Goal: Task Accomplishment & Management: Manage account settings

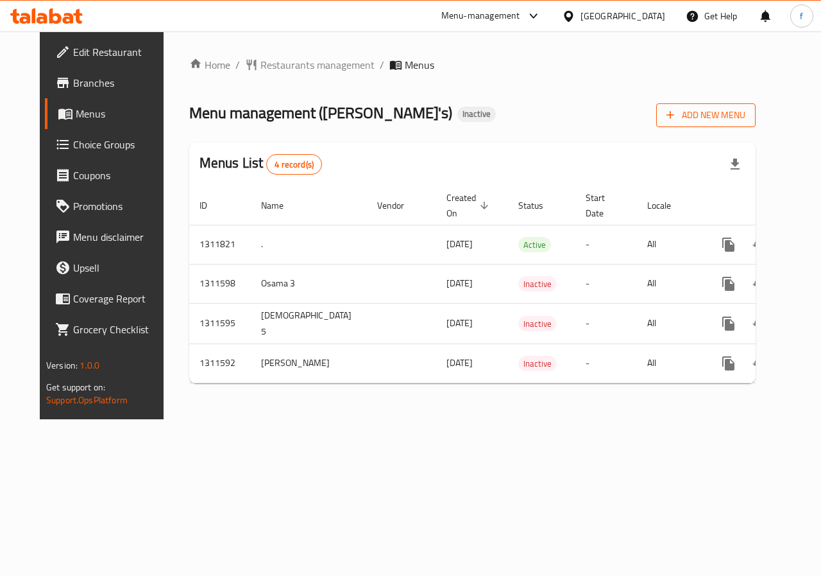
click at [746, 120] on span "Add New Menu" at bounding box center [706, 115] width 79 height 16
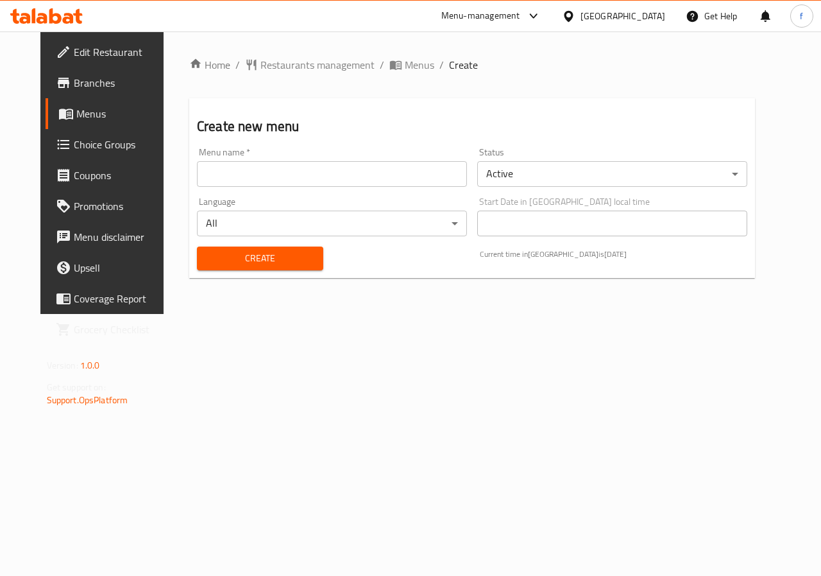
click at [256, 175] on input "text" at bounding box center [332, 174] width 270 height 26
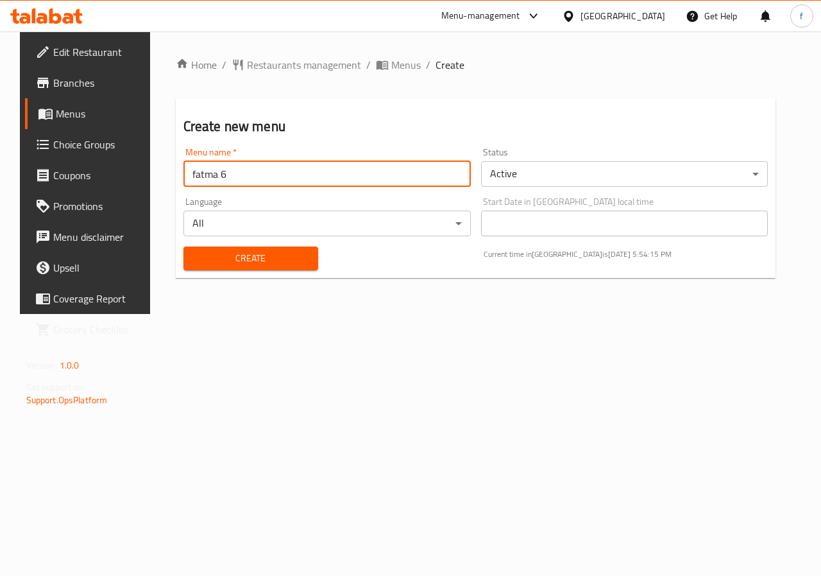
type input "fatma 6"
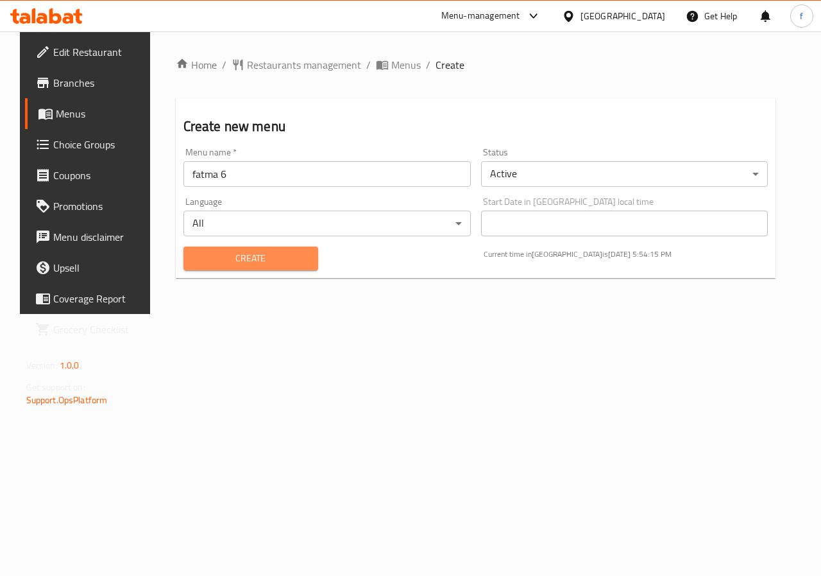
click at [220, 260] on span "Create" at bounding box center [251, 258] width 114 height 16
click at [391, 64] on span "Menus" at bounding box center [406, 64] width 30 height 15
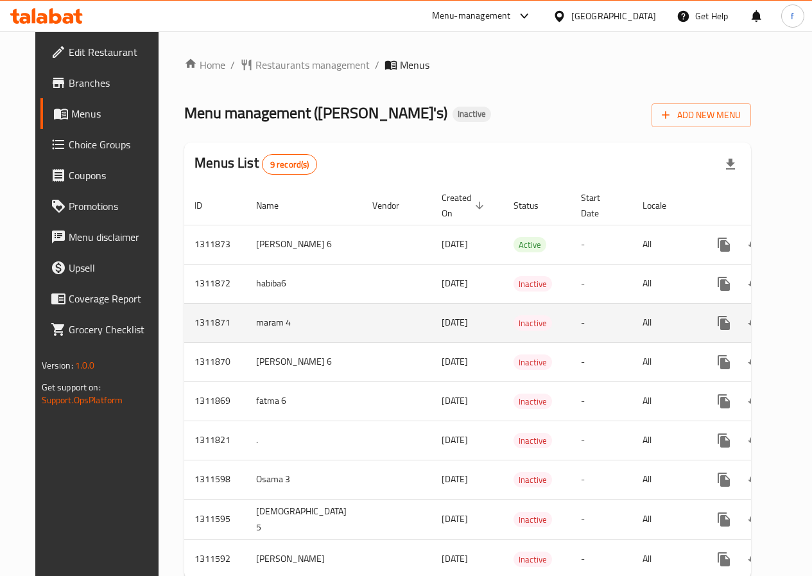
scroll to position [49, 0]
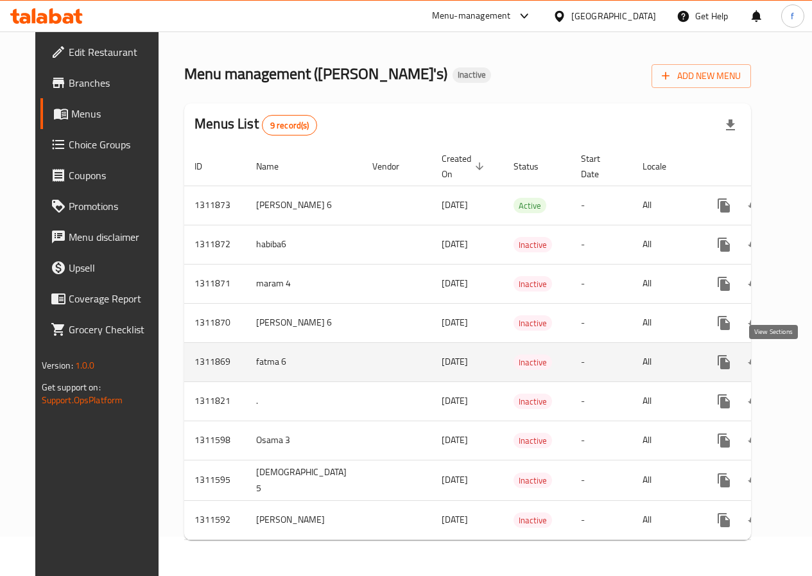
click at [809, 356] on icon "enhanced table" at bounding box center [816, 361] width 15 height 15
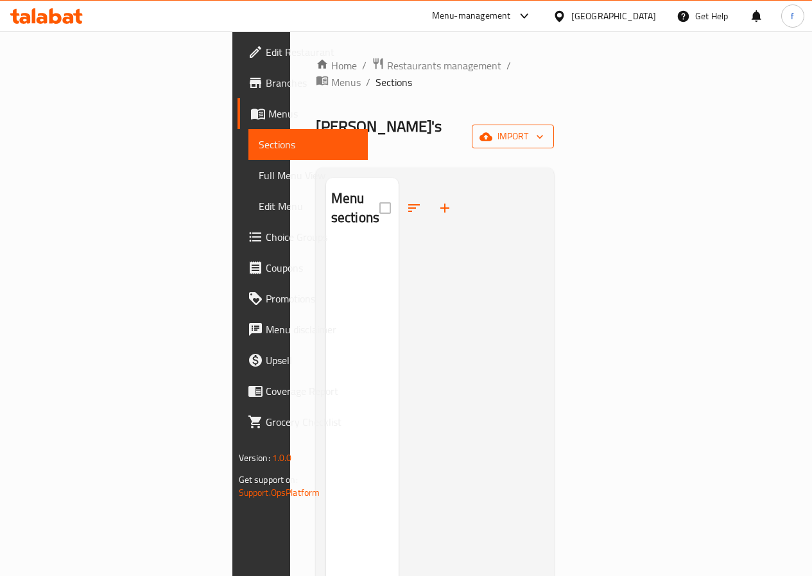
click at [544, 128] on span "import" at bounding box center [513, 136] width 62 height 16
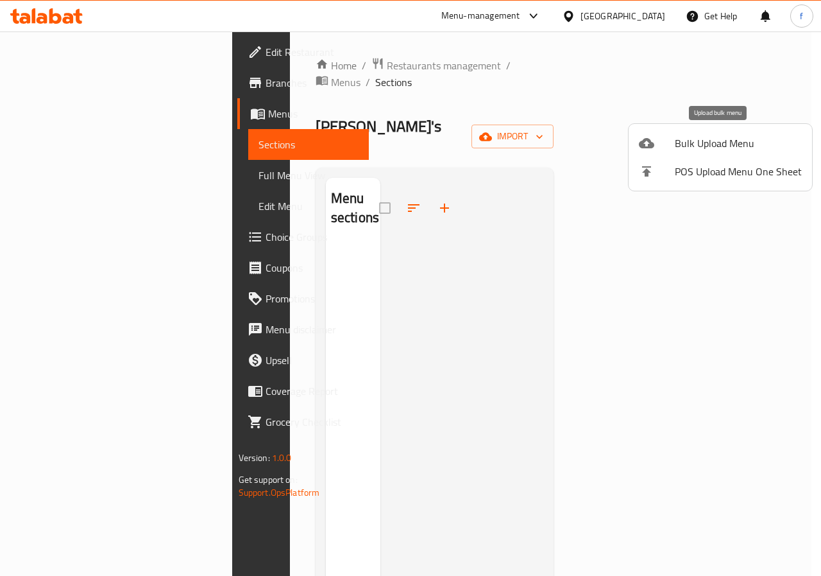
click at [703, 150] on span "Bulk Upload Menu" at bounding box center [738, 142] width 127 height 15
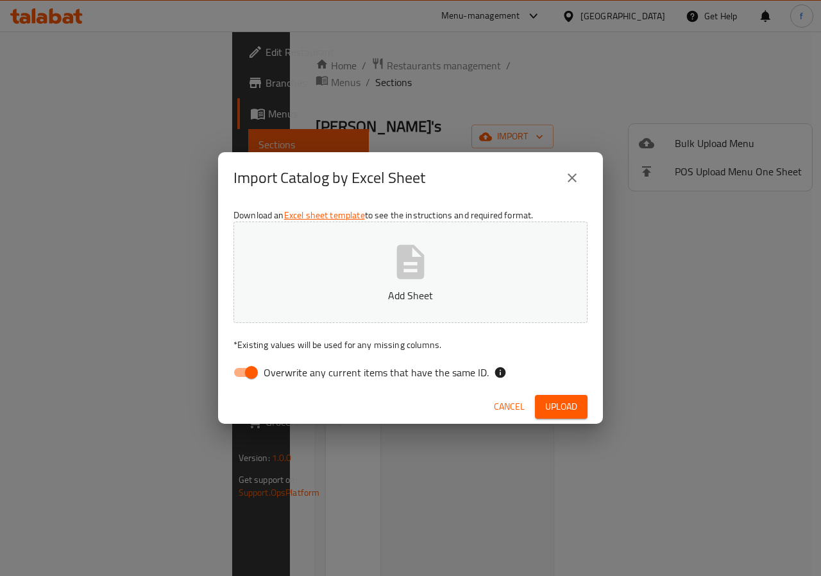
click at [253, 373] on input "Overwrite any current items that have the same ID." at bounding box center [251, 372] width 73 height 24
checkbox input "false"
click at [479, 273] on button "Add Sheet" at bounding box center [411, 271] width 354 height 101
click at [544, 401] on button "Upload" at bounding box center [561, 407] width 53 height 24
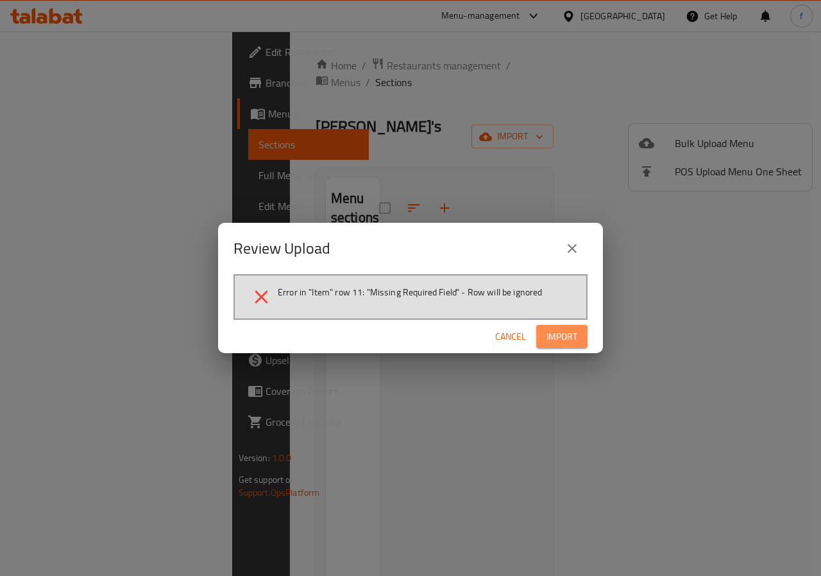
click at [570, 334] on span "Import" at bounding box center [562, 337] width 31 height 16
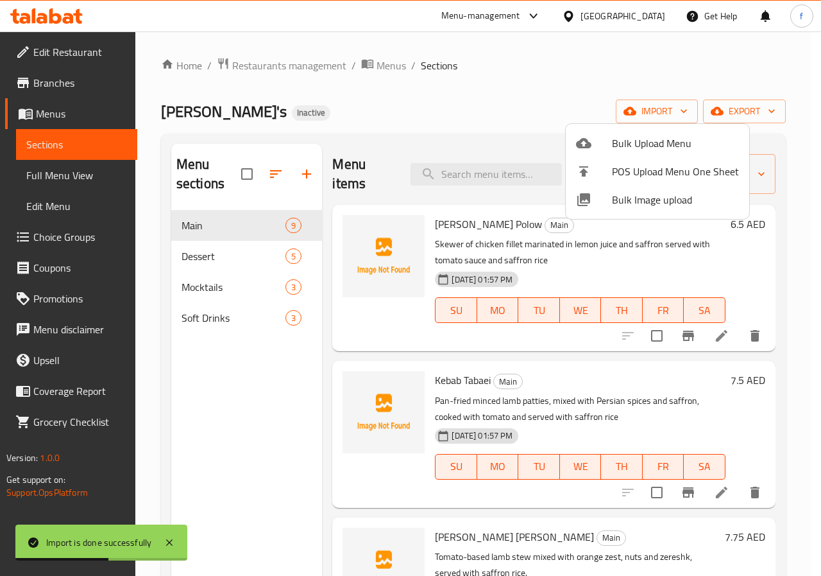
click at [272, 408] on div at bounding box center [410, 288] width 821 height 576
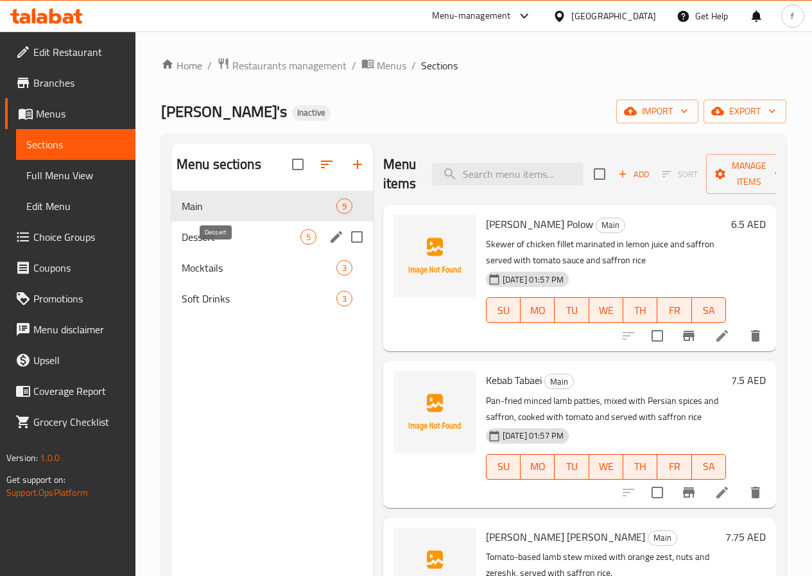
click at [236, 244] on span "Dessert" at bounding box center [241, 236] width 119 height 15
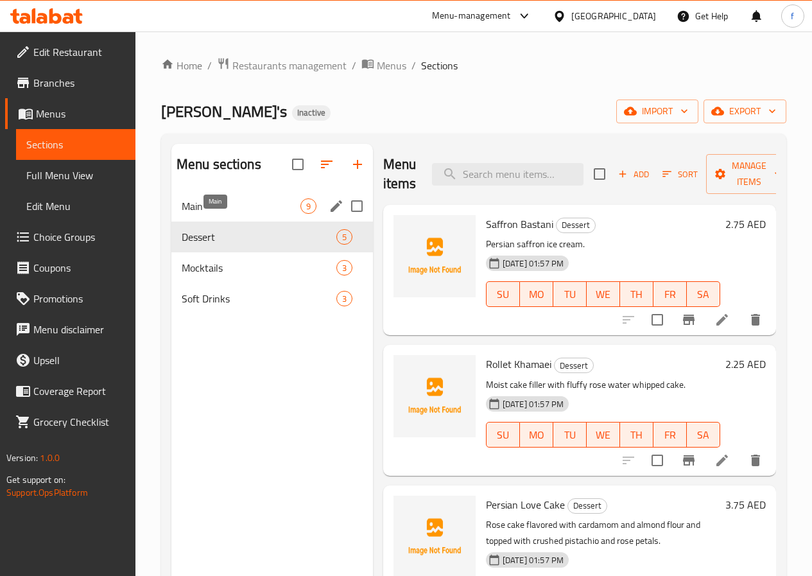
click at [206, 214] on span "Main" at bounding box center [241, 205] width 119 height 15
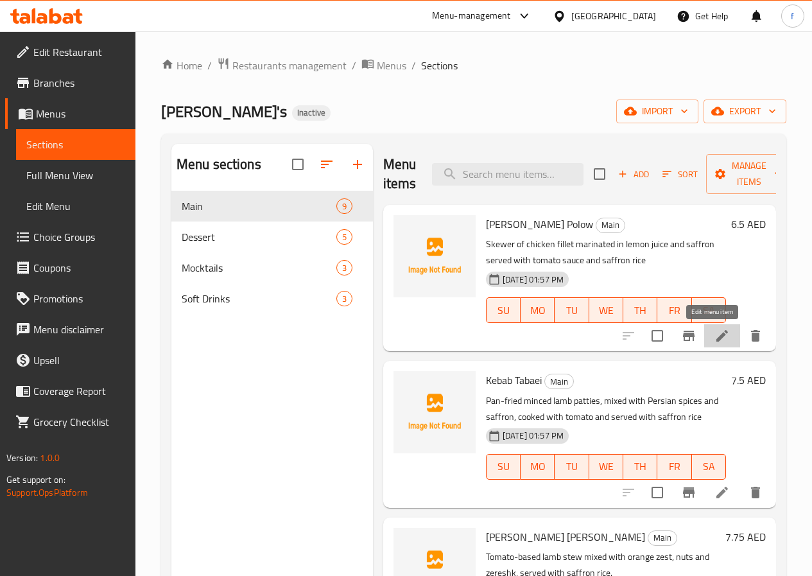
click at [714, 339] on icon at bounding box center [721, 335] width 15 height 15
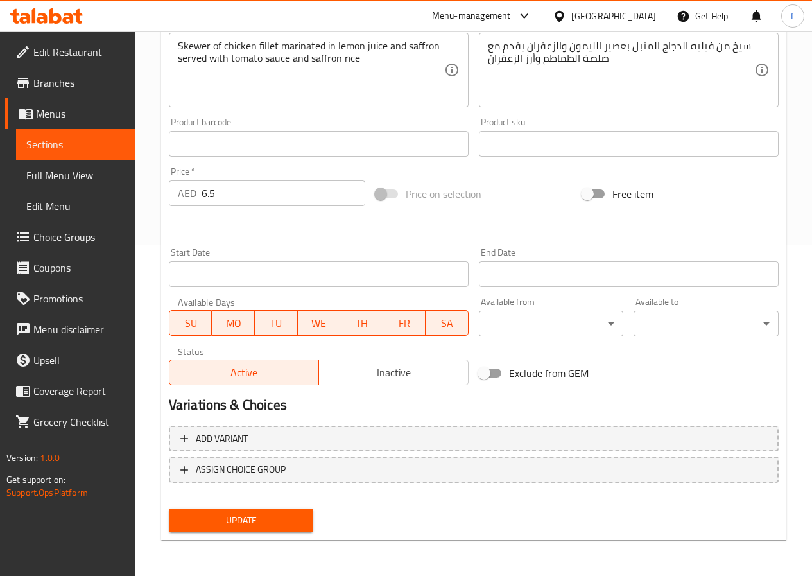
scroll to position [10, 0]
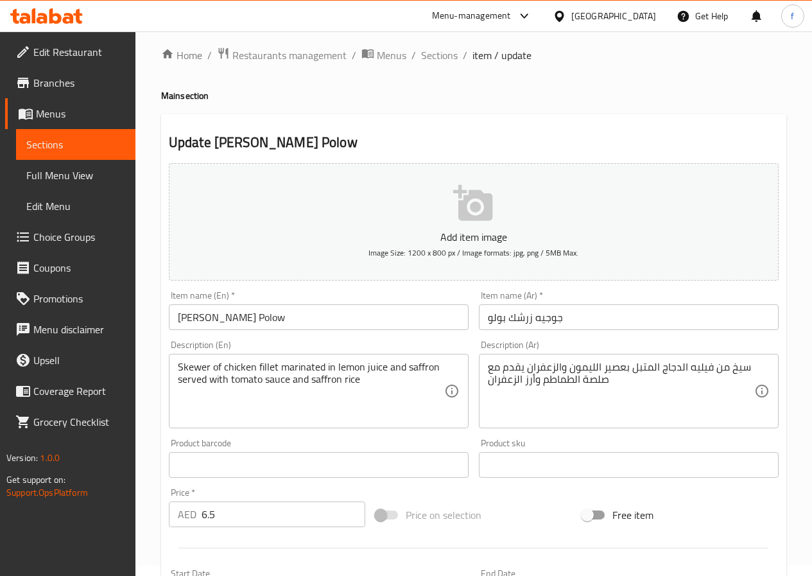
click at [191, 371] on textarea "Skewer of chicken fillet marinated in lemon juice and saffron served with tomat…" at bounding box center [311, 391] width 266 height 61
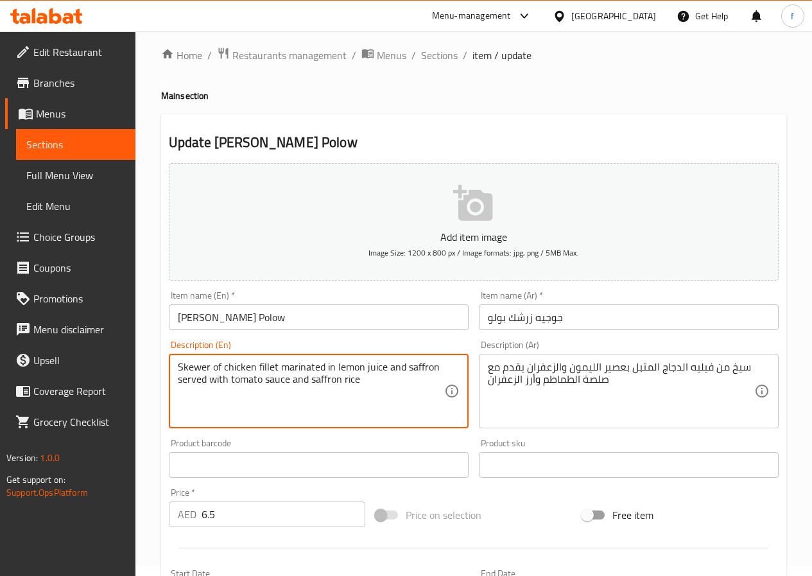
drag, startPoint x: 209, startPoint y: 366, endPoint x: 277, endPoint y: 370, distance: 67.5
click at [425, 367] on textarea "Skewer of chicken fillet marinated in lemon juice and saffron served with tomat…" at bounding box center [311, 391] width 266 height 61
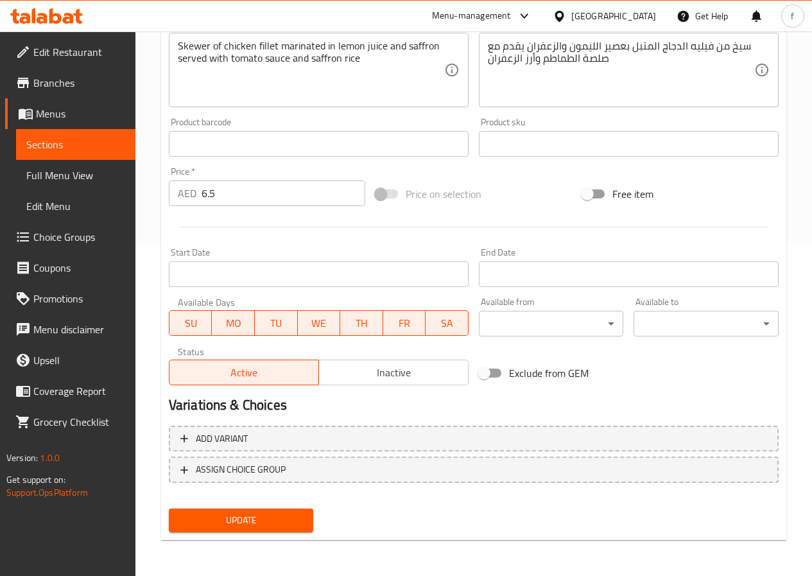
scroll to position [0, 0]
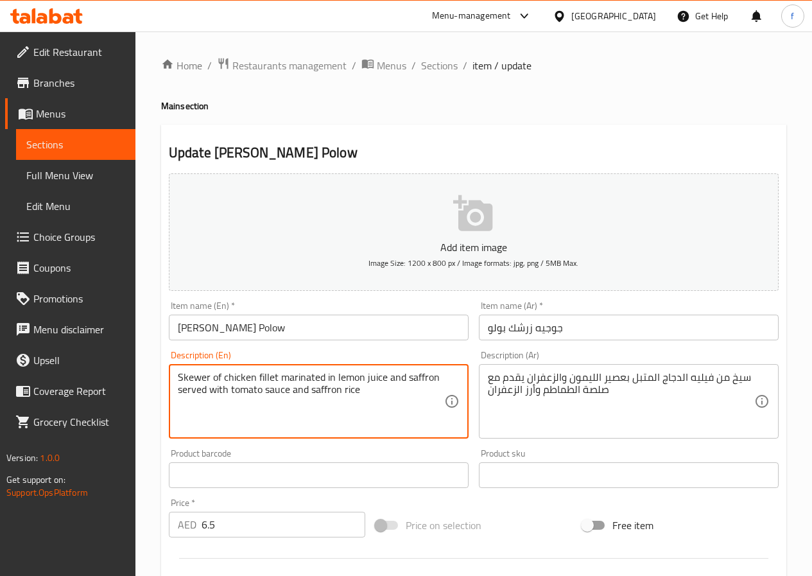
click at [418, 397] on textarea "Skewer of chicken fillet marinated in lemon juice and saffron served with tomat…" at bounding box center [311, 401] width 266 height 61
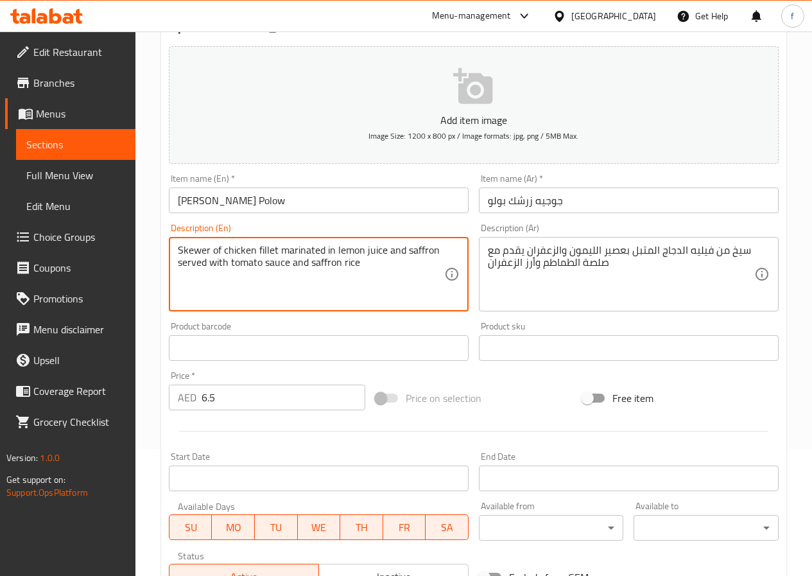
scroll to position [128, 0]
type textarea "Skewer of chicken fillet marinated in lemon juice and saffron served with tomat…"
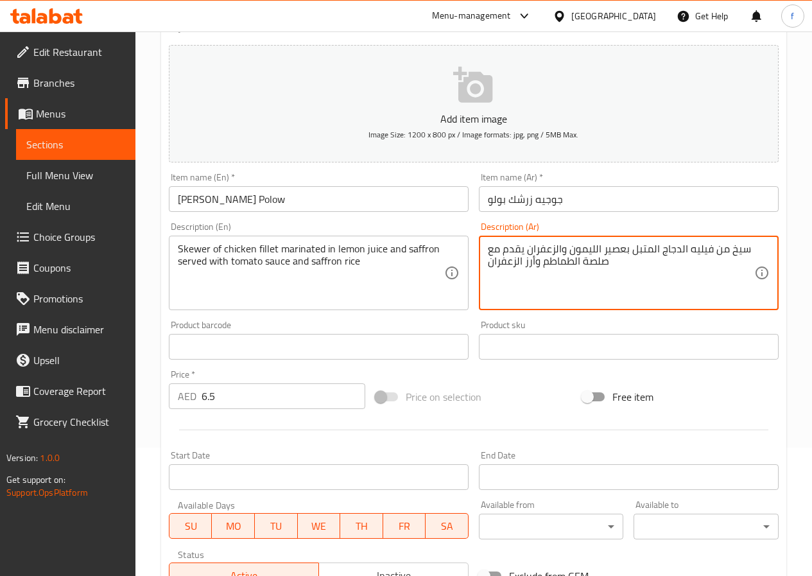
click at [594, 258] on textarea "سيخ من فيليه الدجاج المتبل بعصير الليمون والزعفران يقدم مع صلصة الطماطم وأرز ال…" at bounding box center [621, 273] width 266 height 61
type textarea "سيخ من فيليه الدجاج المتبل بعصير الليمون والزعفران يقدم مع صوص الطماطم وأرز الز…"
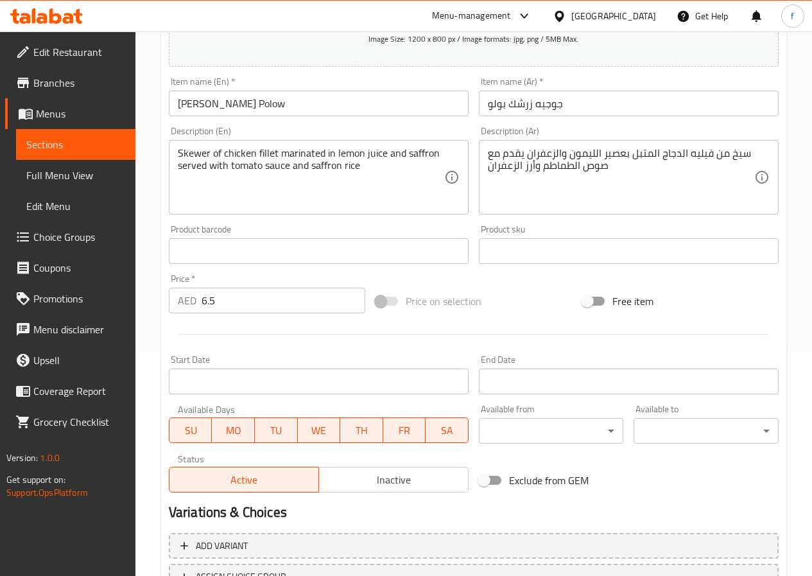
scroll to position [331, 0]
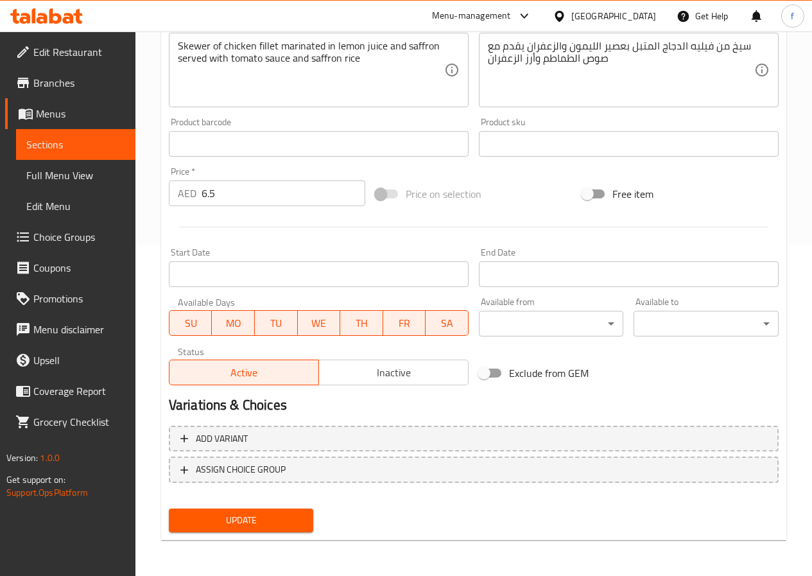
click at [214, 520] on span "Update" at bounding box center [241, 520] width 124 height 16
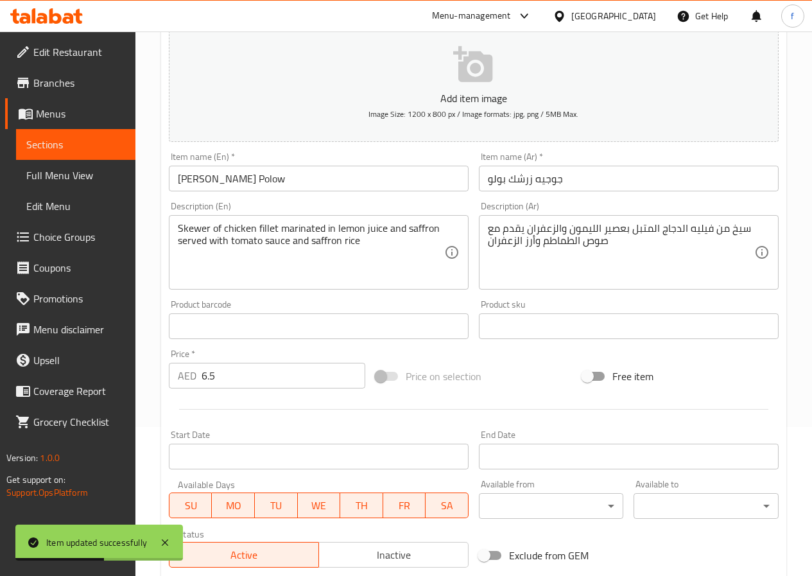
scroll to position [0, 0]
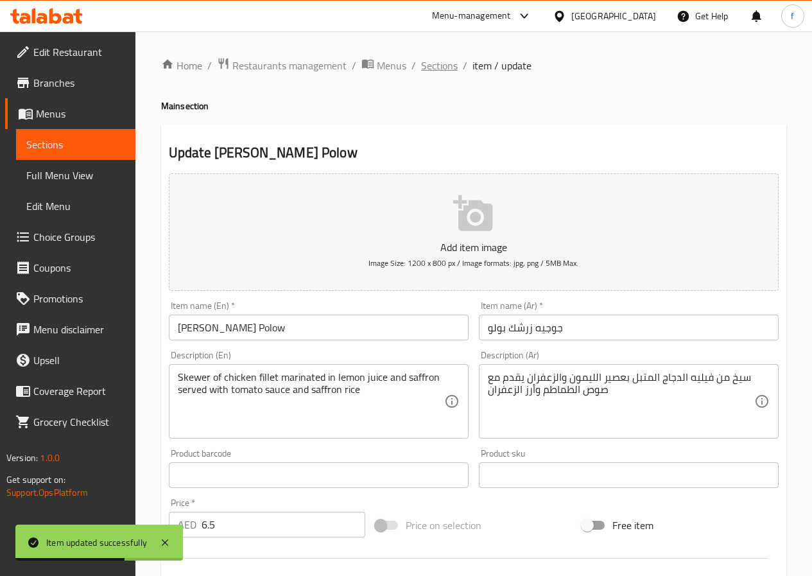
click at [440, 62] on span "Sections" at bounding box center [439, 65] width 37 height 15
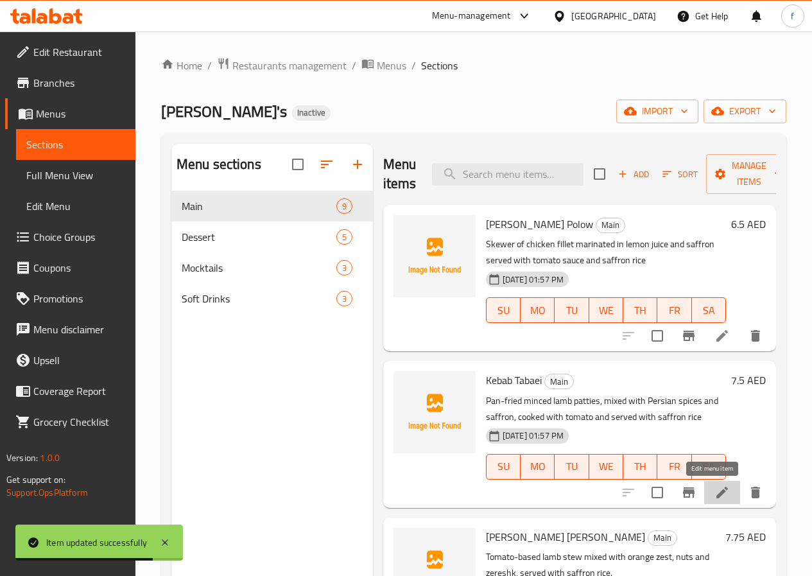
click at [714, 497] on icon at bounding box center [721, 491] width 15 height 15
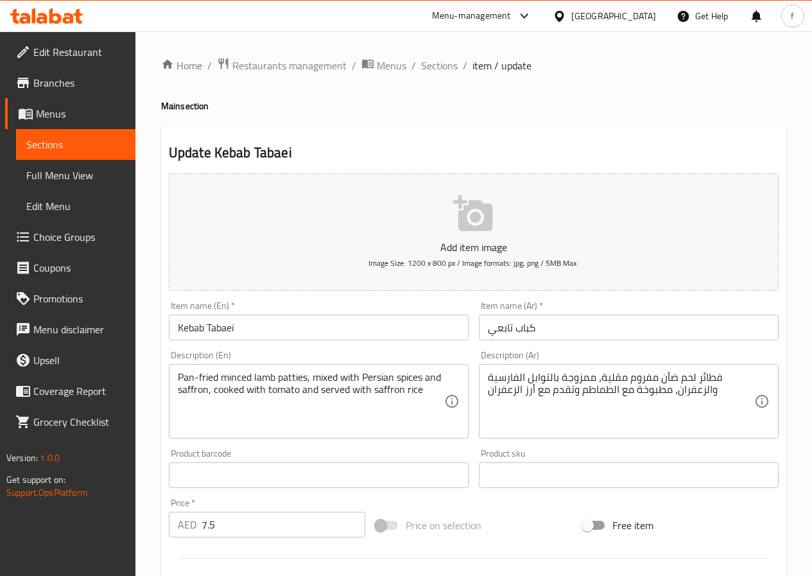
click at [215, 323] on input "Kebab Tabaei" at bounding box center [319, 327] width 300 height 26
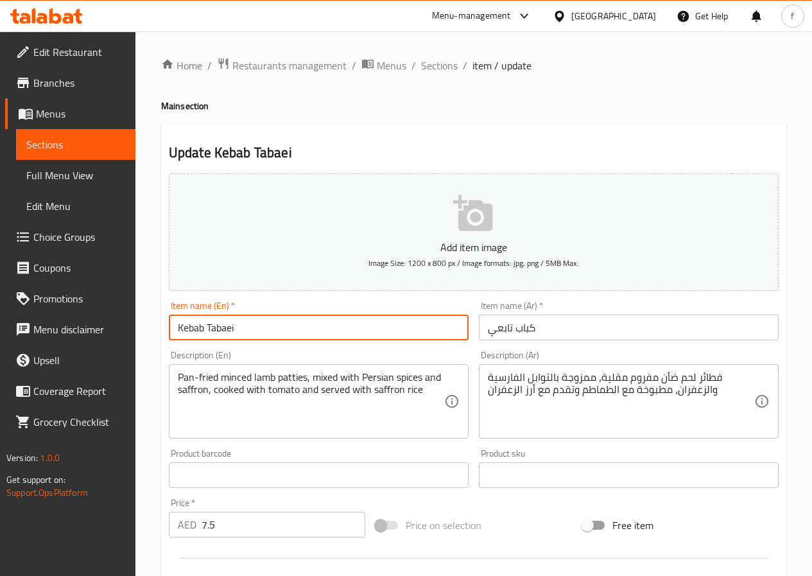
click at [212, 323] on input "Kebab Tabaei" at bounding box center [319, 327] width 300 height 26
click at [219, 334] on input "Kebab Tabaei" at bounding box center [319, 327] width 300 height 26
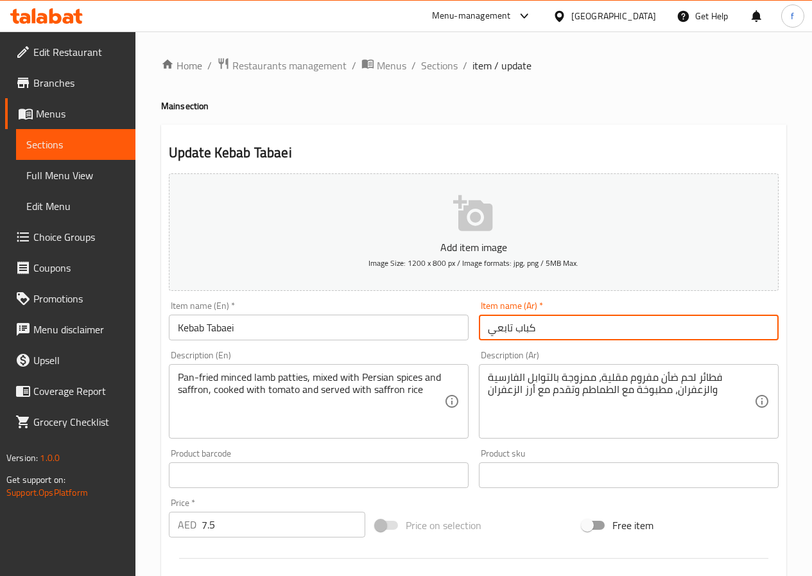
click at [498, 332] on input "كباب تابعي" at bounding box center [629, 327] width 300 height 26
type input "كباب تابي"
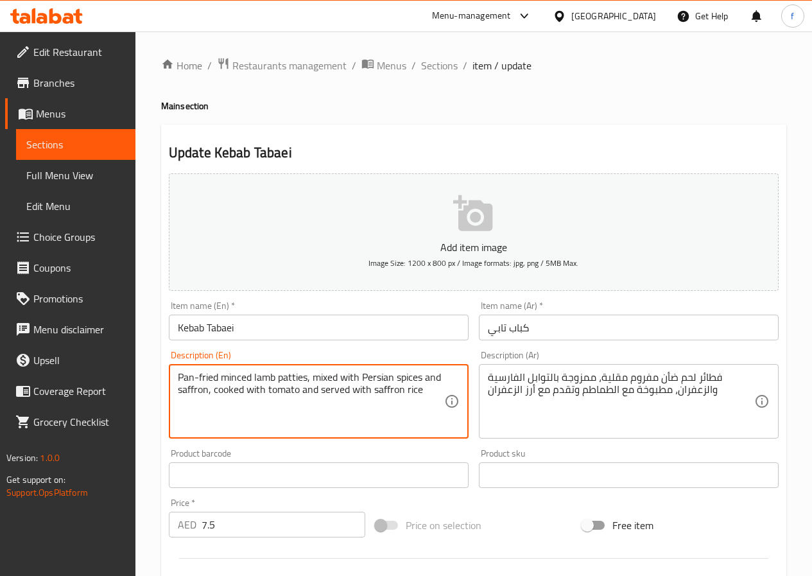
click at [184, 375] on textarea "Pan-fried minced lamb patties, mixed with Persian spices and saffron, cooked wi…" at bounding box center [311, 401] width 266 height 61
click at [293, 375] on textarea "Pan-fried minced lamb patties, mixed with Persian spices and saffron, cooked wi…" at bounding box center [311, 401] width 266 height 61
click at [230, 378] on textarea "Pan-fried minced lamb patties, mixed with Persian spices and saffron, cooked wi…" at bounding box center [311, 401] width 266 height 61
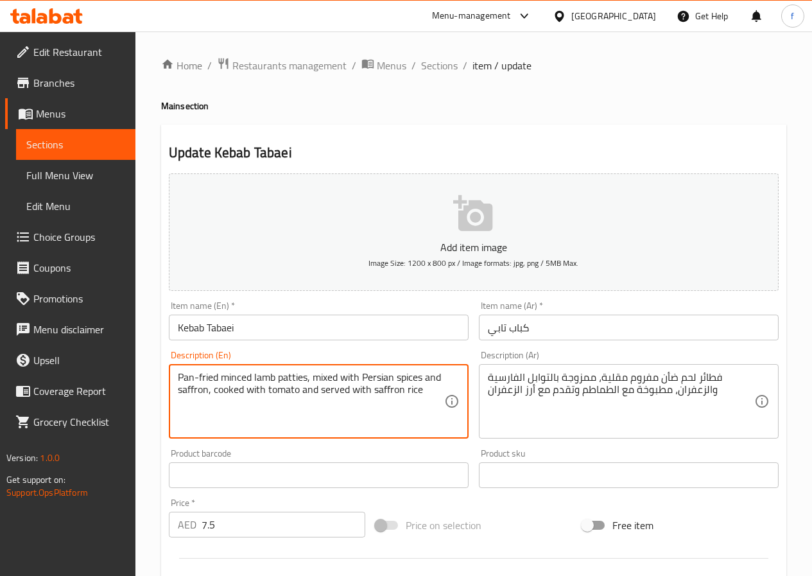
click at [230, 378] on textarea "Pan-fried minced lamb patties, mixed with Persian spices and saffron, cooked wi…" at bounding box center [311, 401] width 266 height 61
click at [266, 379] on textarea "Pan-fried minced lamb patties, mixed with Persian spices and saffron, cooked wi…" at bounding box center [311, 401] width 266 height 61
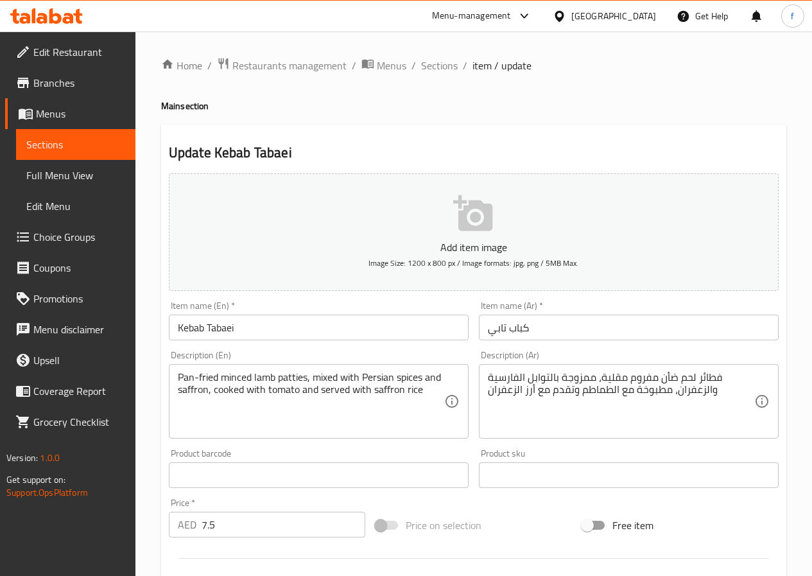
click at [205, 376] on textarea "Pan-fried minced lamb patties, mixed with Persian spices and saffron, cooked wi…" at bounding box center [311, 401] width 266 height 61
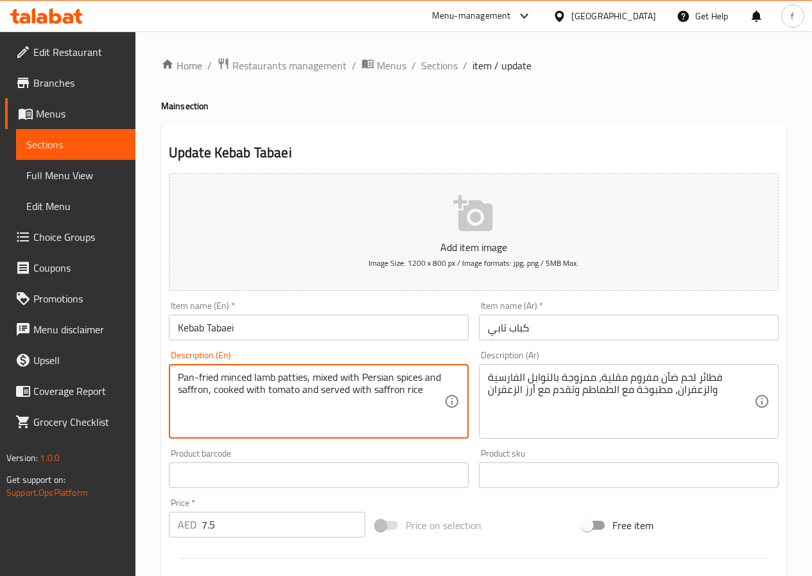
click at [205, 376] on textarea "Pan-fried minced lamb patties, mixed with Persian spices and saffron, cooked wi…" at bounding box center [311, 401] width 266 height 61
click at [291, 377] on textarea "Pan-fried minced lamb patties, mixed with Persian spices and saffron, cooked wi…" at bounding box center [311, 401] width 266 height 61
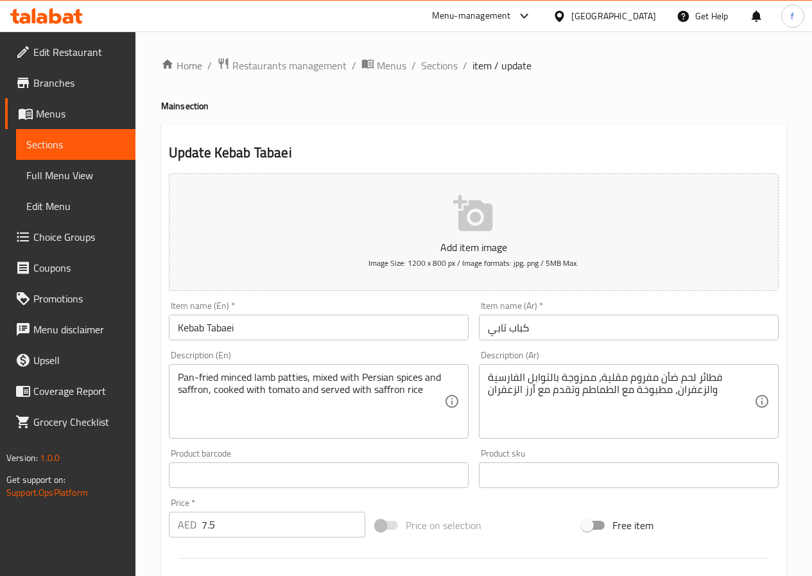
click at [291, 378] on textarea "Pan-fried minced lamb patties, mixed with Persian spices and saffron, cooked wi…" at bounding box center [311, 401] width 266 height 61
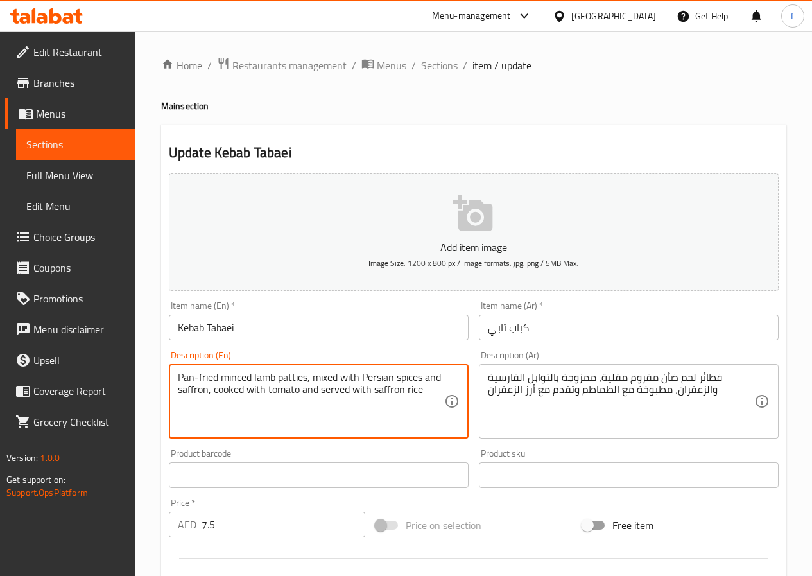
click at [291, 378] on textarea "Pan-fried minced lamb patties, mixed with Persian spices and saffron, cooked wi…" at bounding box center [311, 401] width 266 height 61
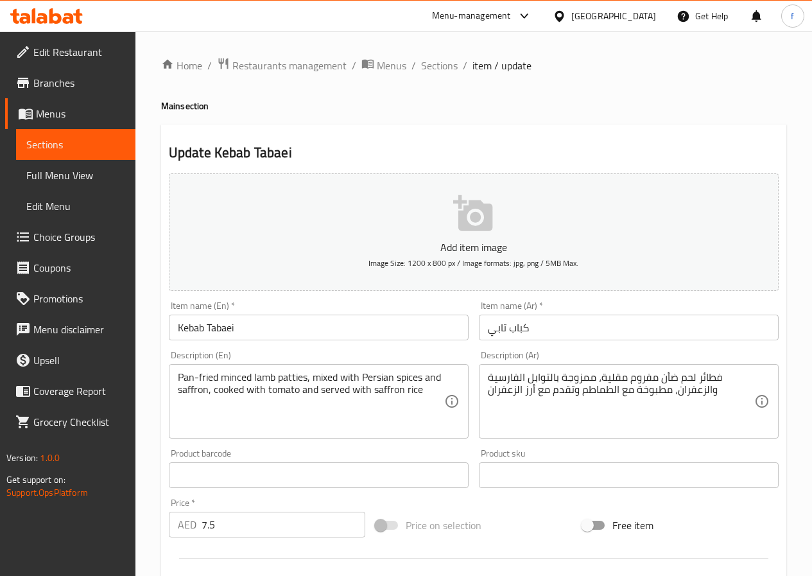
click at [194, 375] on textarea "Pan-fried minced lamb patties, mixed with Persian spices and saffron, cooked wi…" at bounding box center [311, 401] width 266 height 61
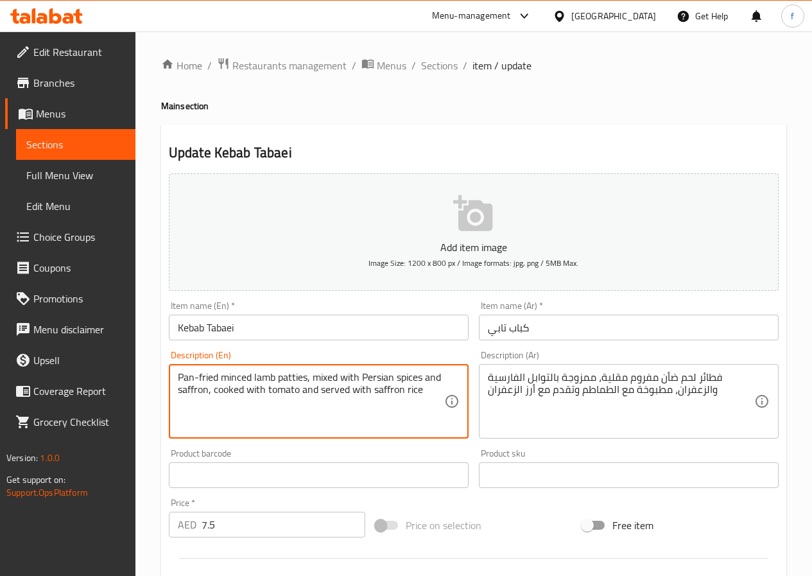
click at [194, 375] on textarea "Pan-fried minced lamb patties, mixed with Persian spices and saffron, cooked wi…" at bounding box center [311, 401] width 266 height 61
click at [189, 375] on textarea "Pan-fried minced lamb patties, mixed with Persian spices and saffron, cooked wi…" at bounding box center [311, 401] width 266 height 61
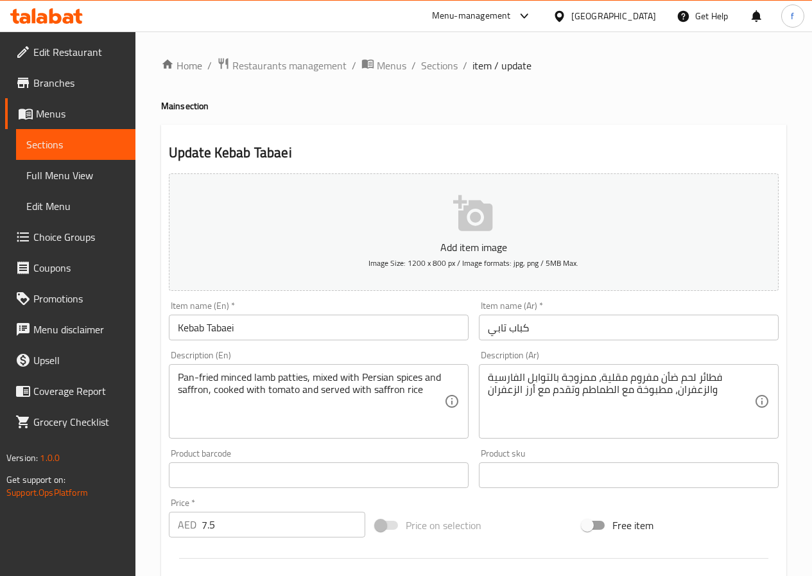
click at [330, 377] on textarea "Pan-fried minced lamb patties, mixed with Persian spices and saffron, cooked wi…" at bounding box center [311, 401] width 266 height 61
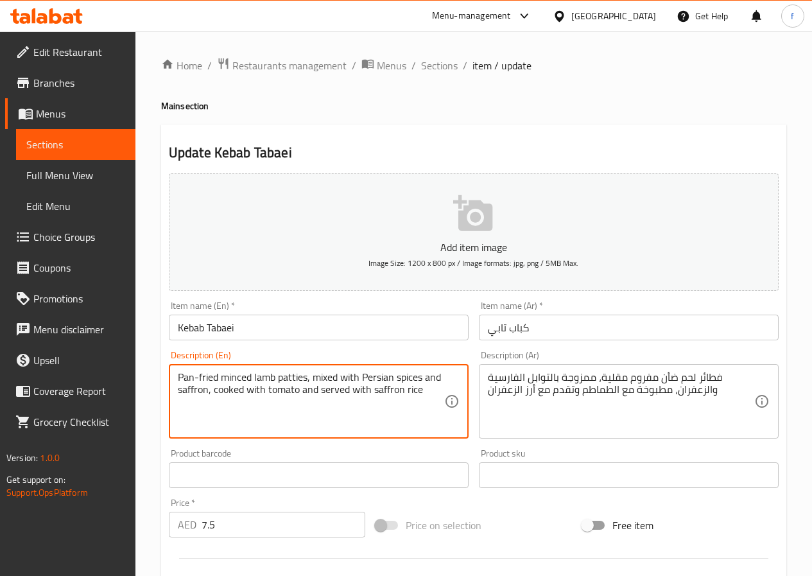
drag, startPoint x: 313, startPoint y: 380, endPoint x: 422, endPoint y: 379, distance: 109.7
click at [422, 379] on textarea "Pan-fried minced lamb patties, mixed with Persian spices and saffron, cooked wi…" at bounding box center [311, 401] width 266 height 61
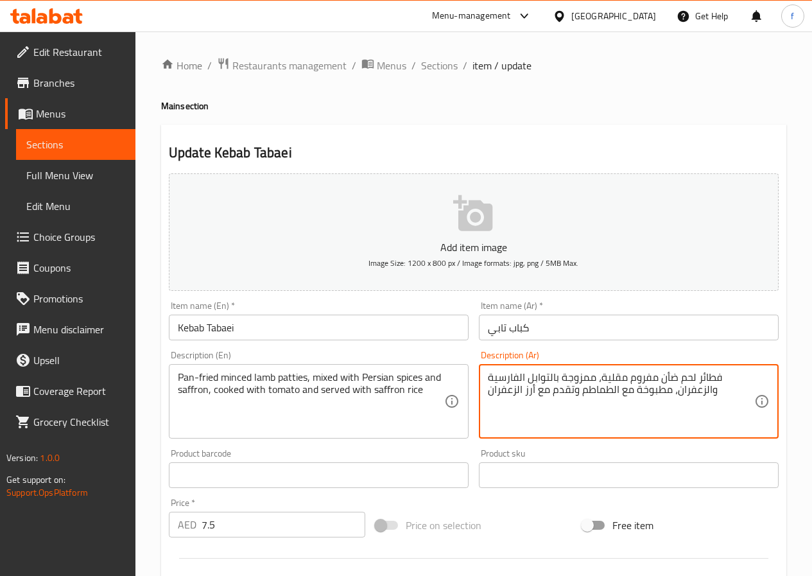
click at [576, 377] on textarea "فطائر لحم ضأن مفروم مقلية، ممزوجة بالتوابل الفارسية والزعفران، مطبوخة مع الطماط…" at bounding box center [621, 401] width 266 height 61
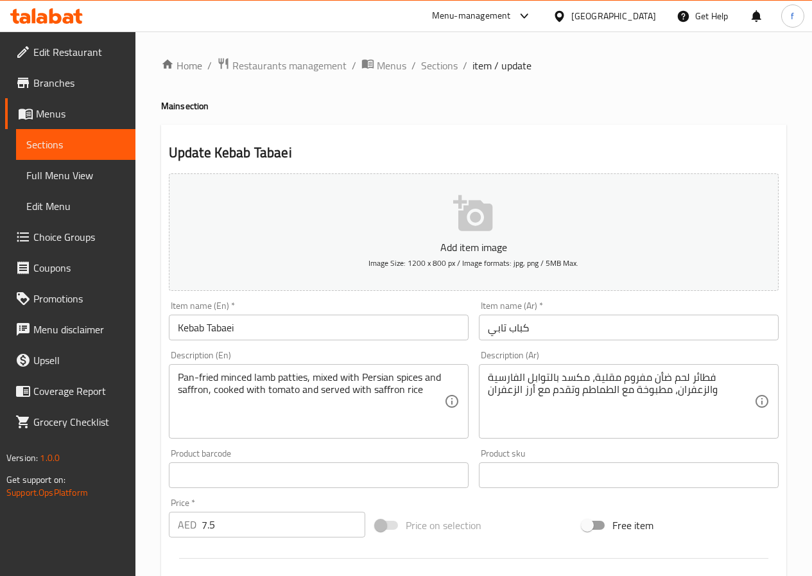
click at [571, 381] on textarea "فطائر لحم ضأن مفروم مقلية، مكسد بالتوابل الفارسية والزعفران، مطبوخة مع الطماطم …" at bounding box center [621, 401] width 266 height 61
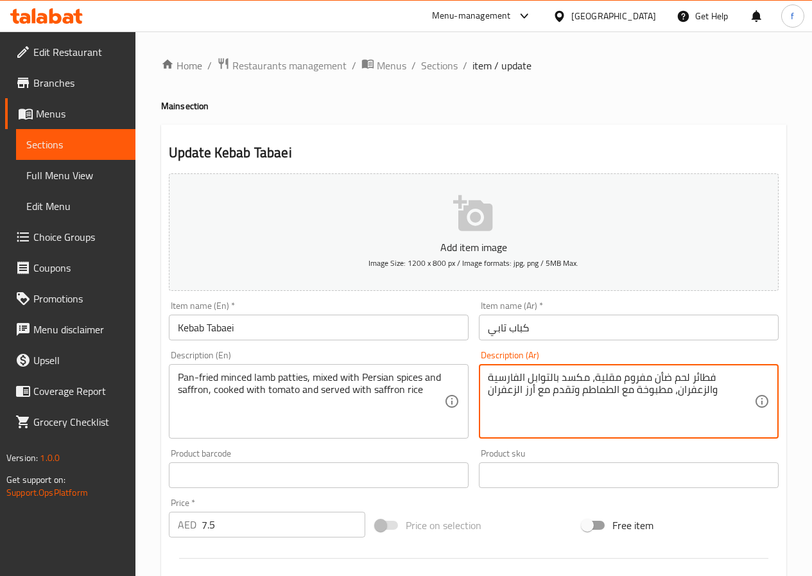
click at [571, 381] on textarea "فطائر لحم ضأن مفروم مقلية، مكسد بالتوابل الفارسية والزعفران، مطبوخة مع الطماطم …" at bounding box center [621, 401] width 266 height 61
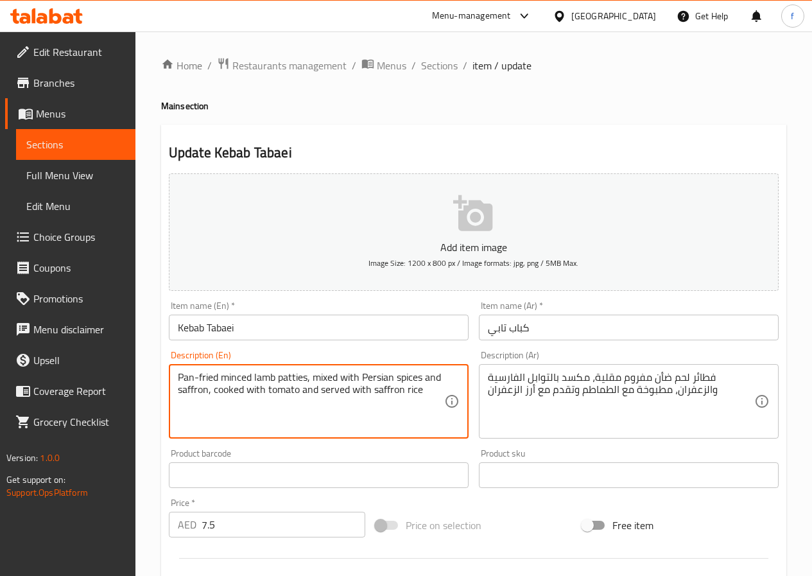
click at [296, 376] on textarea "Pan-fried minced lamb patties, mixed with Persian spices and saffron, cooked wi…" at bounding box center [311, 401] width 266 height 61
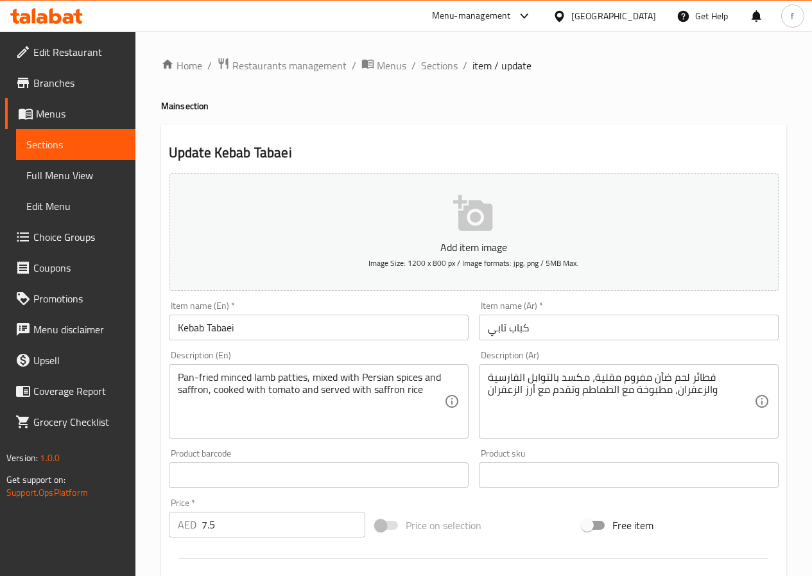
click at [292, 376] on textarea "Pan-fried minced lamb patties, mixed with Persian spices and saffron, cooked wi…" at bounding box center [311, 401] width 266 height 61
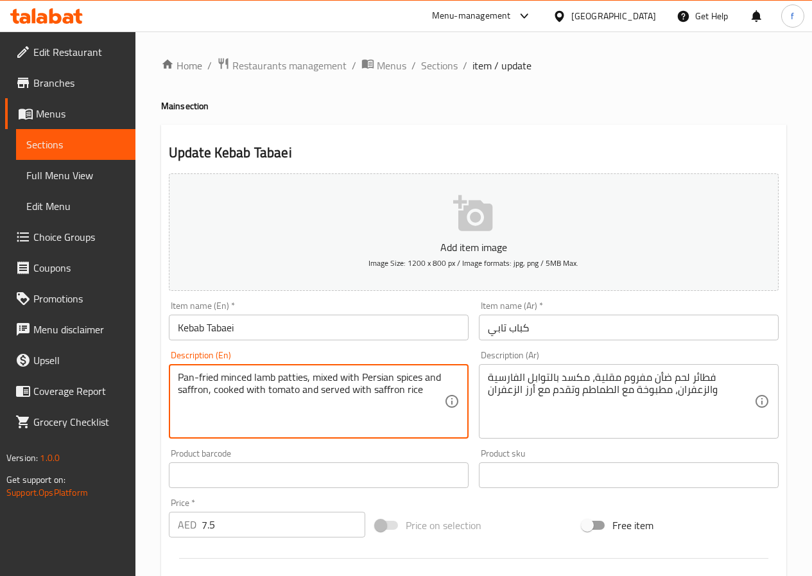
click at [292, 376] on textarea "Pan-fried minced lamb patties, mixed with Persian spices and saffron, cooked wi…" at bounding box center [311, 401] width 266 height 61
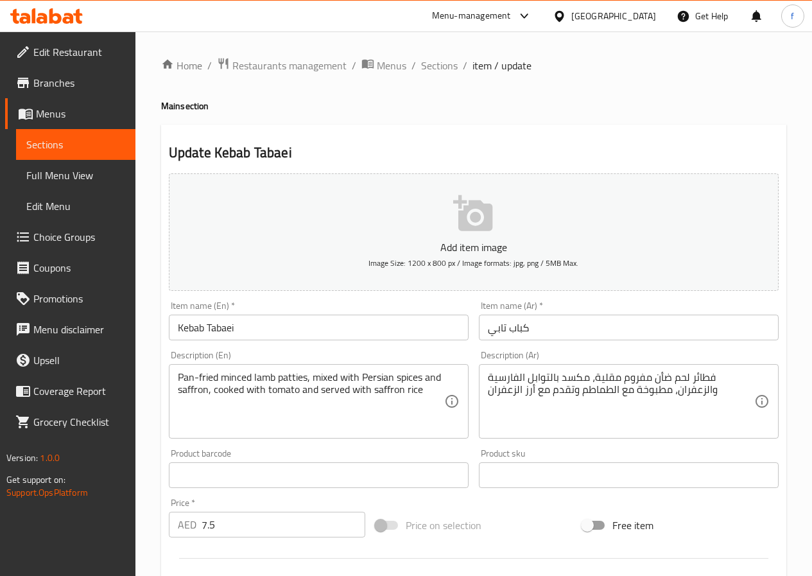
drag, startPoint x: 174, startPoint y: 376, endPoint x: 287, endPoint y: 384, distance: 113.2
click at [287, 384] on div "Pan-fried minced lamb patties, mixed with Persian spices and saffron, cooked wi…" at bounding box center [319, 401] width 300 height 74
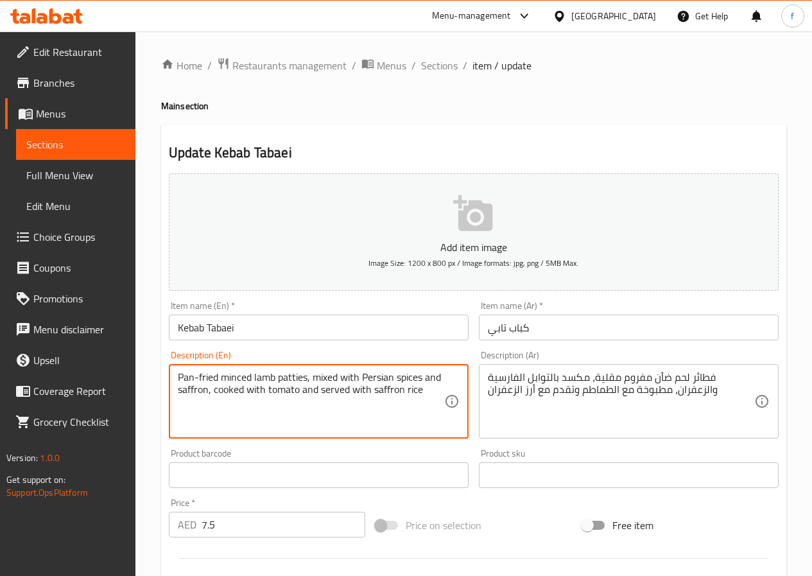
drag, startPoint x: 177, startPoint y: 374, endPoint x: 305, endPoint y: 376, distance: 127.7
click at [305, 376] on textarea "Pan-fried minced lamb patties, mixed with Persian spices and saffron, cooked wi…" at bounding box center [311, 401] width 266 height 61
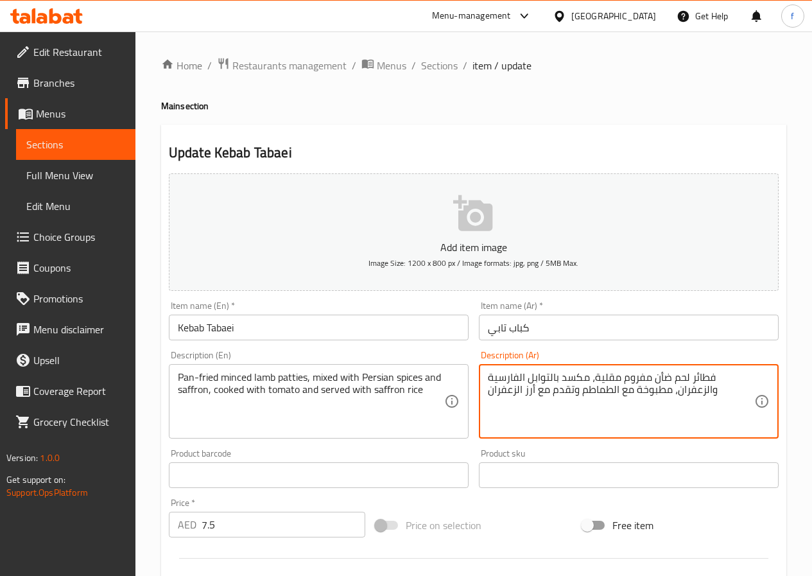
click at [563, 381] on textarea "فطائر لحم ضأن مفروم مقلية، مكسد بالتوابل الفارسية والزعفران، مطبوخة مع الطماطم …" at bounding box center [621, 401] width 266 height 61
click at [567, 380] on textarea "فطائر لحم ضأن مفروم مقلية، مكسد بالتوابل الفارسية والزعفران، مطبوخة مع الطماطم …" at bounding box center [621, 401] width 266 height 61
click at [556, 373] on textarea "فطائر لحم ضأن مفروم مقلية، مكسد بالتوابل الفارسية والزعفران، مطبوخة مع الطماطم …" at bounding box center [621, 401] width 266 height 61
click at [559, 377] on textarea "فطائر لحم ضأن مفروم مقلية، مكسد بالتوابل الفارسية والزعفران، مطبوخة مع الطماطم …" at bounding box center [621, 401] width 266 height 61
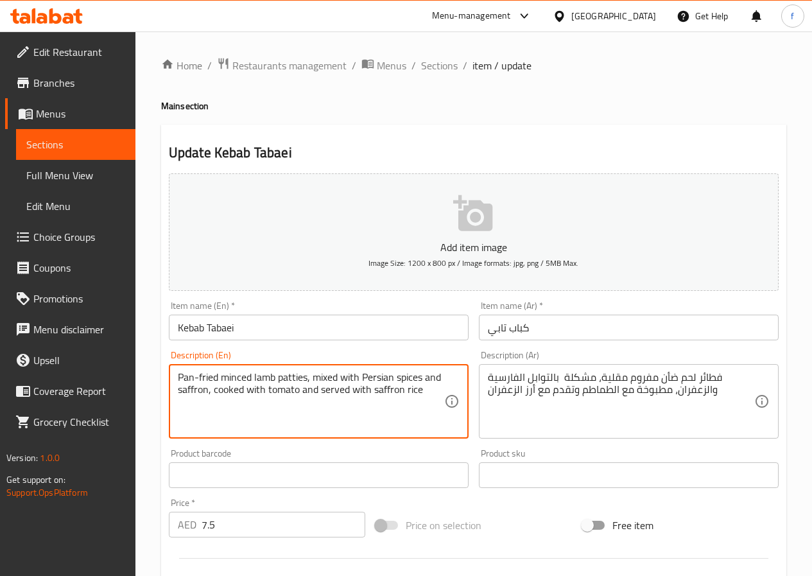
click at [382, 379] on textarea "Pan-fried minced lamb patties, mixed with Persian spices and saffron, cooked wi…" at bounding box center [311, 401] width 266 height 61
click at [193, 375] on textarea "Pan-fried minced lamb patties, mixed with Persian spices and saffron, cooked wi…" at bounding box center [311, 401] width 266 height 61
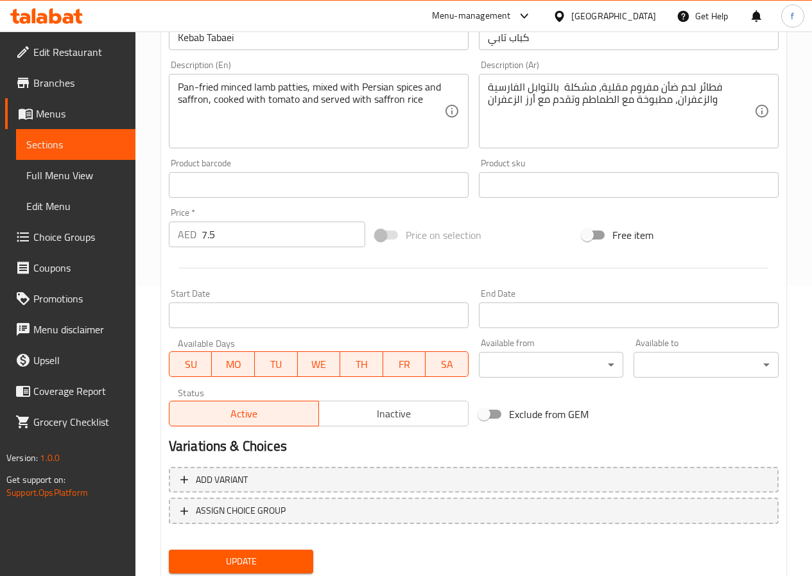
scroll to position [267, 0]
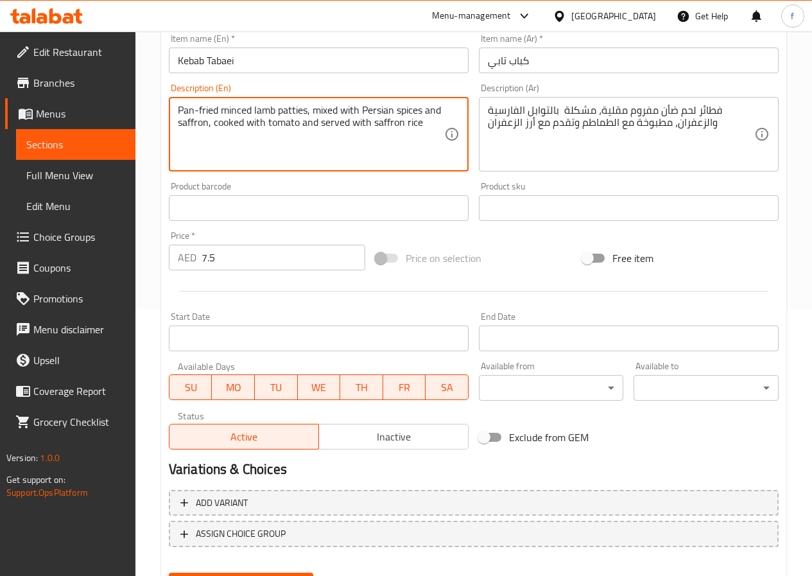
drag, startPoint x: 179, startPoint y: 110, endPoint x: 196, endPoint y: 108, distance: 16.9
drag, startPoint x: 279, startPoint y: 109, endPoint x: 311, endPoint y: 112, distance: 32.8
click at [311, 112] on textarea "Pan-fried minced lamb patties, mixed with Persian spices and saffron, cooked wi…" at bounding box center [311, 134] width 266 height 61
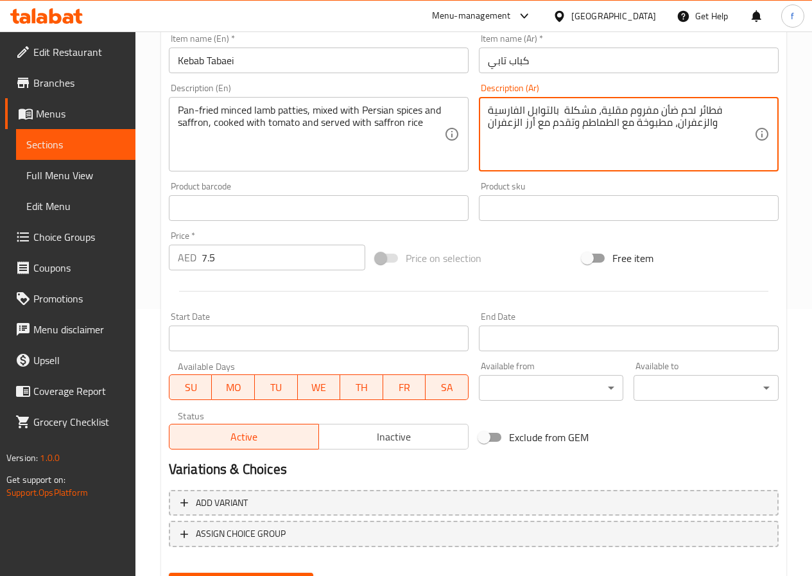
click at [716, 107] on textarea "فطائر لحم ضأن مفروم مقلية، مشكلة بالتوابل الفارسية والزعفران، مطبوخة مع الطماطم…" at bounding box center [621, 134] width 266 height 61
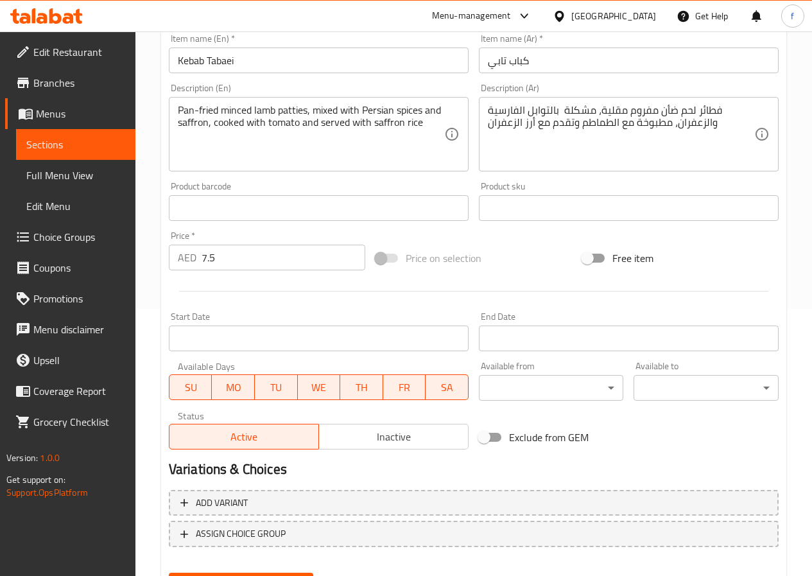
click at [708, 108] on textarea "فطائر لحم ضأن مفروم مقلية، مشكلة بالتوابل الفارسية والزعفران، مطبوخة مع الطماطم…" at bounding box center [621, 134] width 266 height 61
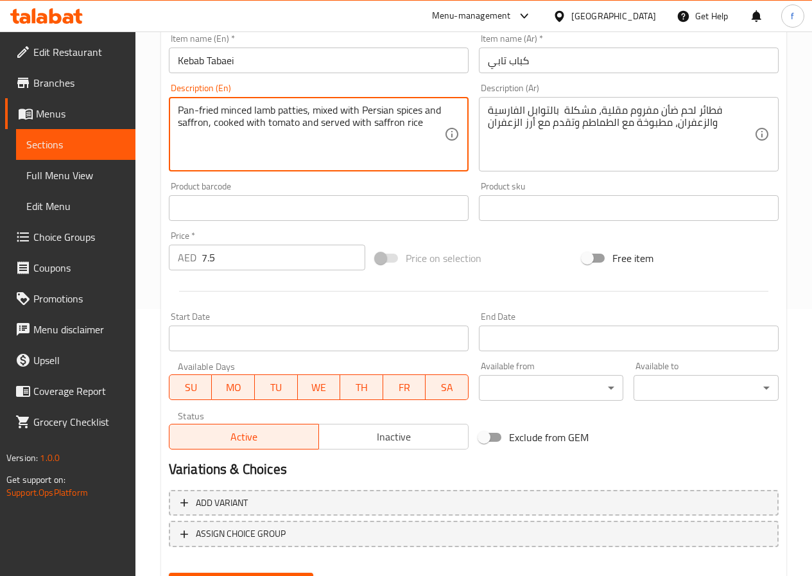
click at [290, 107] on textarea "Pan-fried minced lamb patties, mixed with Persian spices and saffron, cooked wi…" at bounding box center [311, 134] width 266 height 61
click at [261, 110] on textarea "Pan-fried minced lamb patties, mixed with Persian spices and saffron, cooked wi…" at bounding box center [311, 134] width 266 height 61
click at [236, 109] on textarea "Pan-fried minced lamb patties, mixed with Persian spices and saffron, cooked wi…" at bounding box center [311, 134] width 266 height 61
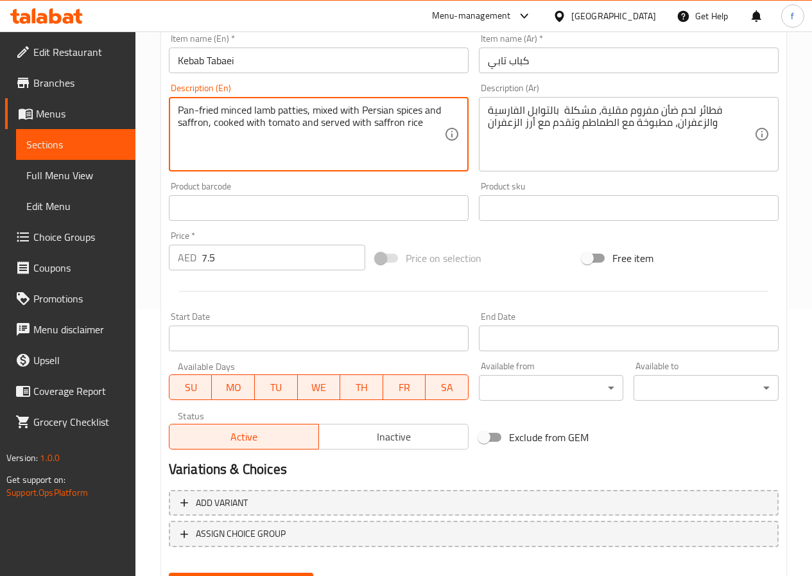
click at [211, 107] on textarea "Pan-fried minced lamb patties, mixed with Persian spices and saffron, cooked wi…" at bounding box center [311, 134] width 266 height 61
click at [196, 107] on textarea "Pan-fried minced lamb patties, mixed with Persian spices and saffron, cooked wi…" at bounding box center [311, 134] width 266 height 61
click at [189, 109] on textarea "Pan-fried minced lamb patties, mixed with Persian spices and saffron, cooked wi…" at bounding box center [311, 134] width 266 height 61
click at [212, 112] on textarea "Pan-fried minced lamb patties, mixed with Persian spices and saffron, cooked wi…" at bounding box center [311, 134] width 266 height 61
click at [191, 109] on textarea "Pan-fried minced lamb patties, mixed with Persian spices and saffron, cooked wi…" at bounding box center [311, 134] width 266 height 61
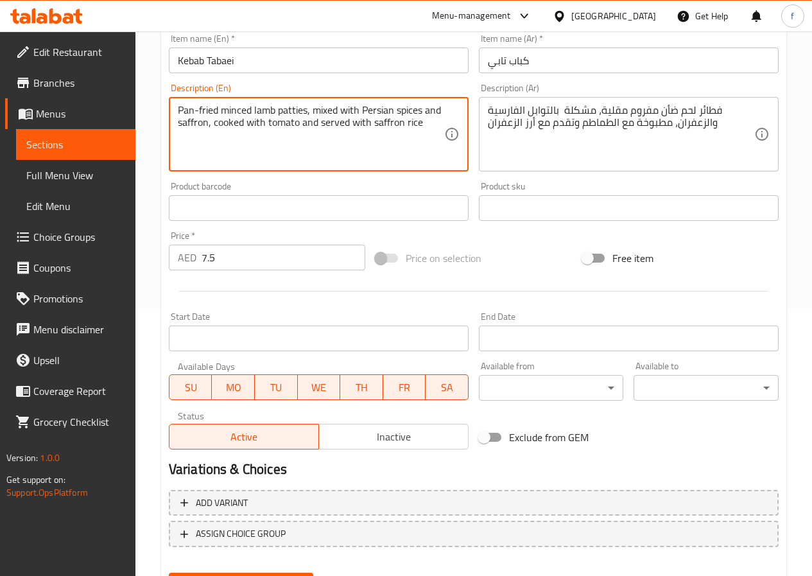
click at [187, 110] on textarea "Pan-fried minced lamb patties, mixed with Persian spices and saffron, cooked wi…" at bounding box center [311, 134] width 266 height 61
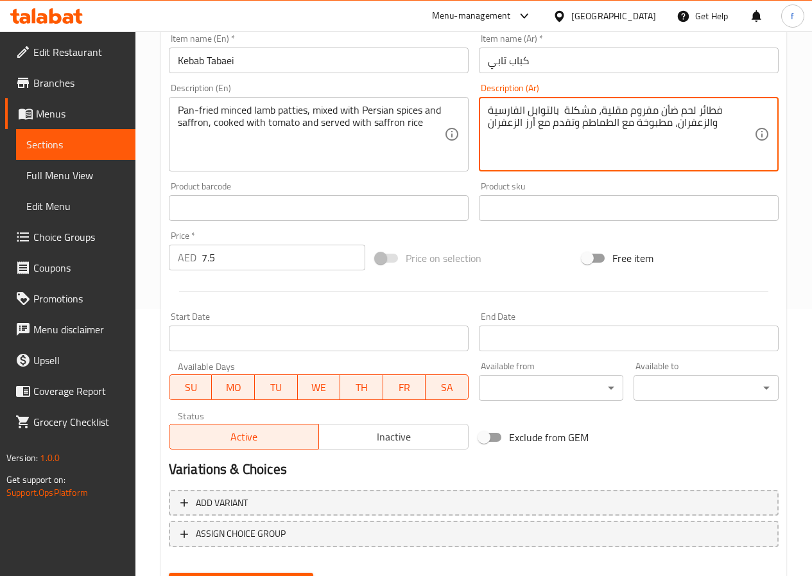
click at [712, 112] on textarea "فطائر لحم ضأن مفروم مقلية، مشكلة بالتوابل الفارسية والزعفران، مطبوخة مع الطماطم…" at bounding box center [621, 134] width 266 height 61
click at [599, 112] on textarea "قطعة لحم ضأن مفروم مقلية، مشكلة بالتوابل الفارسية والزعفران، مطبوخة مع الطماطم …" at bounding box center [621, 134] width 266 height 61
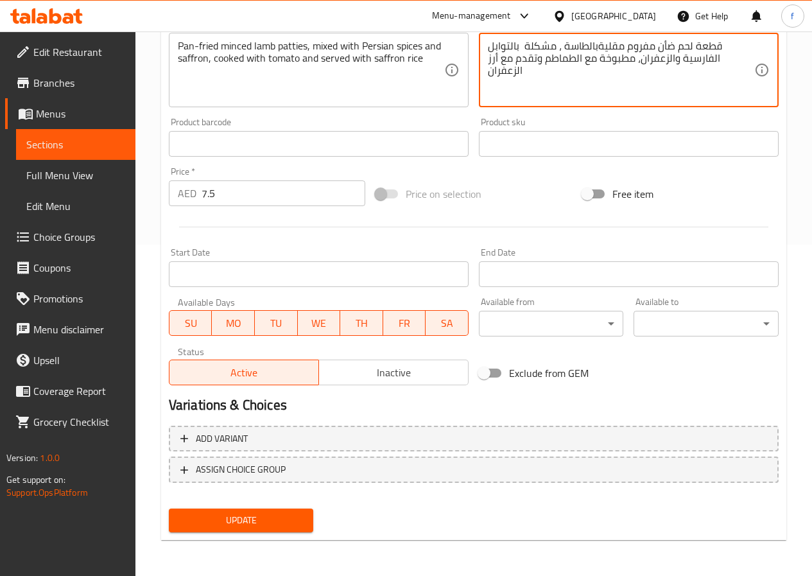
type textarea "قطعة لحم ضأن مفروم مقليةبالطاسة ، مشكلة بالتوابل الفارسية والزعفران، مطبوخة مع …"
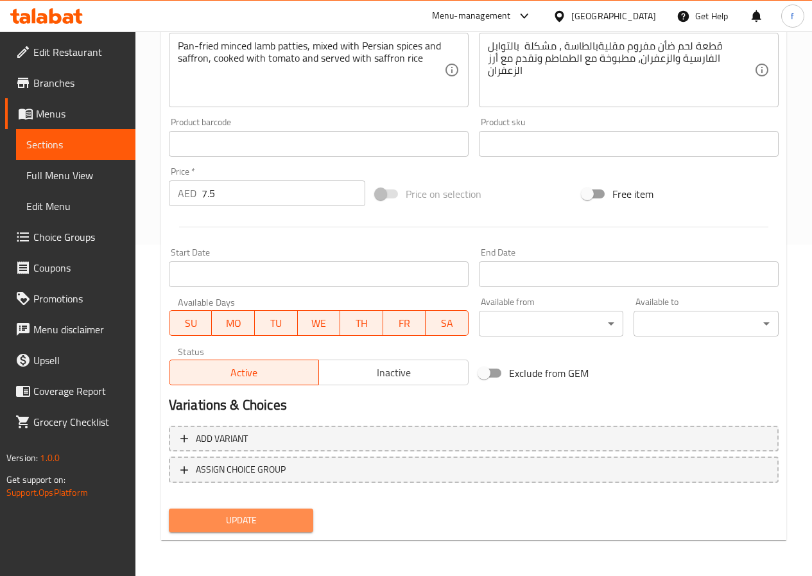
click at [259, 519] on span "Update" at bounding box center [241, 520] width 124 height 16
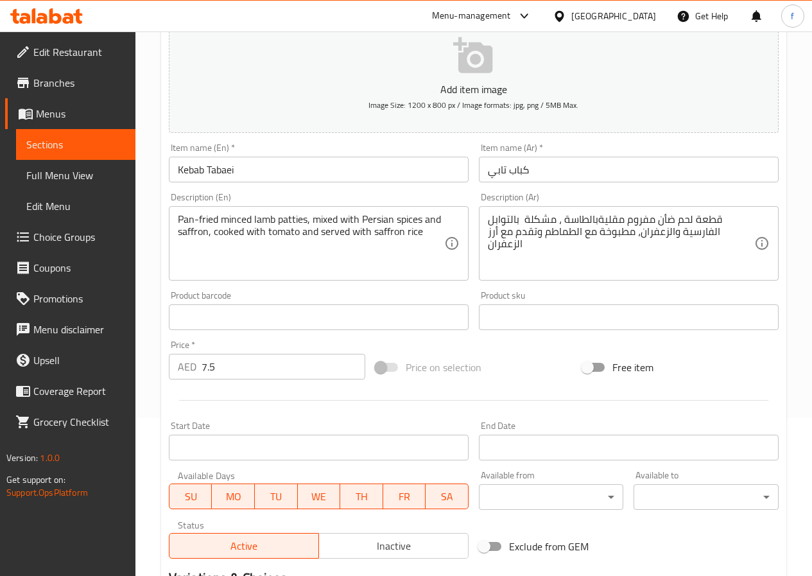
scroll to position [0, 0]
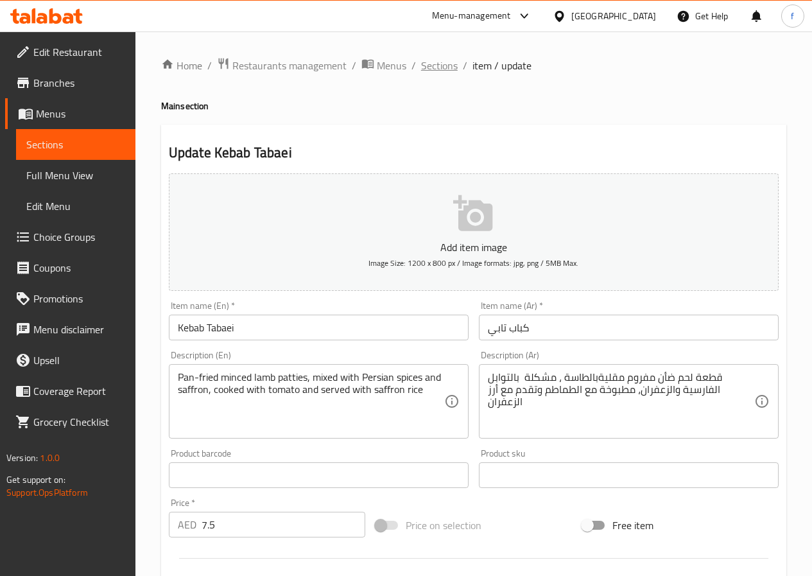
click at [433, 70] on span "Sections" at bounding box center [439, 65] width 37 height 15
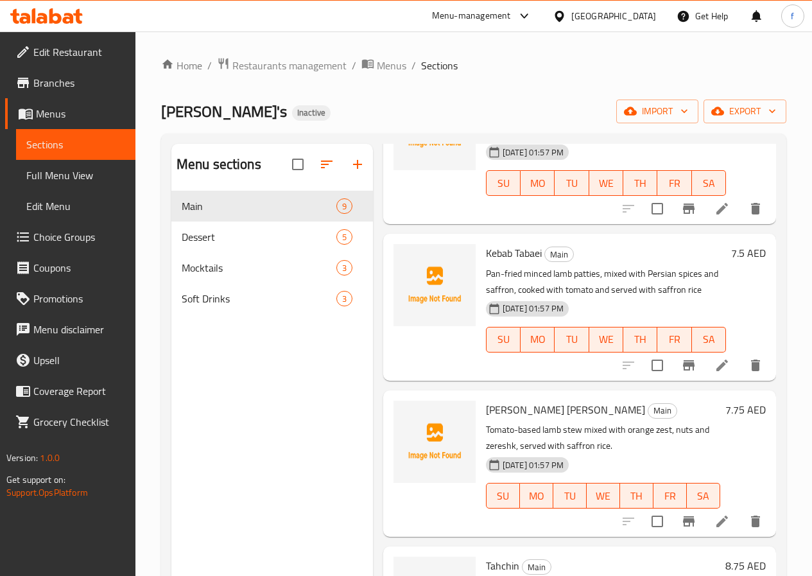
scroll to position [128, 0]
click at [716, 520] on icon at bounding box center [722, 520] width 12 height 12
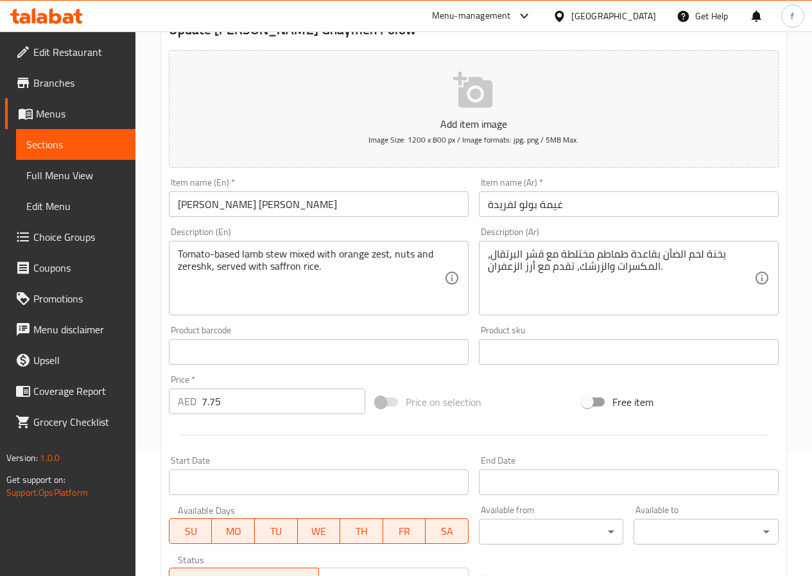
scroll to position [128, 0]
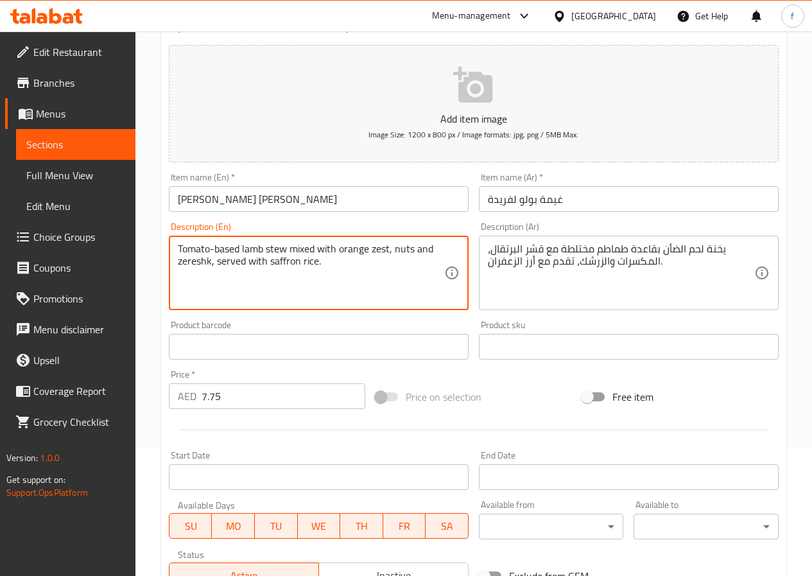
click at [228, 250] on textarea "Tomato-based lamb stew mixed with orange zest, nuts and zereshk, served with sa…" at bounding box center [311, 273] width 266 height 61
click at [260, 252] on textarea "Tomato-based lamb stew mixed with orange zest, nuts and zereshk, served with sa…" at bounding box center [311, 273] width 266 height 61
click at [291, 249] on textarea "Tomato-based lamb stew mixed with orange zest, nuts and zereshk, served with sa…" at bounding box center [311, 273] width 266 height 61
click at [280, 246] on textarea "Tomato-based lamb stew mixed with orange zest, nuts and zereshk, served with sa…" at bounding box center [311, 273] width 266 height 61
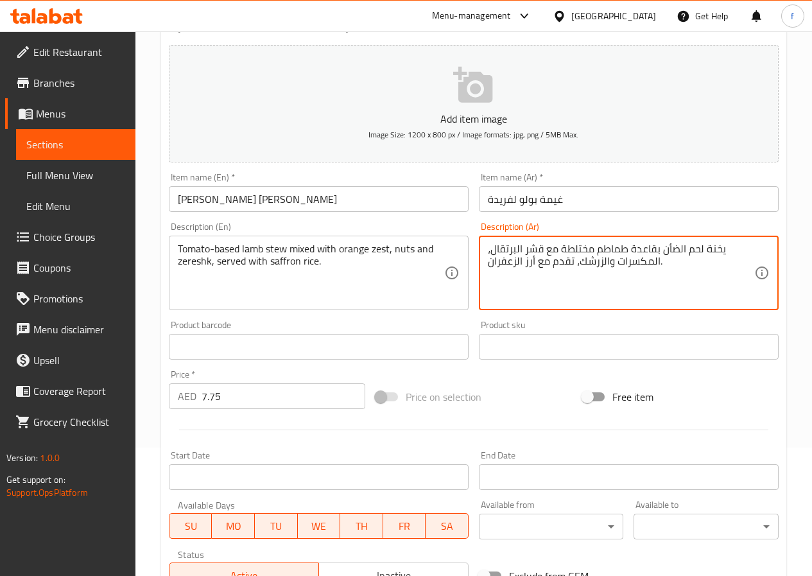
click at [576, 251] on textarea "يخنة لحم الضأن بقاعدة طماطم مختلطة مع قشر البرتقال، المكسرات والزرشك، تقدم مع أ…" at bounding box center [621, 273] width 266 height 61
type textarea "يخنة لحم الضأن بقاعدة طماطم مشكلة مع قشر البرتقال، المكسرات والزرشك، تقدم مع أر…"
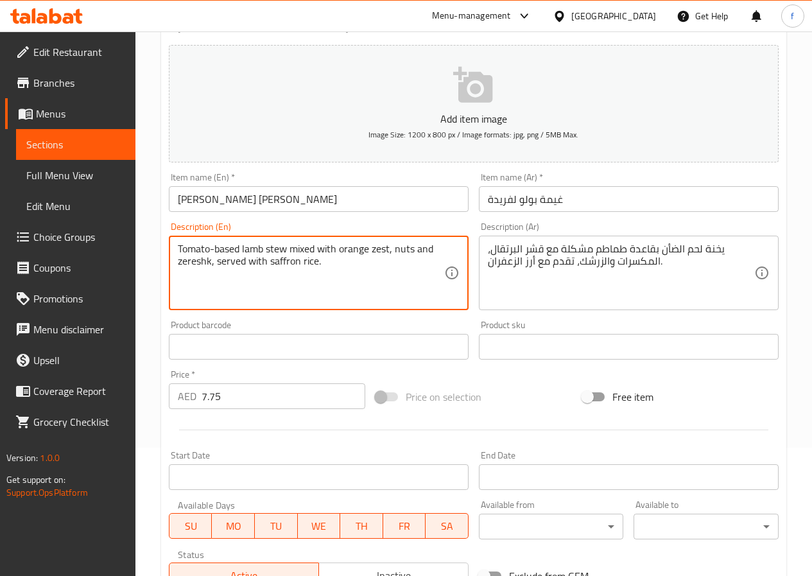
click at [383, 246] on textarea "Tomato-based lamb stew mixed with orange zest, nuts and zereshk, served with sa…" at bounding box center [311, 273] width 266 height 61
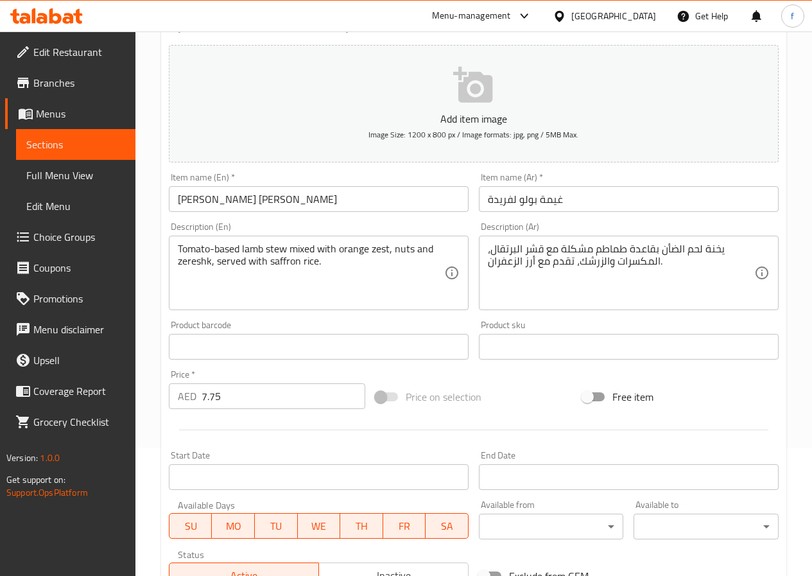
click at [198, 264] on textarea "Tomato-based lamb stew mixed with orange zest, nuts and zereshk, served with sa…" at bounding box center [311, 273] width 266 height 61
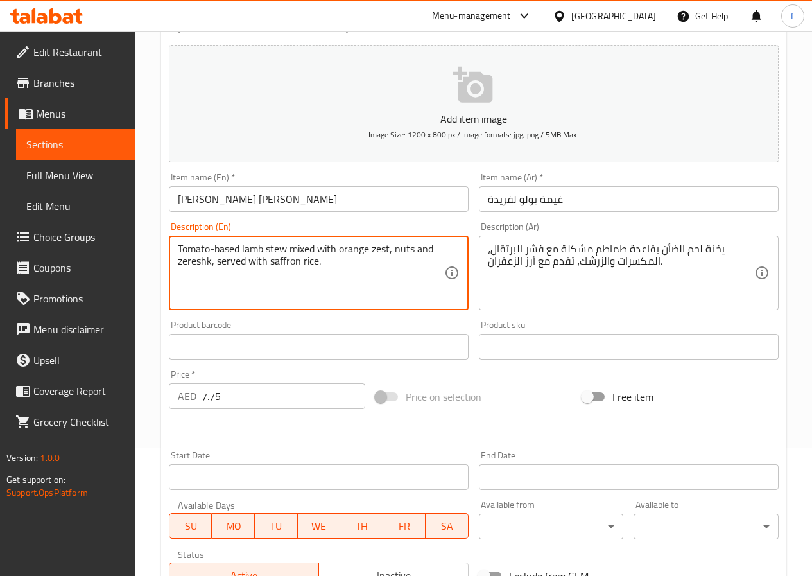
click at [188, 261] on textarea "Tomato-based lamb stew mixed with orange zest, nuts and zereshk, served with sa…" at bounding box center [311, 273] width 266 height 61
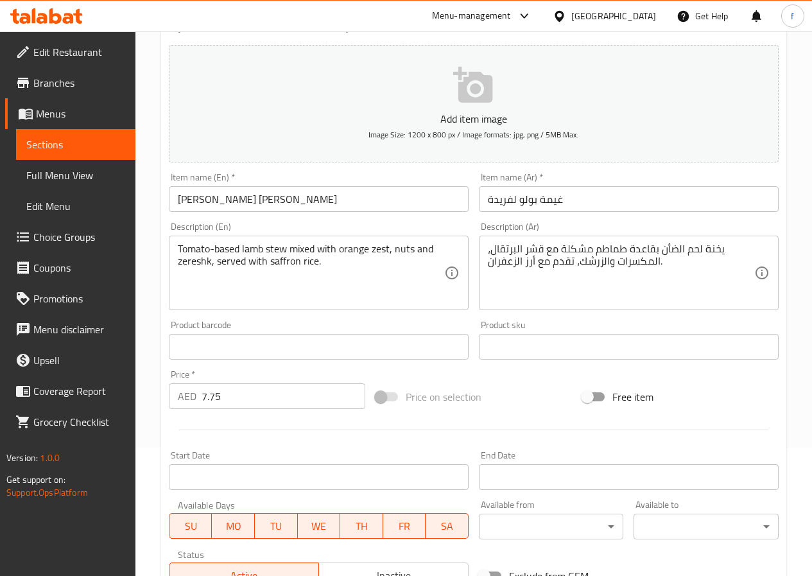
scroll to position [331, 0]
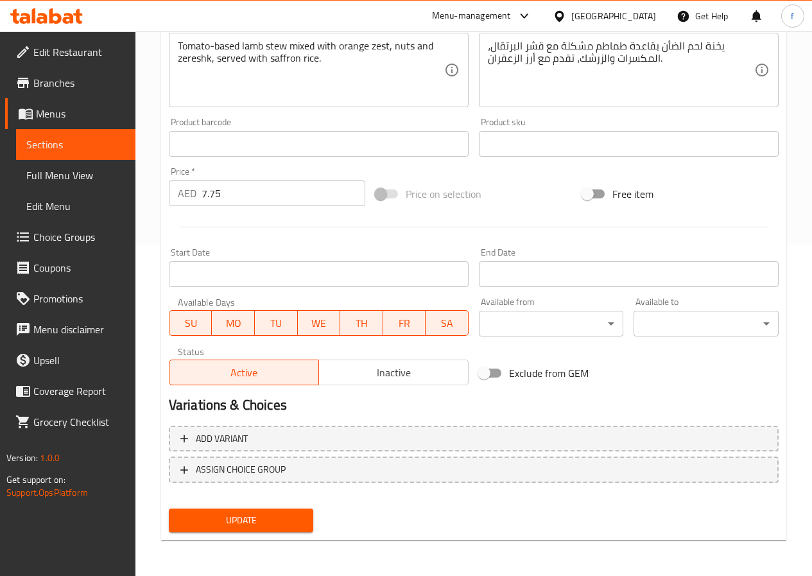
click at [275, 520] on span "Update" at bounding box center [241, 520] width 124 height 16
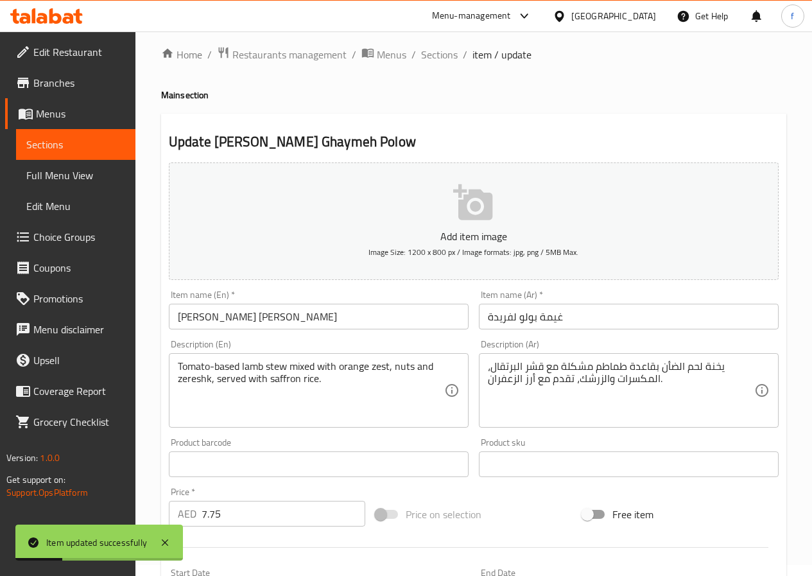
scroll to position [10, 0]
click at [441, 60] on span "Sections" at bounding box center [439, 54] width 37 height 15
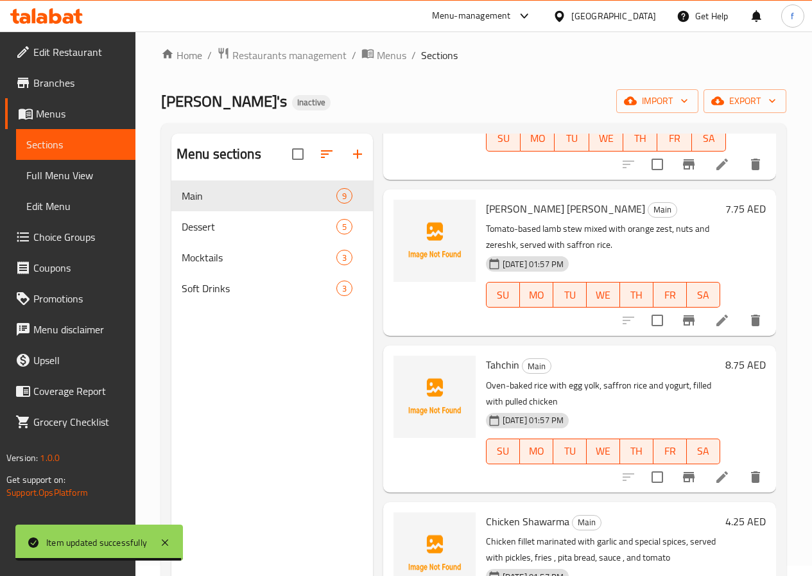
scroll to position [321, 0]
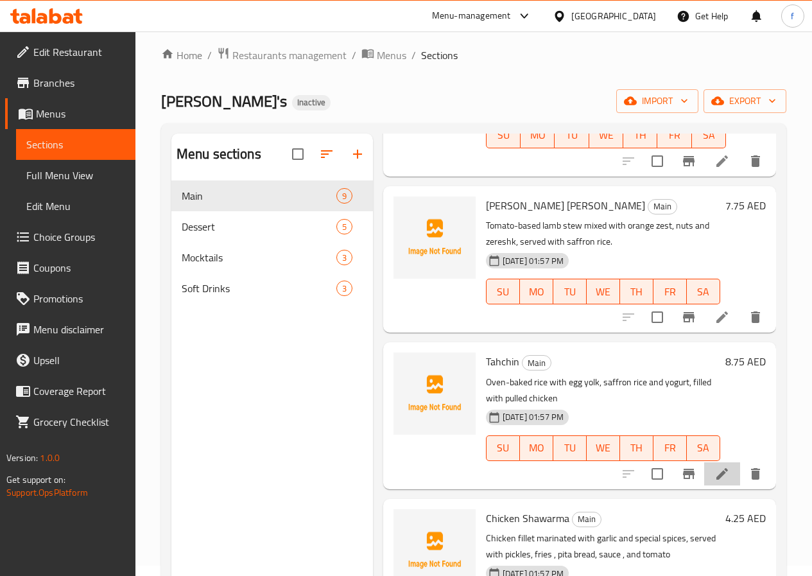
click at [721, 474] on li at bounding box center [722, 473] width 36 height 23
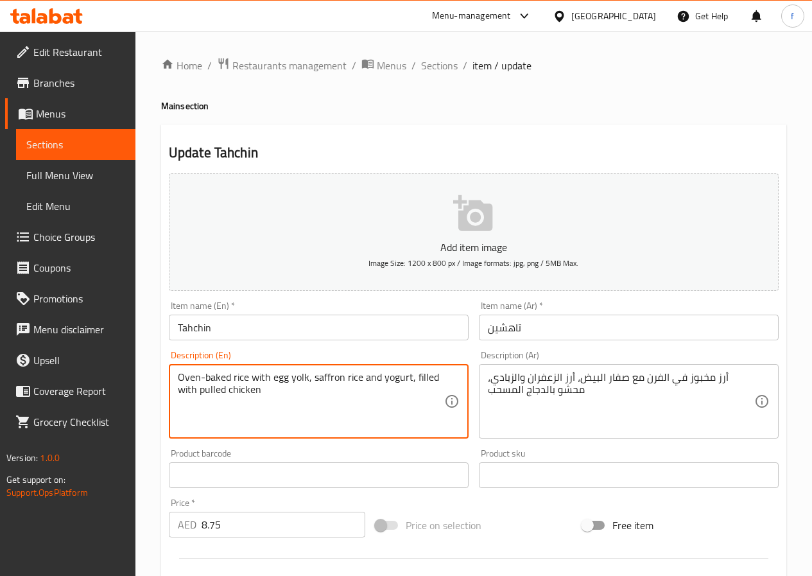
click at [300, 381] on textarea "Oven-baked rice with egg yolk, saffron rice and yogurt, filled with pulled chic…" at bounding box center [311, 401] width 266 height 61
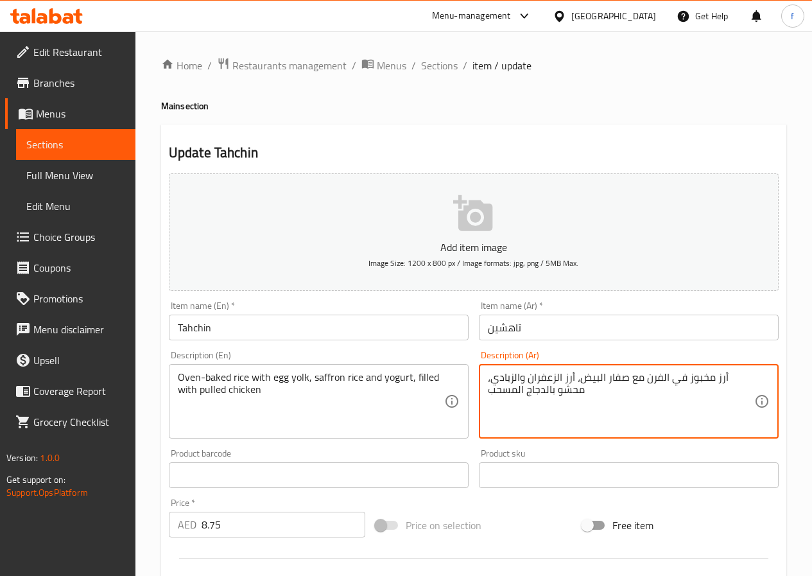
click at [499, 377] on textarea "أرز مخبوز في الفرن مع صفار البيض، أرز الزعفران والزبادي، محشو بالدجاج المسحب" at bounding box center [621, 401] width 266 height 61
click at [398, 381] on textarea "Oven-baked rice with egg yolk, saffron rice and yogurt, filled with pulled chic…" at bounding box center [311, 401] width 266 height 61
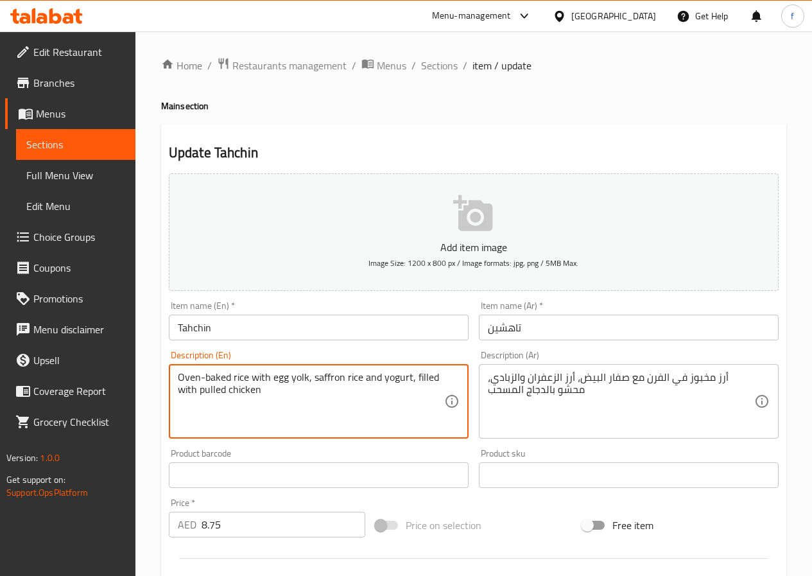
click at [218, 390] on textarea "Oven-baked rice with egg yolk, saffron rice and yogurt, filled with pulled chic…" at bounding box center [311, 401] width 266 height 61
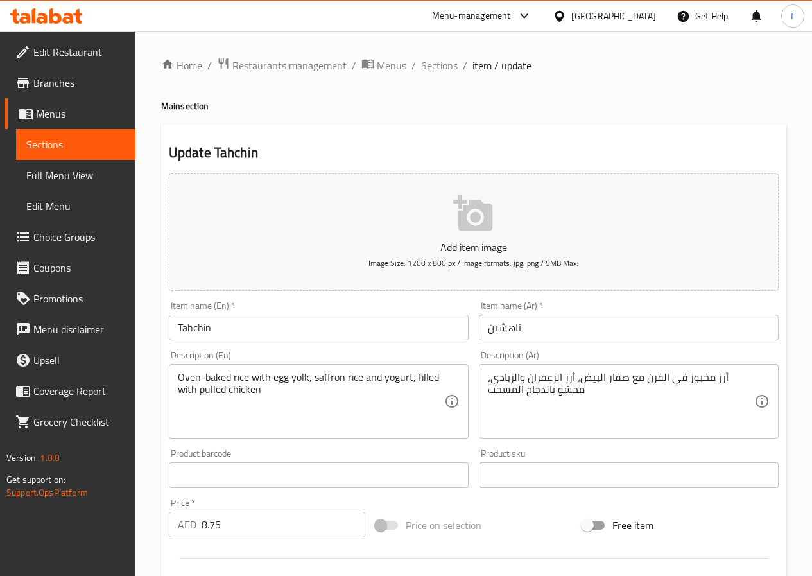
click at [431, 377] on textarea "Oven-baked rice with egg yolk, saffron rice and yogurt, filled with pulled chic…" at bounding box center [311, 401] width 266 height 61
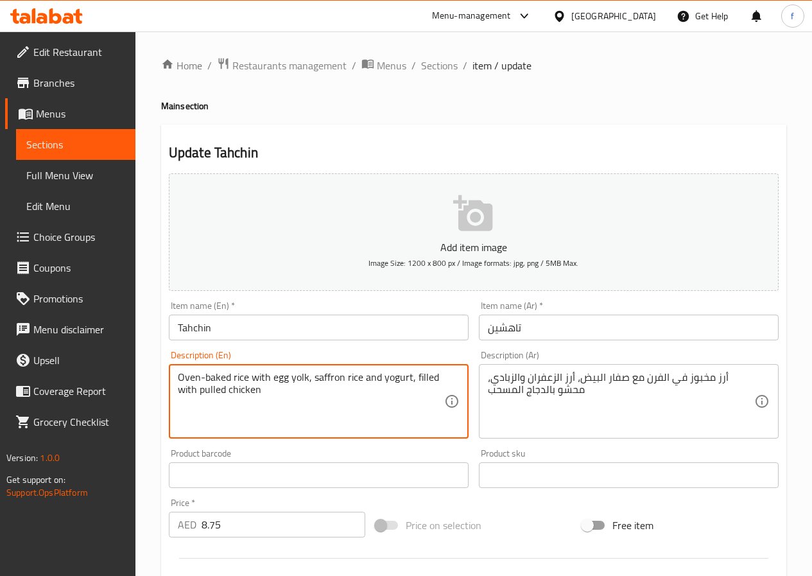
click at [431, 377] on textarea "Oven-baked rice with egg yolk, saffron rice and yogurt, filled with pulled chic…" at bounding box center [311, 401] width 266 height 61
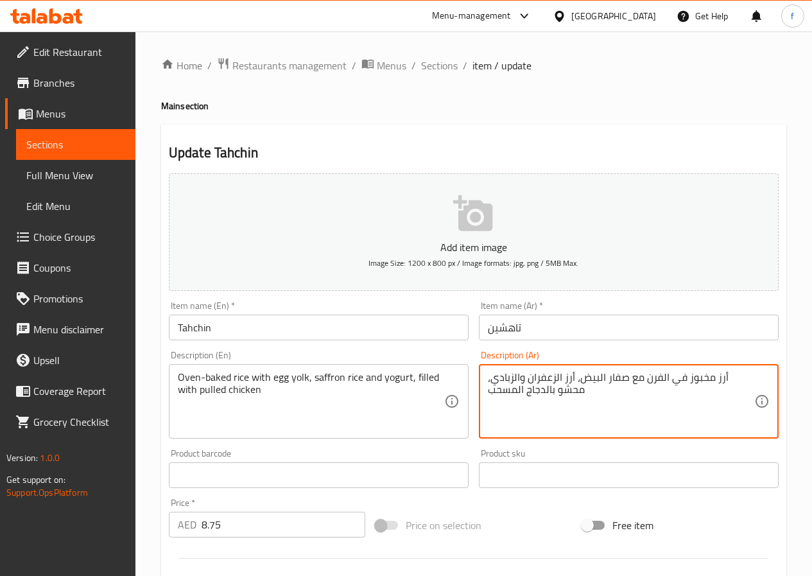
click at [510, 394] on textarea "أرز مخبوز في الفرن مع صفار البيض، أرز الزعفران والزبادي، محشو بالدجاج المسحب" at bounding box center [621, 401] width 266 height 61
click at [493, 376] on textarea "أرز مخبوز في الفرن مع صفار البيض، أرز الزعفران والزبادي، محشو بالدجاج المسحب" at bounding box center [621, 401] width 266 height 61
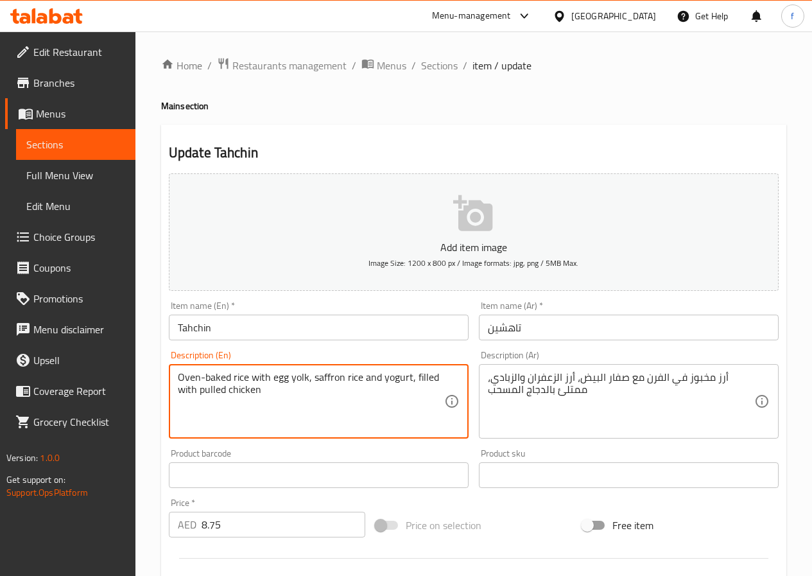
click at [208, 387] on textarea "Oven-baked rice with egg yolk, saffron rice and yogurt, filled with pulled chic…" at bounding box center [311, 401] width 266 height 61
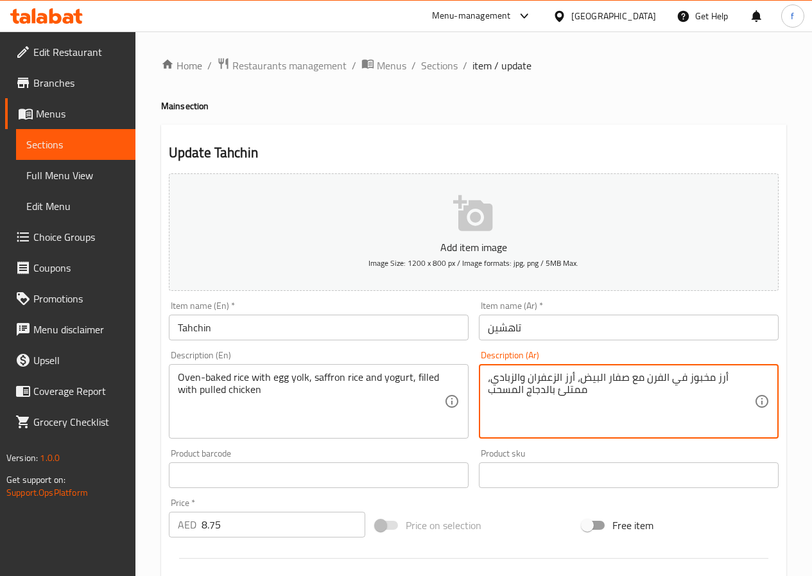
drag, startPoint x: 505, startPoint y: 394, endPoint x: 524, endPoint y: 399, distance: 19.1
click at [510, 397] on textarea "أرز مخبوز في الفرن مع صفار البيض، أرز الزعفران والزبادي، ممتلئ بالدجاج المسحب" at bounding box center [621, 401] width 266 height 61
click at [511, 395] on textarea "أرز مخبوز في الفرن مع صفار البيض، أرز الزعفران والزبادي، ممتلئ بالدجاج المسحب" at bounding box center [621, 401] width 266 height 61
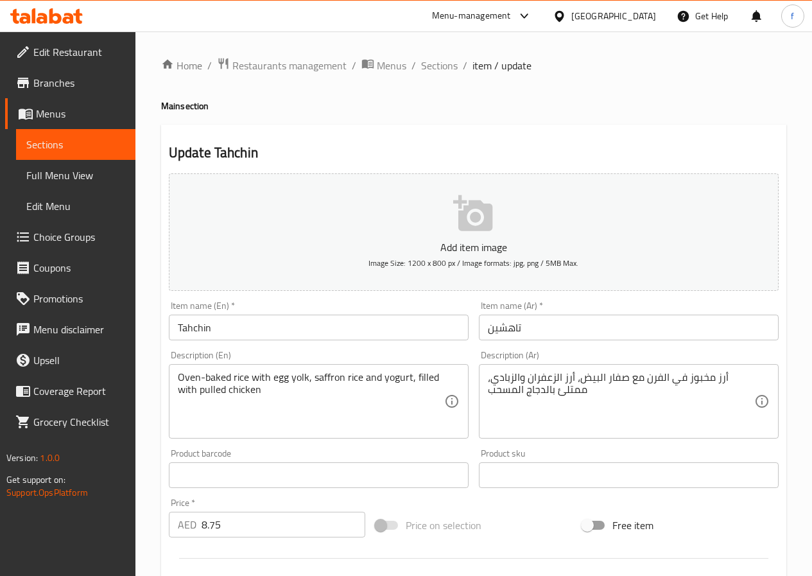
click at [504, 391] on textarea "أرز مخبوز في الفرن مع صفار البيض، أرز الزعفران والزبادي، ممتلئ بالدجاج المسحب" at bounding box center [621, 401] width 266 height 61
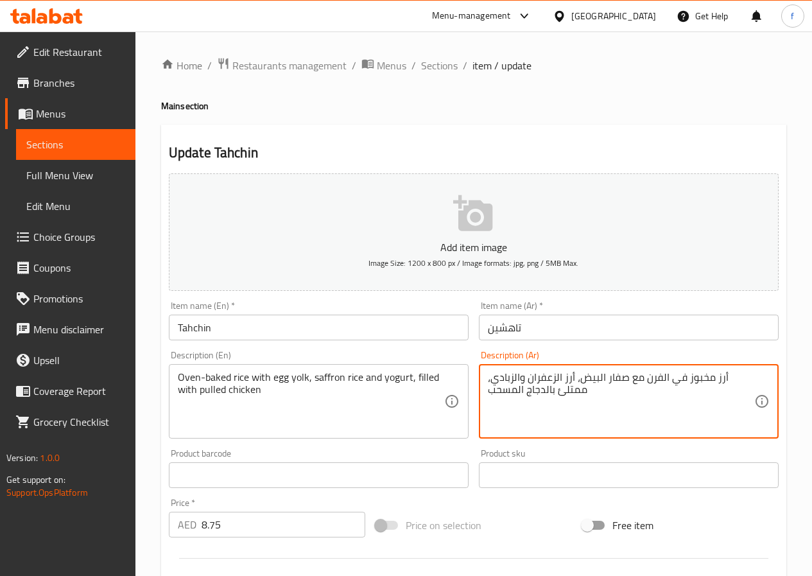
click at [504, 391] on textarea "أرز مخبوز في الفرن مع صفار البيض، أرز الزعفران والزبادي، ممتلئ بالدجاج المسحب" at bounding box center [621, 401] width 266 height 61
click at [509, 392] on textarea "أرز مخبوز في الفرن مع صفار البيض، أرز الزعفران والزبادي، ممتلئ بالدجاج المسحب" at bounding box center [621, 401] width 266 height 61
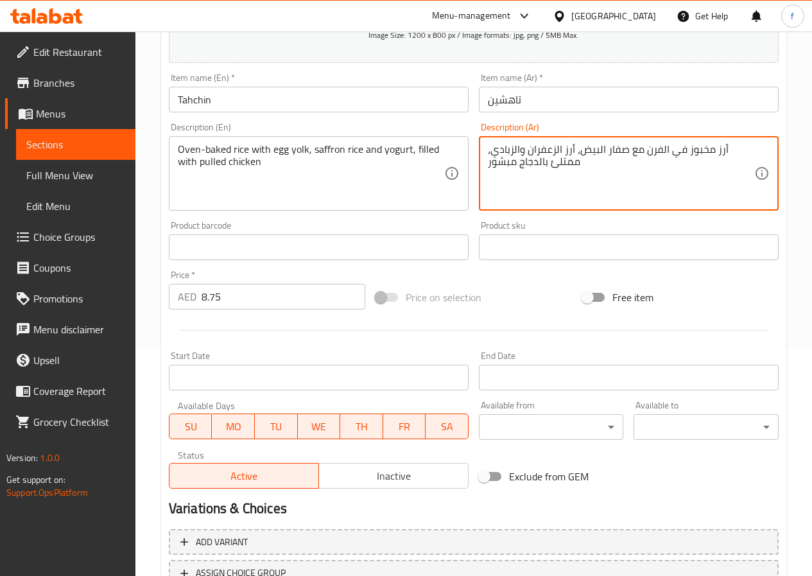
scroll to position [331, 0]
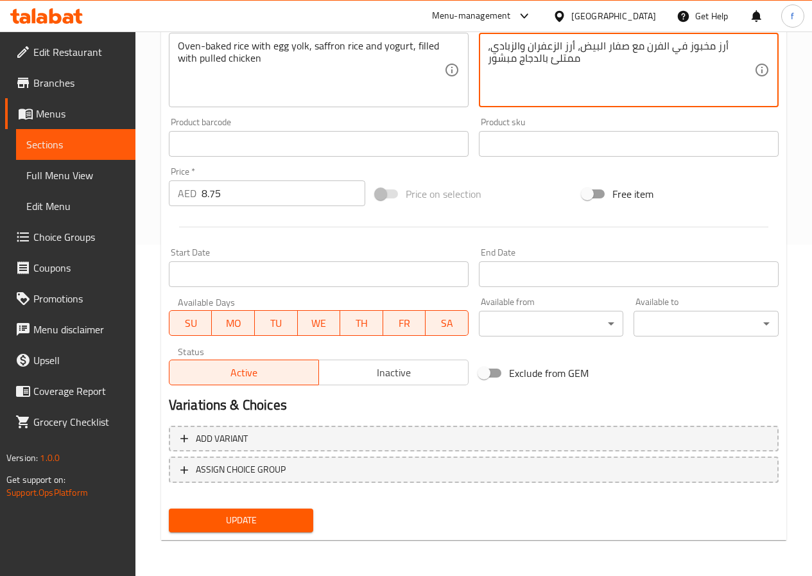
type textarea "أرز مخبوز في الفرن مع صفار البيض، أرز الزعفران والزبادي، ممتلئ بالدجاج مبشور"
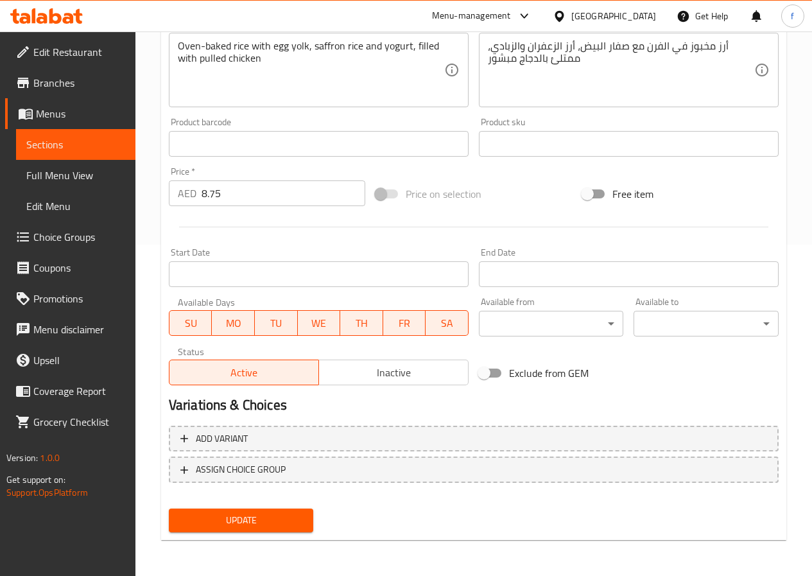
click at [244, 510] on button "Update" at bounding box center [241, 520] width 145 height 24
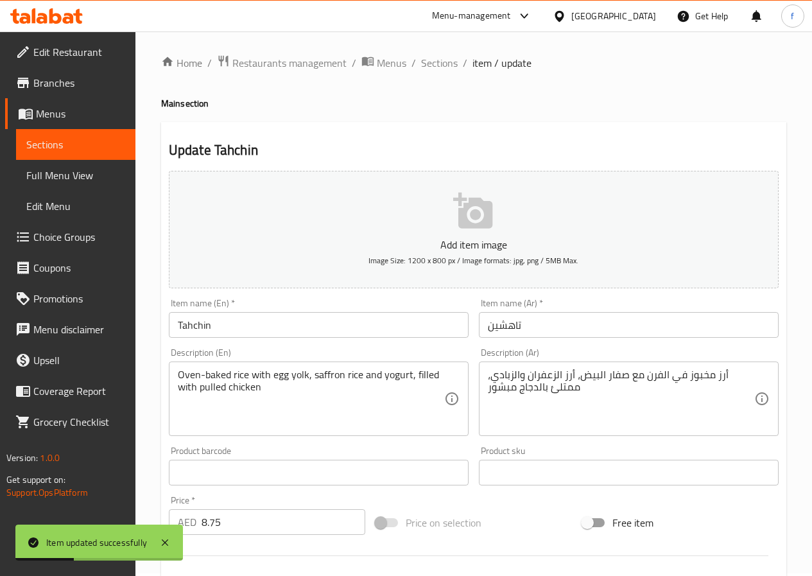
scroll to position [0, 0]
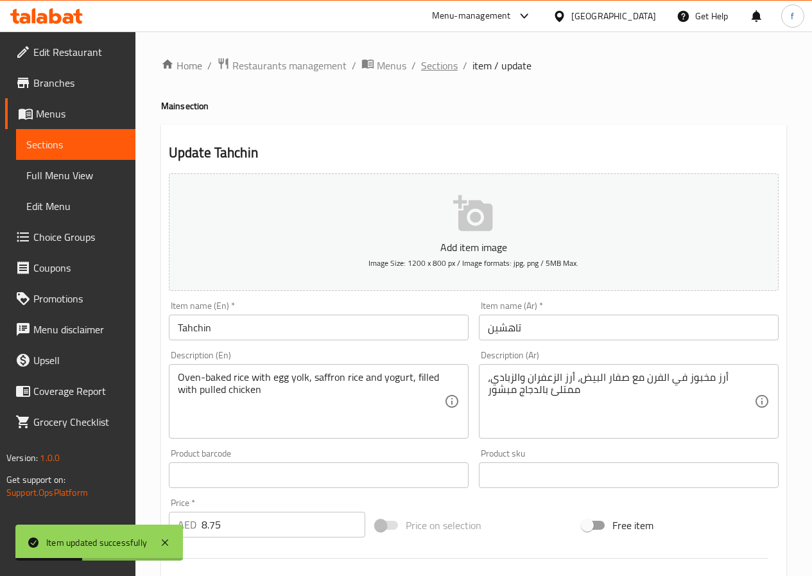
click at [448, 67] on span "Sections" at bounding box center [439, 65] width 37 height 15
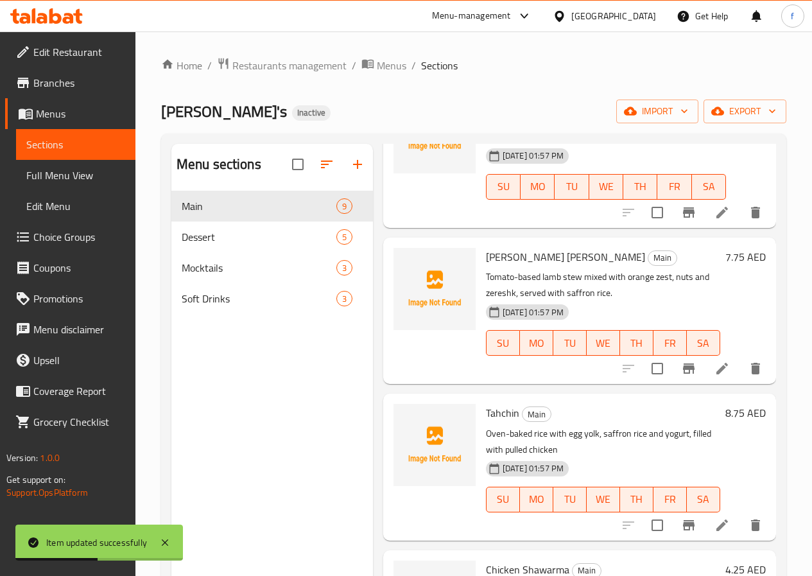
scroll to position [449, 0]
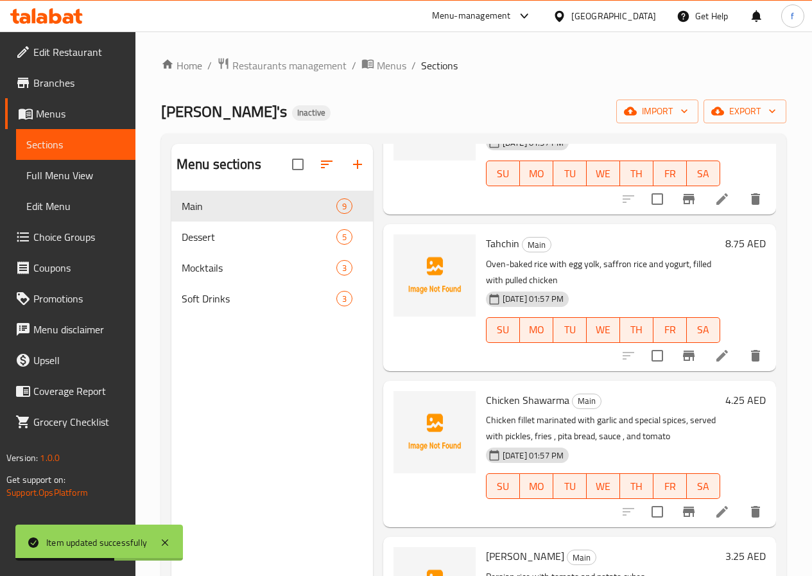
click at [714, 504] on icon at bounding box center [721, 511] width 15 height 15
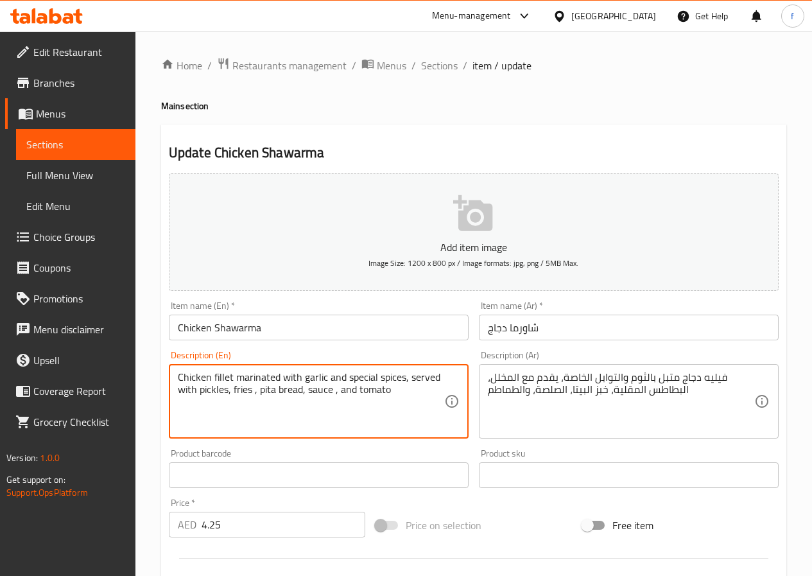
drag, startPoint x: 178, startPoint y: 381, endPoint x: 329, endPoint y: 384, distance: 151.5
click at [311, 374] on textarea "Chicken fillet marinated with garlic and special spices, served with pickles, f…" at bounding box center [311, 401] width 266 height 61
click at [311, 377] on textarea "Chicken fillet marinated with garlic and special spices, served with pickles, f…" at bounding box center [311, 401] width 266 height 61
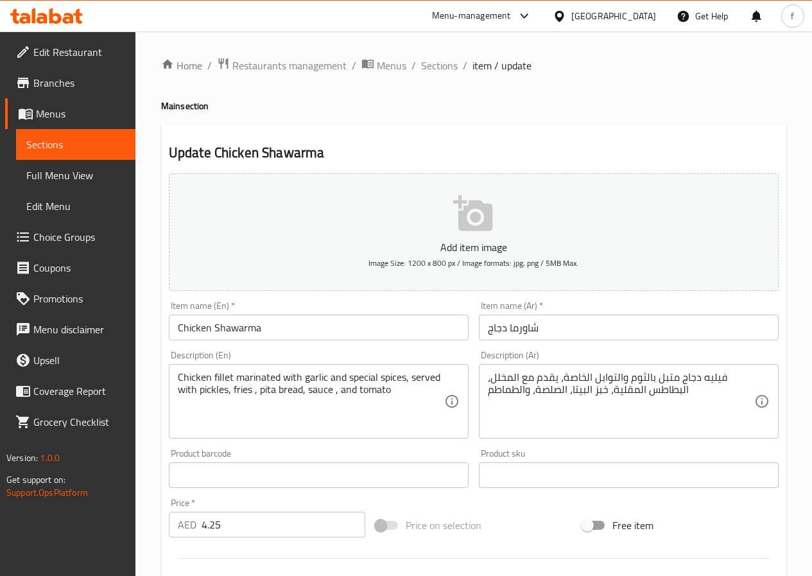
click at [223, 389] on textarea "Chicken fillet marinated with garlic and special spices, served with pickles, f…" at bounding box center [311, 401] width 266 height 61
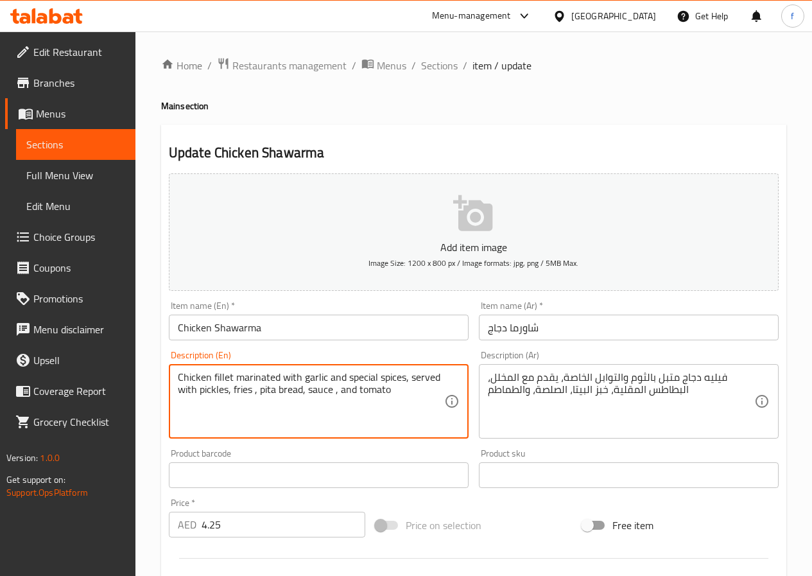
click at [223, 389] on textarea "Chicken fillet marinated with garlic and special spices, served with pickles, f…" at bounding box center [311, 401] width 266 height 61
click at [243, 394] on textarea "Chicken fillet marinated with garlic and special spices, served with pickles, f…" at bounding box center [311, 401] width 266 height 61
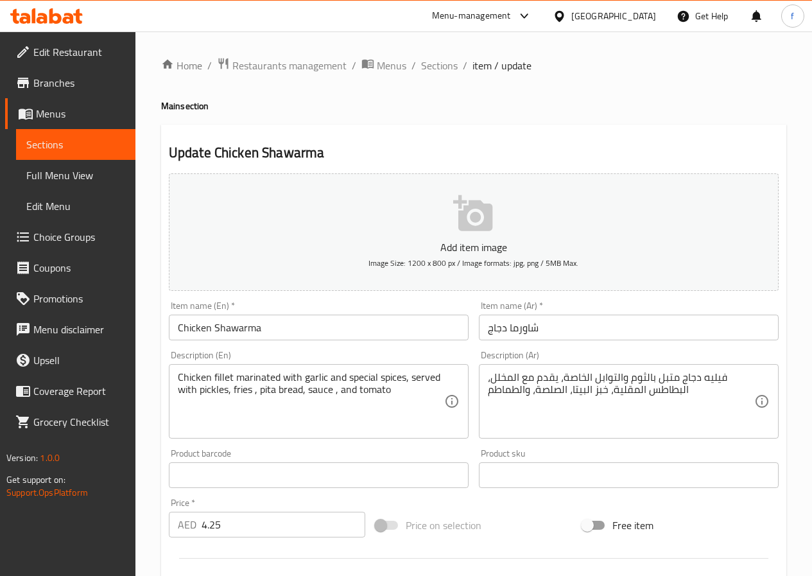
click at [287, 391] on textarea "Chicken fillet marinated with garlic and special spices, served with pickles, f…" at bounding box center [311, 401] width 266 height 61
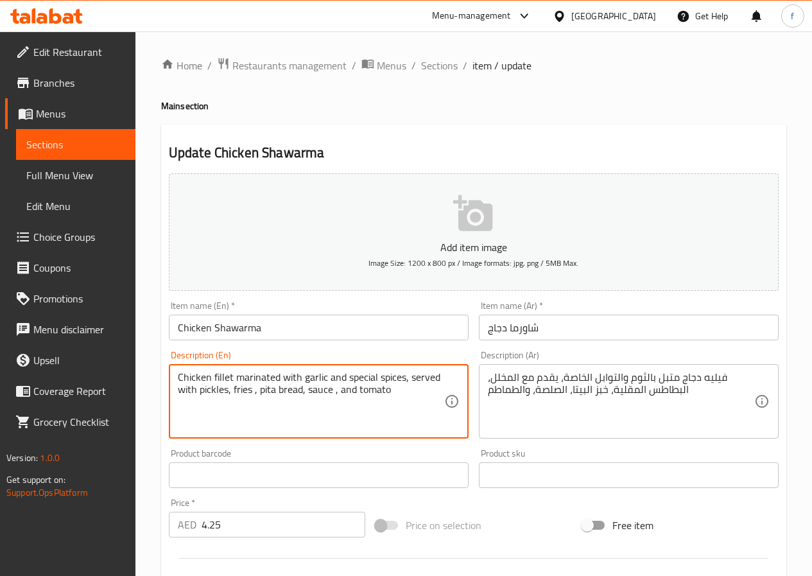
click at [287, 391] on textarea "Chicken fillet marinated with garlic and special spices, served with pickles, f…" at bounding box center [311, 401] width 266 height 61
click at [277, 393] on textarea "Chicken fillet marinated with garlic and special spices, served with pickles, f…" at bounding box center [311, 401] width 266 height 61
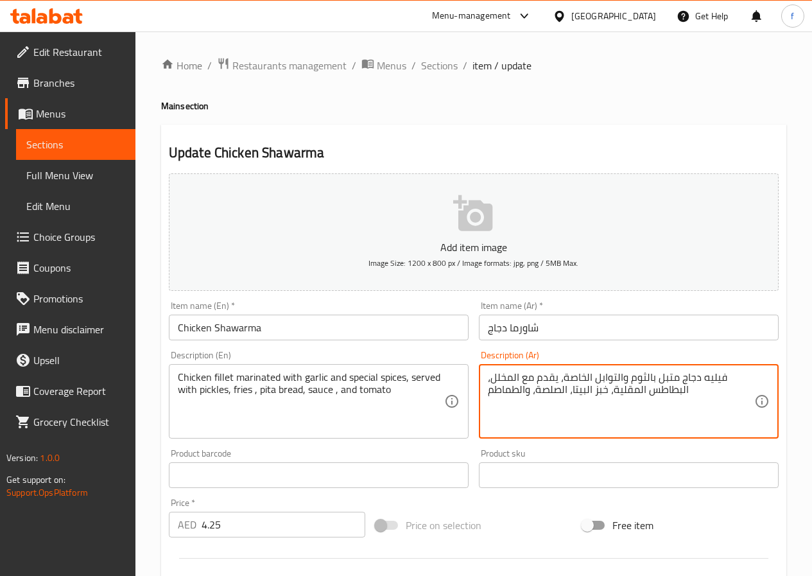
click at [551, 391] on textarea "فيليه دجاج متبل بالثوم والتوابل الخاصة، يقدم مع المخلل، البطاطس المقلية، خبز ال…" at bounding box center [621, 401] width 266 height 61
click at [555, 391] on textarea "فيليه دجاج متبل بالثوم والتوابل الخاصة، يقدم مع المخلل، البطاطس المقلية، خبز ال…" at bounding box center [621, 401] width 266 height 61
type textarea "فيليه دجاج متبل بالثوم والتوابل الخاصة، يقدم مع المخلل، البطاطس المقلية، خبز ال…"
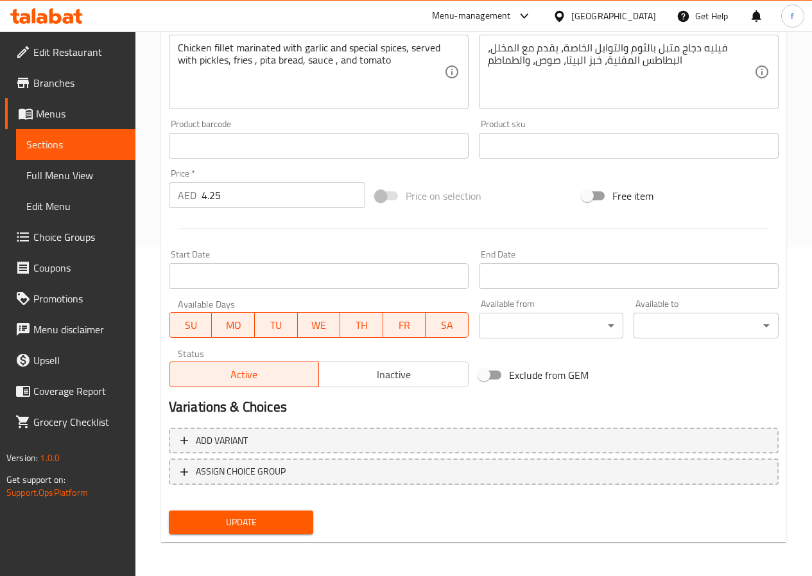
scroll to position [331, 0]
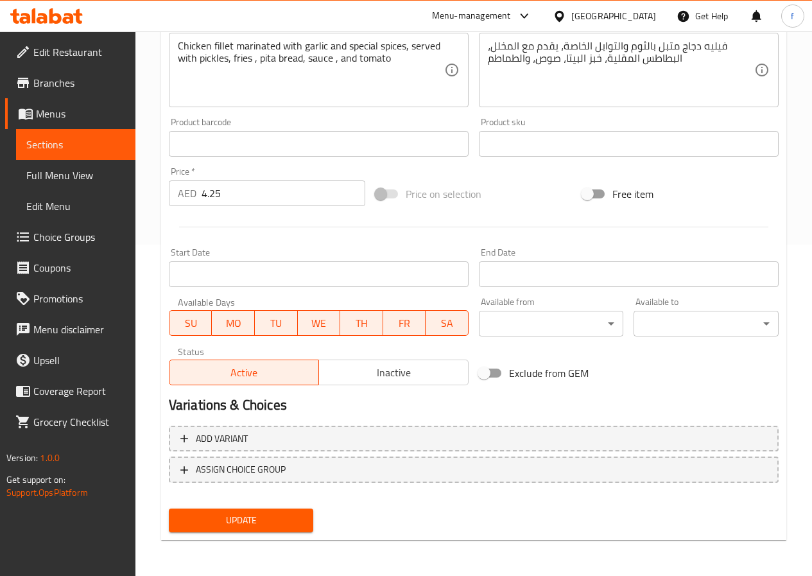
click at [266, 527] on span "Update" at bounding box center [241, 520] width 124 height 16
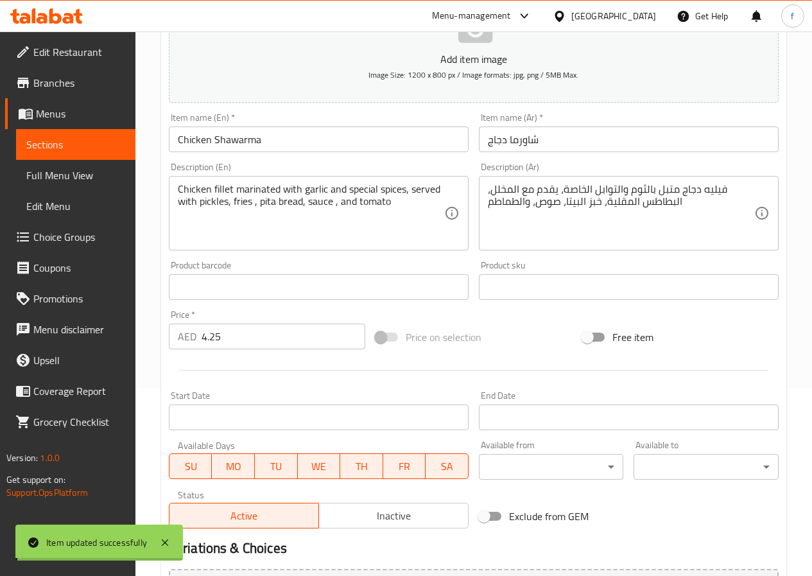
scroll to position [10, 0]
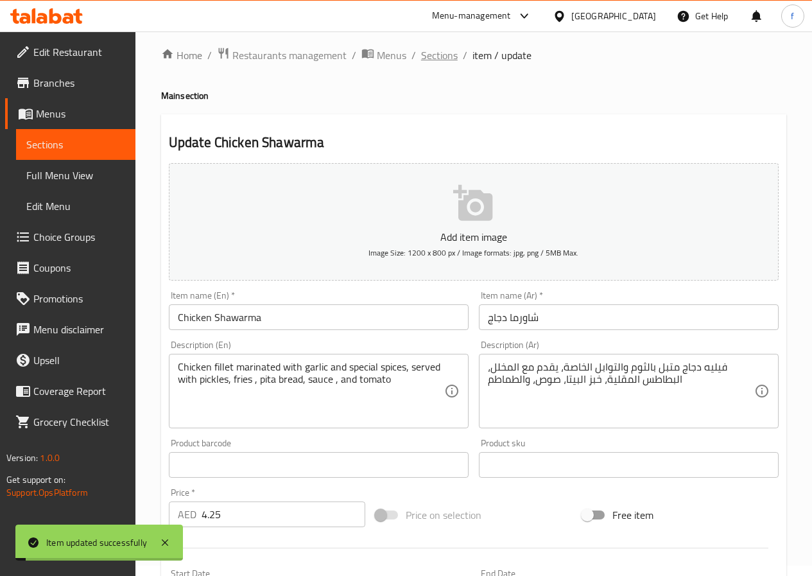
click at [437, 49] on span "Sections" at bounding box center [439, 54] width 37 height 15
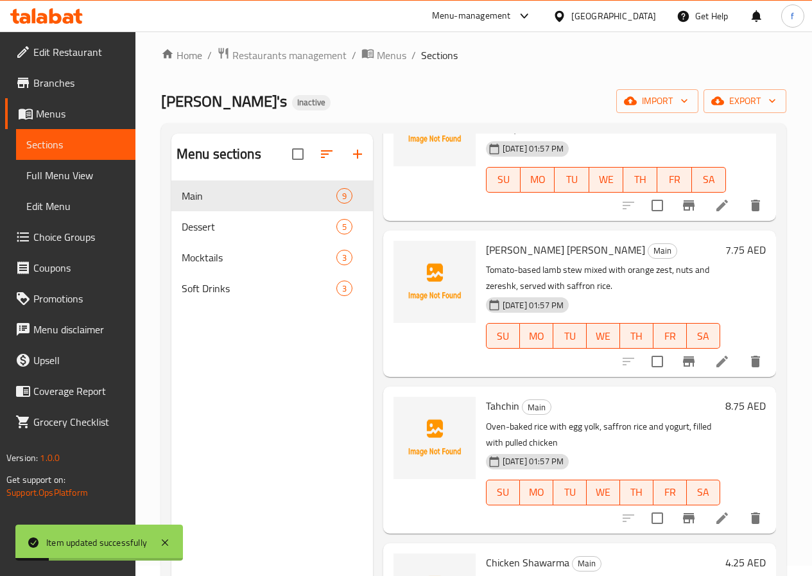
scroll to position [321, 0]
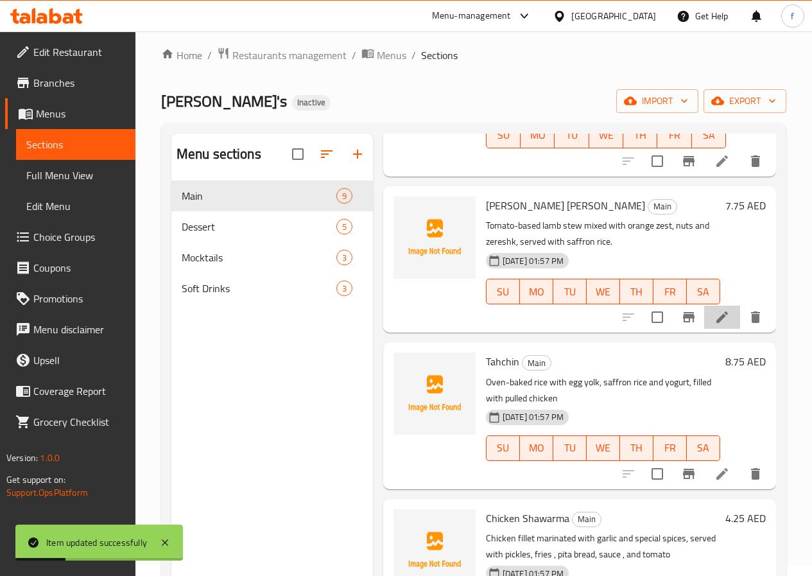
click at [704, 319] on li at bounding box center [722, 316] width 36 height 23
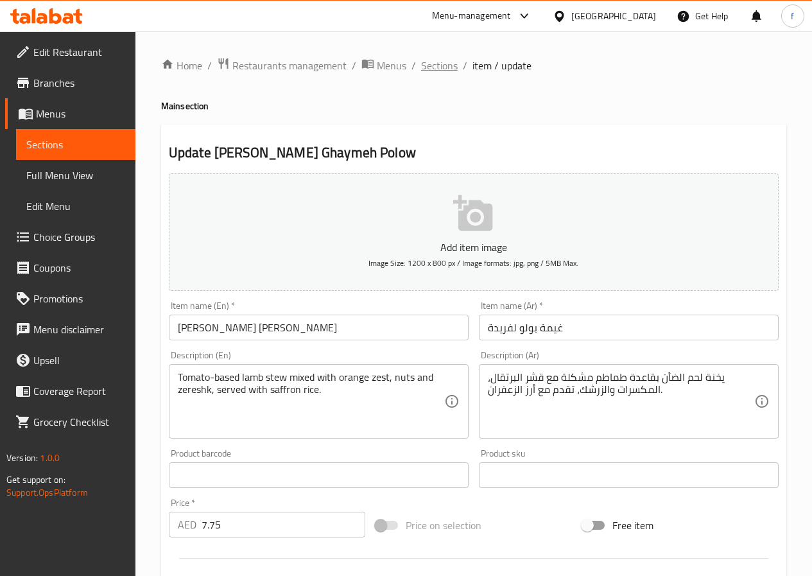
click at [433, 73] on span "Sections" at bounding box center [439, 65] width 37 height 15
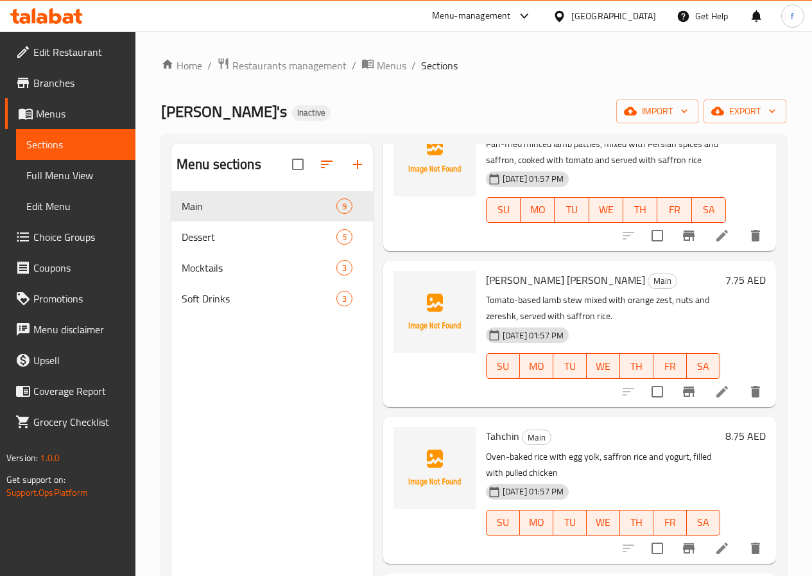
scroll to position [321, 0]
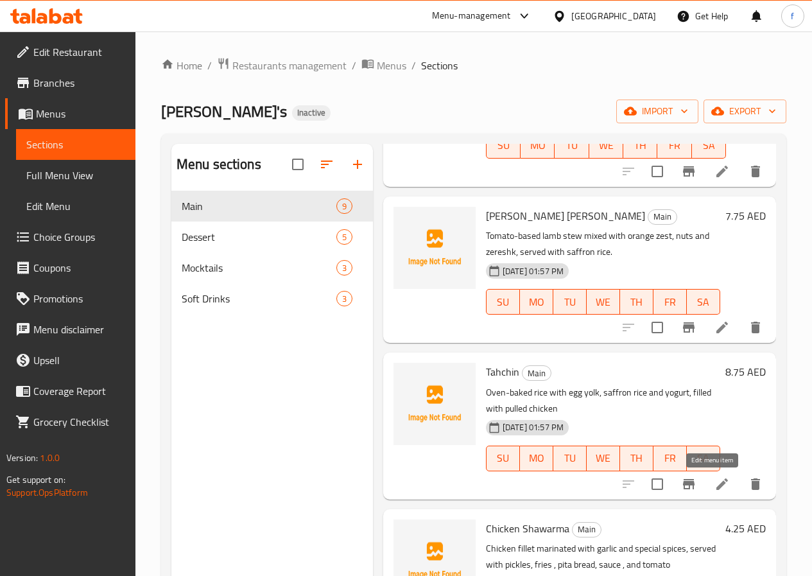
click at [714, 490] on icon at bounding box center [721, 483] width 15 height 15
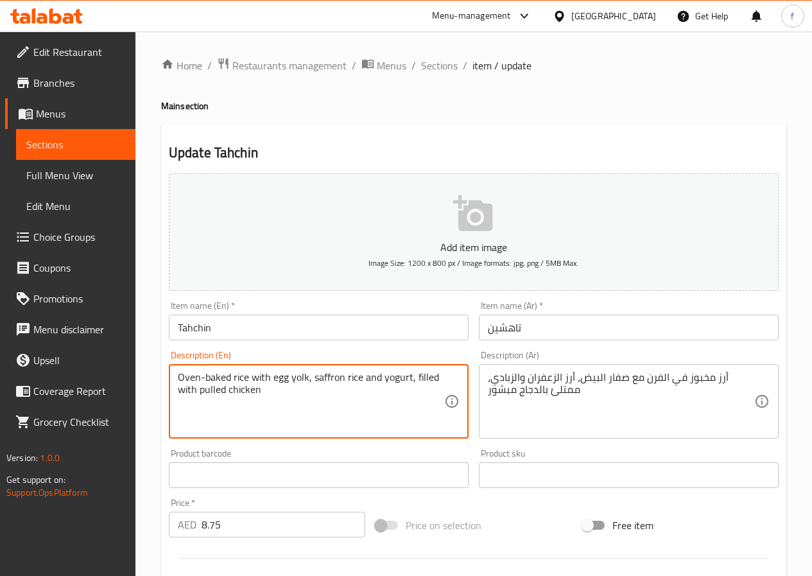
drag, startPoint x: 203, startPoint y: 390, endPoint x: 268, endPoint y: 392, distance: 64.8
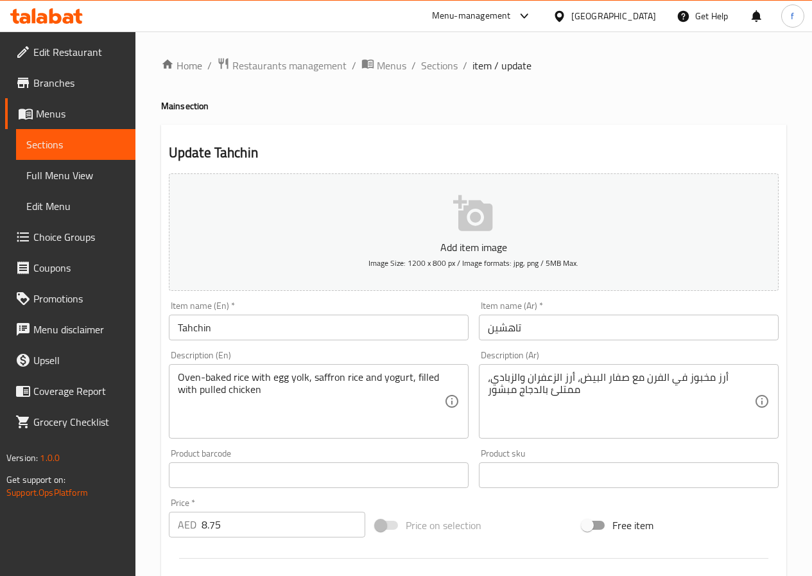
click at [210, 393] on textarea "Oven-baked rice with egg yolk, saffron rice and yogurt, filled with pulled chic…" at bounding box center [311, 401] width 266 height 61
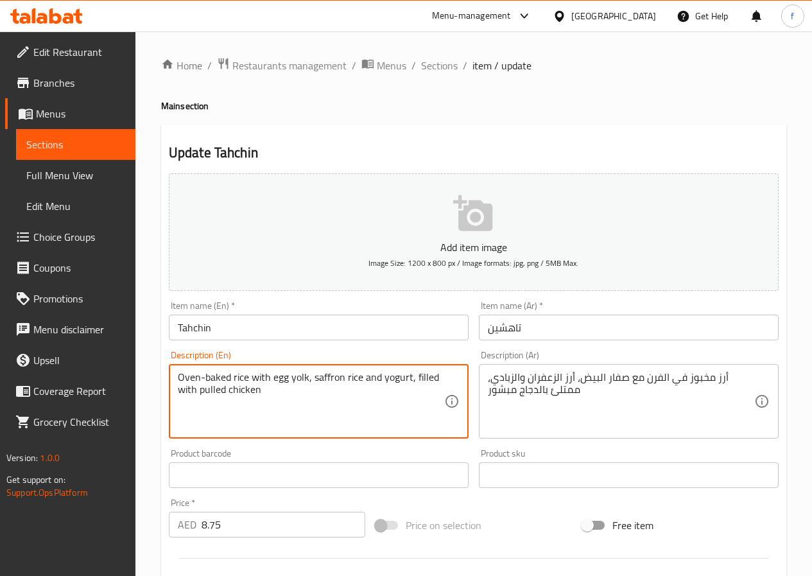
click at [210, 393] on textarea "Oven-baked rice with egg yolk, saffron rice and yogurt, filled with pulled chic…" at bounding box center [311, 401] width 266 height 61
click at [200, 390] on textarea "Oven-baked rice with egg yolk, saffron rice and yogurt, filled with pulled chic…" at bounding box center [311, 401] width 266 height 61
drag, startPoint x: 200, startPoint y: 390, endPoint x: 259, endPoint y: 392, distance: 59.1
click at [259, 392] on textarea "Oven-baked rice with egg yolk, saffron rice and yogurt, filled with pulled chic…" at bounding box center [311, 401] width 266 height 61
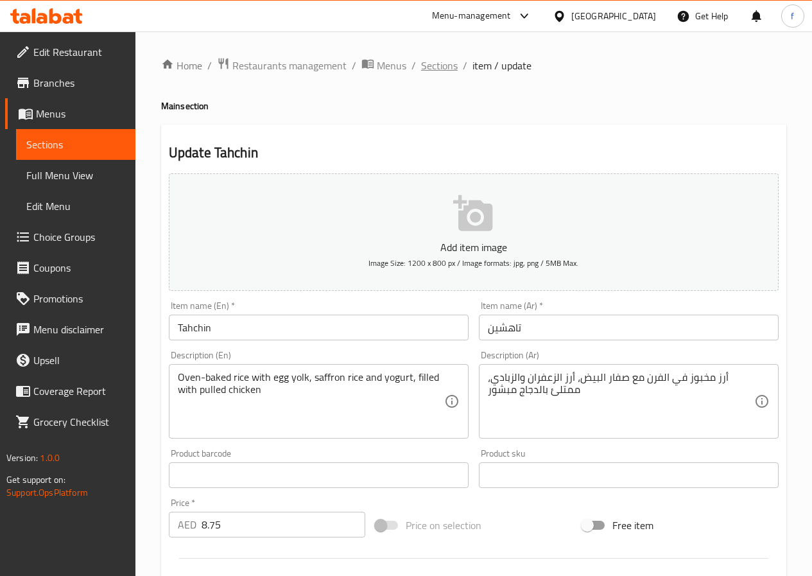
click at [443, 73] on span "Sections" at bounding box center [439, 65] width 37 height 15
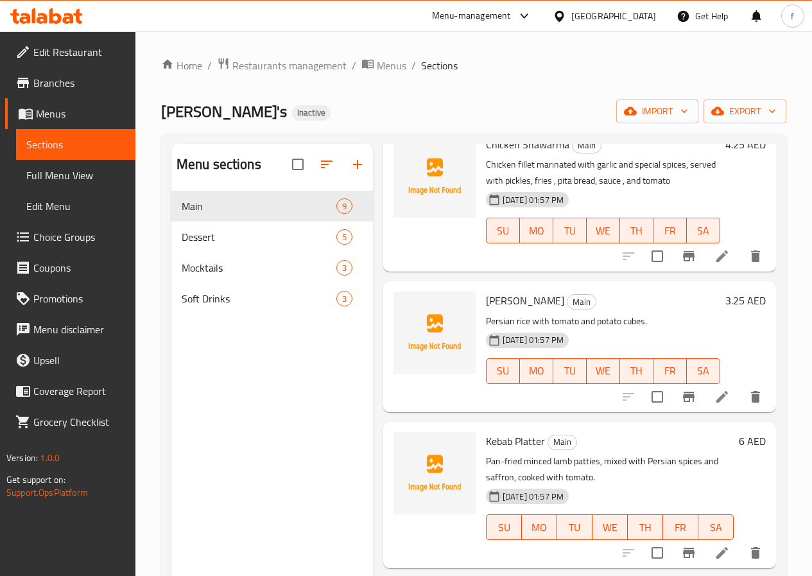
scroll to position [706, 0]
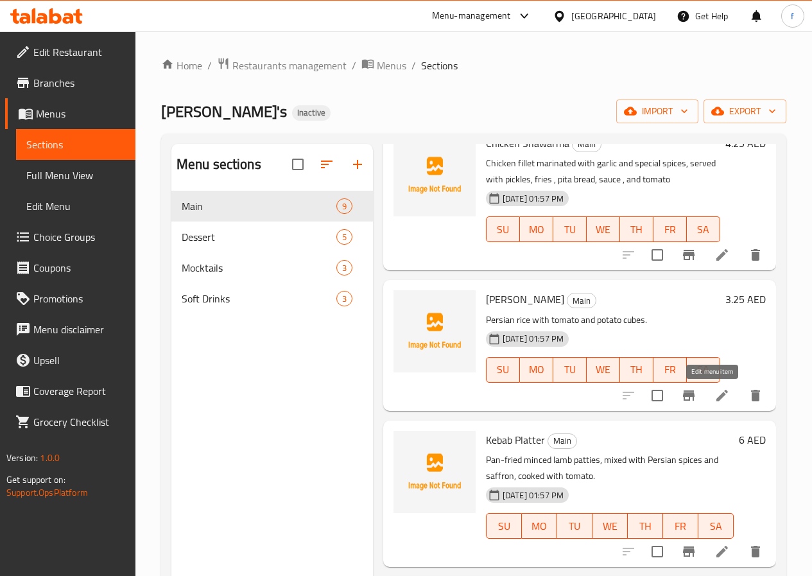
click at [714, 399] on icon at bounding box center [721, 395] width 15 height 15
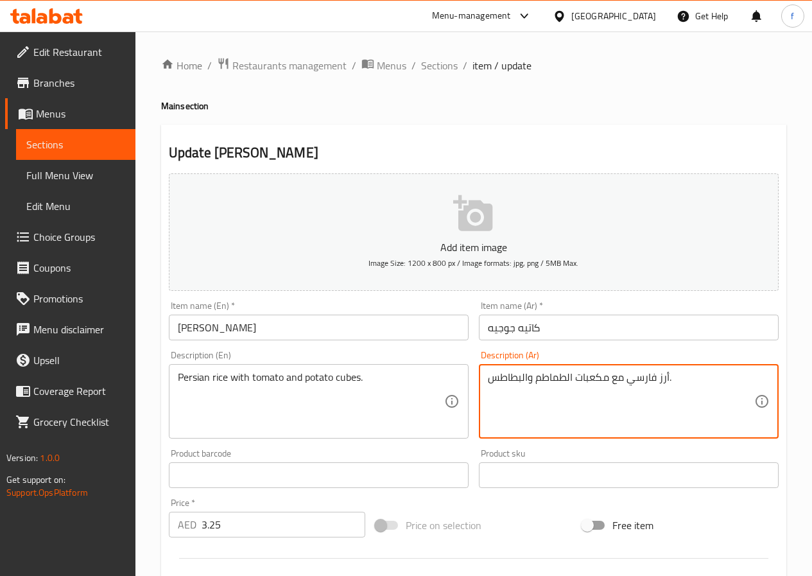
click at [601, 380] on textarea "أرز فارسي مع مكعبات الطماطم والبطاطس." at bounding box center [621, 401] width 266 height 61
click at [527, 379] on textarea "أرز فارسي مع الطماطم والبطاطس." at bounding box center [621, 401] width 266 height 61
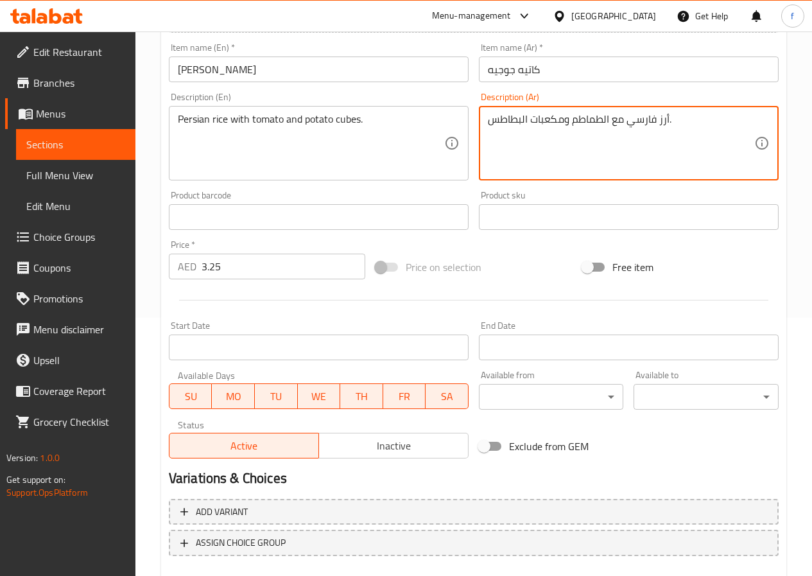
scroll to position [331, 0]
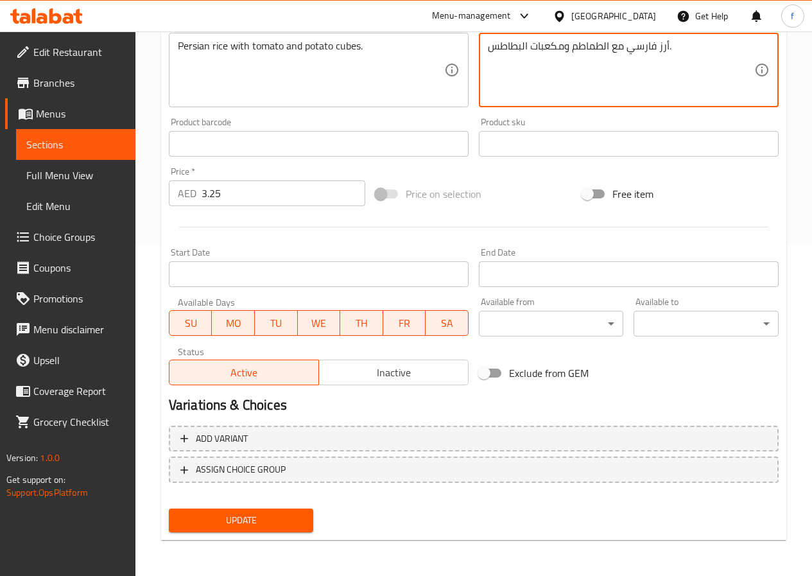
type textarea "أرز فارسي مع الطماطم ومكعبات البطاطس."
click at [237, 526] on span "Update" at bounding box center [241, 520] width 124 height 16
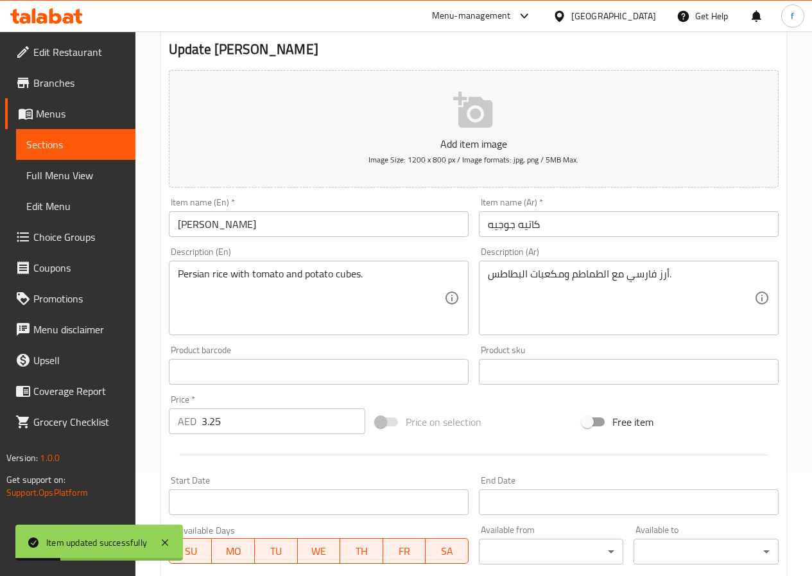
scroll to position [0, 0]
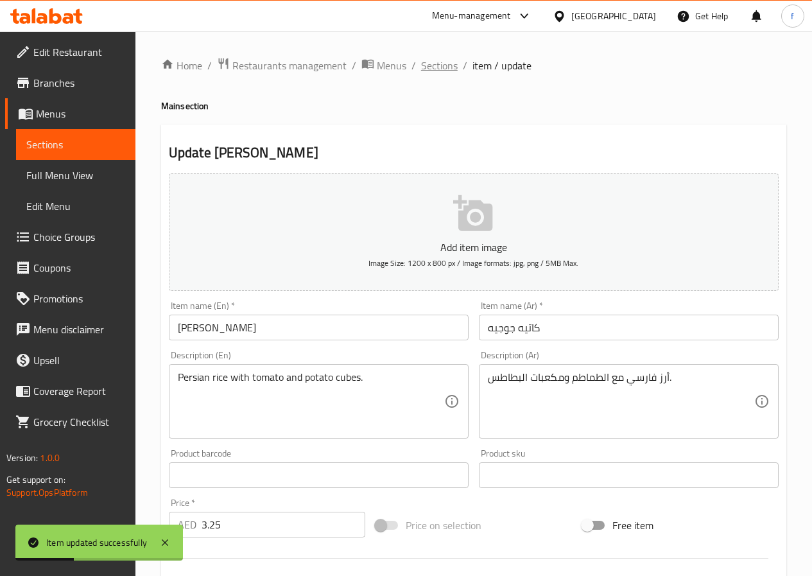
click at [438, 67] on span "Sections" at bounding box center [439, 65] width 37 height 15
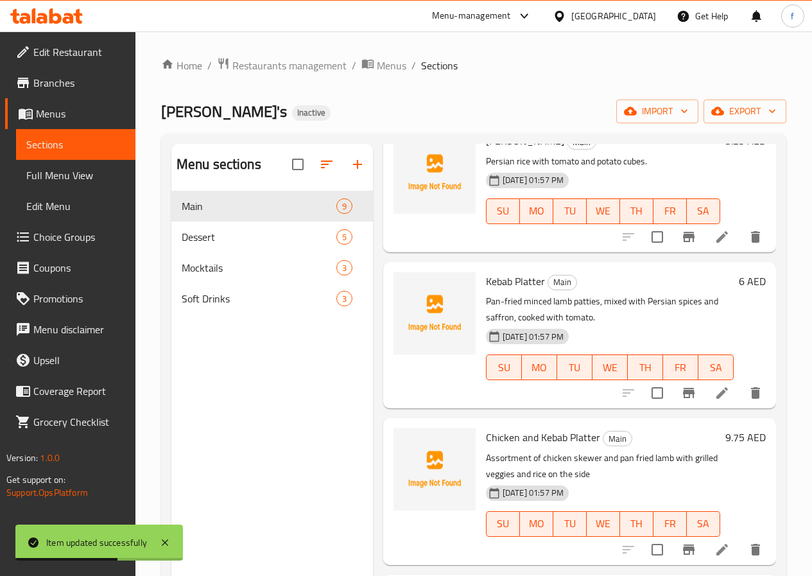
scroll to position [866, 0]
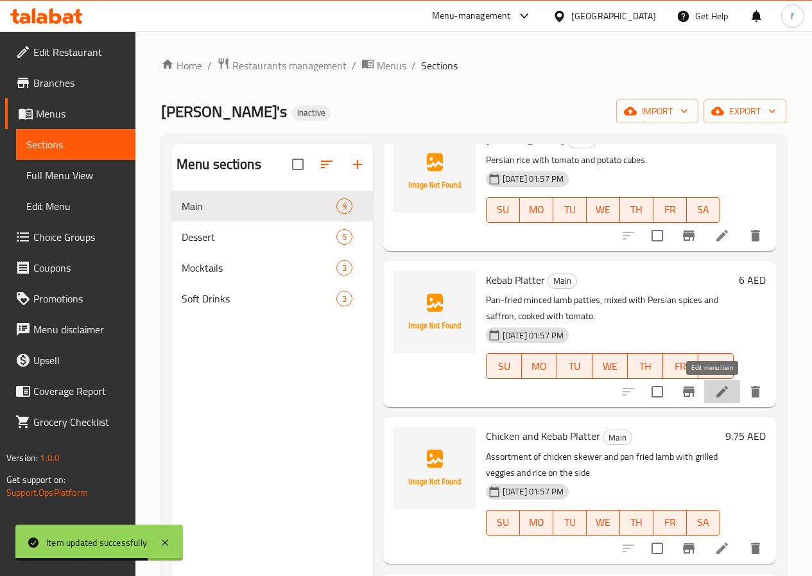
click at [715, 391] on icon at bounding box center [721, 391] width 15 height 15
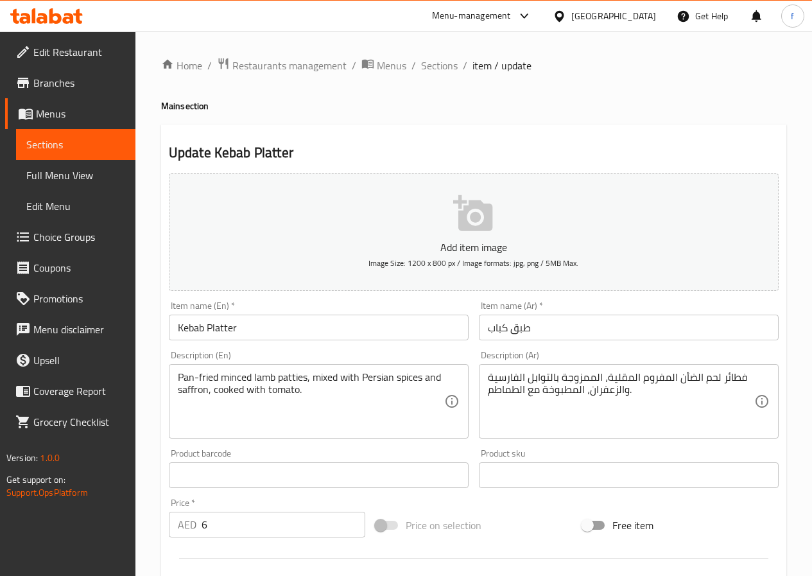
drag, startPoint x: 177, startPoint y: 377, endPoint x: 233, endPoint y: 378, distance: 55.8
click at [233, 378] on div "Pan-fried minced lamb patties, mixed with Persian spices and saffron, cooked wi…" at bounding box center [319, 401] width 300 height 74
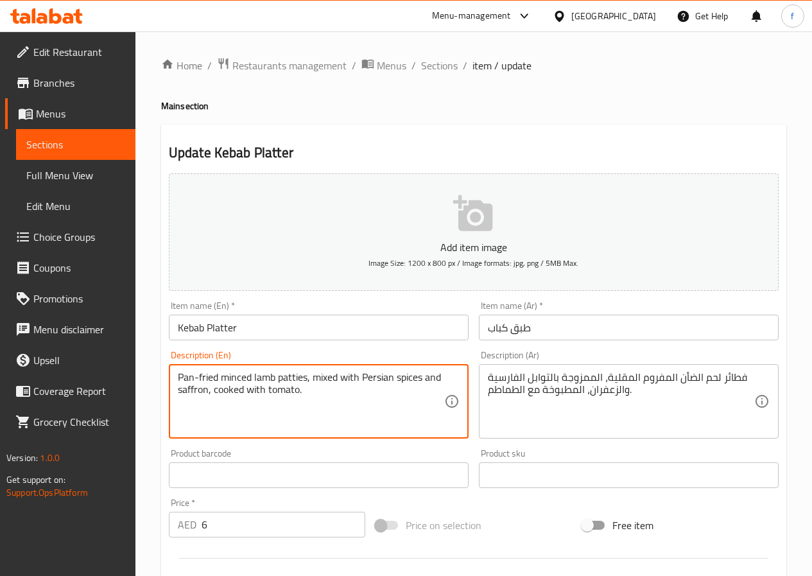
drag, startPoint x: 178, startPoint y: 379, endPoint x: 304, endPoint y: 377, distance: 125.1
click at [304, 377] on textarea "Pan-fried minced lamb patties, mixed with Persian spices and saffron, cooked wi…" at bounding box center [311, 401] width 266 height 61
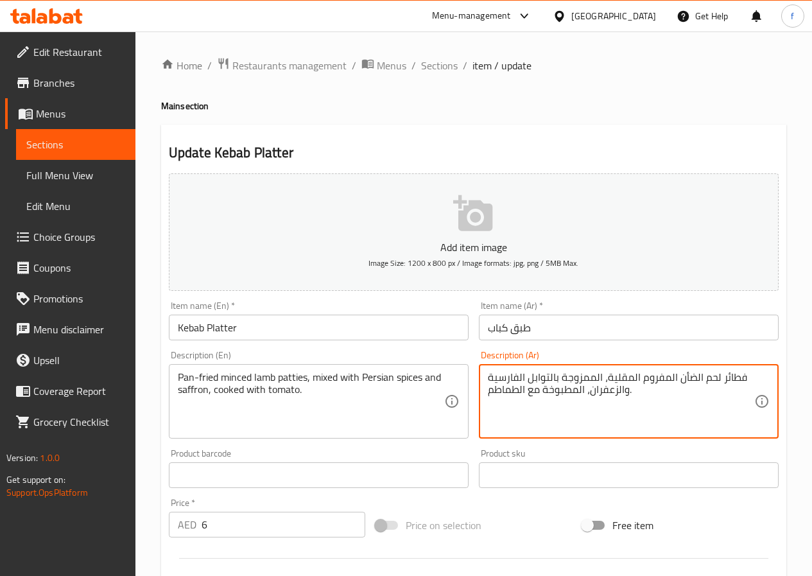
click at [738, 378] on textarea "فطائر لحم الضأن المفروم المقلية، الممزوجة بالتوابل الفارسية والزعفران، المطبوخة…" at bounding box center [621, 401] width 266 height 61
click at [606, 381] on textarea "قطعة لحم الضأن المفروم المقلية، الممزوجة بالتوابل الفارسية والزعفران، المطبوخة …" at bounding box center [621, 401] width 266 height 61
click at [549, 380] on textarea "قطعة لحم الضأن المفروم المقلية بالطاسة ، الممزوجة بالتوابل الفارسية والزعفران، …" at bounding box center [621, 401] width 266 height 61
type textarea "قطعة لحم الضأن المفروم المقلية بالطاسة ، المشكلة بالتوابل الفارسية والزعفران، ا…"
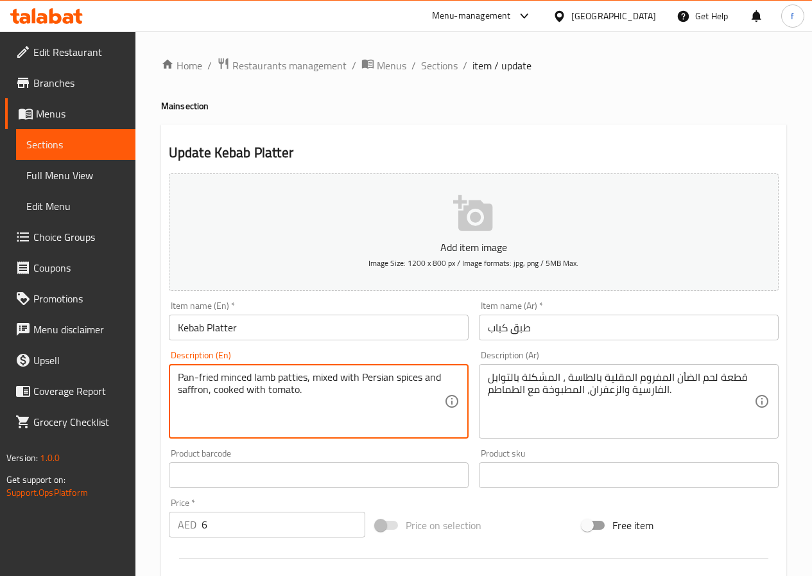
drag, startPoint x: 219, startPoint y: 375, endPoint x: 161, endPoint y: 381, distance: 58.0
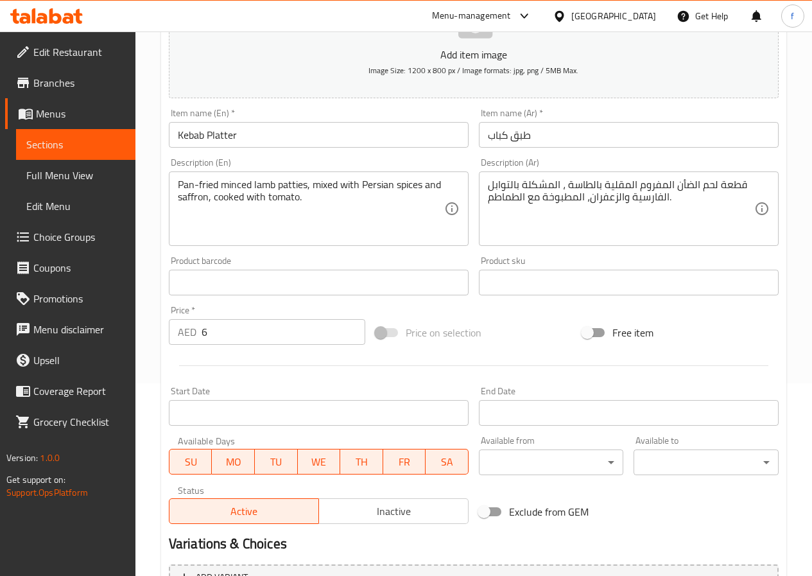
scroll to position [331, 0]
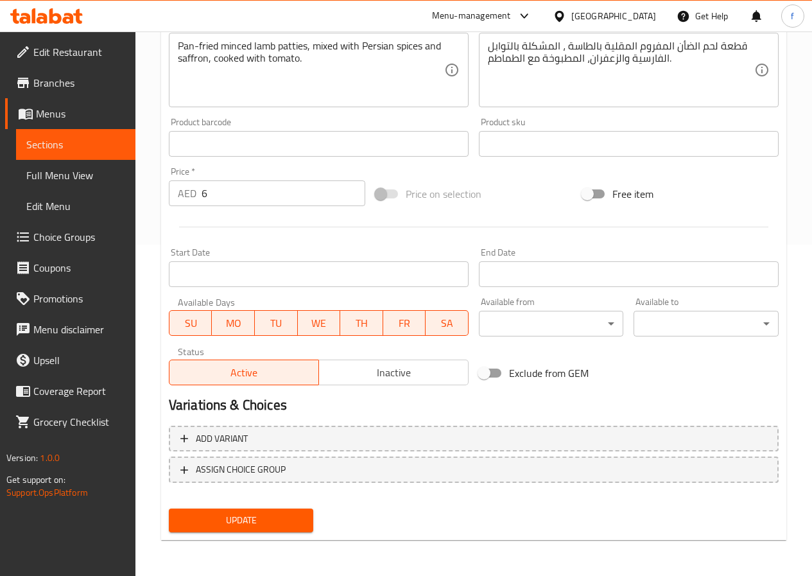
click at [286, 513] on span "Update" at bounding box center [241, 520] width 124 height 16
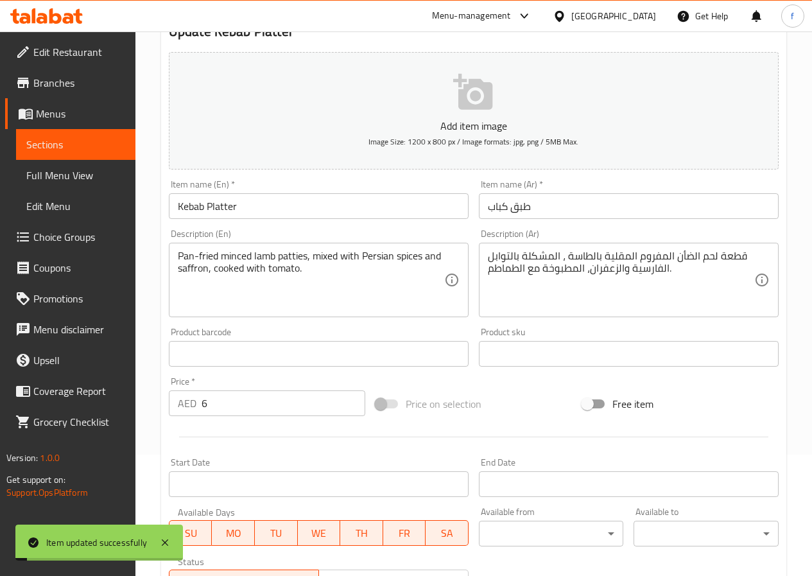
scroll to position [0, 0]
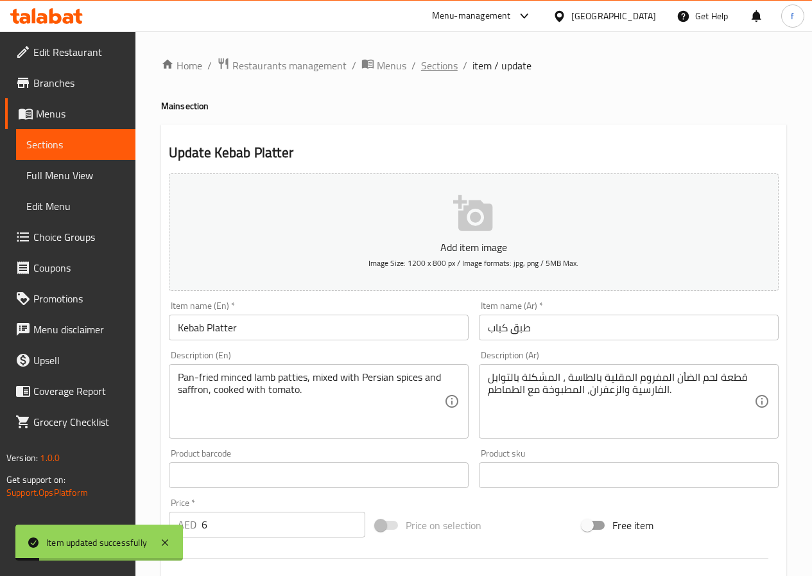
click at [446, 69] on span "Sections" at bounding box center [439, 65] width 37 height 15
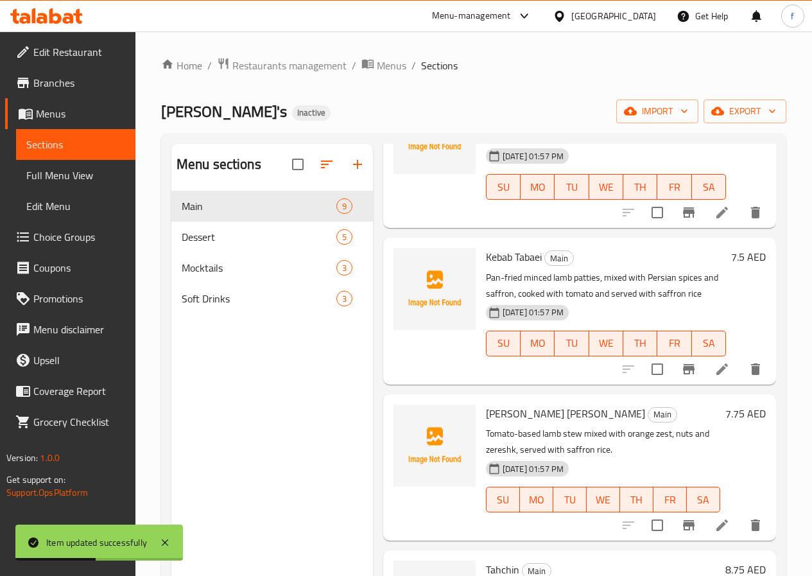
scroll to position [128, 0]
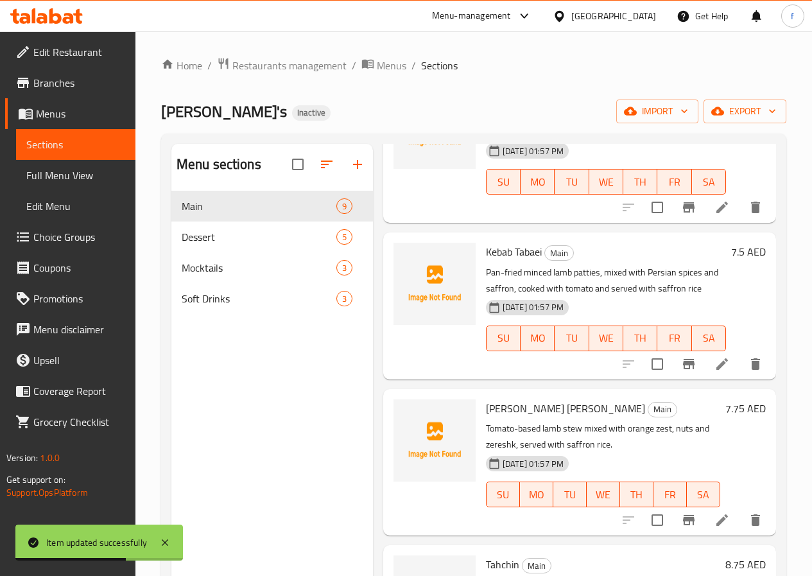
click at [718, 355] on li at bounding box center [722, 363] width 36 height 23
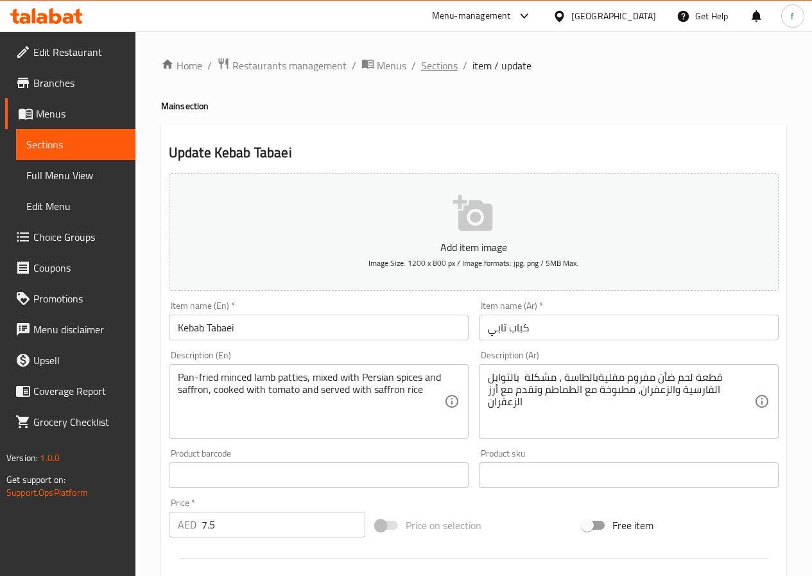
click at [448, 68] on span "Sections" at bounding box center [439, 65] width 37 height 15
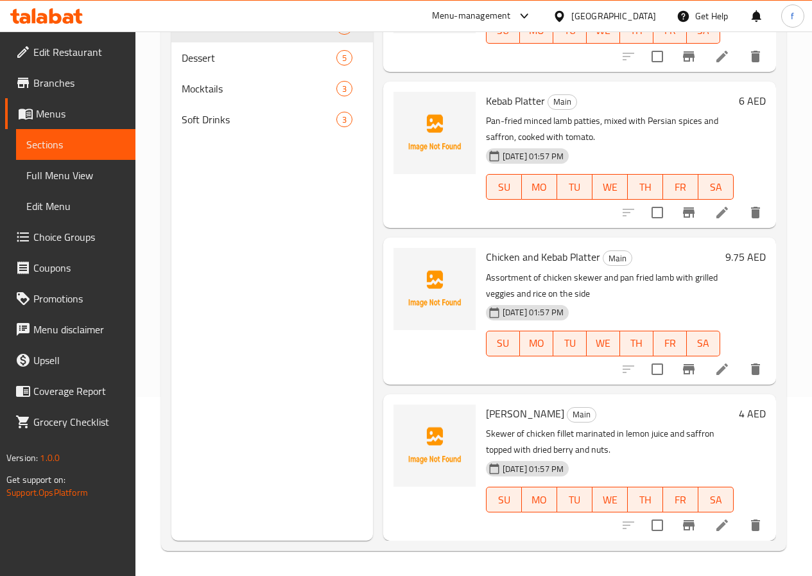
scroll to position [180, 0]
click at [715, 373] on icon at bounding box center [721, 368] width 15 height 15
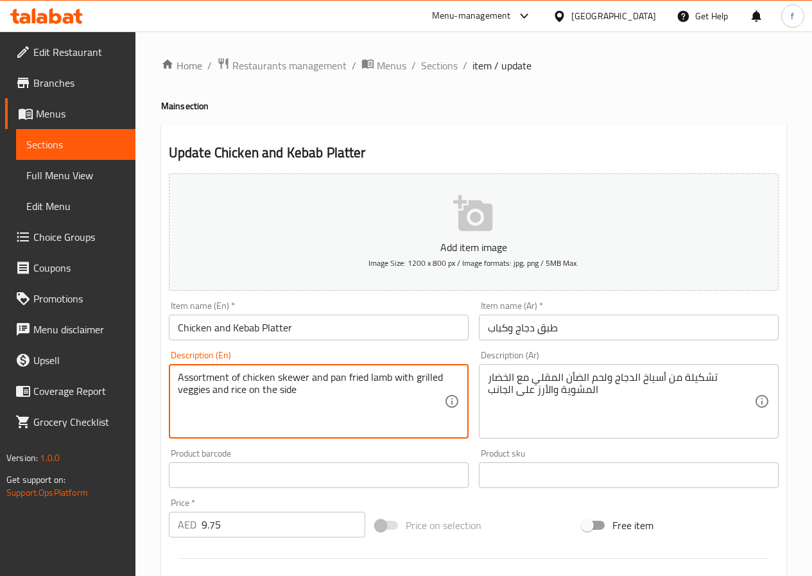
click at [212, 375] on textarea "Assortment of chicken skewer and pan fried lamb with grilled veggies and rice o…" at bounding box center [311, 401] width 266 height 61
drag, startPoint x: 325, startPoint y: 377, endPoint x: 395, endPoint y: 380, distance: 70.6
click at [395, 380] on textarea "Assortment of chicken skewer and pan fried lamb with grilled veggies and rice o…" at bounding box center [311, 401] width 266 height 61
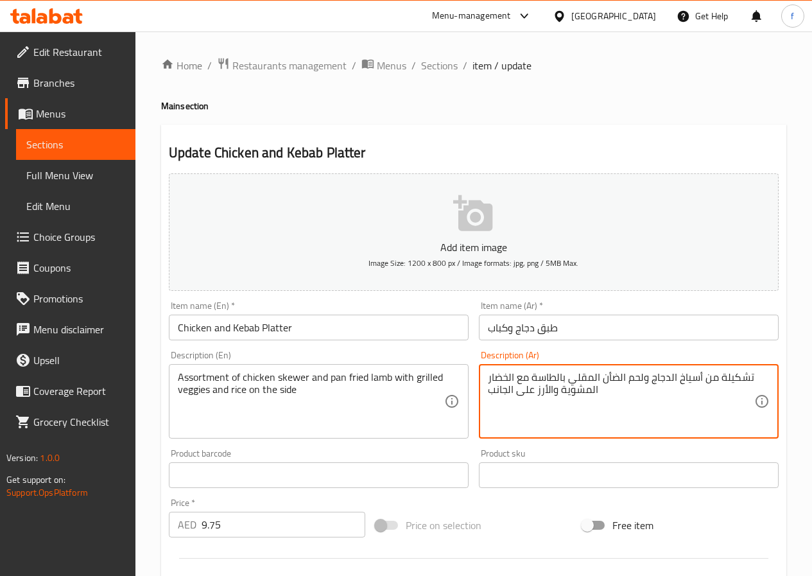
type textarea "تشكيلة من أسياخ الدجاج ولحم الضأن المقلي بالطاسة مع الخضار المشوية والأرز على ا…"
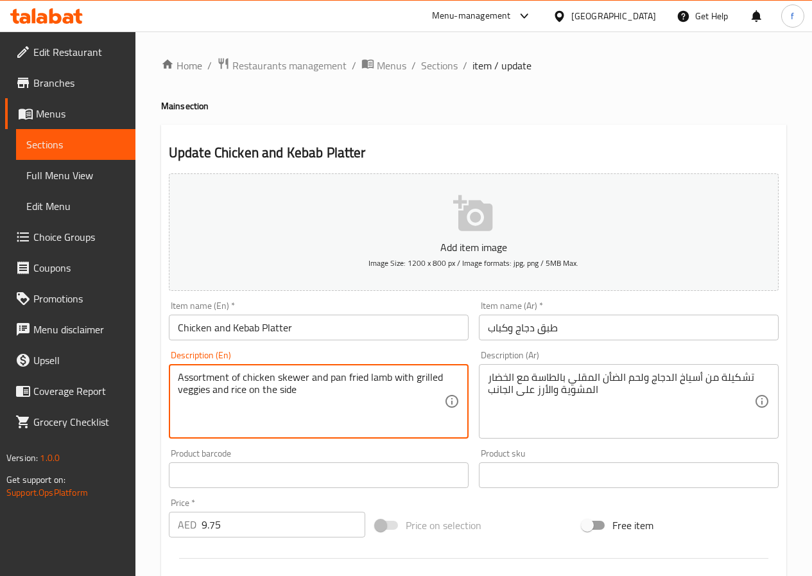
click at [196, 396] on textarea "Assortment of chicken skewer and pan fried lamb with grilled veggies and rice o…" at bounding box center [311, 401] width 266 height 61
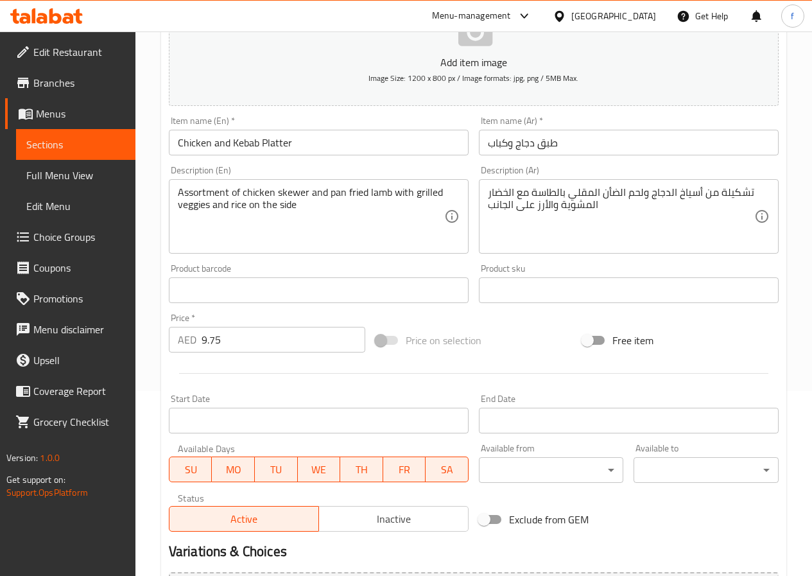
scroll to position [321, 0]
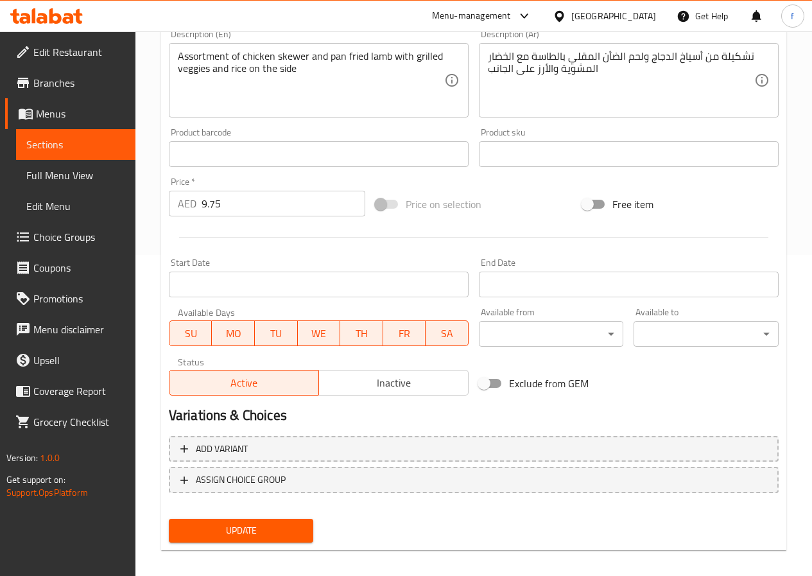
click at [270, 523] on span "Update" at bounding box center [241, 530] width 124 height 16
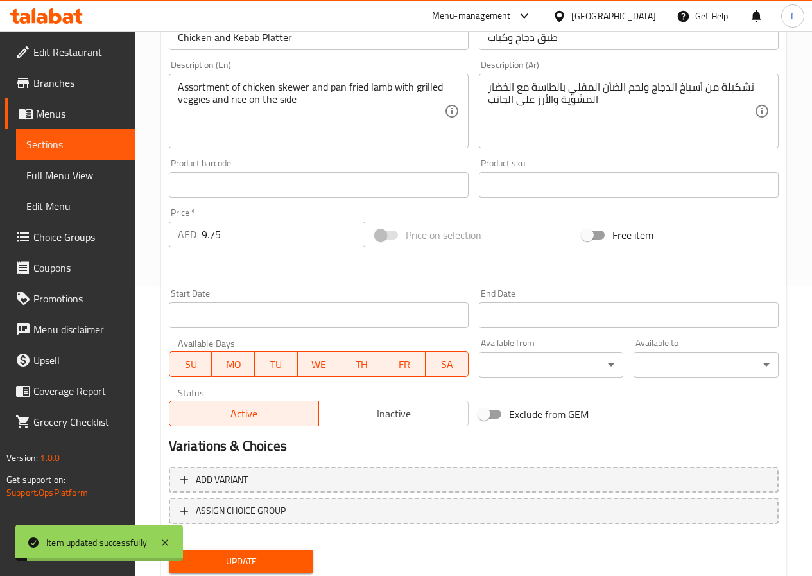
scroll to position [0, 0]
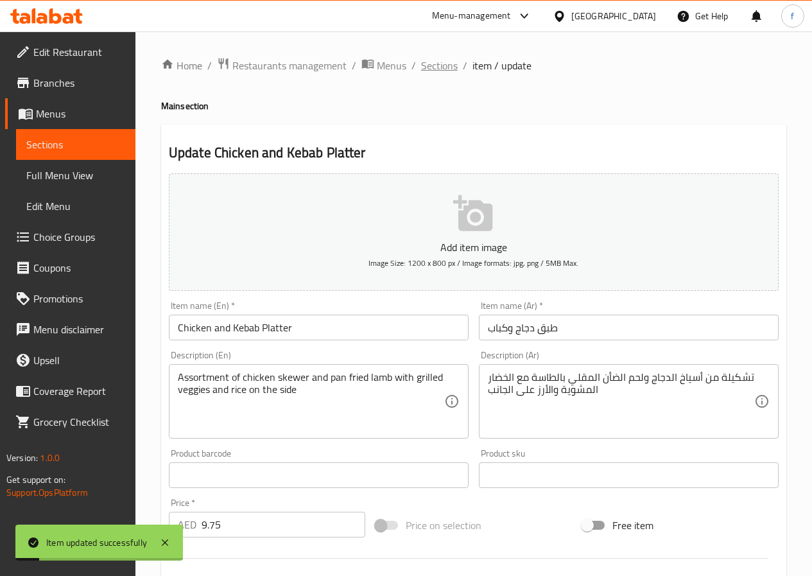
click at [452, 61] on span "Sections" at bounding box center [439, 65] width 37 height 15
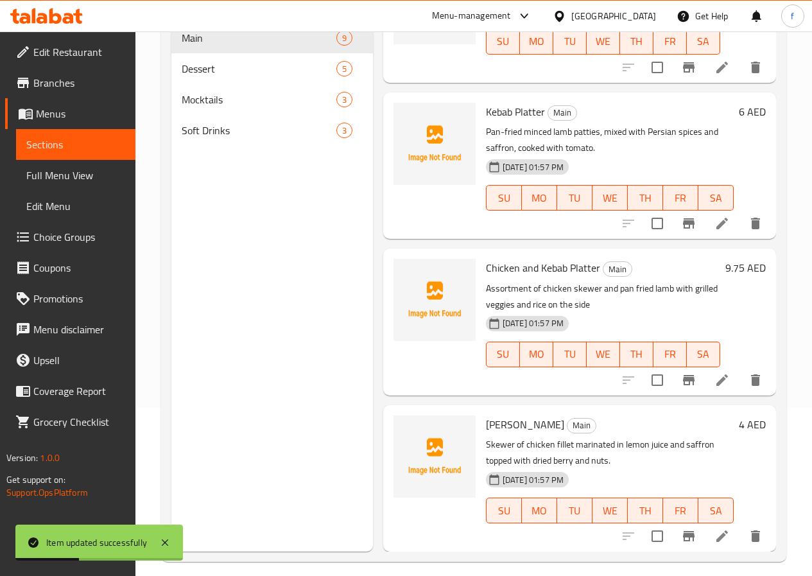
scroll to position [180, 0]
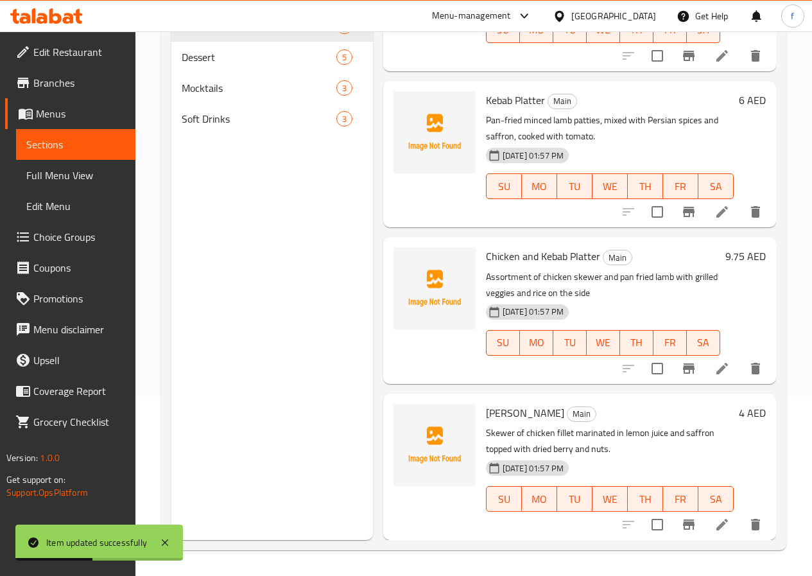
click at [714, 521] on icon at bounding box center [721, 524] width 15 height 15
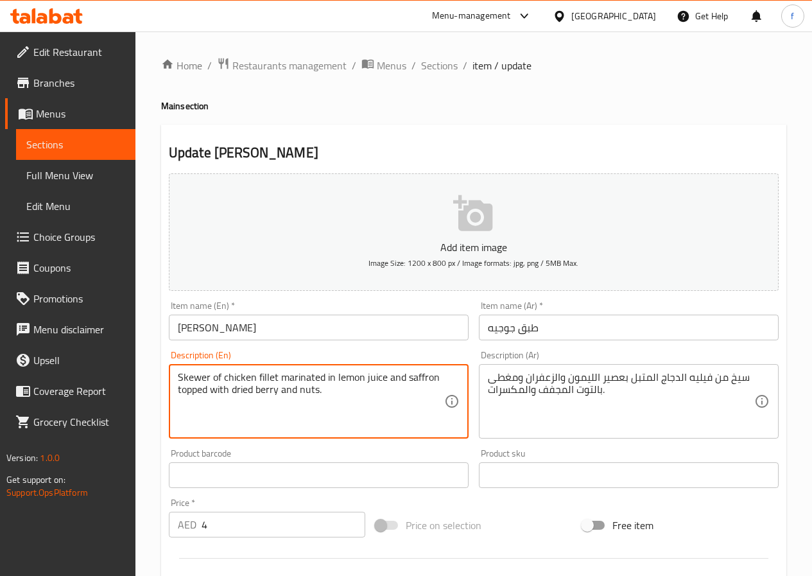
click at [190, 390] on textarea "Skewer of chicken fillet marinated in lemon juice and saffron topped with dried…" at bounding box center [311, 401] width 266 height 61
click at [441, 381] on textarea "Skewer of chicken fillet marinated in lemon juice and saffron with dried berry …" at bounding box center [311, 401] width 266 height 61
type textarea "Skewer of chicken fillet marinated in lemon juice and saffron with dried berry …"
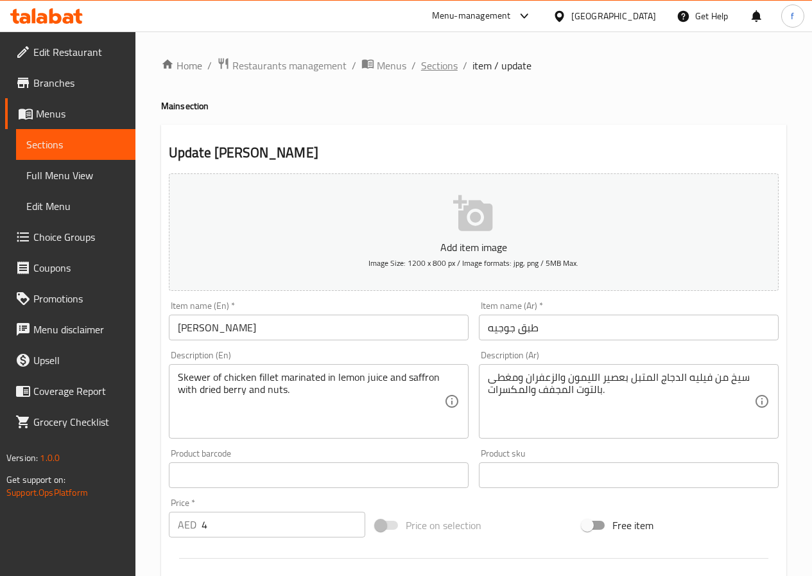
click at [436, 69] on span "Sections" at bounding box center [439, 65] width 37 height 15
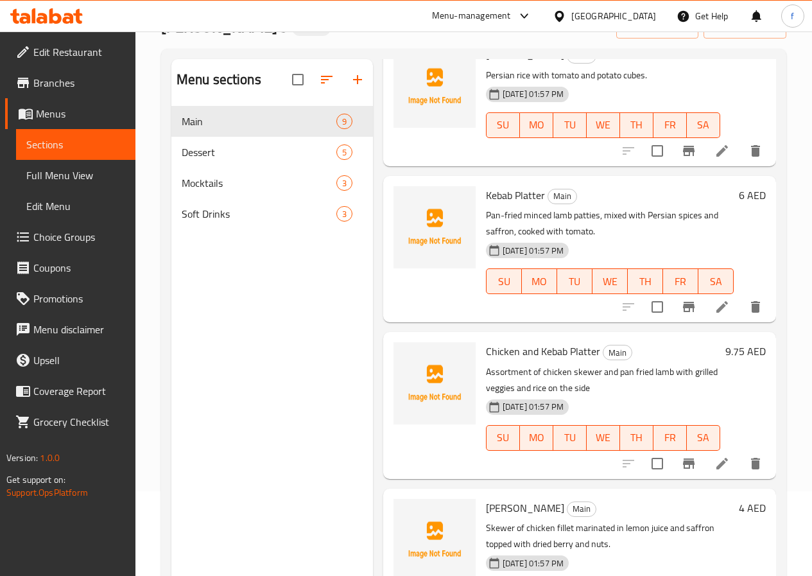
scroll to position [180, 0]
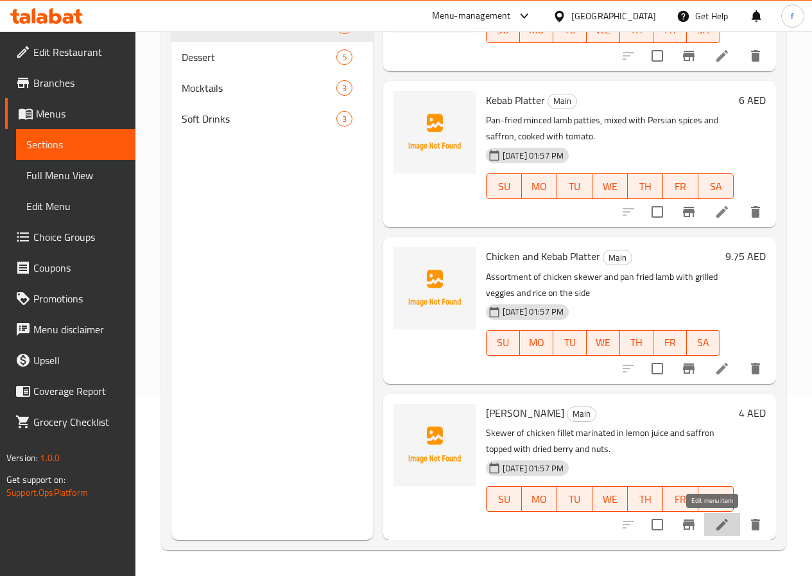
click at [716, 526] on icon at bounding box center [722, 525] width 12 height 12
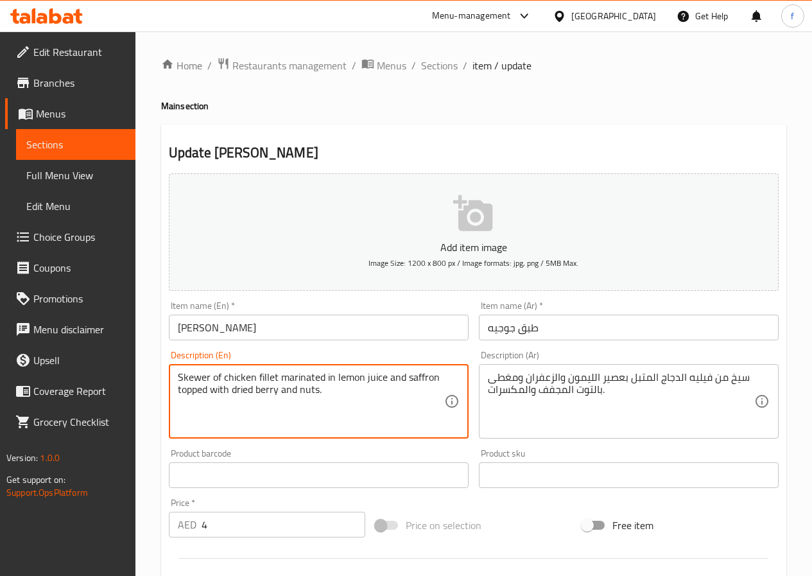
click at [200, 394] on textarea "Skewer of chicken fillet marinated in lemon juice and saffron topped with dried…" at bounding box center [311, 401] width 266 height 61
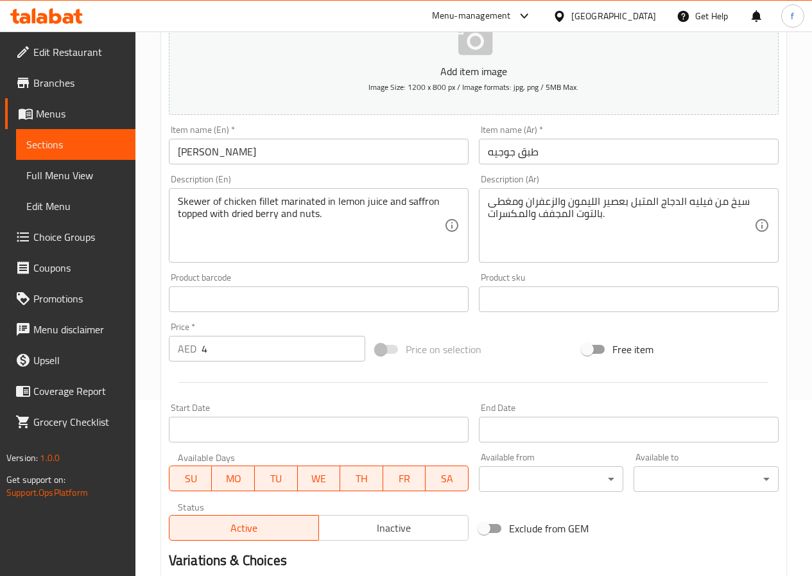
scroll to position [331, 0]
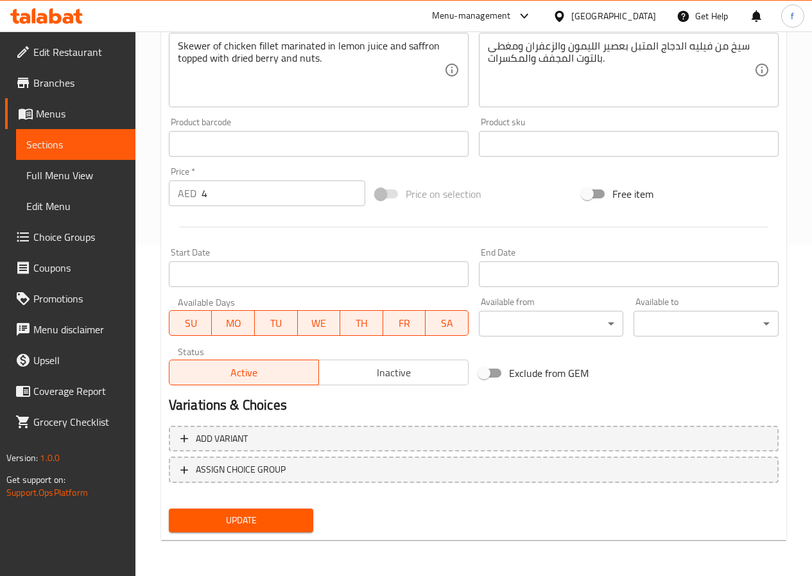
click at [201, 523] on span "Update" at bounding box center [241, 520] width 124 height 16
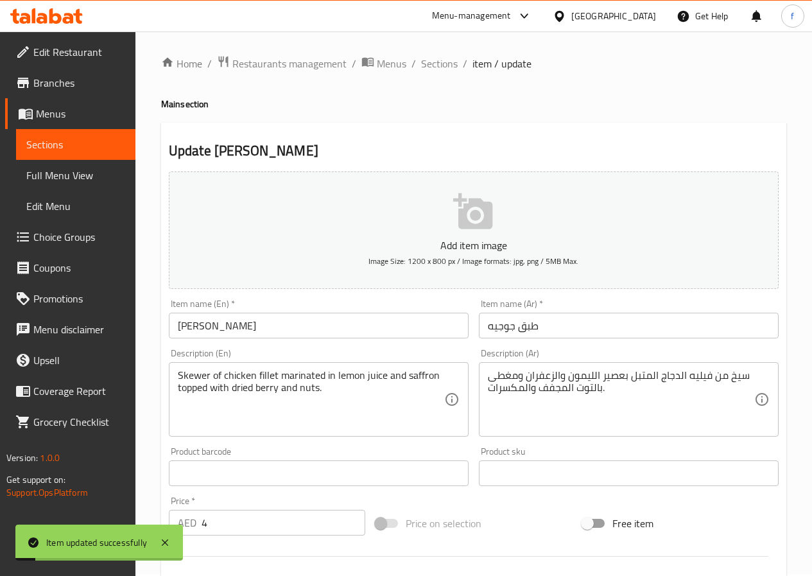
scroll to position [0, 0]
click at [425, 65] on span "Sections" at bounding box center [439, 65] width 37 height 15
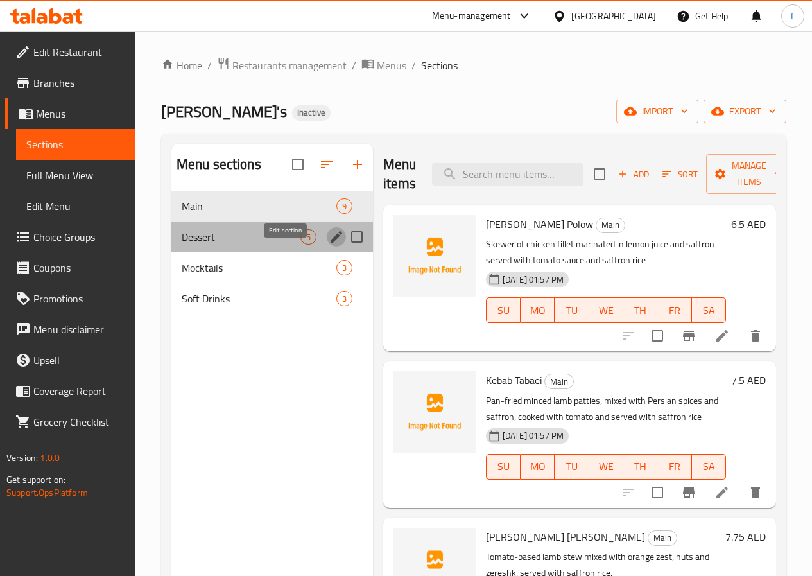
click at [329, 244] on icon "edit" at bounding box center [336, 236] width 15 height 15
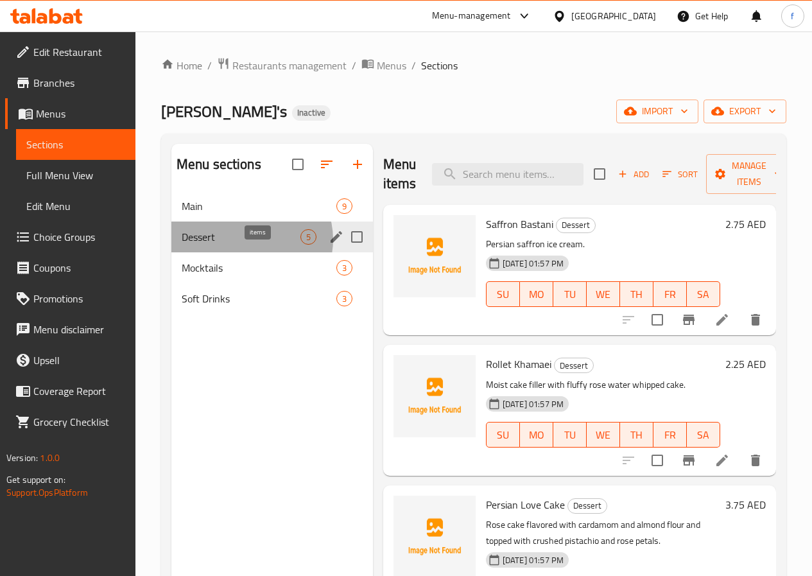
click at [301, 243] on span "5" at bounding box center [308, 237] width 15 height 12
click at [247, 244] on span "Dessert" at bounding box center [241, 236] width 119 height 15
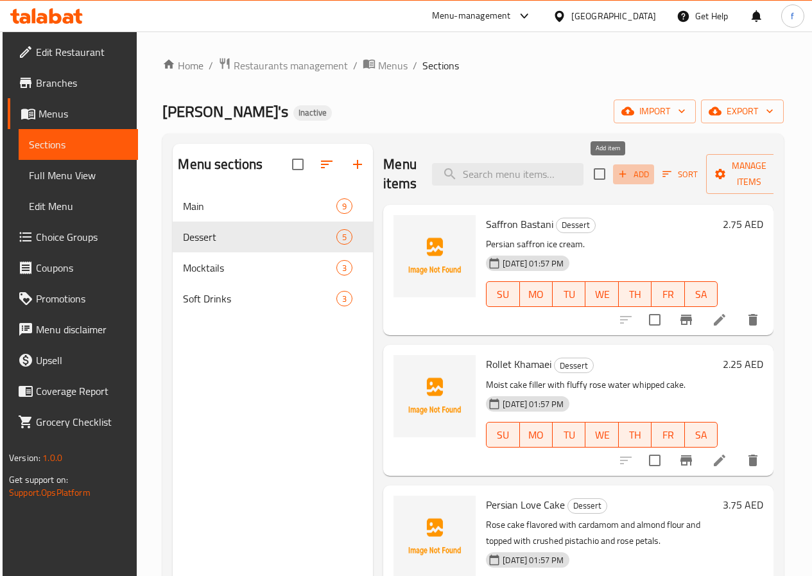
click at [616, 171] on span "Add" at bounding box center [633, 174] width 35 height 15
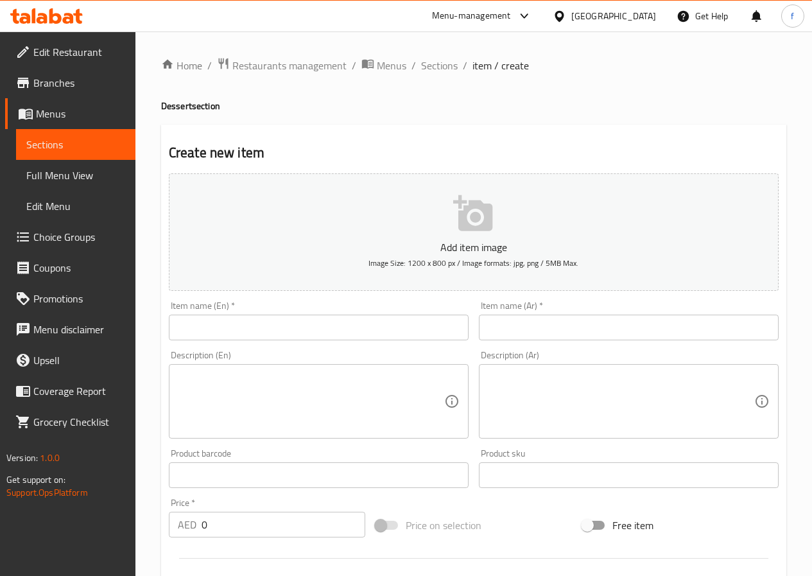
click at [361, 321] on input "text" at bounding box center [319, 327] width 300 height 26
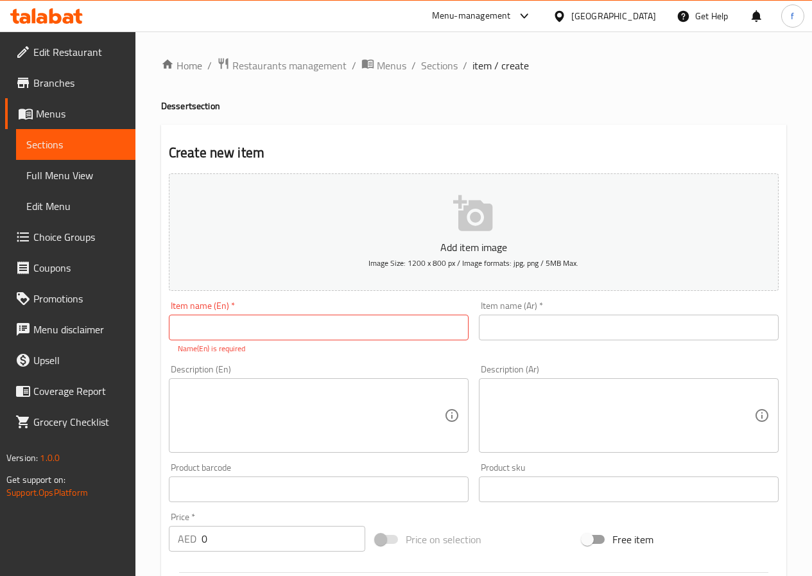
click at [327, 339] on input "text" at bounding box center [319, 327] width 300 height 26
paste input "[PERSON_NAME] Ultimate Cheese Cake"
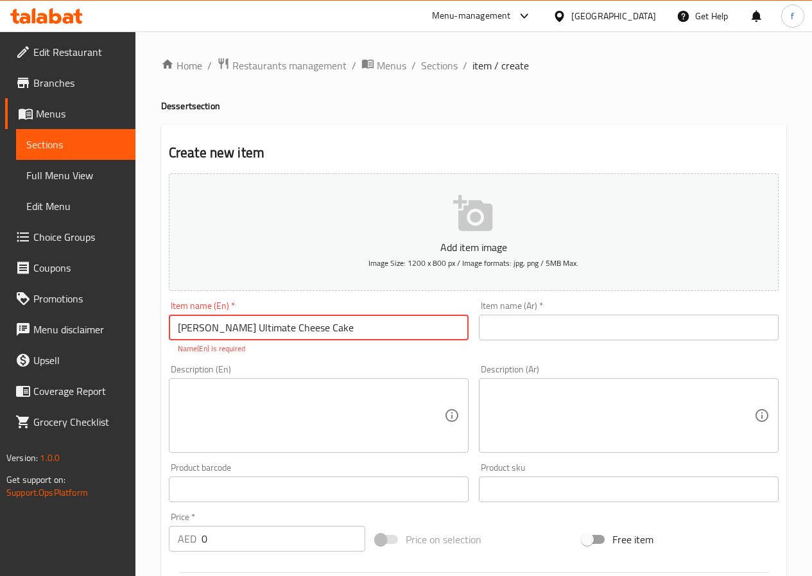
click at [289, 327] on input "[PERSON_NAME] Ultimate Cheese Cake" at bounding box center [319, 327] width 300 height 26
click at [274, 330] on input "[PERSON_NAME] Ultimate Cheese Cake" at bounding box center [319, 327] width 300 height 26
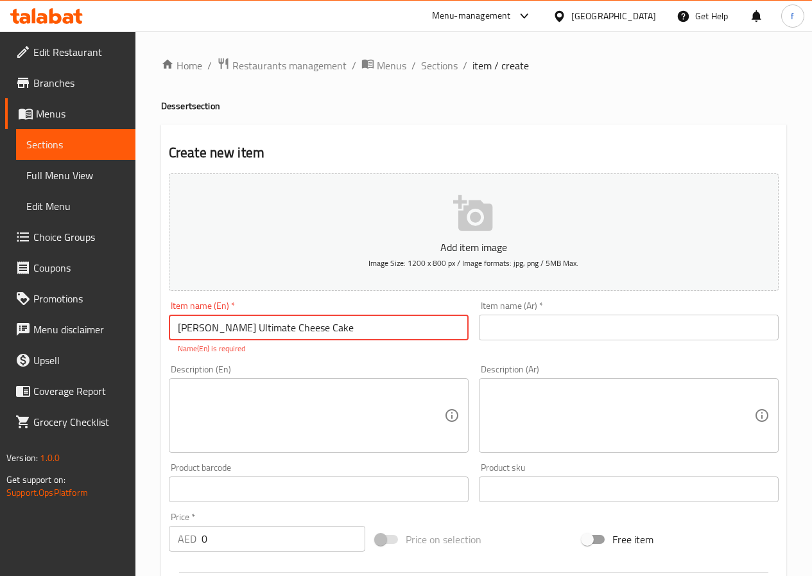
click at [274, 330] on input "[PERSON_NAME] Ultimate Cheese Cake" at bounding box center [319, 327] width 300 height 26
type input "[PERSON_NAME] Ultimate Cheese Cake"
click at [570, 331] on input "text" at bounding box center [629, 327] width 300 height 26
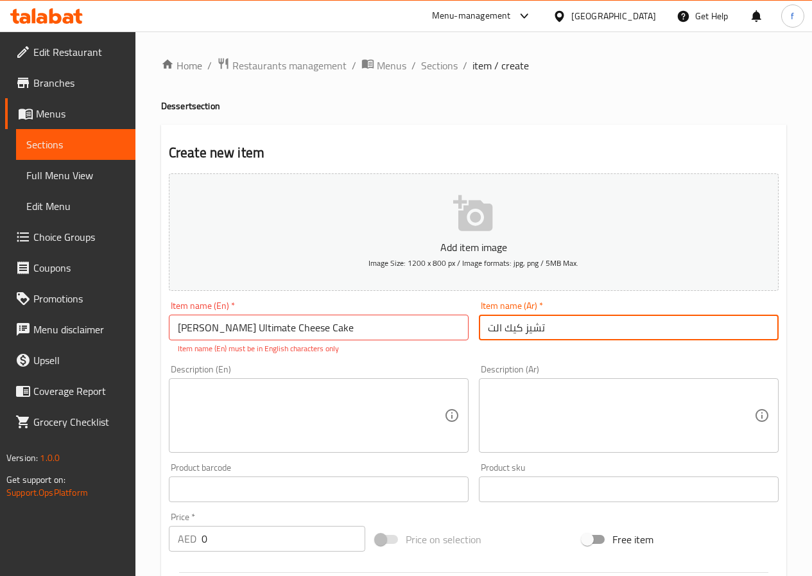
drag, startPoint x: 488, startPoint y: 327, endPoint x: 491, endPoint y: 333, distance: 7.2
click at [488, 327] on input "تشيز كيك الت" at bounding box center [629, 327] width 300 height 26
click at [564, 330] on input "تشيز كيك الت" at bounding box center [629, 327] width 300 height 26
type input "تشيز كيك التيمات فريدة"
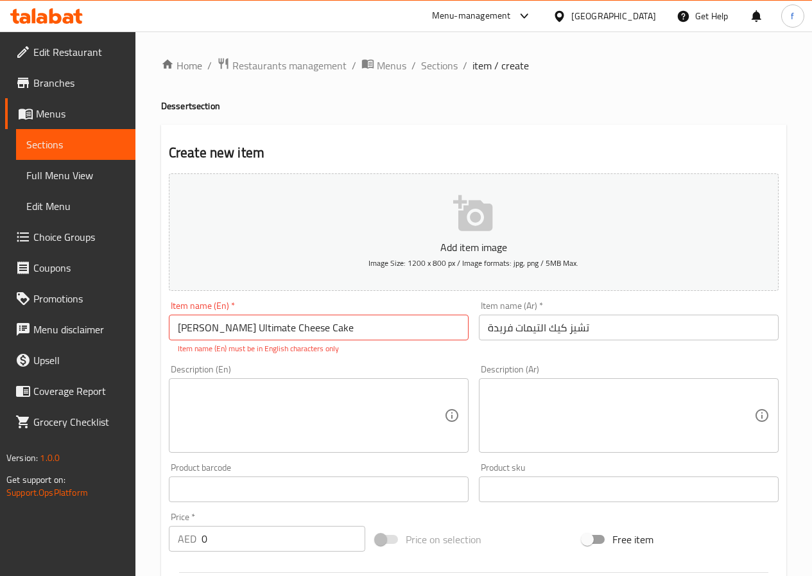
click at [295, 400] on textarea at bounding box center [311, 415] width 266 height 61
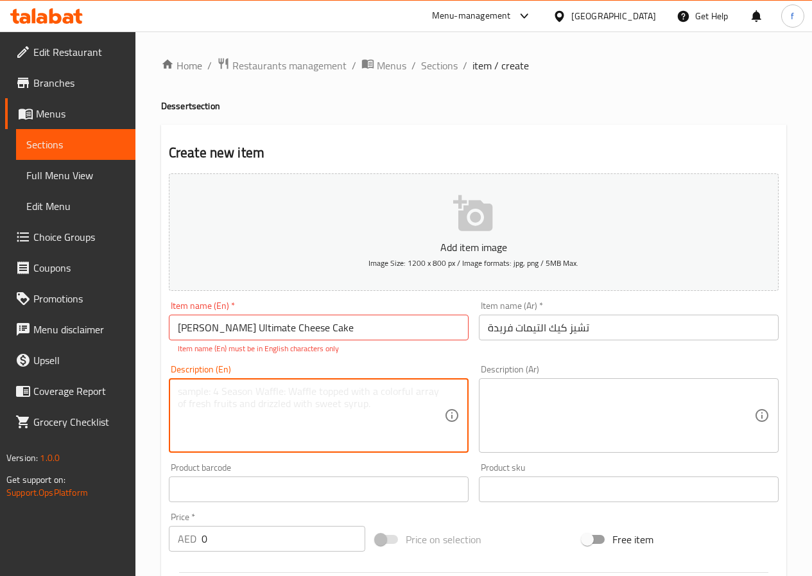
paste textarea "Classic baked cheesecake served with seasonal fruit sauce"
type textarea "Classic baked cheesecake served with seasonal fruit sauce"
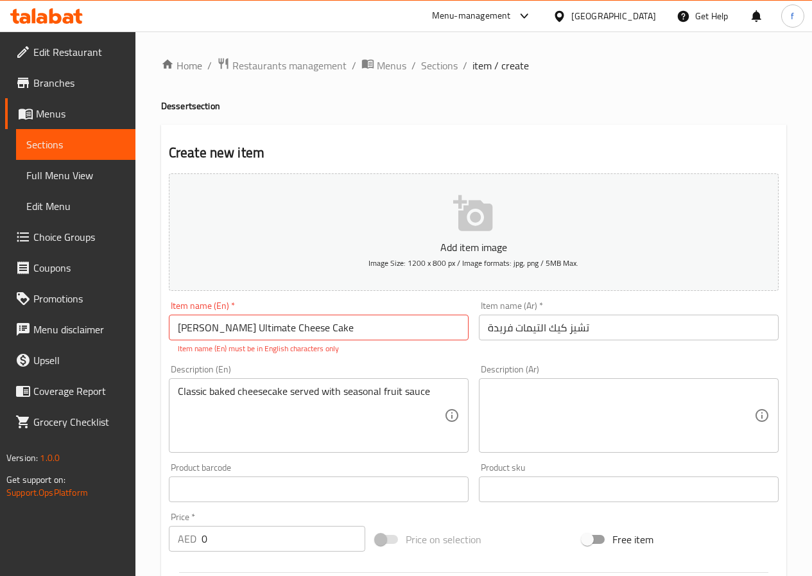
click at [525, 385] on textarea at bounding box center [621, 415] width 266 height 61
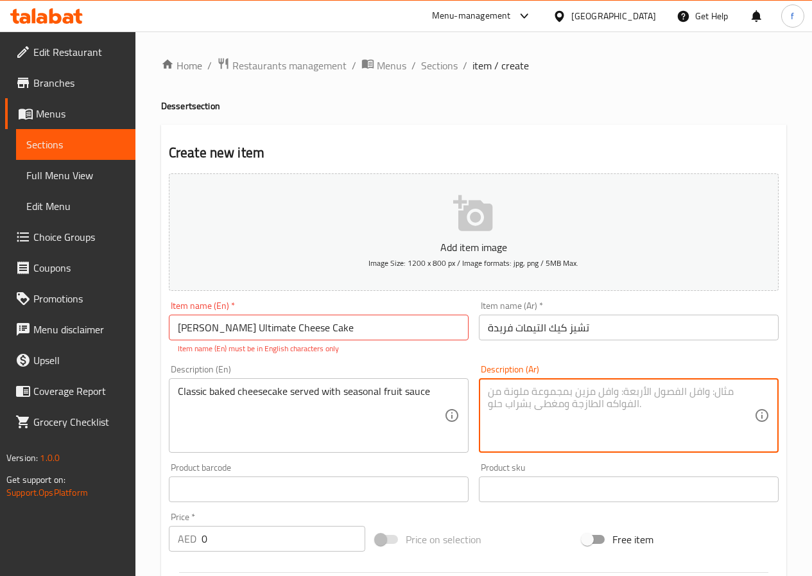
click at [641, 396] on textarea at bounding box center [621, 415] width 266 height 61
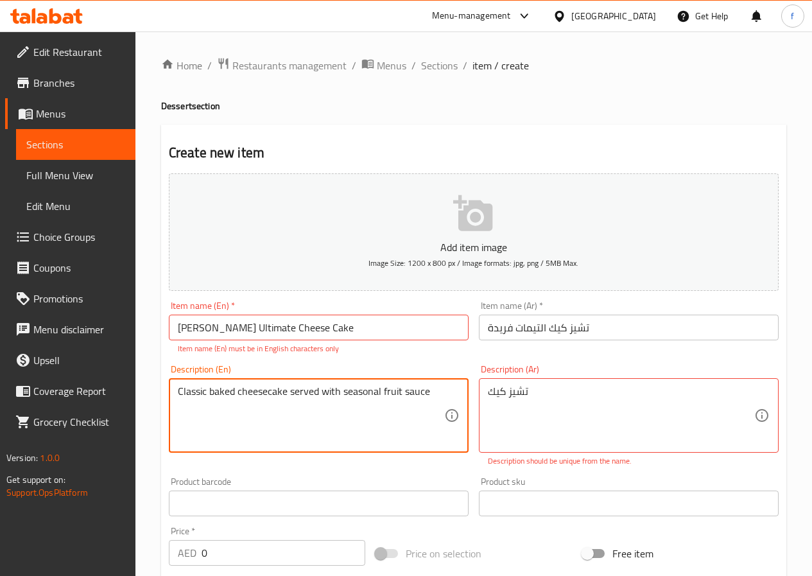
click at [262, 394] on textarea "Classic baked cheesecake served with seasonal fruit sauce" at bounding box center [311, 415] width 266 height 61
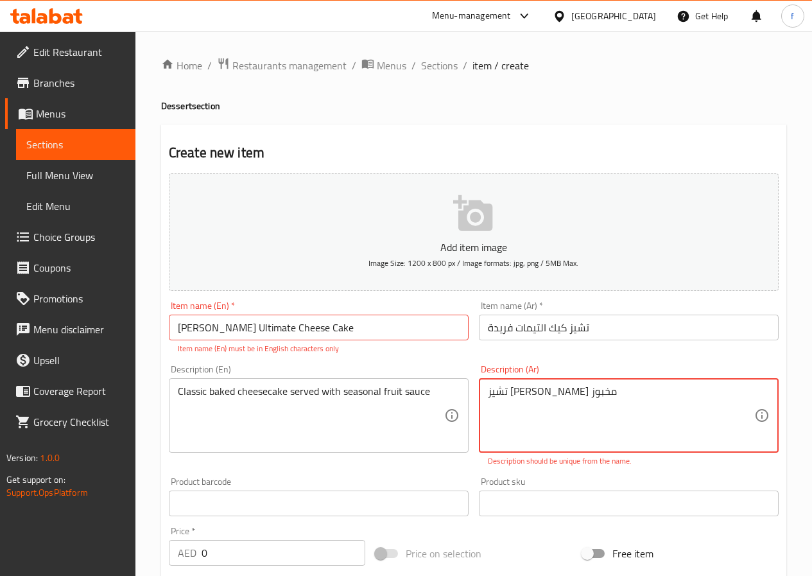
click at [510, 394] on textarea "تشيز [PERSON_NAME] مخبوز" at bounding box center [621, 415] width 266 height 61
click at [519, 393] on textarea "تشيز كيك كلاسيك" at bounding box center [621, 415] width 266 height 61
click at [524, 394] on textarea "تشيز كيك كلاسيك" at bounding box center [621, 415] width 266 height 61
click at [556, 395] on textarea "تشيز كيكمخبوزة كلاسيك" at bounding box center [621, 415] width 266 height 61
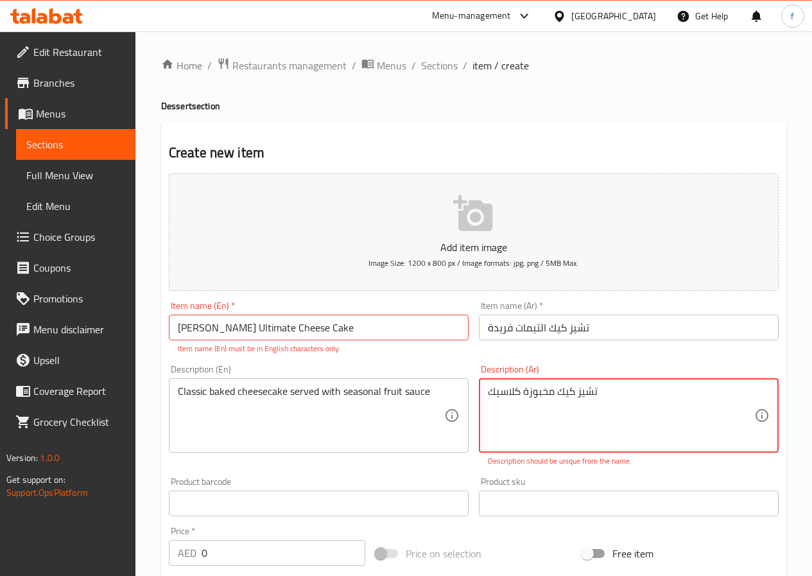
click at [606, 389] on textarea "تشيز كيك مخبوزة كلاسيك" at bounding box center [621, 415] width 266 height 61
click at [364, 388] on textarea "Classic baked cheesecake served with seasonal fruit sauce" at bounding box center [311, 415] width 266 height 61
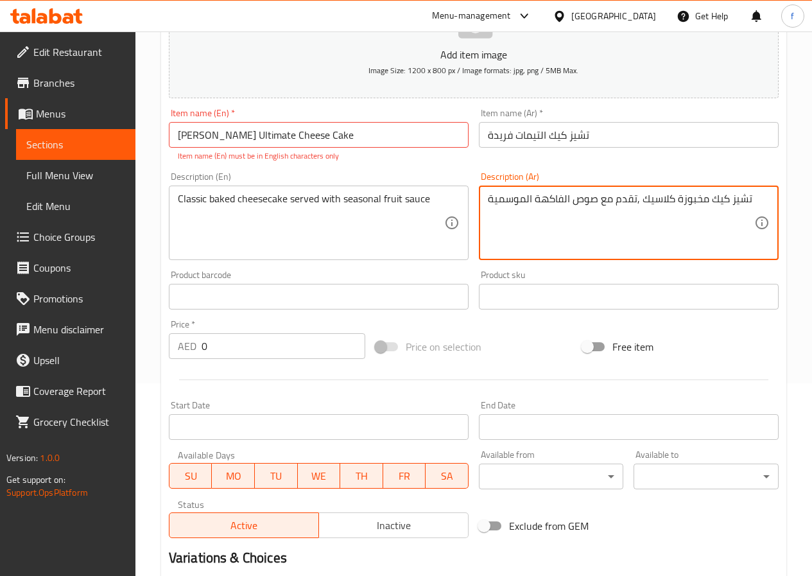
type textarea "تشيز كيك مخبوزة كلاسيك ,تقدم مع صوص الفاكهة الموسمية"
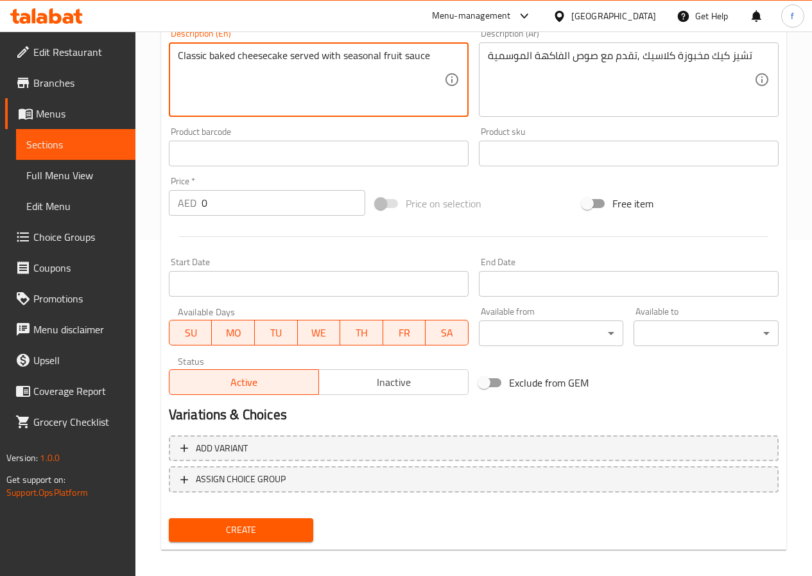
scroll to position [345, 0]
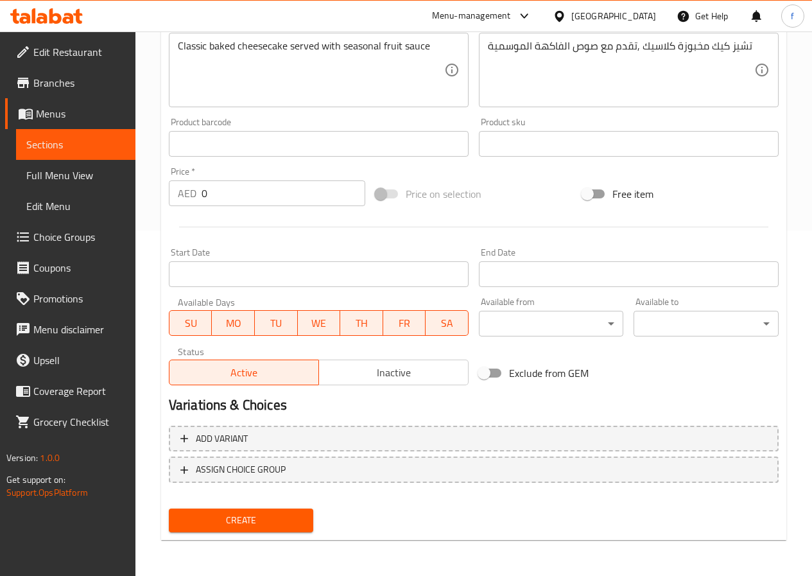
click at [204, 187] on input "0" at bounding box center [283, 193] width 164 height 26
type input "3"
click at [249, 522] on span "Create" at bounding box center [241, 520] width 124 height 16
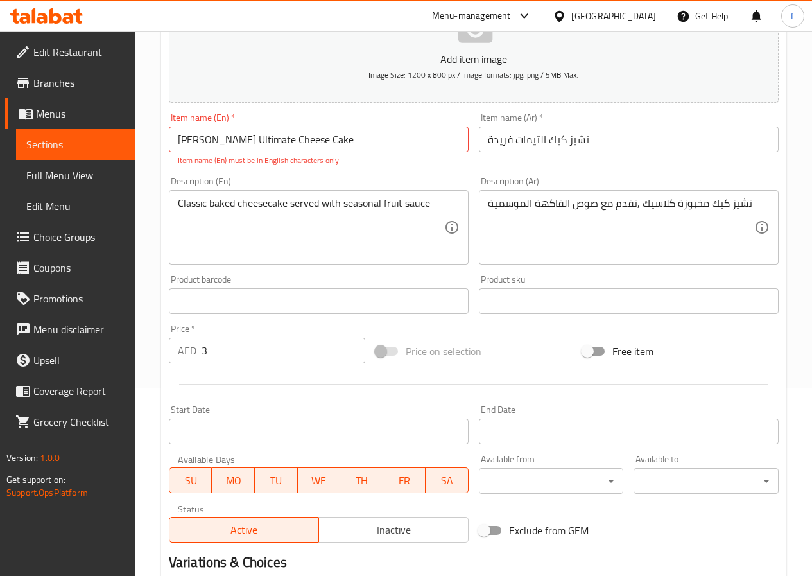
scroll to position [24, 0]
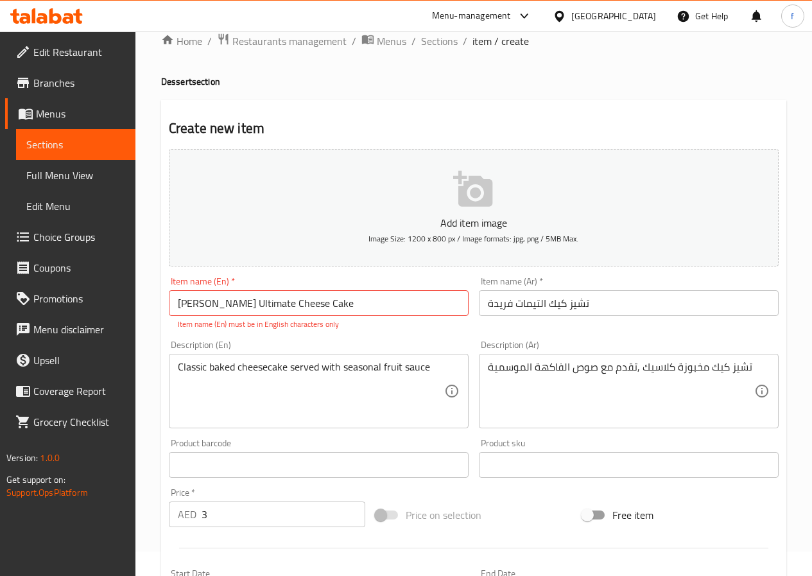
click at [180, 303] on input "[PERSON_NAME] Ultimate Cheese Cake" at bounding box center [319, 303] width 300 height 26
click at [178, 305] on input "[PERSON_NAME] Ultimate Cheese Cake" at bounding box center [319, 303] width 300 height 26
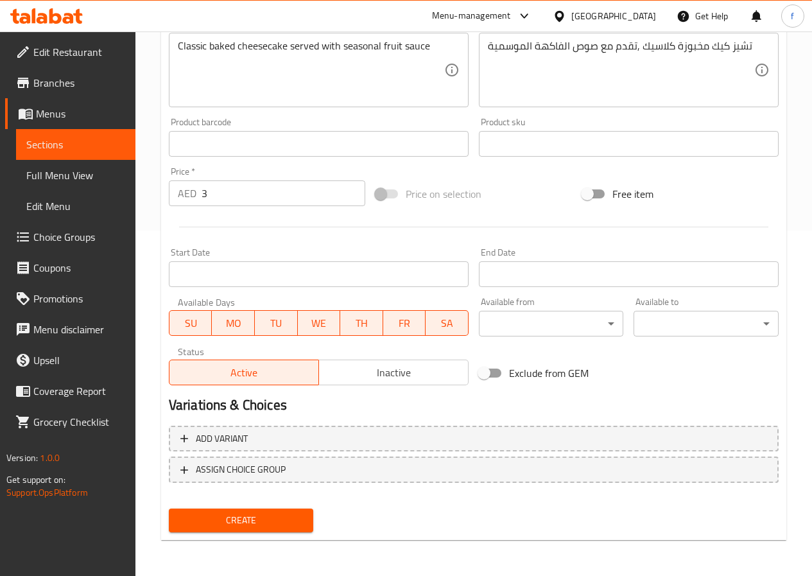
click at [205, 524] on span "Create" at bounding box center [241, 520] width 124 height 16
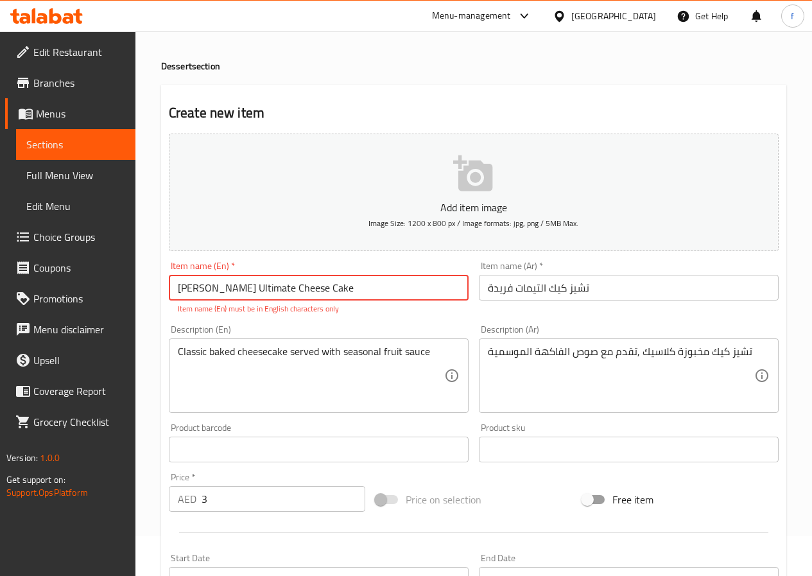
click at [205, 284] on input "[PERSON_NAME] Ultimate Cheese Cake" at bounding box center [319, 288] width 300 height 26
click at [205, 289] on input "[PERSON_NAME] Ultimate Cheese Cake" at bounding box center [319, 288] width 300 height 26
click at [204, 289] on input "[PERSON_NAME] Ultimate Cheese Cake" at bounding box center [319, 288] width 300 height 26
click at [208, 289] on input "[PERSON_NAME] Ultimate Cheese Cake" at bounding box center [319, 288] width 300 height 26
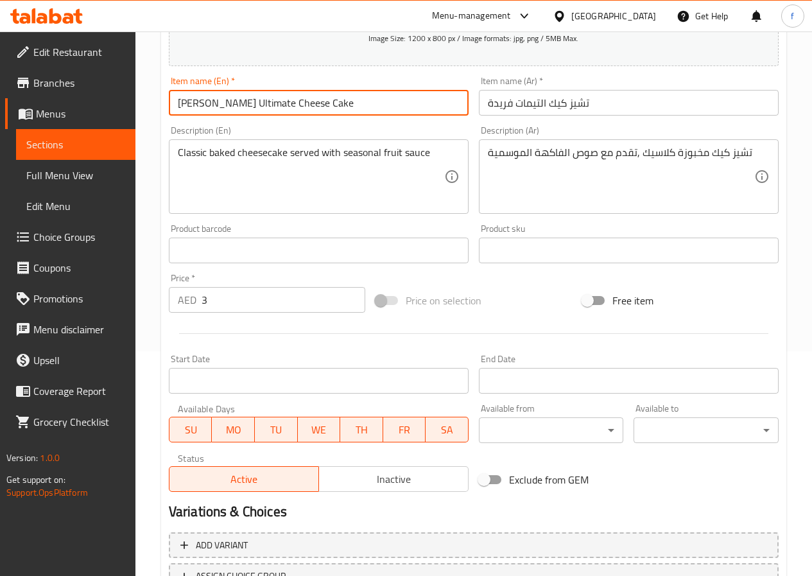
scroll to position [331, 0]
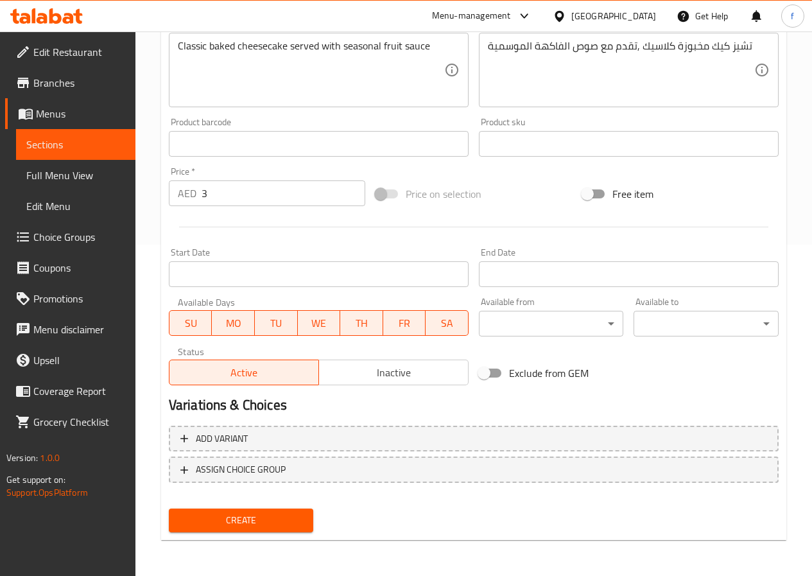
type input "[PERSON_NAME] Ultimate Cheese Cake"
click at [280, 522] on span "Create" at bounding box center [241, 520] width 124 height 16
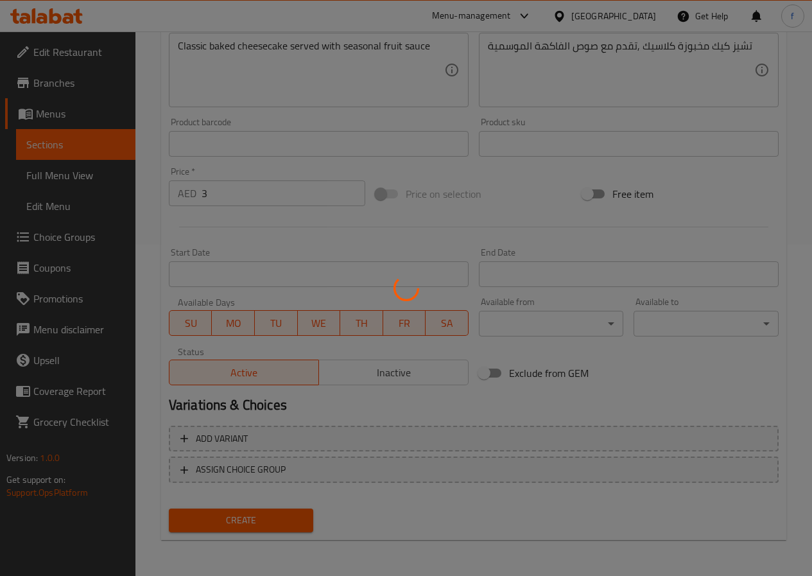
type input "0"
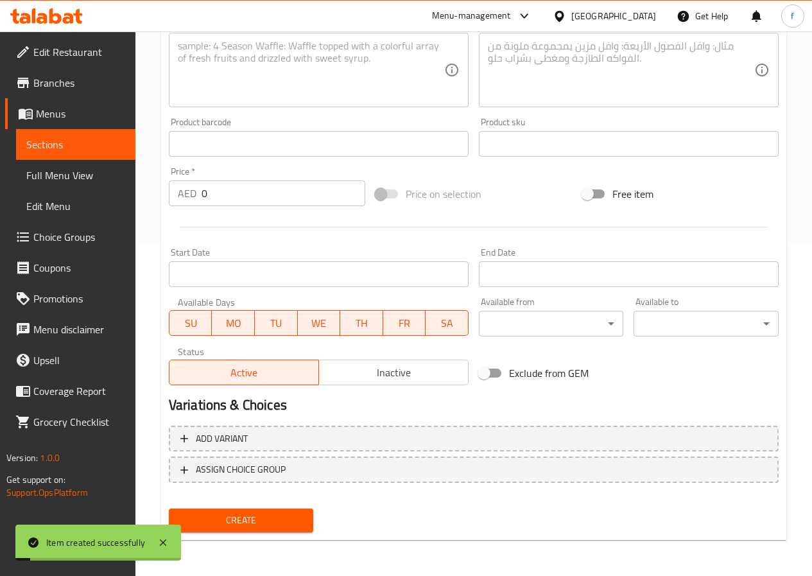
scroll to position [10, 0]
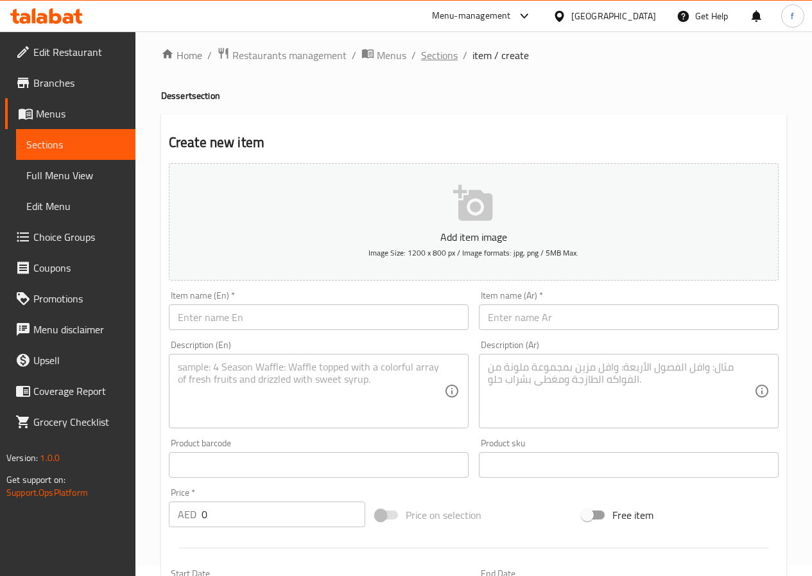
click at [425, 50] on span "Sections" at bounding box center [439, 54] width 37 height 15
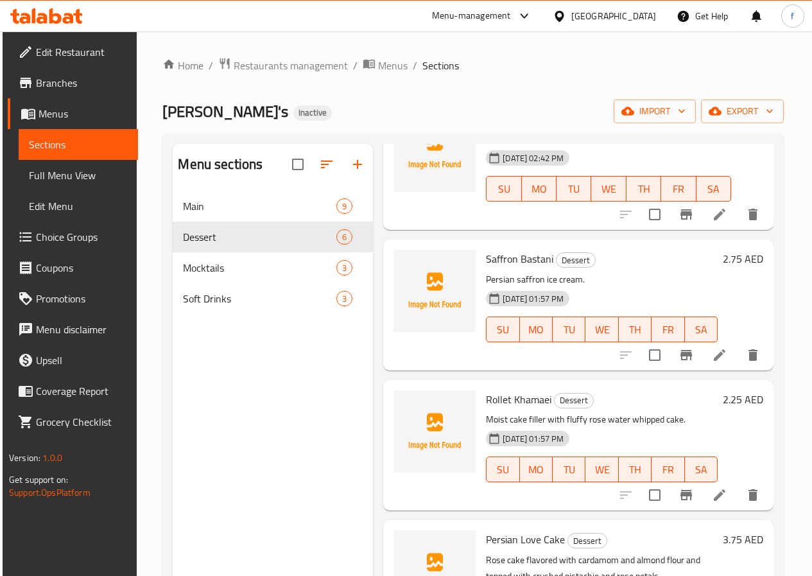
scroll to position [193, 0]
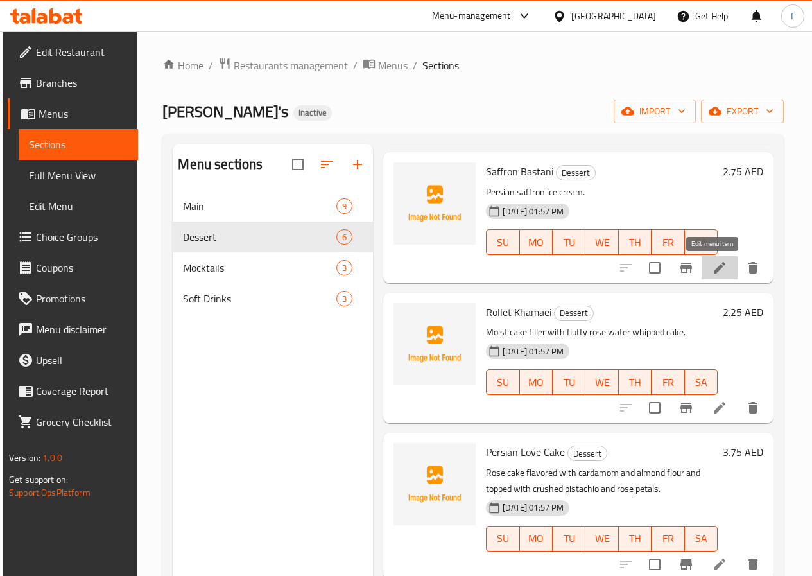
click at [712, 268] on icon at bounding box center [719, 267] width 15 height 15
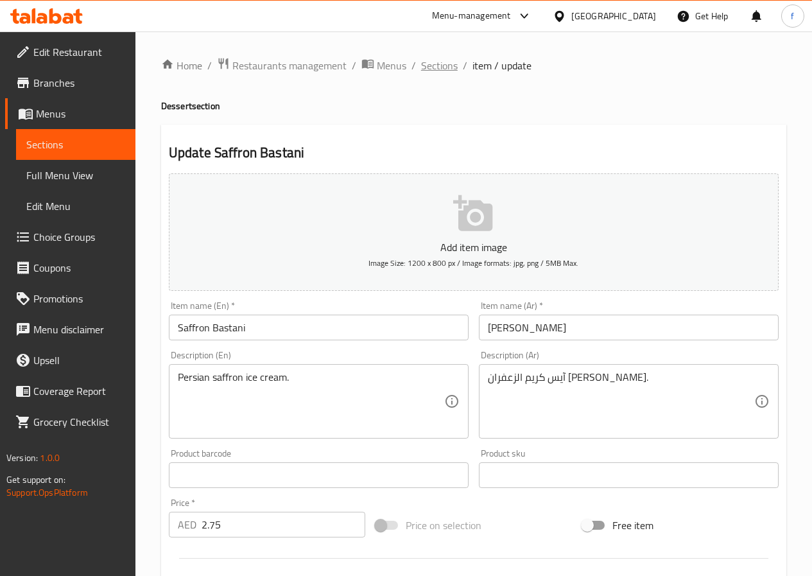
click at [444, 65] on span "Sections" at bounding box center [439, 65] width 37 height 15
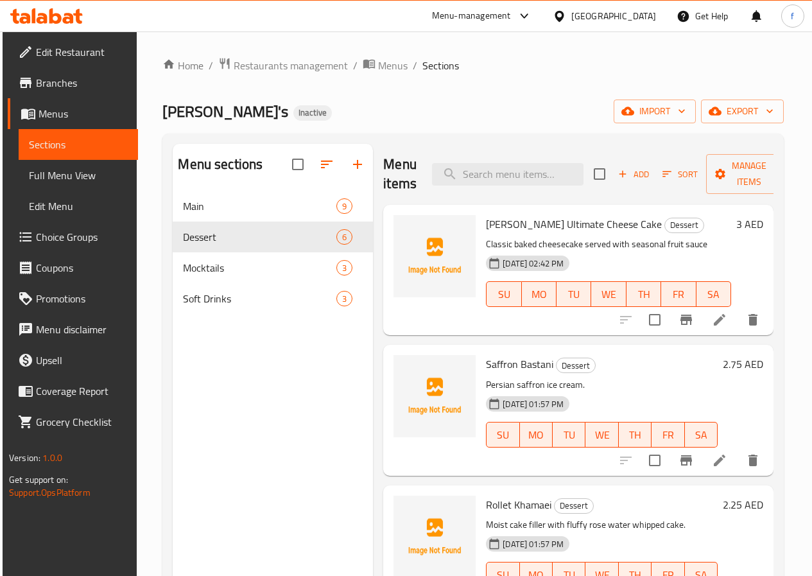
click at [714, 321] on icon at bounding box center [720, 320] width 12 height 12
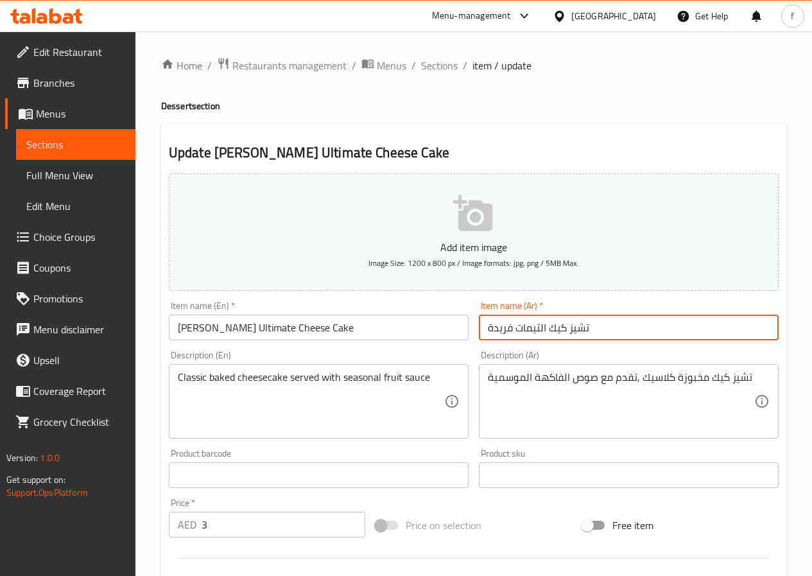
drag, startPoint x: 549, startPoint y: 327, endPoint x: 619, endPoint y: 330, distance: 70.7
click at [619, 330] on input "تشيز كيك التيمات فريدة" at bounding box center [629, 327] width 300 height 26
click at [559, 325] on input "التيمات فريدة" at bounding box center [629, 327] width 300 height 26
click at [488, 329] on input "التيمات فريدة ت" at bounding box center [629, 327] width 300 height 26
click at [558, 320] on input "التيمات فريدة ت" at bounding box center [629, 327] width 300 height 26
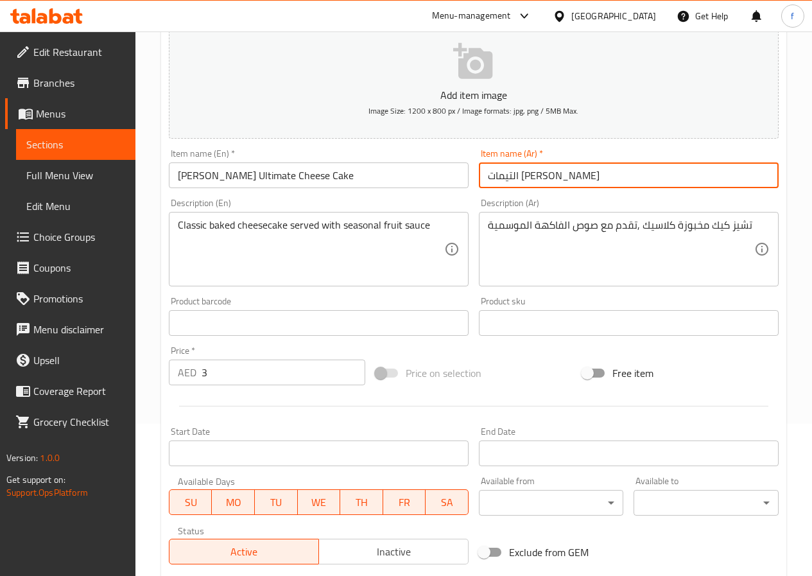
scroll to position [331, 0]
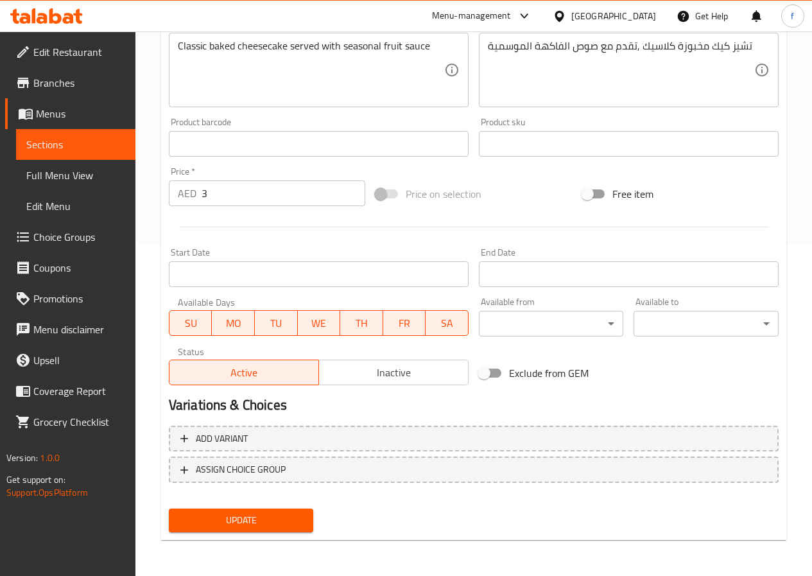
type input "التيمات [PERSON_NAME]"
click at [221, 519] on span "Update" at bounding box center [241, 520] width 124 height 16
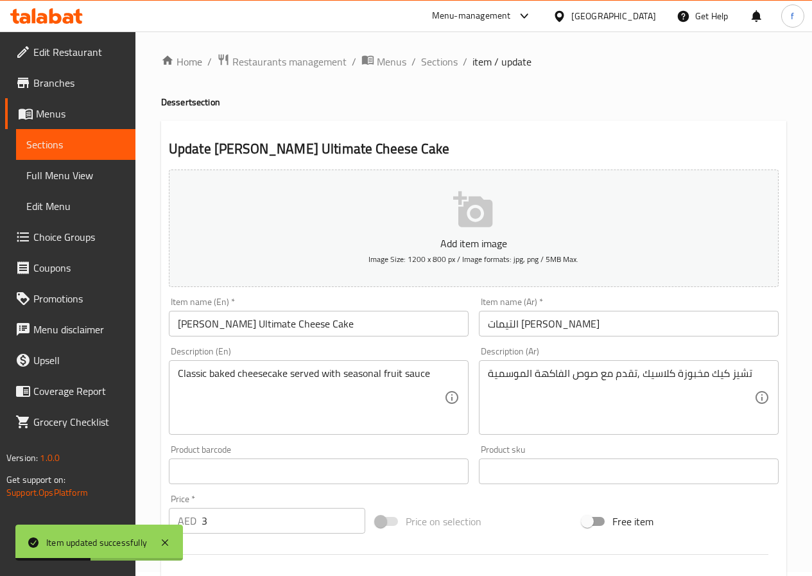
scroll to position [0, 0]
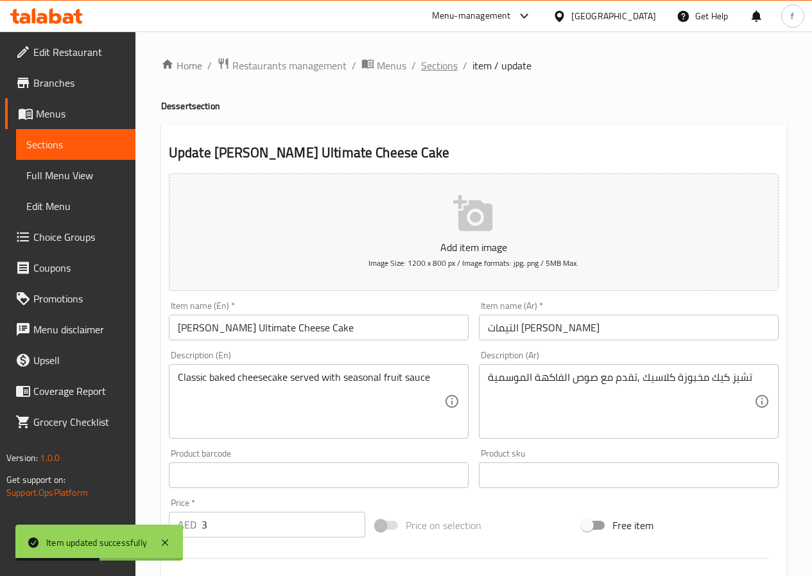
click at [445, 60] on span "Sections" at bounding box center [439, 65] width 37 height 15
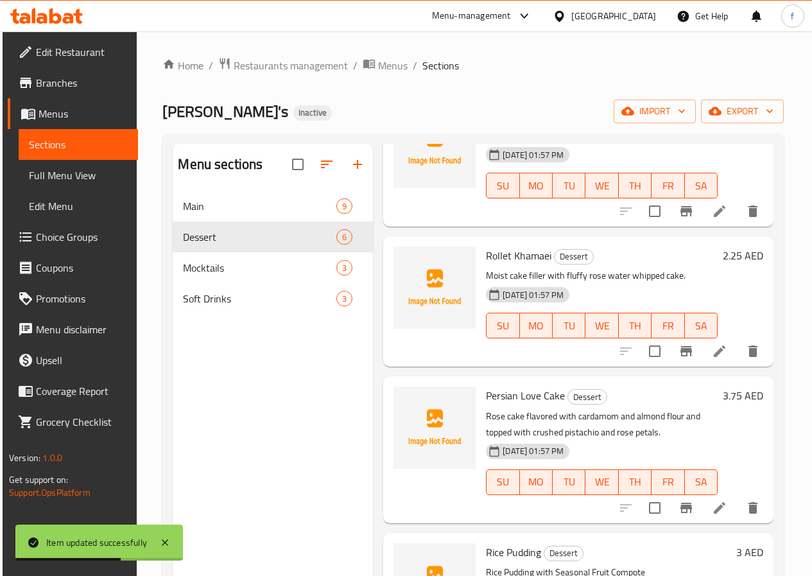
scroll to position [257, 0]
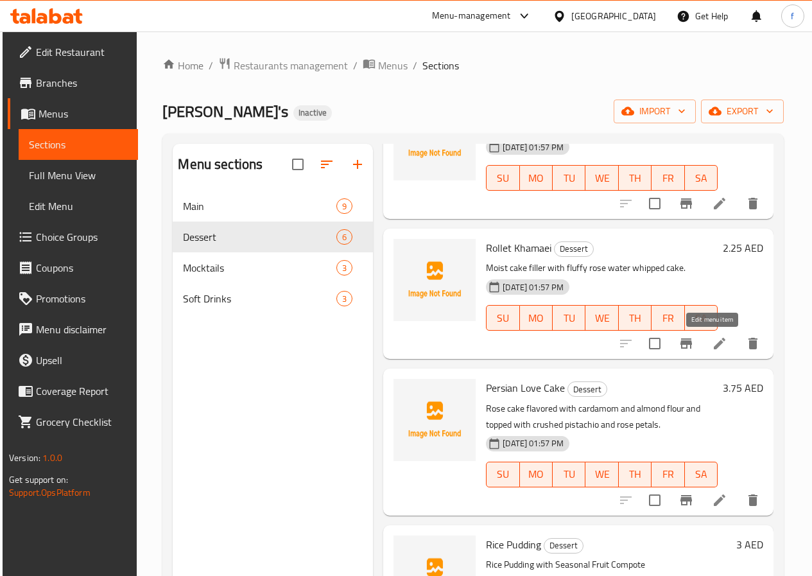
click at [716, 342] on icon at bounding box center [720, 344] width 12 height 12
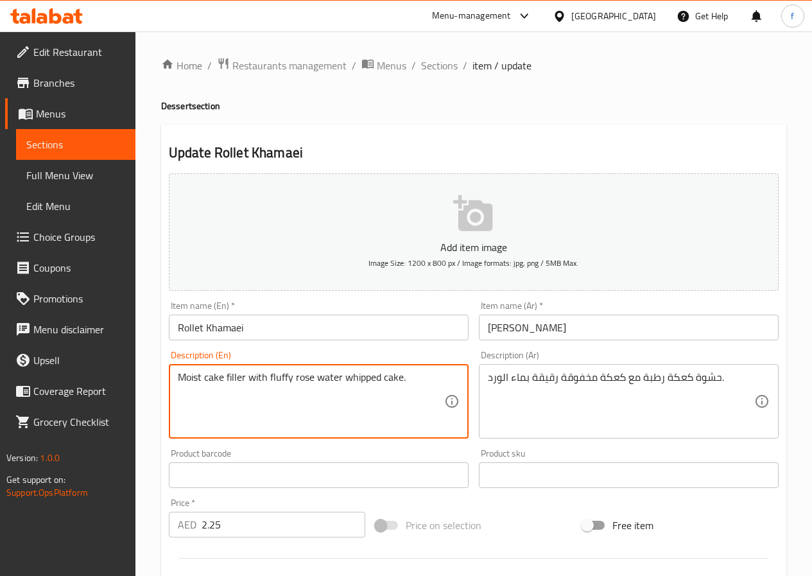
click at [189, 380] on textarea "Moist cake filler with fluffy rose water whipped cake." at bounding box center [311, 401] width 266 height 61
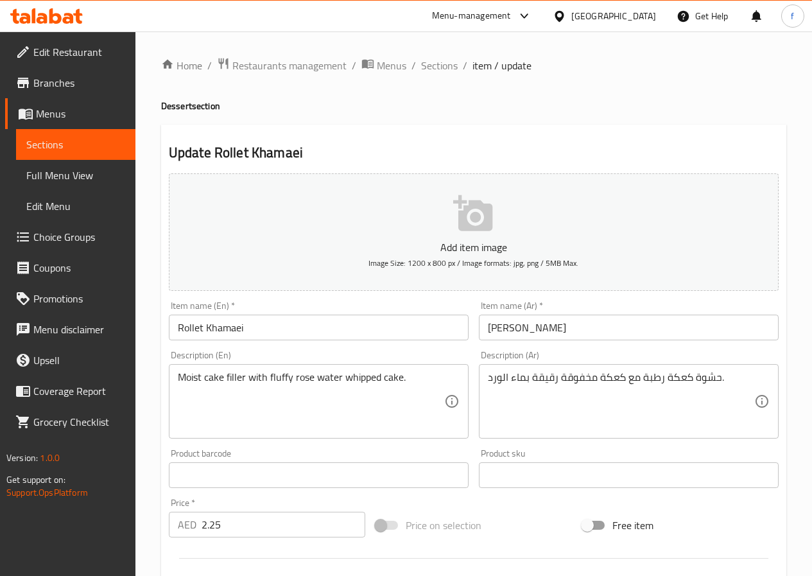
click at [283, 375] on textarea "Moist cake filler with fluffy rose water whipped cake." at bounding box center [311, 401] width 266 height 61
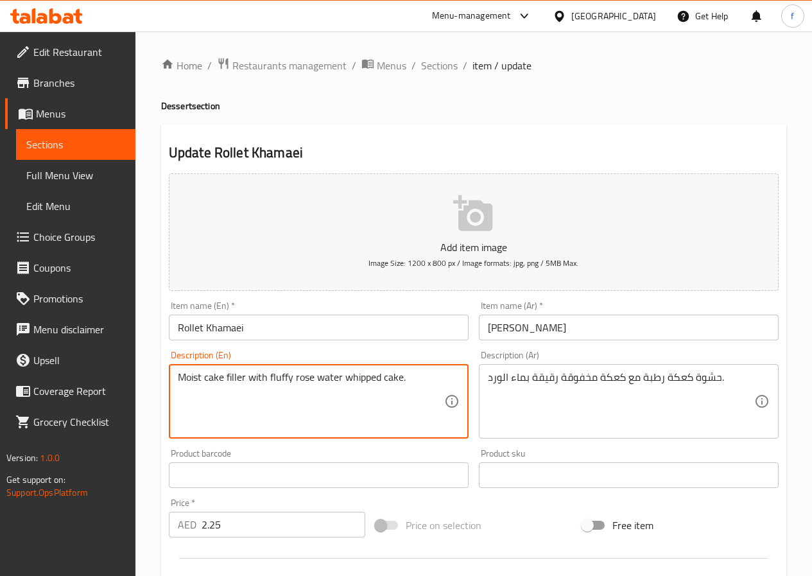
click at [282, 376] on textarea "Moist cake filler with fluffy rose water whipped cake." at bounding box center [311, 401] width 266 height 61
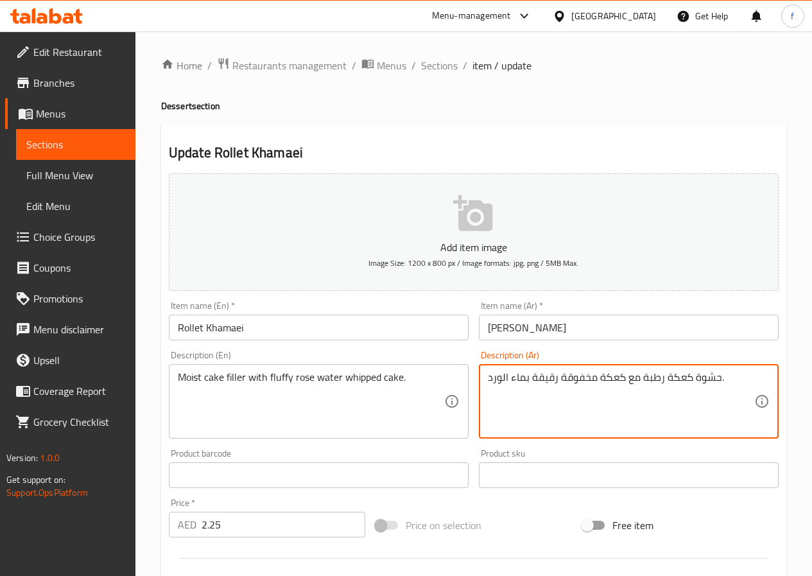
click at [721, 376] on textarea "حشوة كعكة رطبة مع كعكة مخفوقة رقيقة بماء الورد." at bounding box center [621, 401] width 266 height 61
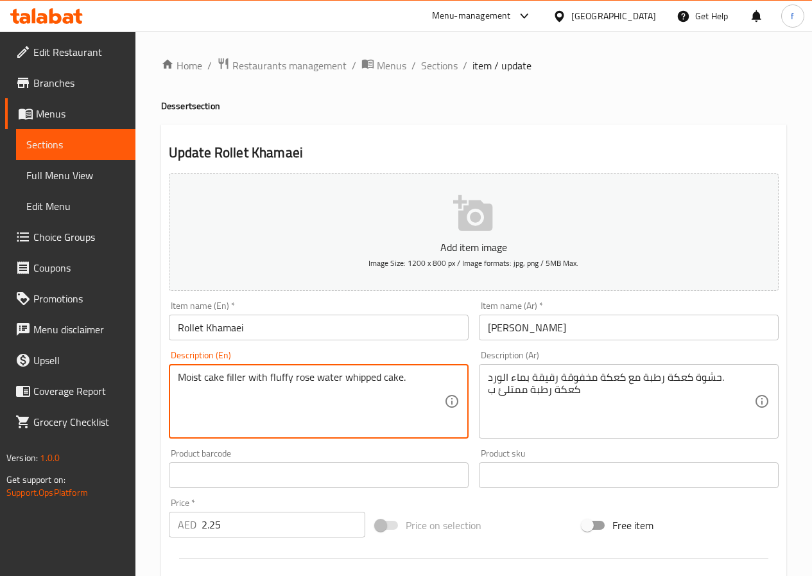
drag, startPoint x: 270, startPoint y: 378, endPoint x: 341, endPoint y: 382, distance: 70.7
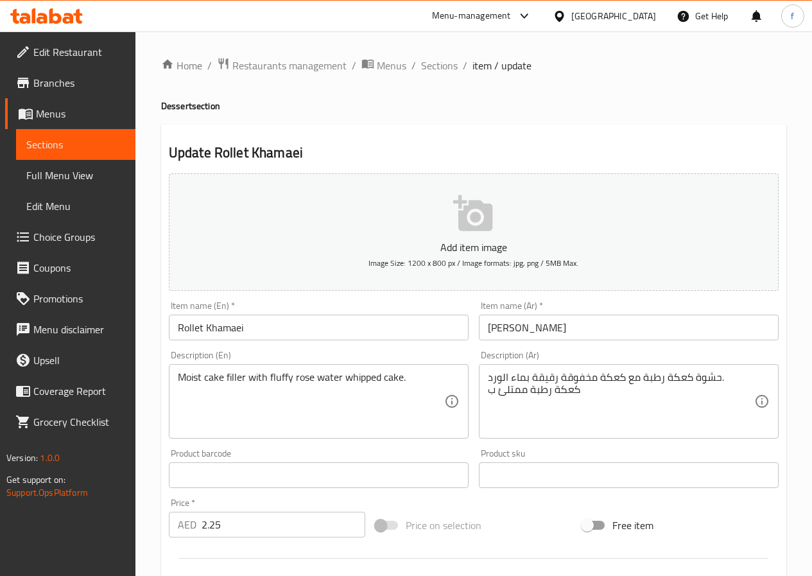
click at [486, 390] on div "حشوة كعكة رطبة مع كعكة مخفوقة رقيقة بماء الورد. كعكة رطبة ممتلئ ب Description (…" at bounding box center [629, 401] width 300 height 74
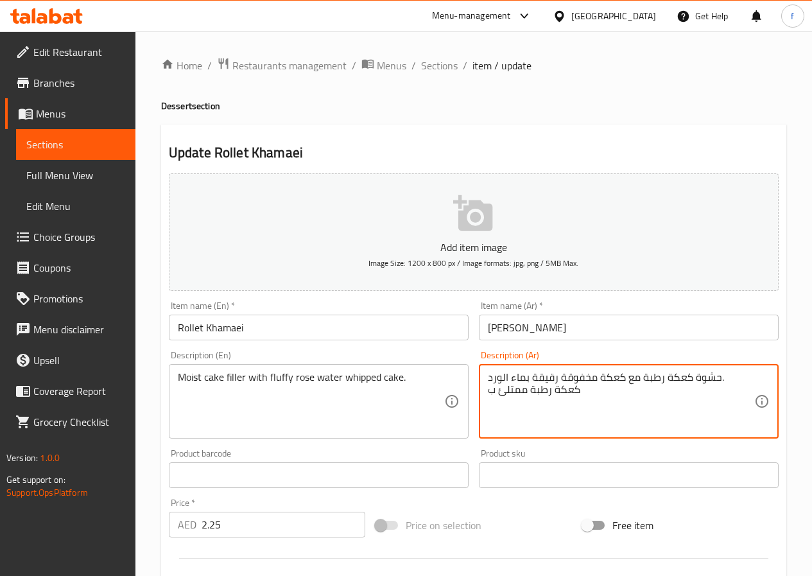
click at [577, 391] on textarea "حشوة كعكة رطبة مع كعكة مخفوقة رقيقة بماء الورد. كعكة رطبة ممتلئ ب" at bounding box center [621, 401] width 266 height 61
click at [500, 385] on textarea "حشوة كعكة رطبة مع كعكة مخفوقة رقيقة بماء الورد. كعكة رطبة ممتلئ ب" at bounding box center [621, 401] width 266 height 61
click at [491, 391] on textarea "حشوة كعكة رطبة مع كعكة مخفوقة رقيقة بماء الورد. كعكة رطبة ممتلئ ب" at bounding box center [621, 401] width 266 height 61
click at [584, 391] on textarea "حشوة كعكة رطبة مع كعكة مخفوقة رقيقة بماء الورد. كعكة رطبة ممتلئ ب" at bounding box center [621, 401] width 266 height 61
click at [489, 394] on textarea "حشوة كعكة رطبة مع كعكة مخفوقة رقيقة بماء الورد. كعكة رطبة ممتلئ ب" at bounding box center [621, 401] width 266 height 61
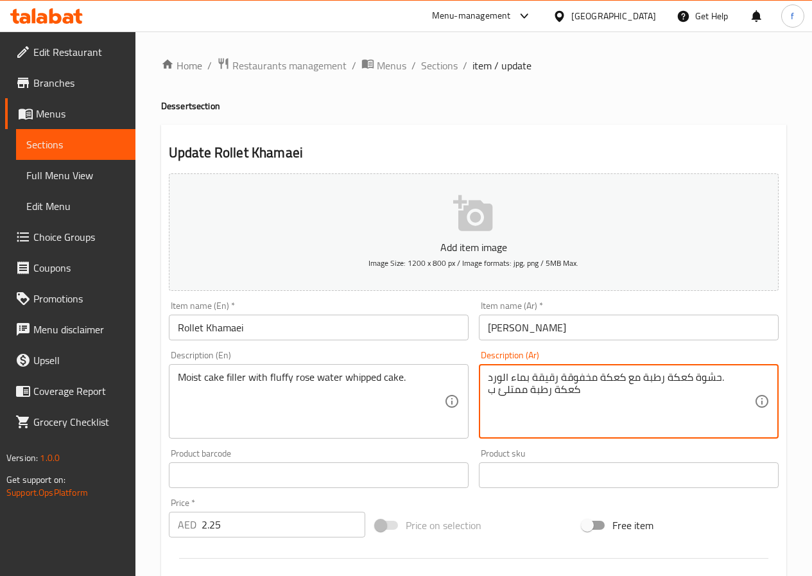
click at [588, 392] on textarea "حشوة كعكة رطبة مع كعكة مخفوقة رقيقة بماء الورد. كعكة رطبة ممتلئ ب" at bounding box center [621, 401] width 266 height 61
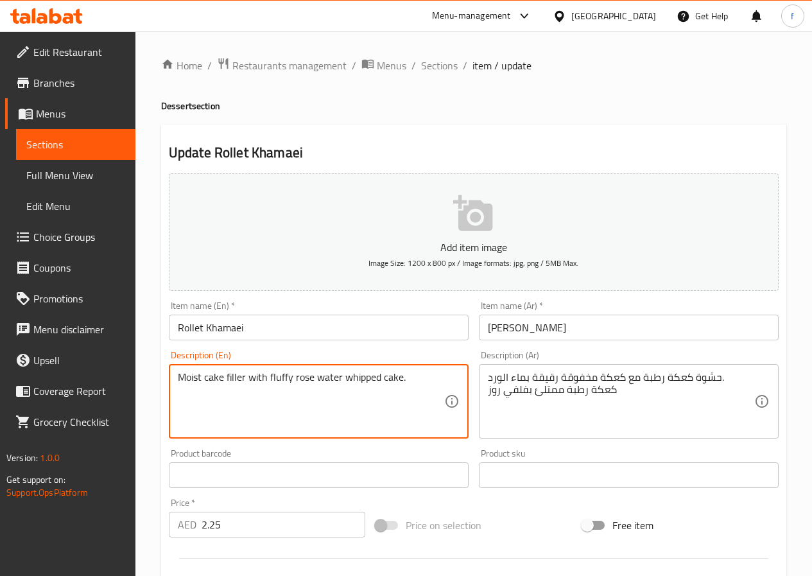
click at [370, 377] on textarea "Moist cake filler with fluffy rose water whipped cake." at bounding box center [311, 401] width 266 height 61
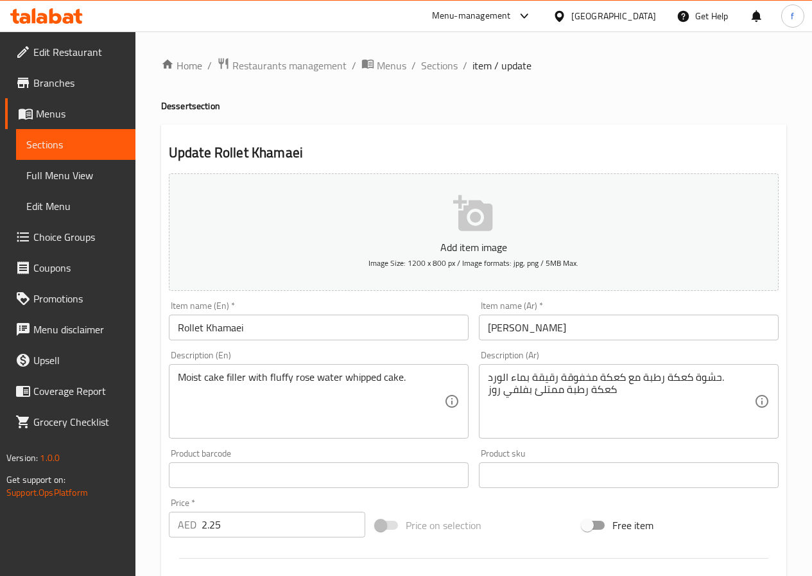
click at [230, 377] on textarea "Moist cake filler with fluffy rose water whipped cake." at bounding box center [311, 401] width 266 height 61
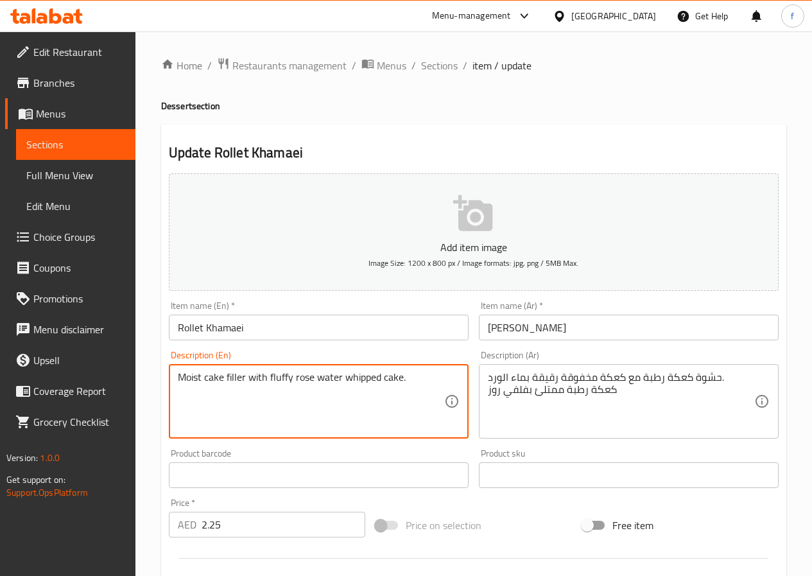
click at [230, 377] on textarea "Moist cake filler with fluffy rose water whipped cake." at bounding box center [311, 401] width 266 height 61
click at [230, 378] on textarea "Moist cake filler with fluffy rose water whipped cake." at bounding box center [311, 401] width 266 height 61
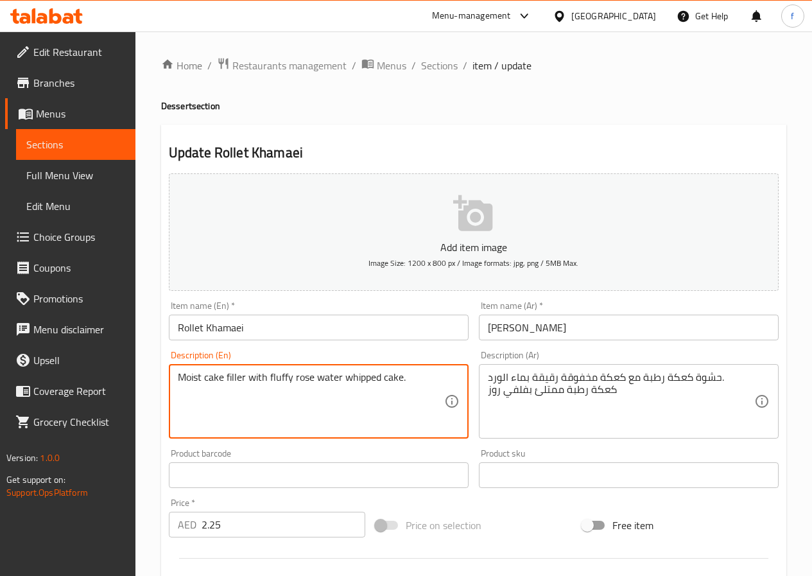
click at [231, 378] on textarea "Moist cake filler with fluffy rose water whipped cake." at bounding box center [311, 401] width 266 height 61
click at [253, 402] on textarea "Moist cake filler with fluffy rose water whipped cake." at bounding box center [311, 401] width 266 height 61
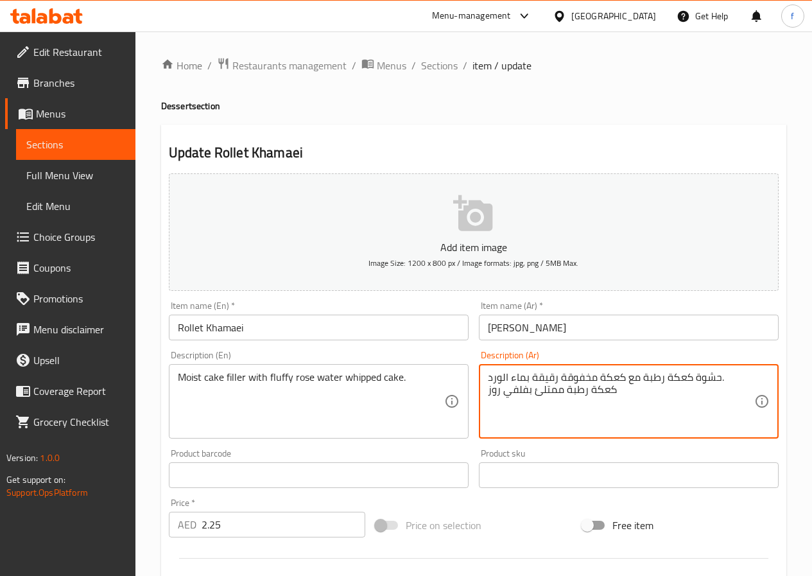
click at [551, 392] on textarea "حشوة كعكة رطبة مع كعكة مخفوقة رقيقة بماء الورد. كعكة رطبة ممتلئ بفلفي روز" at bounding box center [621, 401] width 266 height 61
click at [522, 393] on textarea "حشوة كعكة رطبة مع كعكة مخفوقة رقيقة بماء الورد. كعكة رطبة ممتلئ بفلفي روز" at bounding box center [621, 401] width 266 height 61
click at [488, 393] on textarea "حشوة كعكة رطبة مع كعكة مخفوقة رقيقة بماء الورد. كعكة رطبة ممتلئ بفلفي روز" at bounding box center [621, 401] width 266 height 61
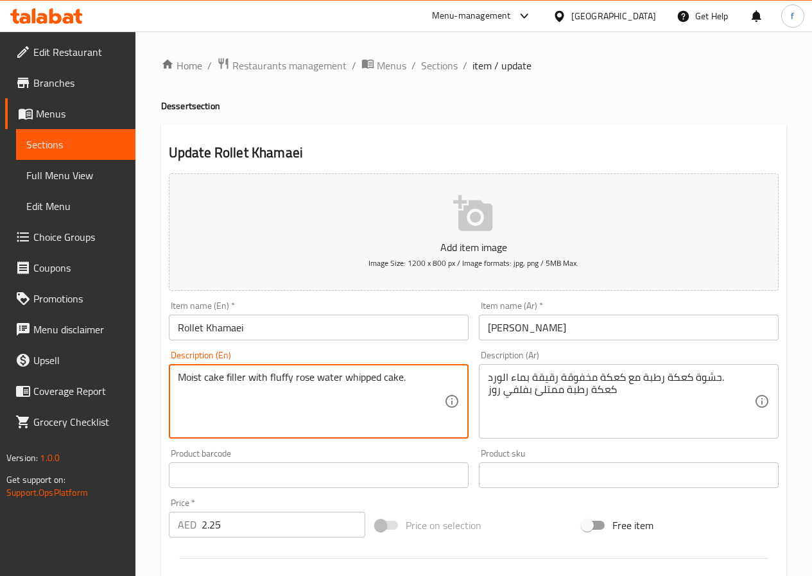
click at [291, 381] on textarea "Moist cake filler with fluffy rose water whipped cake." at bounding box center [311, 401] width 266 height 61
drag, startPoint x: 177, startPoint y: 378, endPoint x: 294, endPoint y: 386, distance: 117.1
click at [400, 381] on textarea "Moist cake filler with fluffy rose water whipped cake." at bounding box center [311, 401] width 266 height 61
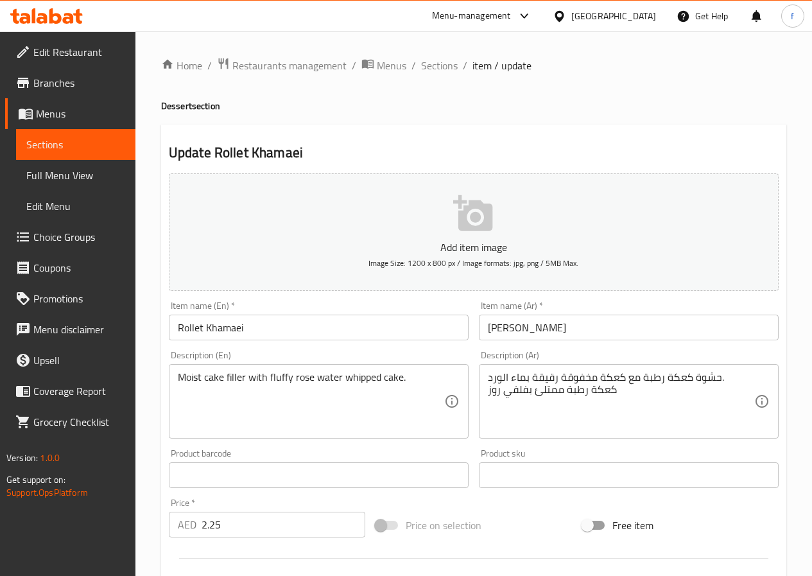
click at [367, 434] on div "Moist cake filler with fluffy rose water whipped cake. Description (En)" at bounding box center [319, 401] width 300 height 74
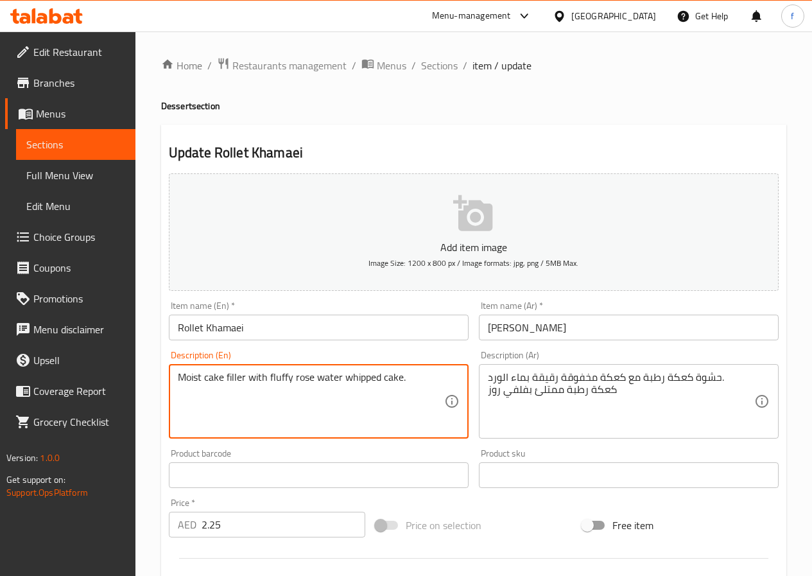
click at [231, 426] on textarea "Moist cake filler with fluffy rose water whipped cake." at bounding box center [311, 401] width 266 height 61
click at [236, 380] on textarea "Moist cake filler with fluffy rose water whipped cake." at bounding box center [311, 401] width 266 height 61
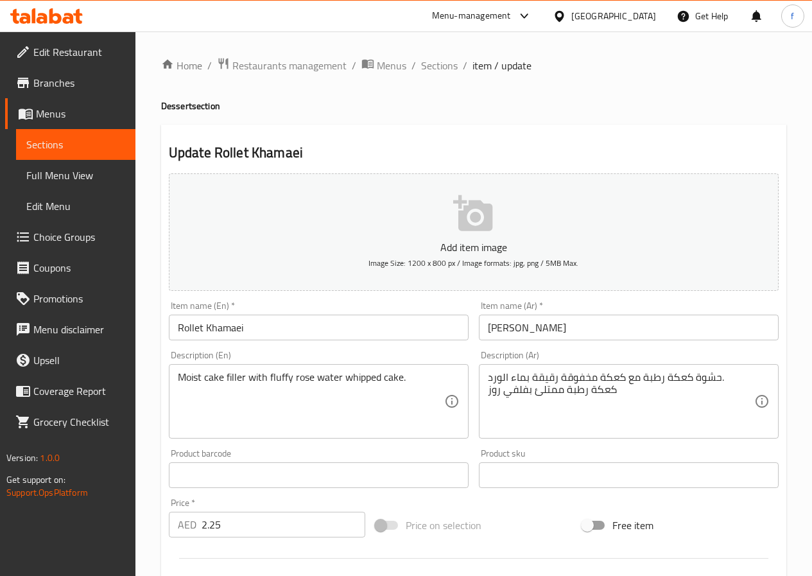
click at [193, 399] on textarea "Moist cake filler with fluffy rose water whipped cake." at bounding box center [311, 401] width 266 height 61
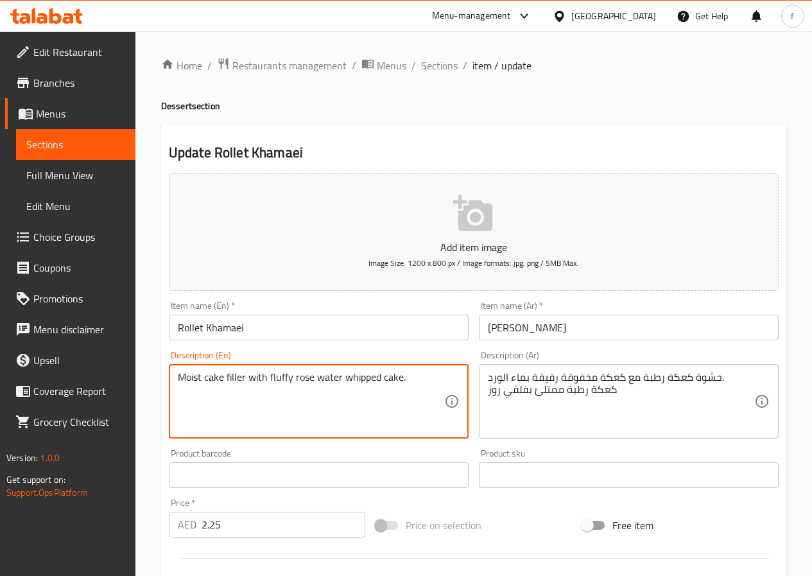
click at [218, 392] on textarea "Moist cake filler with fluffy rose water whipped cake." at bounding box center [311, 401] width 266 height 61
click at [237, 392] on textarea "Moist cake filler with fluffy rose water whipped cake." at bounding box center [311, 401] width 266 height 61
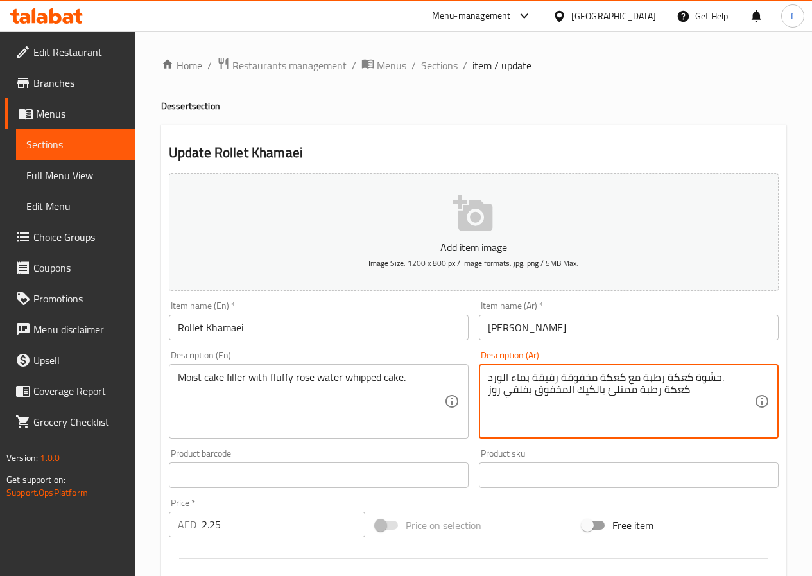
click at [524, 387] on textarea "حشوة كعكة رطبة مع كعكة مخفوقة رقيقة بماء الورد. كعكة رطبة ممتلئ بالكيك المخفوق …" at bounding box center [621, 401] width 266 height 61
click at [495, 393] on textarea "حشوة كعكة رطبة مع كعكة مخفوقة رقيقة بماء الورد. كعكة رطبة ممتلئ بالكيك المخفوق …" at bounding box center [621, 401] width 266 height 61
drag, startPoint x: 486, startPoint y: 379, endPoint x: 724, endPoint y: 372, distance: 238.2
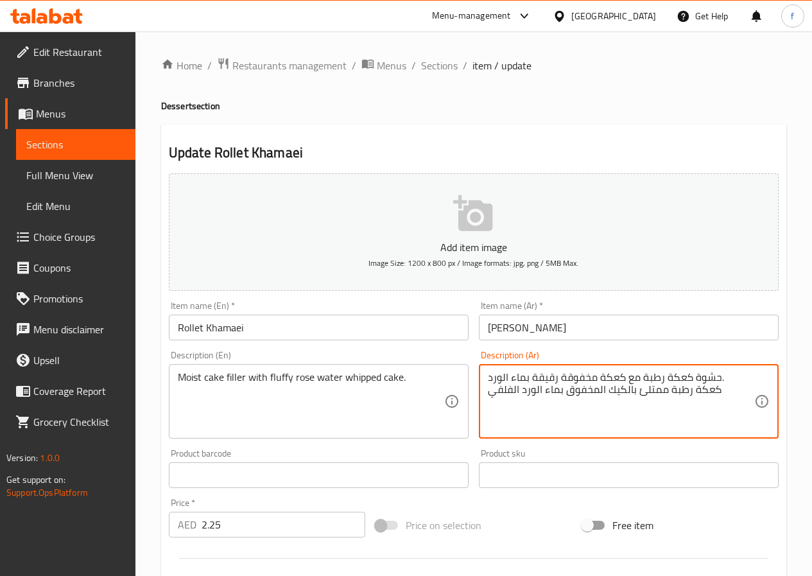
click at [724, 372] on div "حشوة كعكة رطبة مع كعكة مخفوقة رقيقة بماء الورد. كعكة رطبة ممتلئ بالكيك المخفوق …" at bounding box center [629, 401] width 300 height 74
click at [721, 372] on textarea "حشوة كعكة رطبة مع كعكة مخفوقة رقيقة بماء الورد. كعكة رطبة ممتلئ بالكيك المخفوق …" at bounding box center [621, 401] width 266 height 61
click at [712, 377] on textarea "حشوة كعكة رطبة مع كعكة مخفوقة رقيقة بماء الورد. كعكة رطبة ممتلئ بالكيك المخفوق …" at bounding box center [621, 401] width 266 height 61
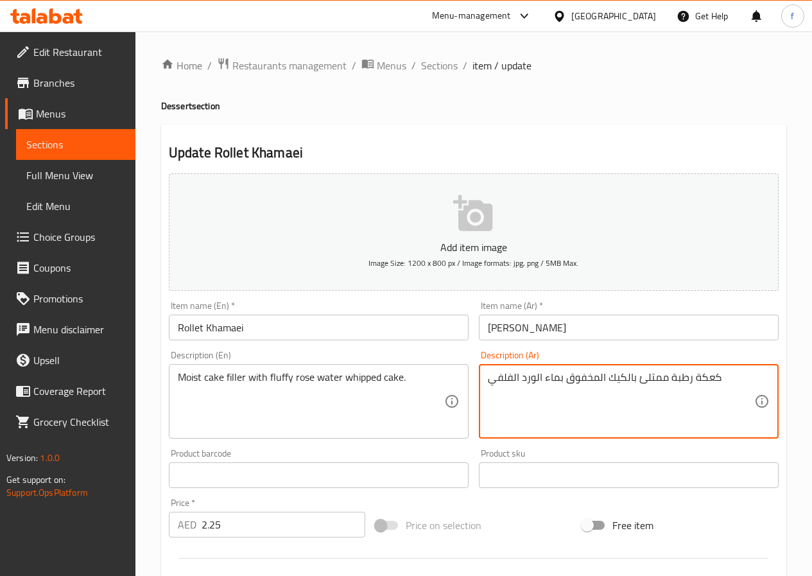
click at [565, 376] on textarea "كعكة رطبة ممتلئ بالكيك المخفوق بماء الورد الفلفي" at bounding box center [621, 401] width 266 height 61
click at [565, 402] on textarea "كعكة رطبة ممتلئ بالكيك المخفوقة بماء الورد الفلفي" at bounding box center [621, 401] width 266 height 61
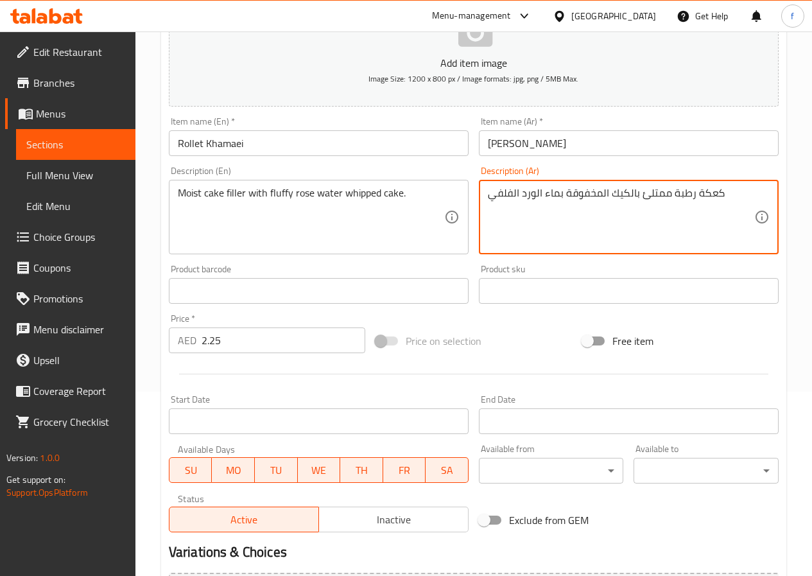
scroll to position [331, 0]
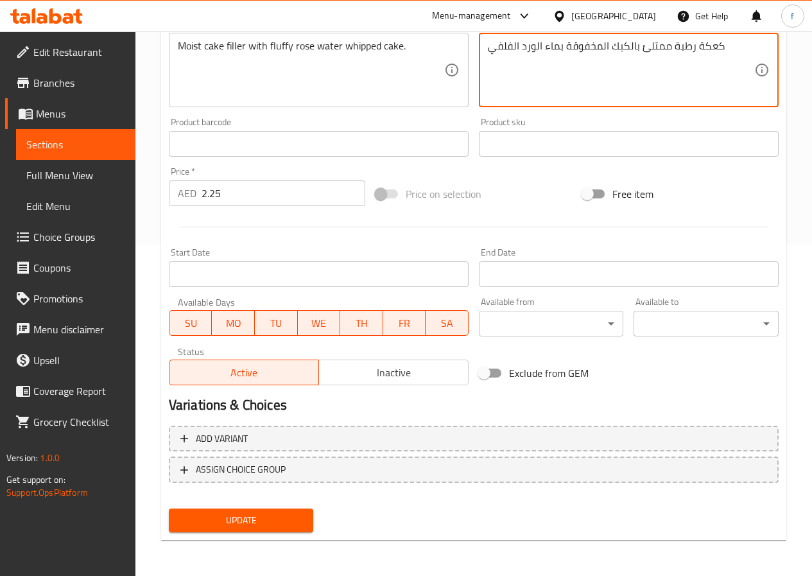
type textarea "كعكة رطبة ممتلئ بالكيك المخفوقة بماء الورد الفلفي"
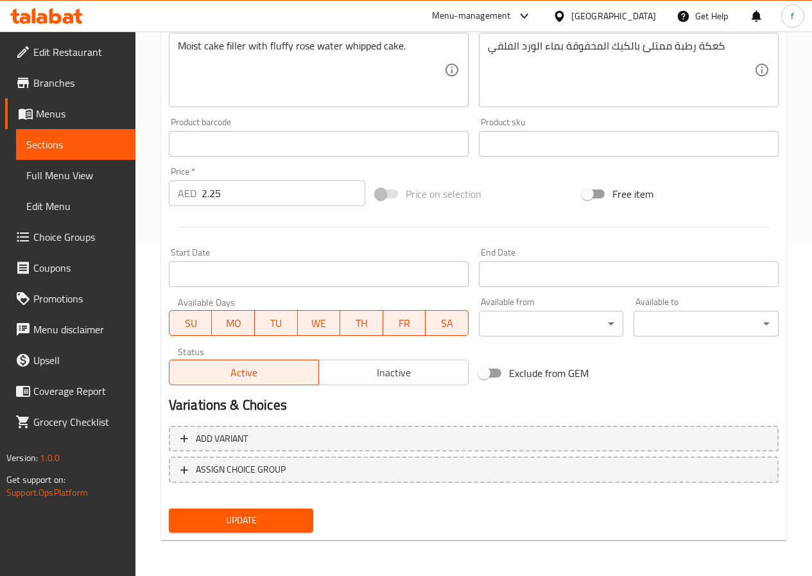
click at [240, 519] on span "Update" at bounding box center [241, 520] width 124 height 16
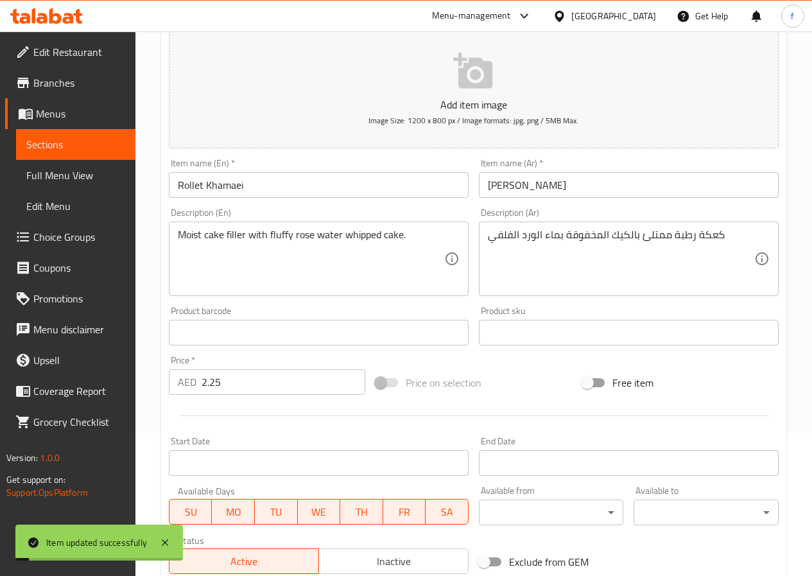
scroll to position [10, 0]
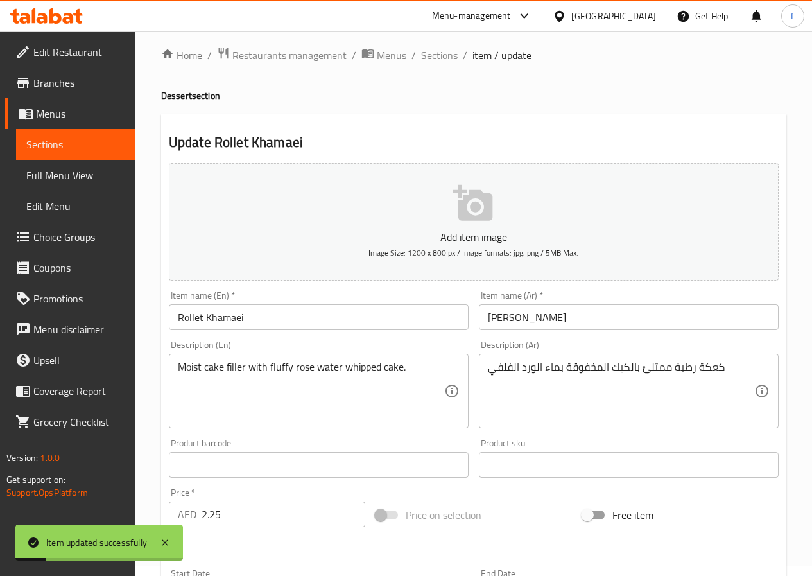
click at [439, 60] on span "Sections" at bounding box center [439, 54] width 37 height 15
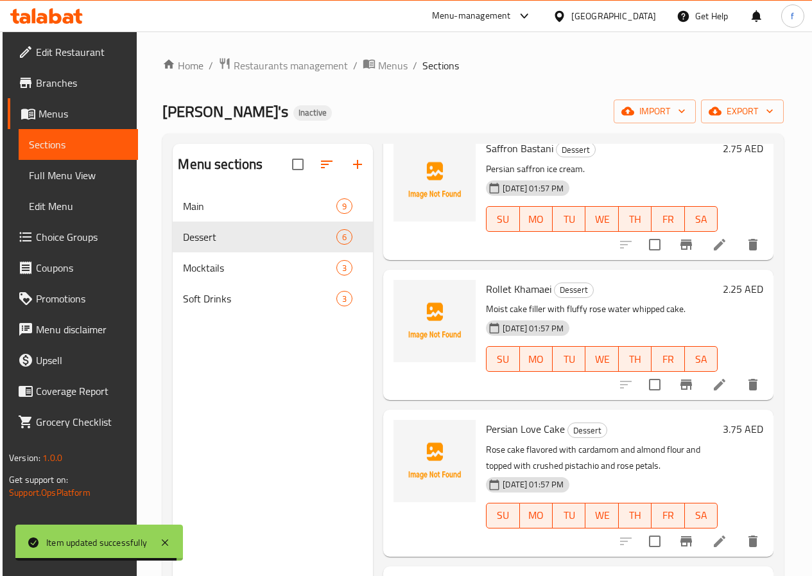
scroll to position [333, 0]
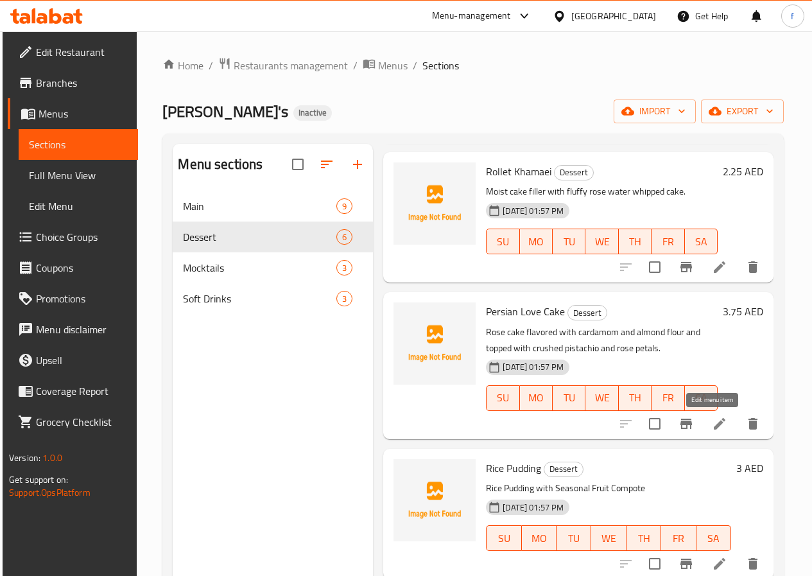
click at [712, 418] on icon at bounding box center [719, 423] width 15 height 15
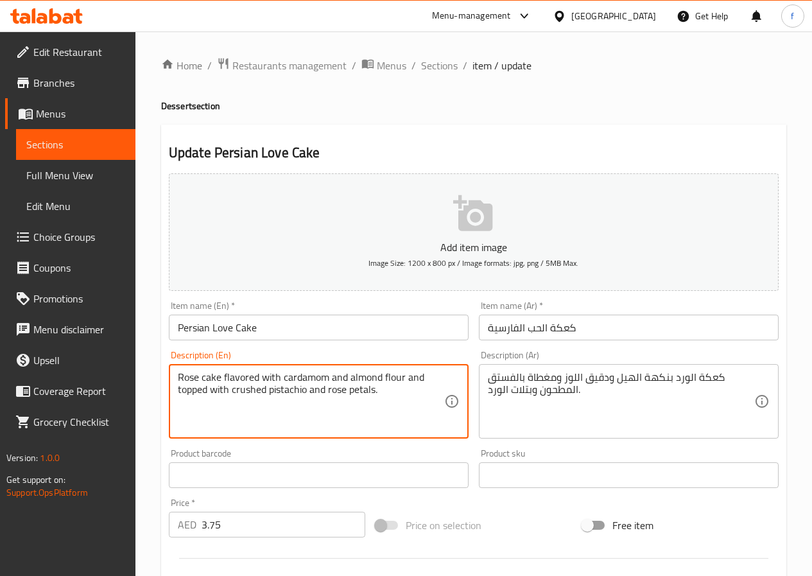
click at [311, 380] on textarea "Rose cake flavored with cardamom and almond flour and topped with crushed pista…" at bounding box center [311, 401] width 266 height 61
drag, startPoint x: 348, startPoint y: 376, endPoint x: 403, endPoint y: 384, distance: 55.1
click at [403, 384] on textarea "Rose cake flavored with cardamom and almond flour and topped with crushed pista…" at bounding box center [311, 401] width 266 height 61
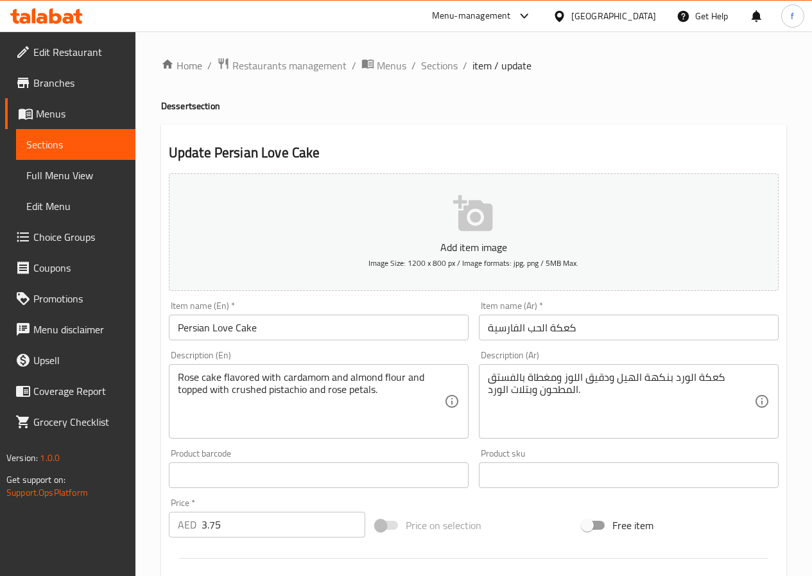
click at [391, 377] on textarea "Rose cake flavored with cardamom and almond flour and topped with crushed pista…" at bounding box center [311, 401] width 266 height 61
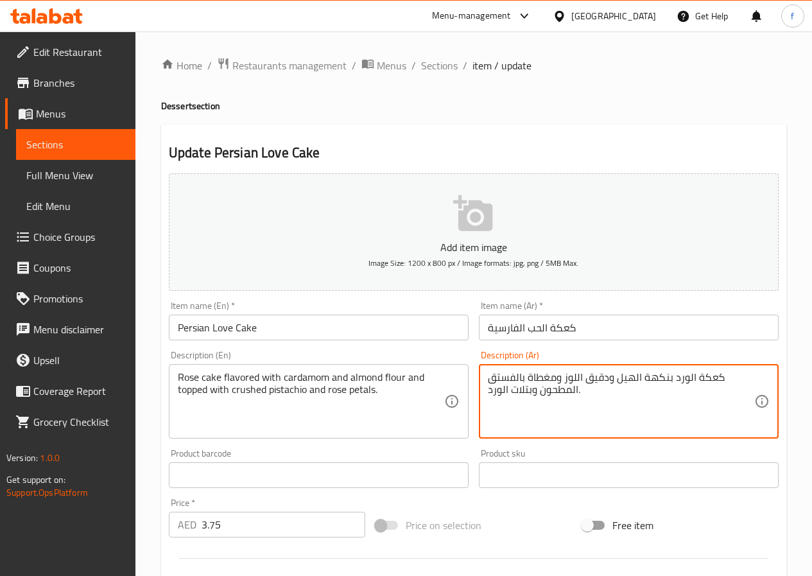
click at [597, 375] on textarea "كعكة الورد بنكهة الهيل ودقيق اللوز ومغطاة بالفستق المطحون وبتلات الورد." at bounding box center [621, 401] width 266 height 61
click at [598, 381] on textarea "كعكة الورد بنكهة الهيل ودقيق اللوز ومغطاة بالفستق المطحون وبتلات الورد." at bounding box center [621, 401] width 266 height 61
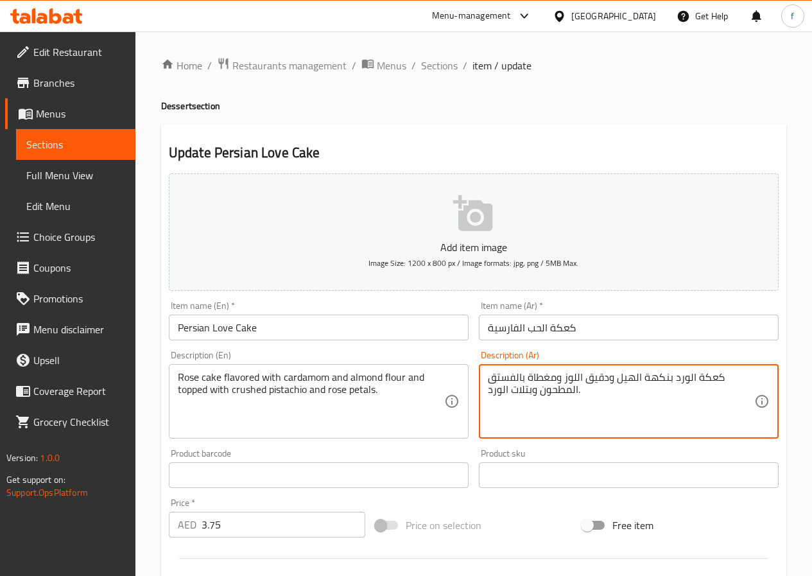
click at [583, 378] on textarea "كعكة الورد بنكهة الهيل ودقيق اللوز ومغطاة بالفستق المطحون وبتلات الورد." at bounding box center [621, 401] width 266 height 61
click at [585, 381] on textarea "كعكة الورد بنكهة الهيل ودقيق اللوز ومغطاة بالفستق المطحون وبتلات الورد." at bounding box center [621, 401] width 266 height 61
type textarea "كعكة الورد بنكهة الهيل وطحين اللوز ومغطاة بالفستق المطحون وبتلات الورد."
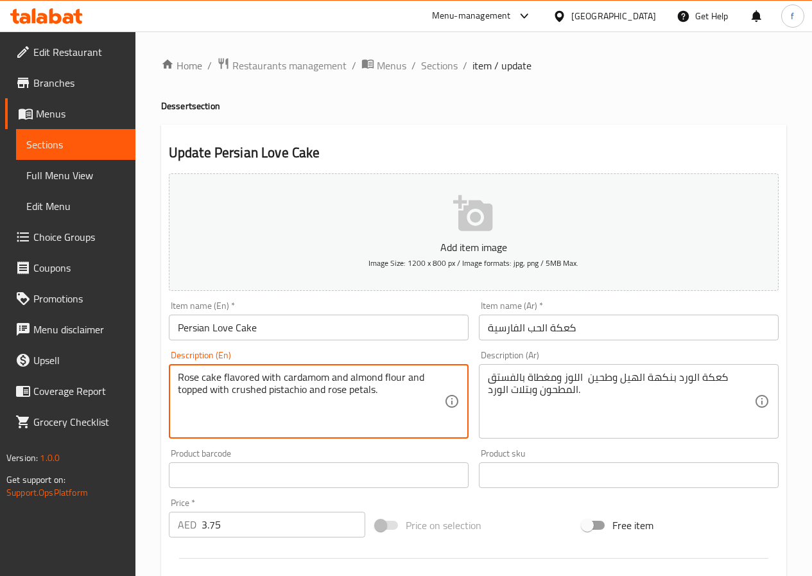
click at [363, 390] on textarea "Rose cake flavored with cardamom and almond flour and topped with crushed pista…" at bounding box center [311, 401] width 266 height 61
click at [330, 392] on textarea "Rose cake flavored with cardamom and almond flour and topped with crushed pista…" at bounding box center [311, 401] width 266 height 61
click at [251, 387] on textarea "Rose cake flavored with cardamom and almond flour and topped with crushed pista…" at bounding box center [311, 401] width 266 height 61
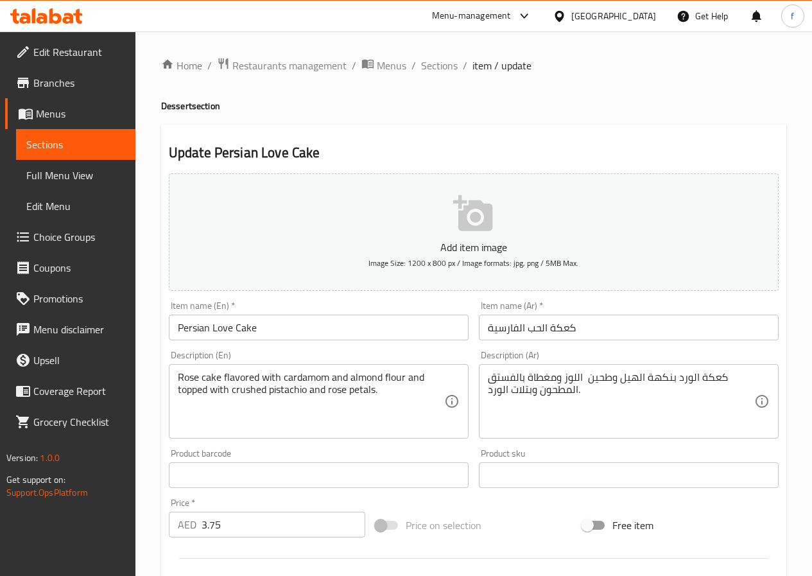
click at [363, 386] on textarea "Rose cake flavored with cardamom and almond flour and topped with crushed pista…" at bounding box center [311, 401] width 266 height 61
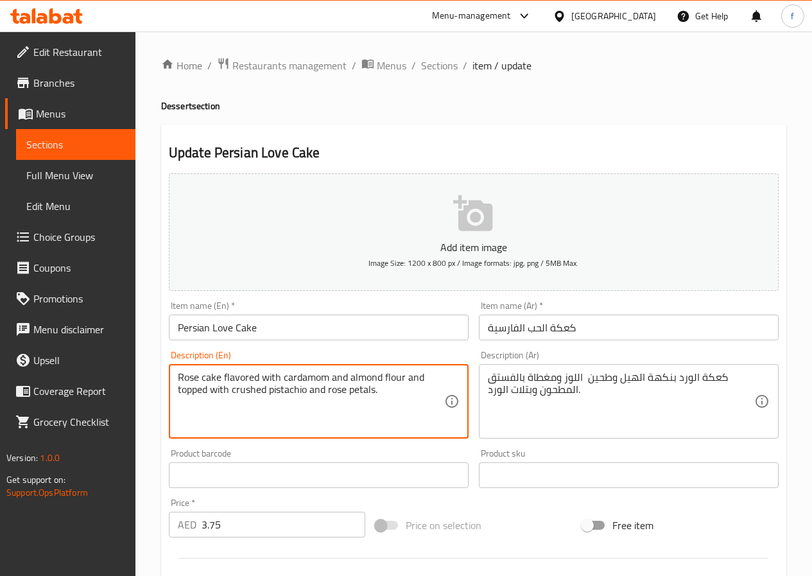
click at [363, 386] on textarea "Rose cake flavored with cardamom and almond flour and topped with crushed pista…" at bounding box center [311, 401] width 266 height 61
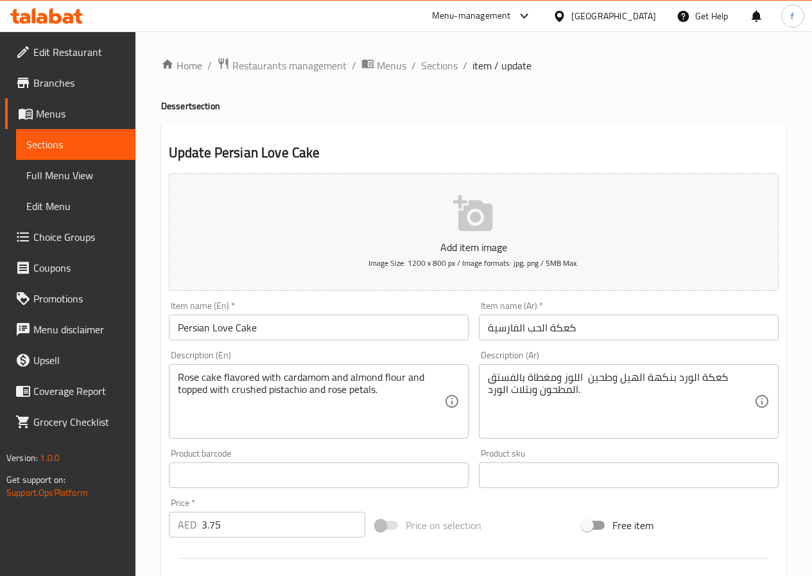
click at [391, 388] on textarea "Rose cake flavored with cardamom and almond flour and topped with crushed pista…" at bounding box center [311, 401] width 266 height 61
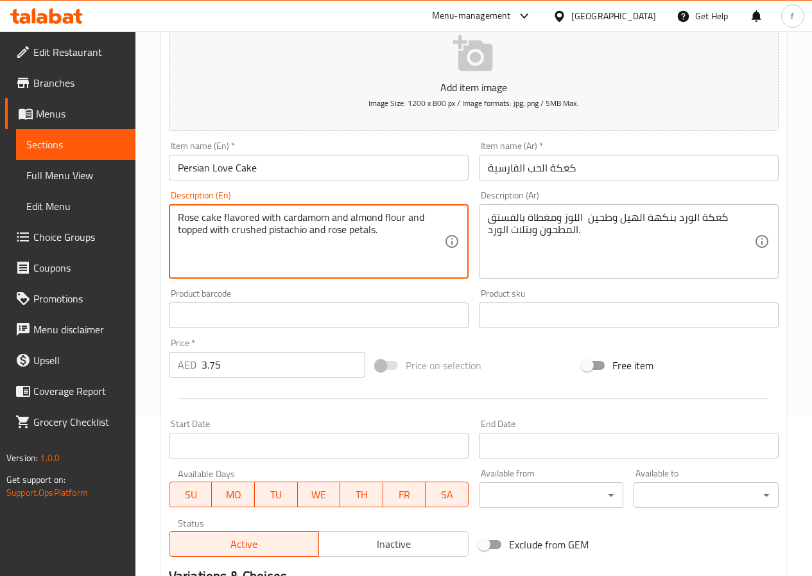
scroll to position [321, 0]
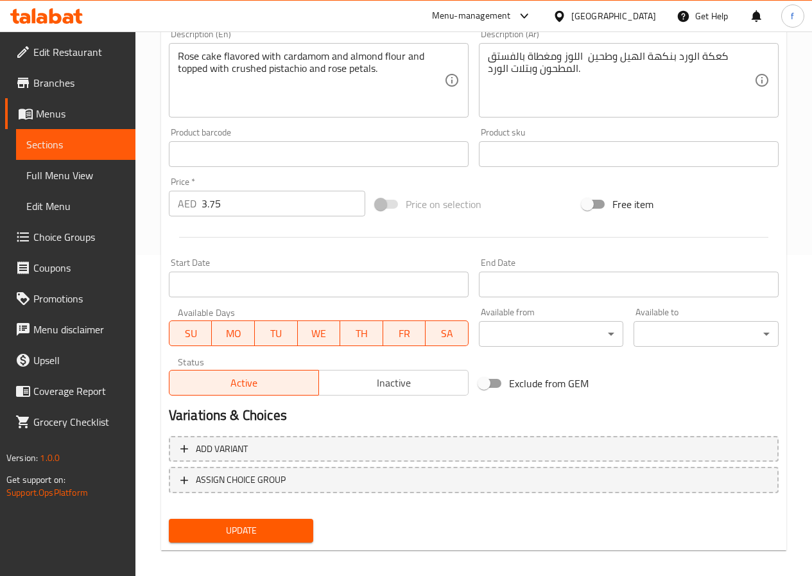
click at [244, 531] on span "Update" at bounding box center [241, 530] width 124 height 16
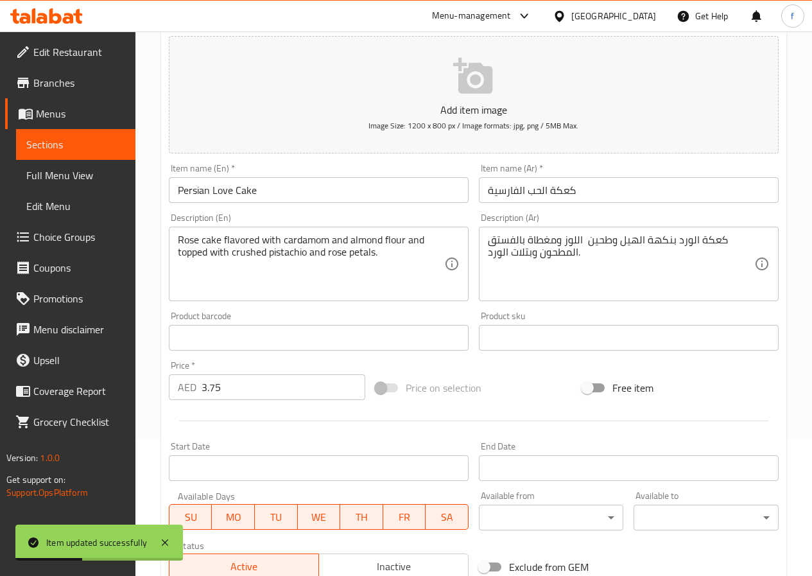
scroll to position [0, 0]
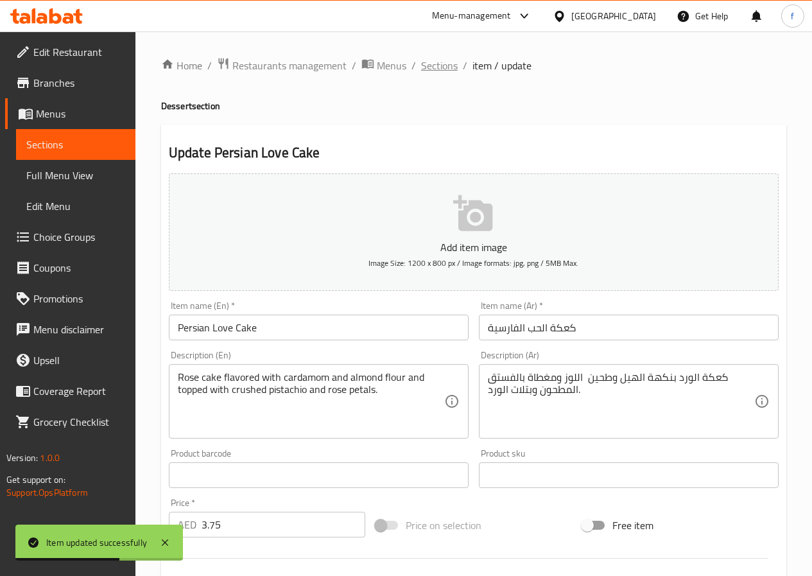
click at [428, 64] on span "Sections" at bounding box center [439, 65] width 37 height 15
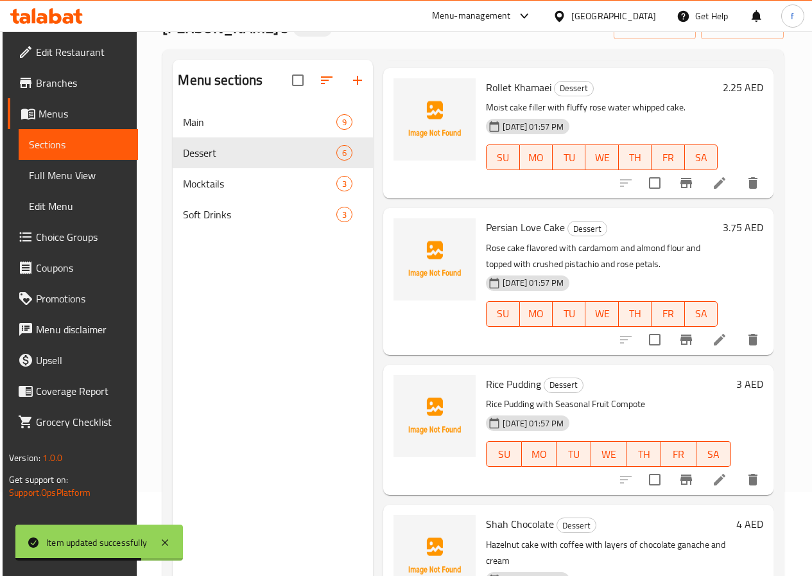
scroll to position [180, 0]
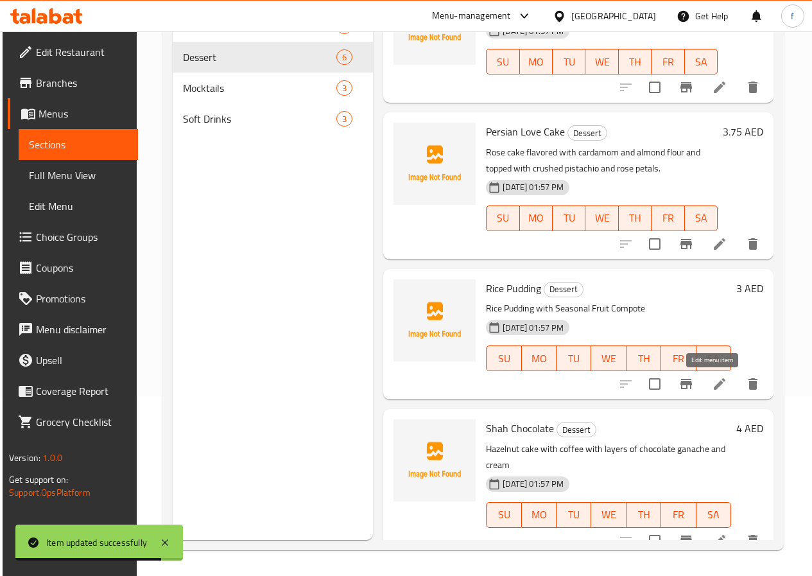
click at [714, 385] on icon at bounding box center [719, 383] width 15 height 15
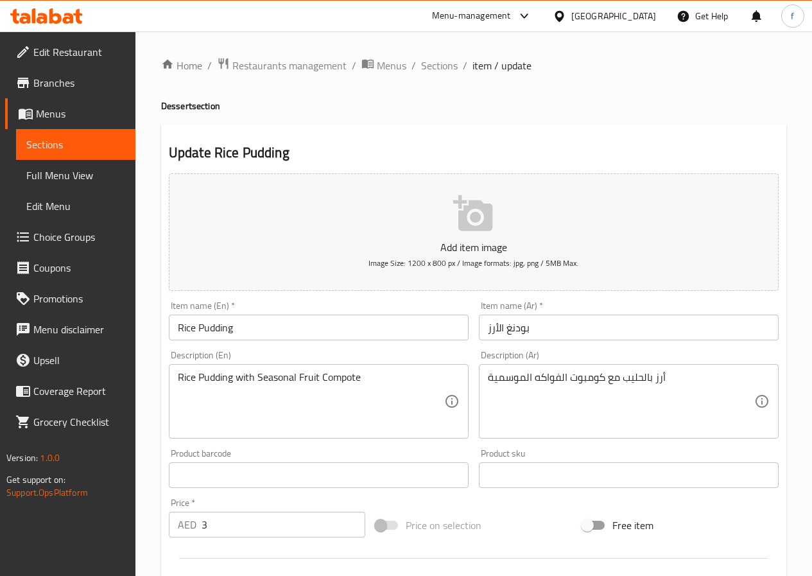
click at [483, 331] on input "بودنغ الأرز" at bounding box center [629, 327] width 300 height 26
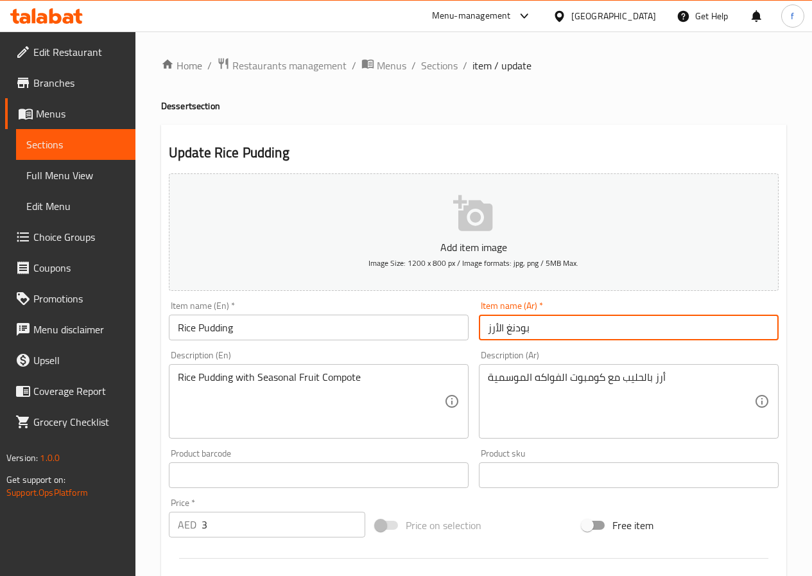
click at [483, 331] on input "بودنغ الأرز" at bounding box center [629, 327] width 300 height 26
click at [483, 332] on input "بودنغ الأرز" at bounding box center [629, 327] width 300 height 26
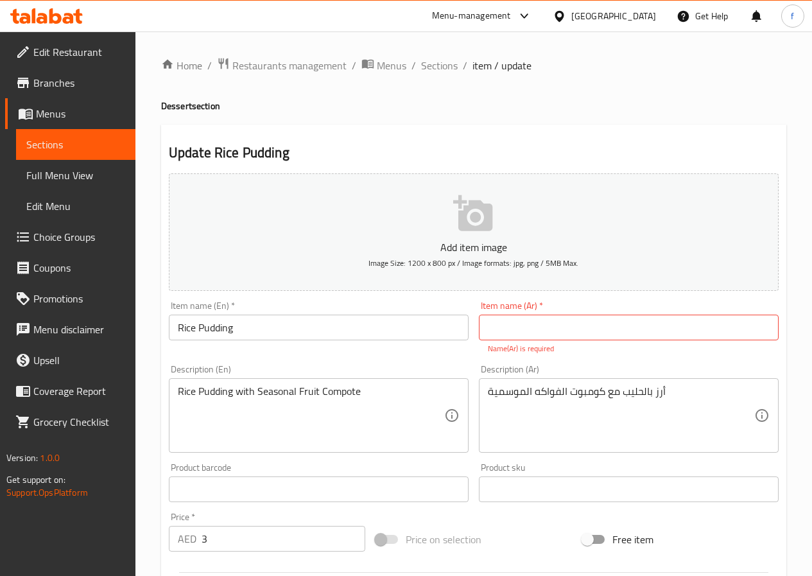
click at [549, 322] on input "text" at bounding box center [629, 327] width 300 height 26
paste input "أرز باللبن"
type input "أرز باللبن"
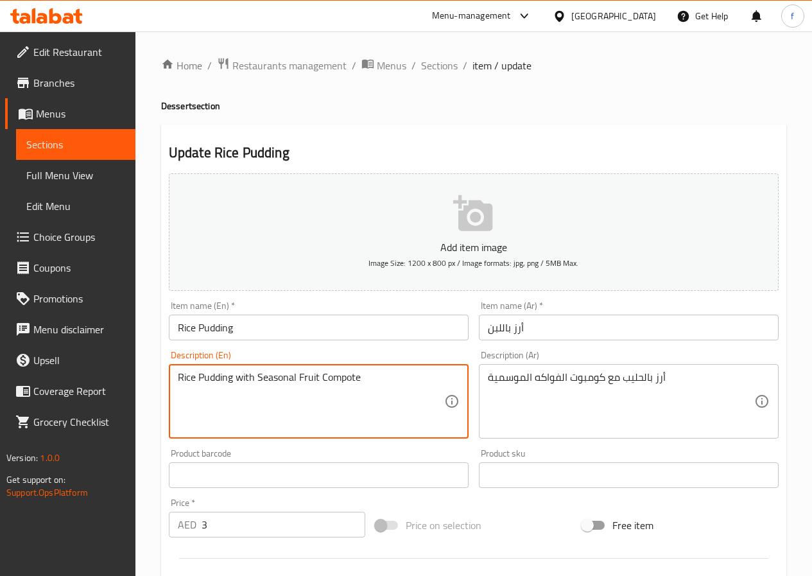
click at [338, 393] on textarea "Rice Pudding with Seasonal Fruit Compote" at bounding box center [311, 401] width 266 height 61
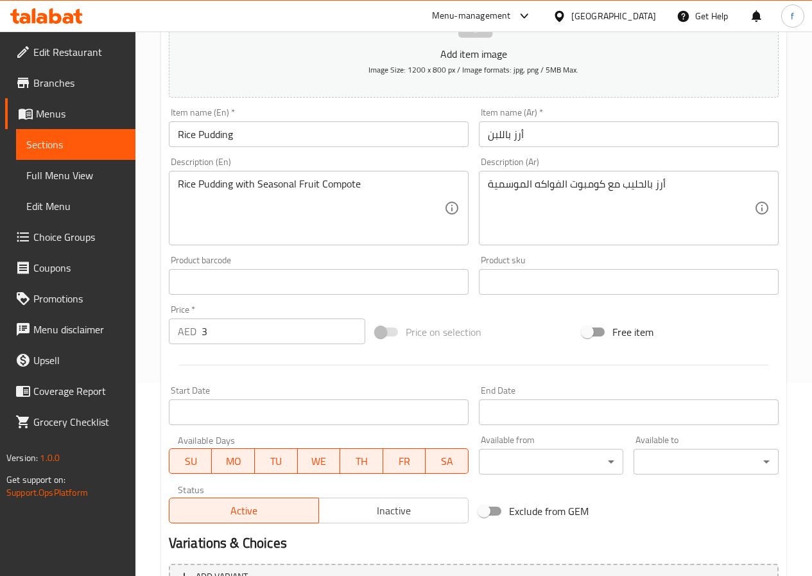
scroll to position [321, 0]
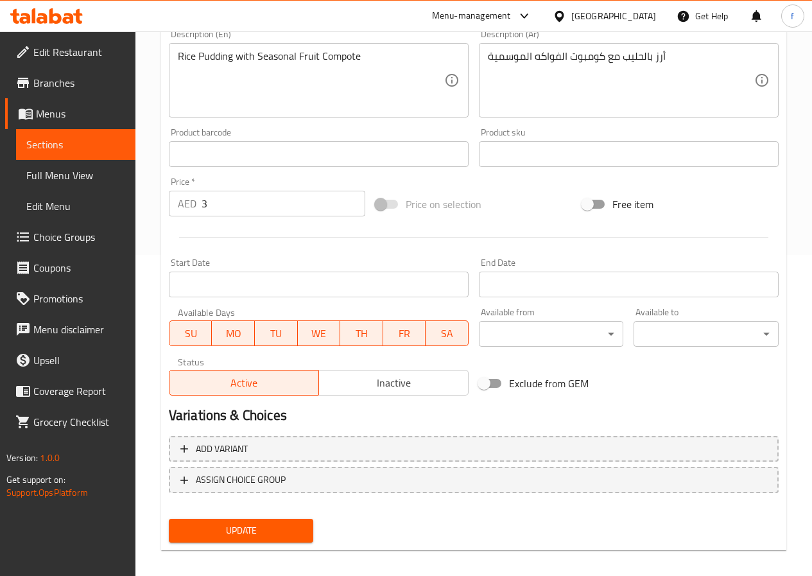
click at [277, 538] on span "Update" at bounding box center [241, 530] width 124 height 16
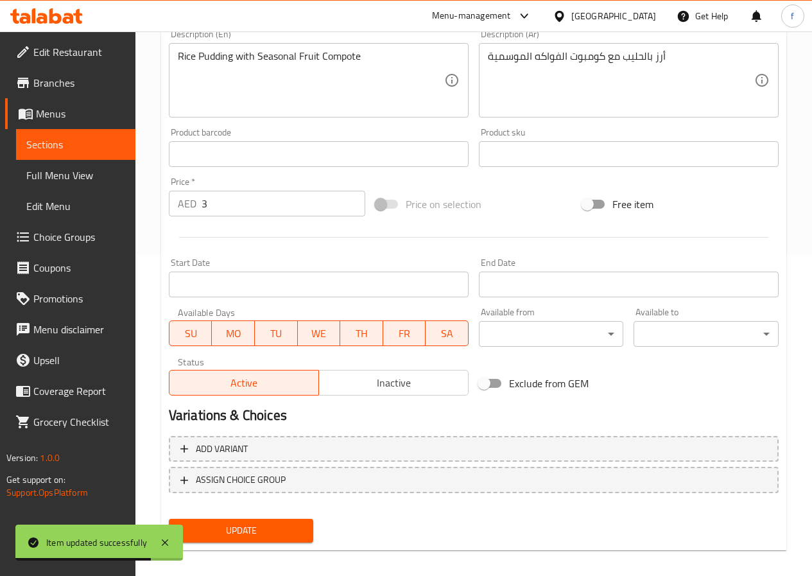
scroll to position [0, 0]
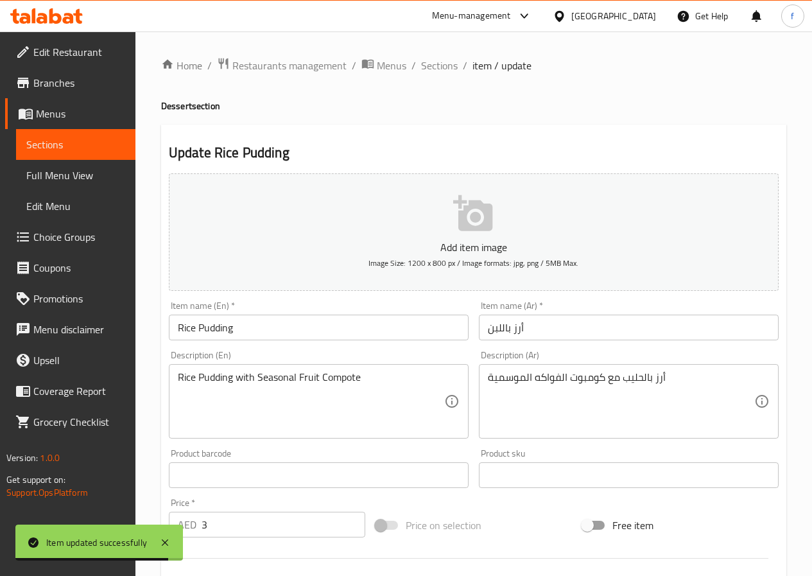
drag, startPoint x: 440, startPoint y: 64, endPoint x: 440, endPoint y: 77, distance: 13.5
click at [440, 64] on span "Sections" at bounding box center [439, 65] width 37 height 15
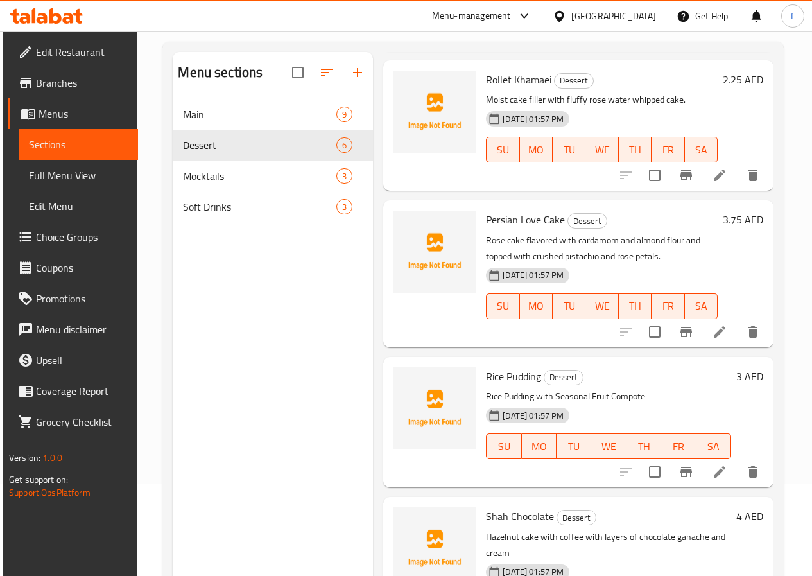
scroll to position [180, 0]
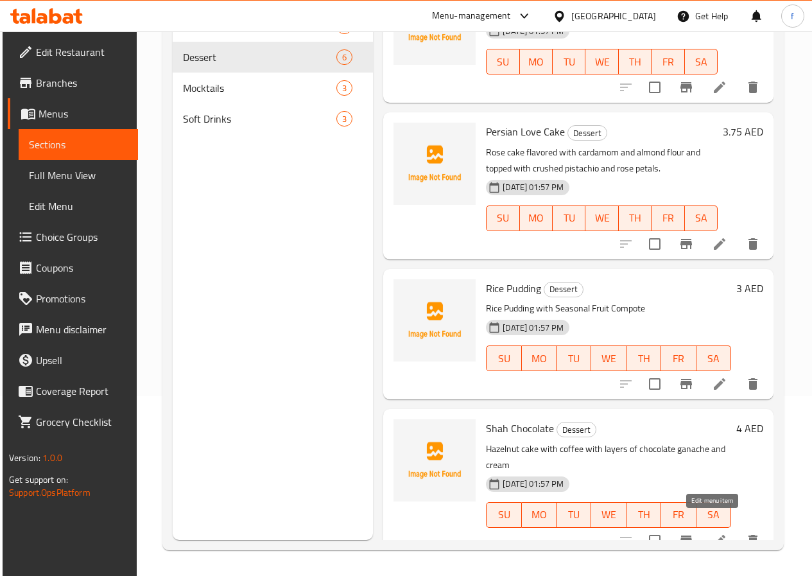
click at [712, 533] on icon at bounding box center [719, 540] width 15 height 15
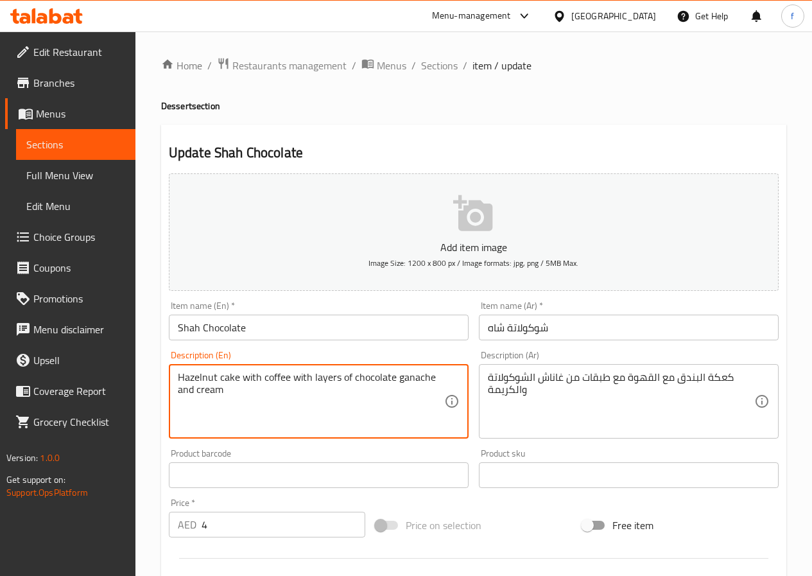
click at [201, 378] on textarea "Hazelnut cake with coffee with layers of chocolate ganache and cream" at bounding box center [311, 401] width 266 height 61
click at [402, 379] on textarea "Hazelnut cake with coffee with layers of chocolate ganache and cream" at bounding box center [311, 401] width 266 height 61
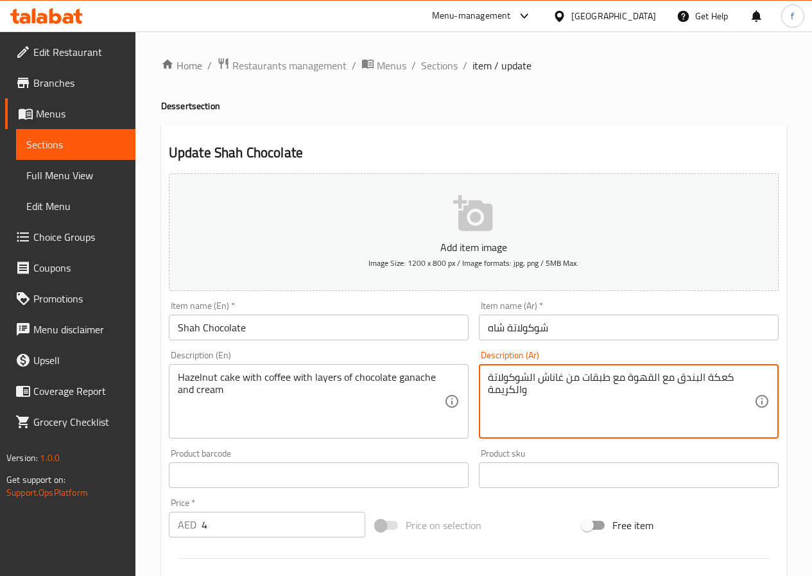
drag, startPoint x: 564, startPoint y: 375, endPoint x: 540, endPoint y: 381, distance: 25.2
click at [520, 417] on textarea "كعكة البندق مع القهوة مع طبقات من غاناش الشوكولاتة والكريمة" at bounding box center [621, 401] width 266 height 61
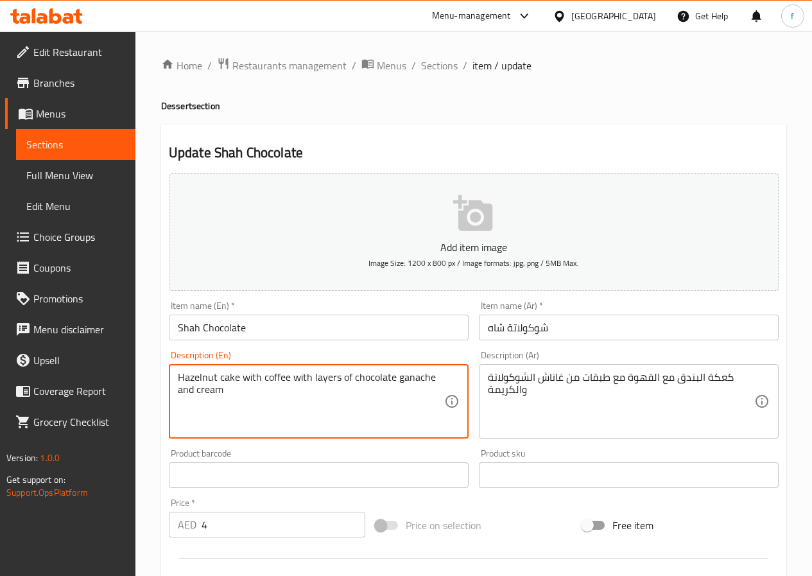
drag, startPoint x: 178, startPoint y: 377, endPoint x: 239, endPoint y: 381, distance: 61.1
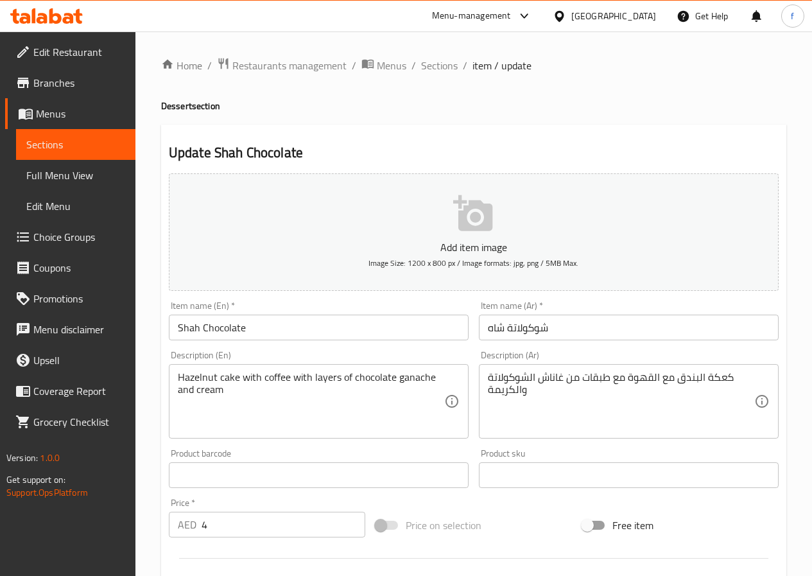
click at [205, 395] on textarea "Hazelnut cake with coffee with layers of chocolate ganache and cream" at bounding box center [311, 401] width 266 height 61
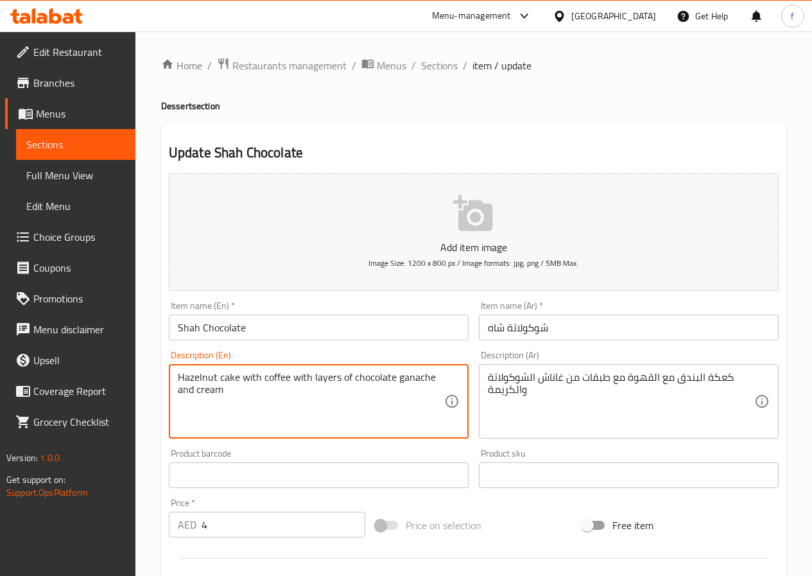
click at [205, 395] on textarea "Hazelnut cake with coffee with layers of chocolate ganache and cream" at bounding box center [311, 401] width 266 height 61
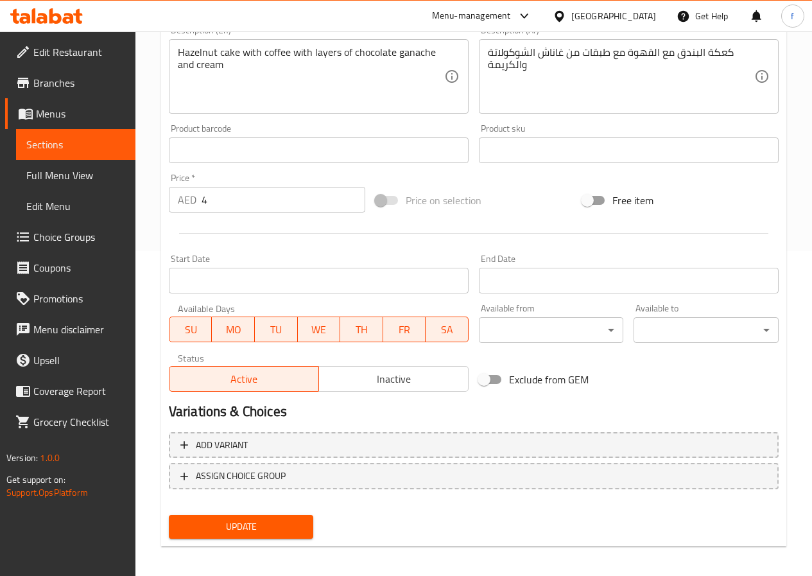
scroll to position [331, 0]
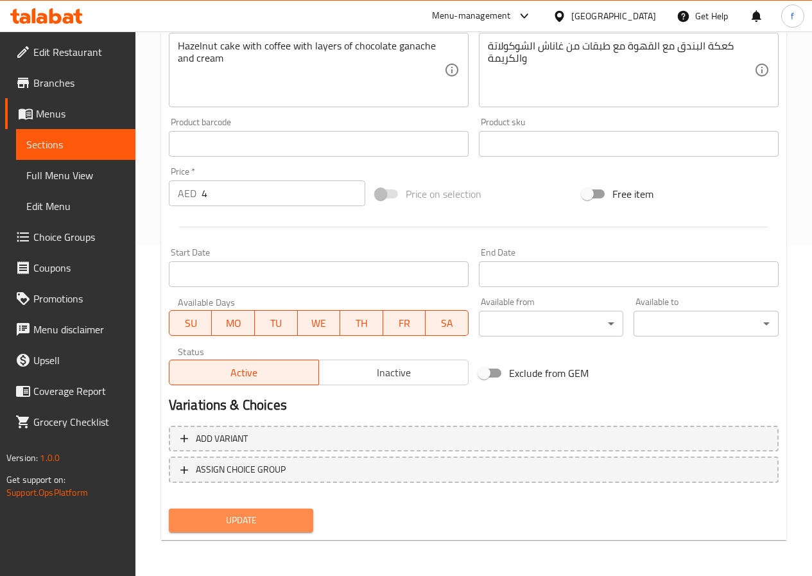
click at [255, 513] on span "Update" at bounding box center [241, 520] width 124 height 16
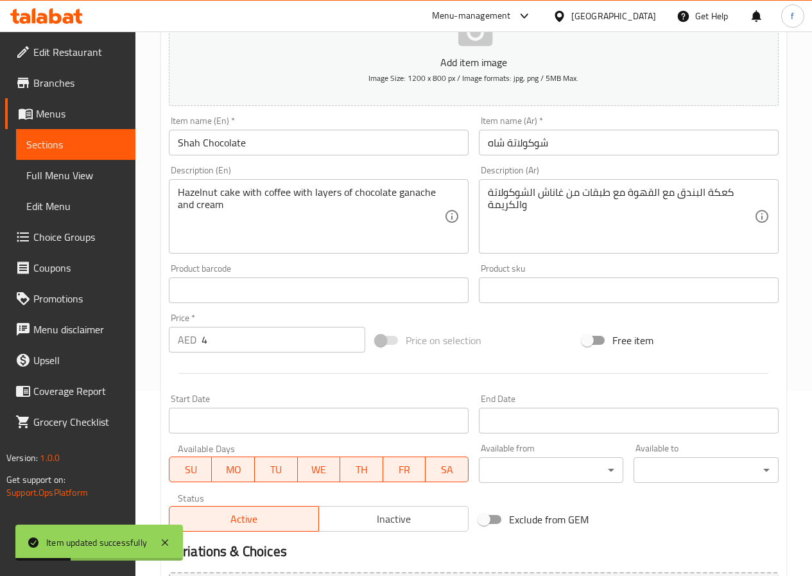
scroll to position [10, 0]
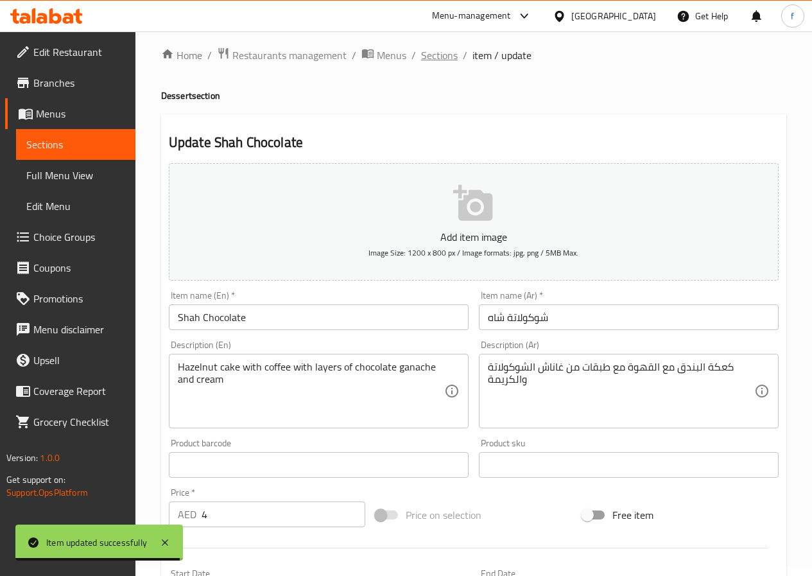
click at [436, 62] on span "Sections" at bounding box center [439, 54] width 37 height 15
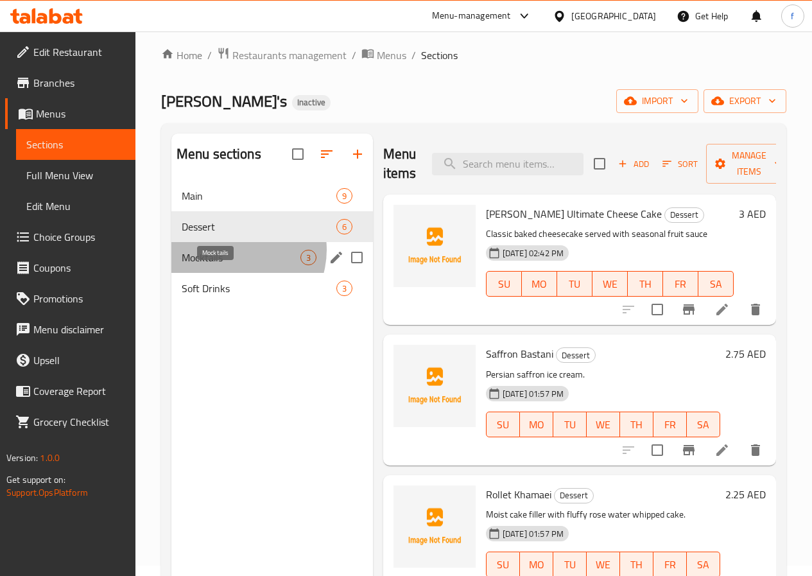
click at [235, 265] on span "Mocktails" at bounding box center [241, 257] width 119 height 15
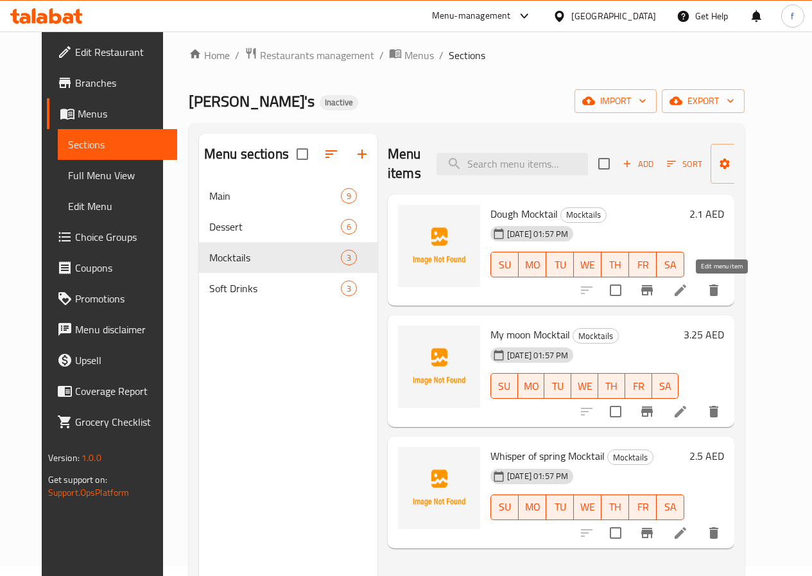
click at [688, 289] on icon at bounding box center [680, 289] width 15 height 15
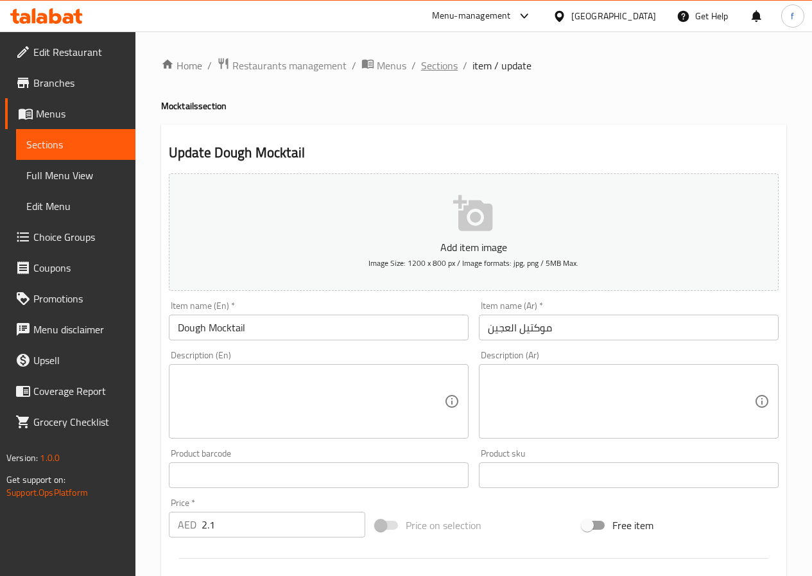
click at [447, 68] on span "Sections" at bounding box center [439, 65] width 37 height 15
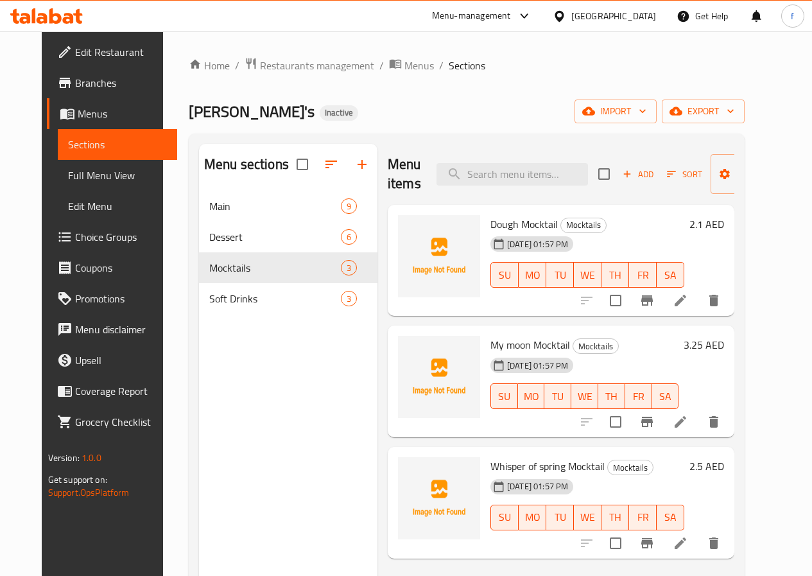
click at [490, 225] on span "Dough Mocktail" at bounding box center [523, 223] width 67 height 19
click at [490, 224] on span "Dough Mocktail" at bounding box center [523, 223] width 67 height 19
copy h6 "Dough Mocktail"
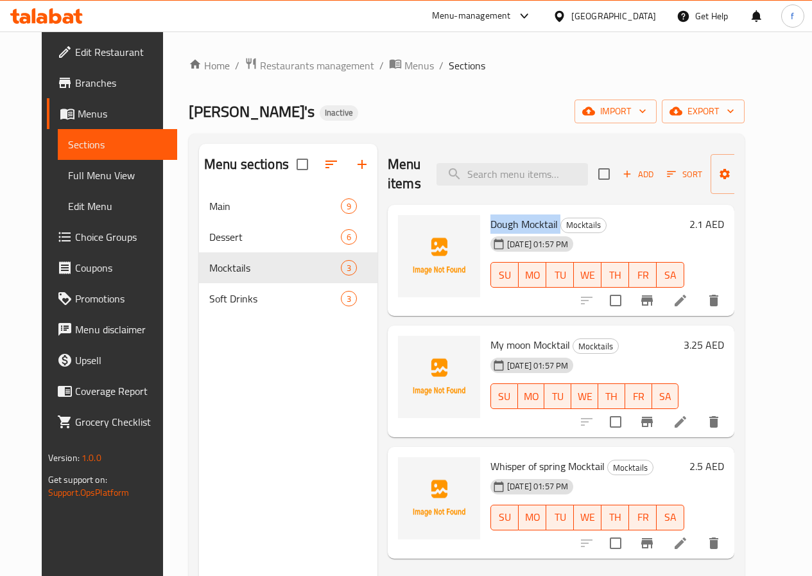
click at [698, 305] on li at bounding box center [680, 300] width 36 height 23
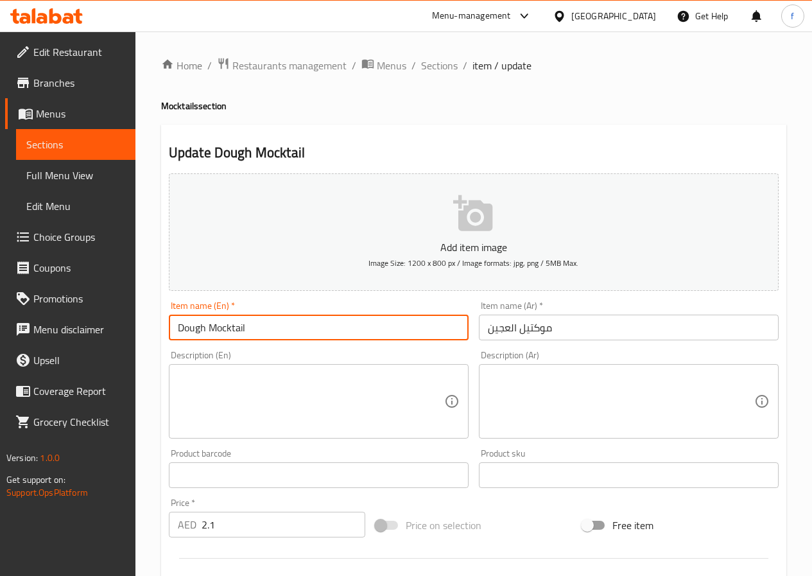
click at [189, 329] on input "Dough Mocktail" at bounding box center [319, 327] width 300 height 26
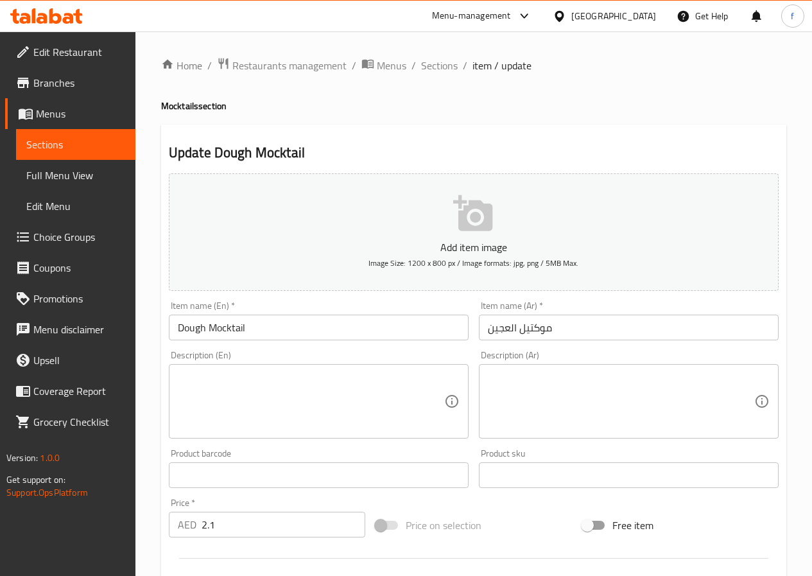
click at [484, 331] on input "موكتيل العجين" at bounding box center [629, 327] width 300 height 26
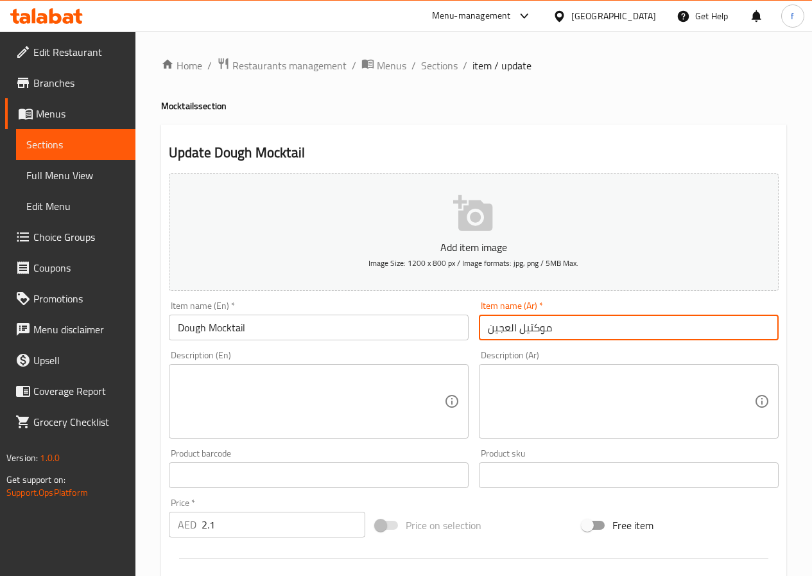
click at [486, 331] on input "موكتيل العجين" at bounding box center [629, 327] width 300 height 26
click at [501, 330] on input "موكتيل العجين" at bounding box center [629, 327] width 300 height 26
click at [502, 329] on input "موكتيل العجين" at bounding box center [629, 327] width 300 height 26
click at [510, 333] on input "موكتيل العجين" at bounding box center [629, 327] width 300 height 26
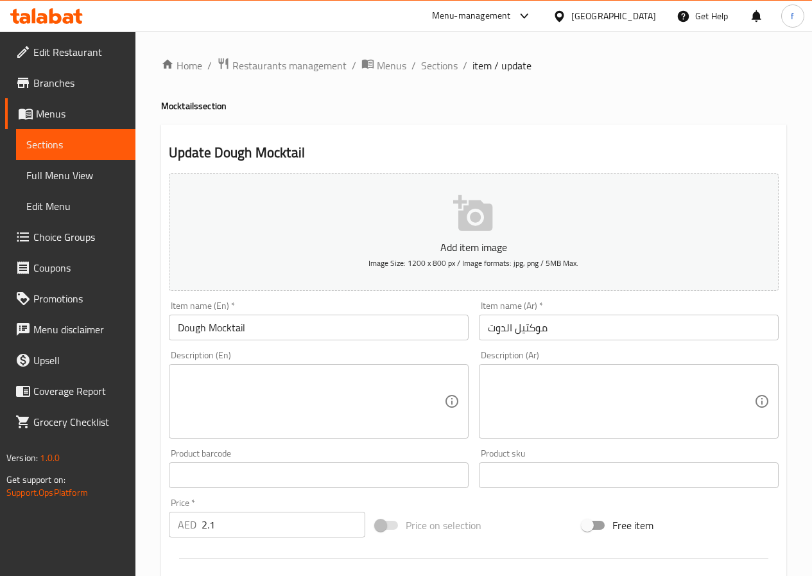
click at [491, 327] on input "موكتيل الدوت" at bounding box center [629, 327] width 300 height 26
click at [488, 329] on input "موكتيل الدوت" at bounding box center [629, 327] width 300 height 26
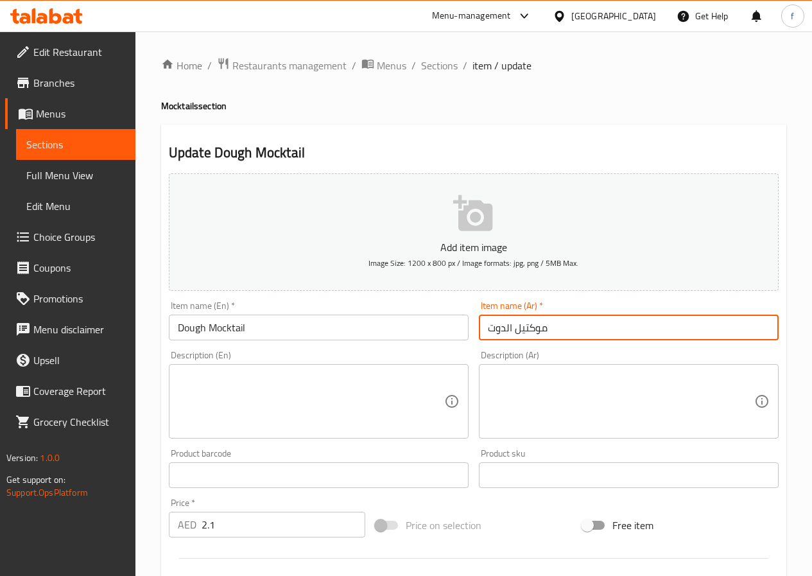
click at [484, 332] on input "موكتيل الدوت" at bounding box center [629, 327] width 300 height 26
click at [493, 328] on input "موكتيل الدوت" at bounding box center [629, 327] width 300 height 26
click at [492, 328] on input "موكتيل الدوت" at bounding box center [629, 327] width 300 height 26
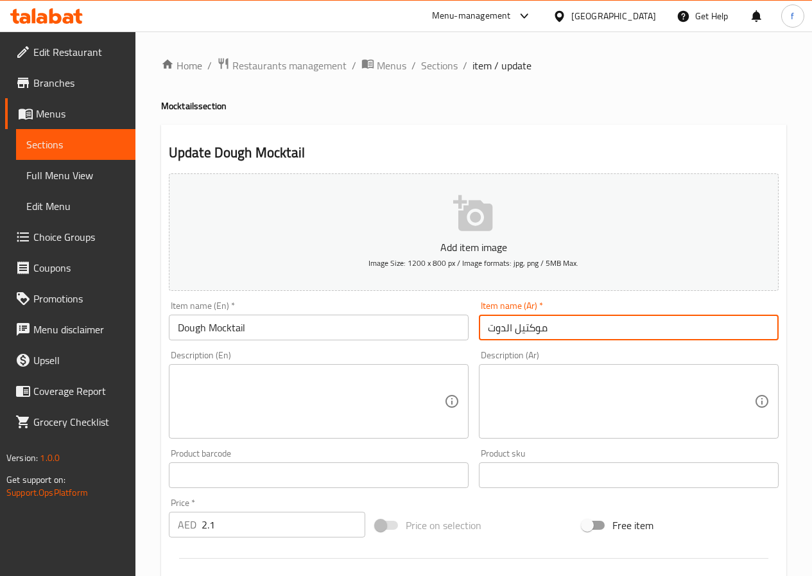
click at [492, 328] on input "موكتيل الدوت" at bounding box center [629, 327] width 300 height 26
click at [501, 332] on input "موكتيل الدوت" at bounding box center [629, 327] width 300 height 26
click at [493, 330] on input "موكتيل الدوت" at bounding box center [629, 327] width 300 height 26
click at [552, 328] on input "موكتيل الدوت" at bounding box center [629, 327] width 300 height 26
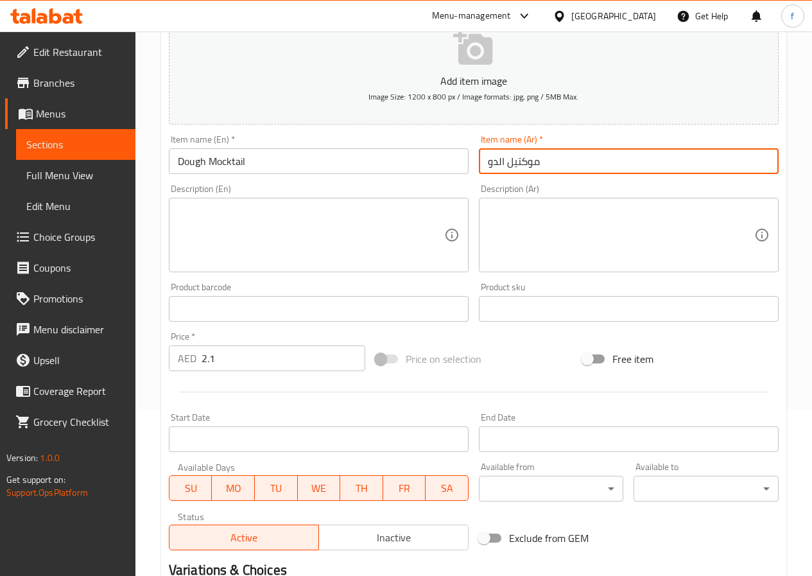
scroll to position [321, 0]
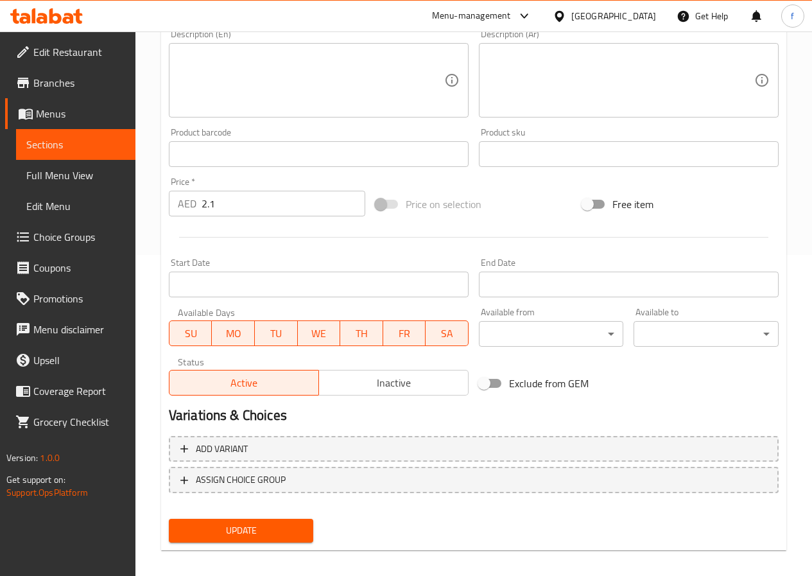
type input "موكتيل الدو"
click at [295, 535] on span "Update" at bounding box center [241, 530] width 124 height 16
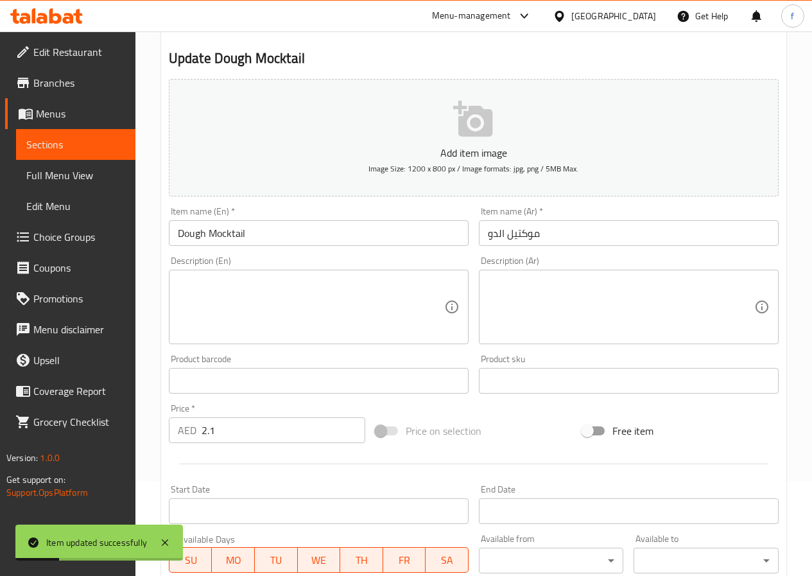
scroll to position [0, 0]
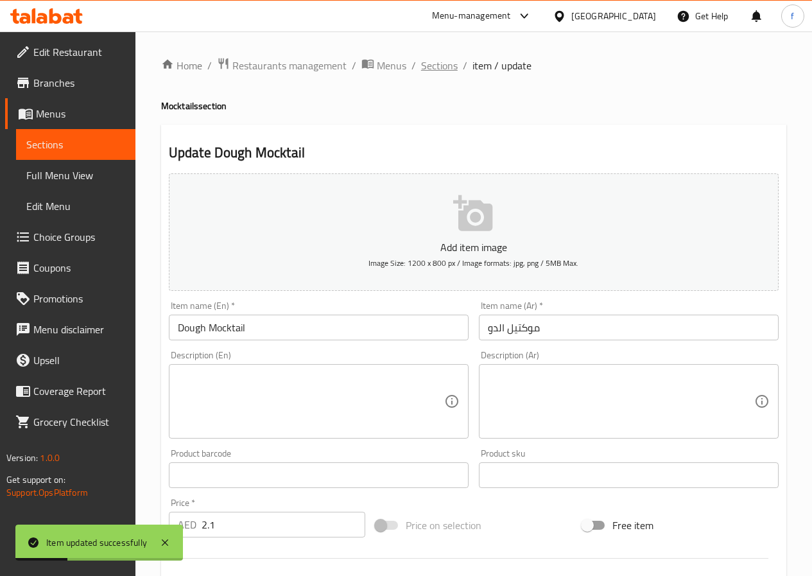
click at [429, 67] on span "Sections" at bounding box center [439, 65] width 37 height 15
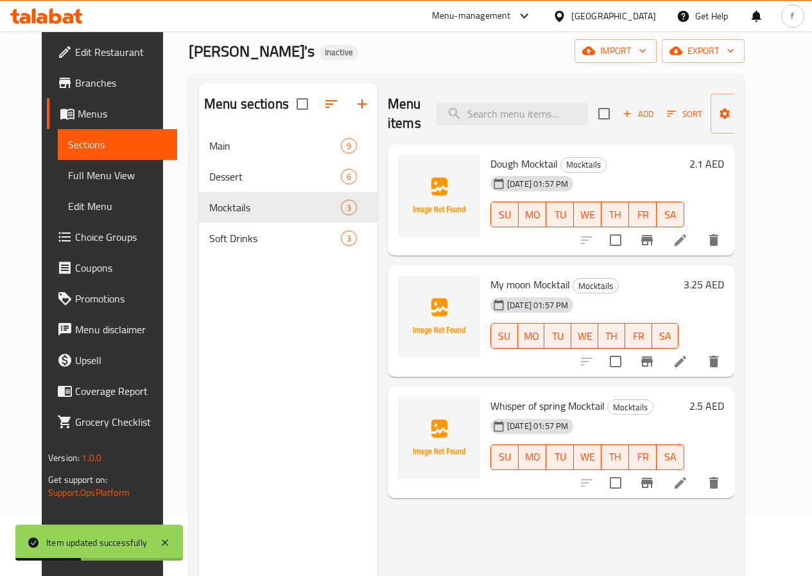
scroll to position [128, 0]
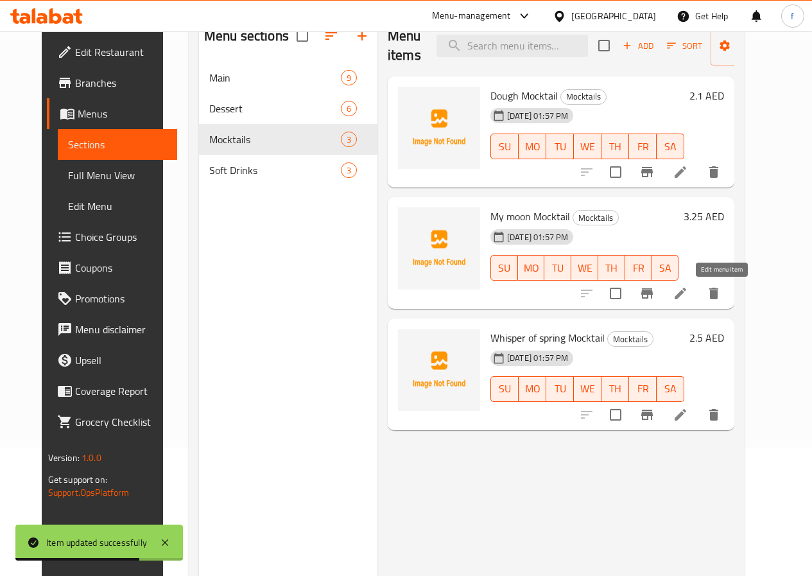
click at [688, 286] on icon at bounding box center [680, 293] width 15 height 15
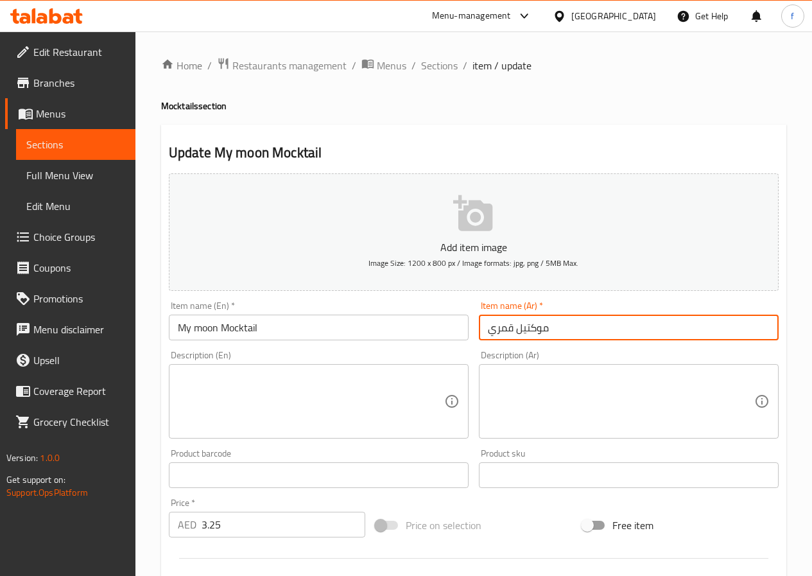
click at [503, 329] on input "موكتيل قمري" at bounding box center [629, 327] width 300 height 26
click at [440, 62] on span "Sections" at bounding box center [439, 65] width 37 height 15
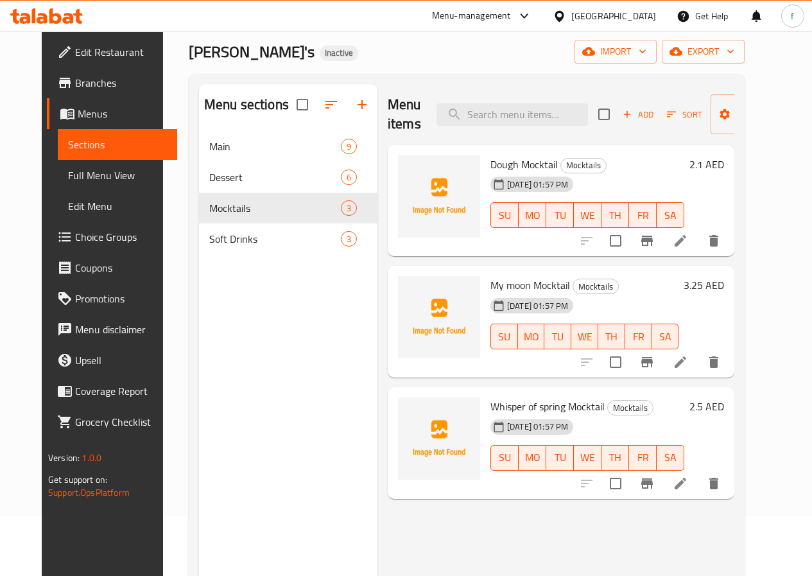
scroll to position [180, 0]
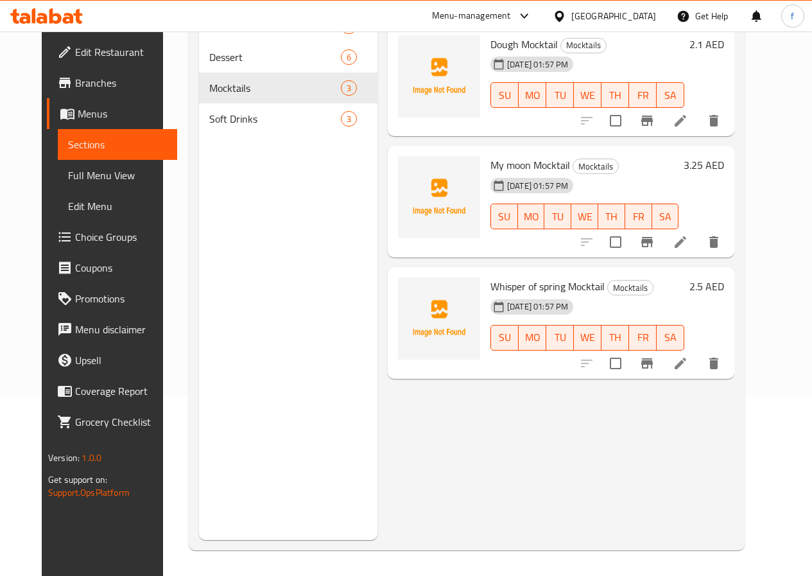
click at [688, 361] on icon at bounding box center [680, 363] width 15 height 15
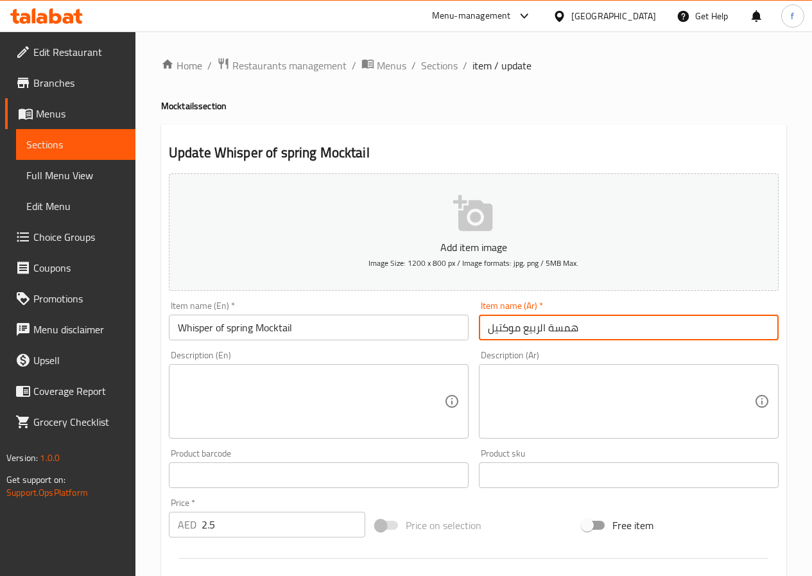
drag, startPoint x: 596, startPoint y: 327, endPoint x: 523, endPoint y: 332, distance: 73.3
click at [523, 332] on input "همسة الربيع موكتيل" at bounding box center [629, 327] width 300 height 26
click at [535, 327] on input "موكتيل" at bounding box center [629, 327] width 300 height 26
type input "موكتيل الويسبر"
click at [435, 67] on span "Sections" at bounding box center [439, 65] width 37 height 15
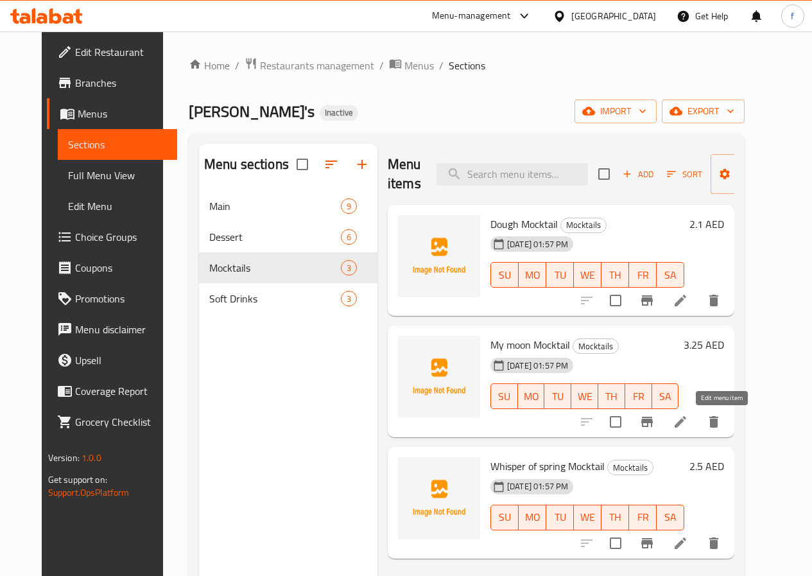
click at [688, 416] on icon at bounding box center [680, 421] width 15 height 15
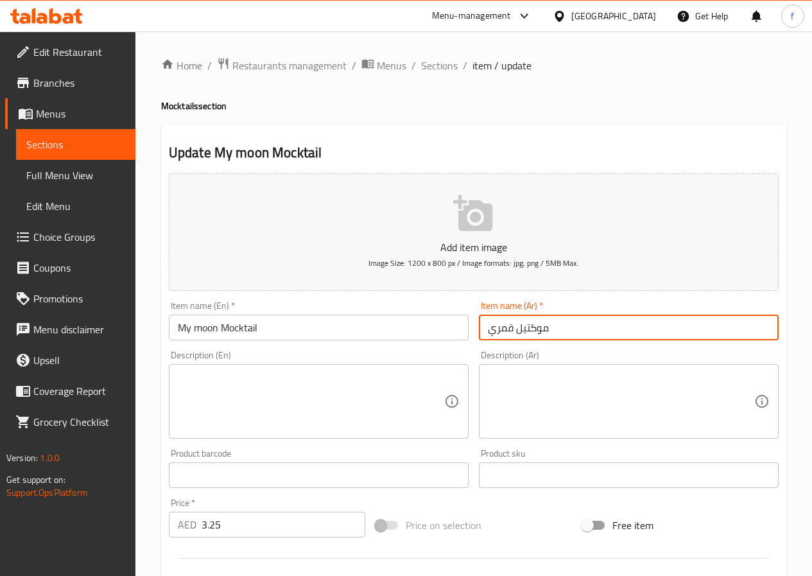
click at [501, 330] on input "موكتيل قمري" at bounding box center [629, 327] width 300 height 26
click at [501, 331] on input "موكتيل قمري" at bounding box center [629, 327] width 300 height 26
click at [499, 325] on input "موكتيل قمري" at bounding box center [629, 327] width 300 height 26
click at [499, 327] on input "موكتيل قمري" at bounding box center [629, 327] width 300 height 26
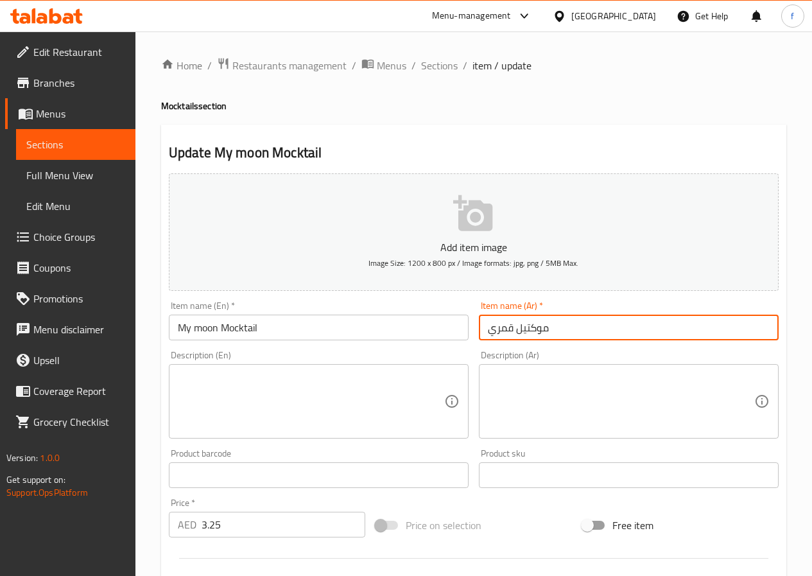
click at [499, 327] on input "موكتيل قمري" at bounding box center [629, 327] width 300 height 26
click at [565, 330] on input "موكتيل قمري" at bounding box center [629, 327] width 300 height 26
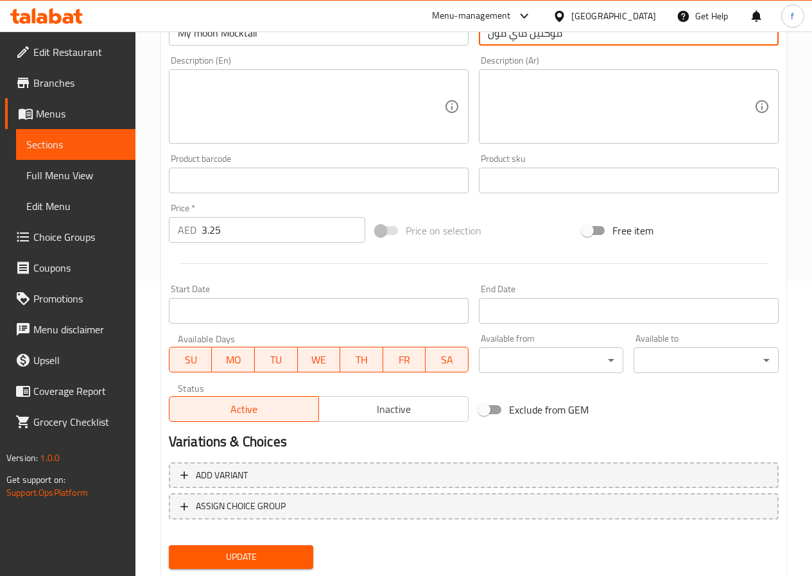
scroll to position [331, 0]
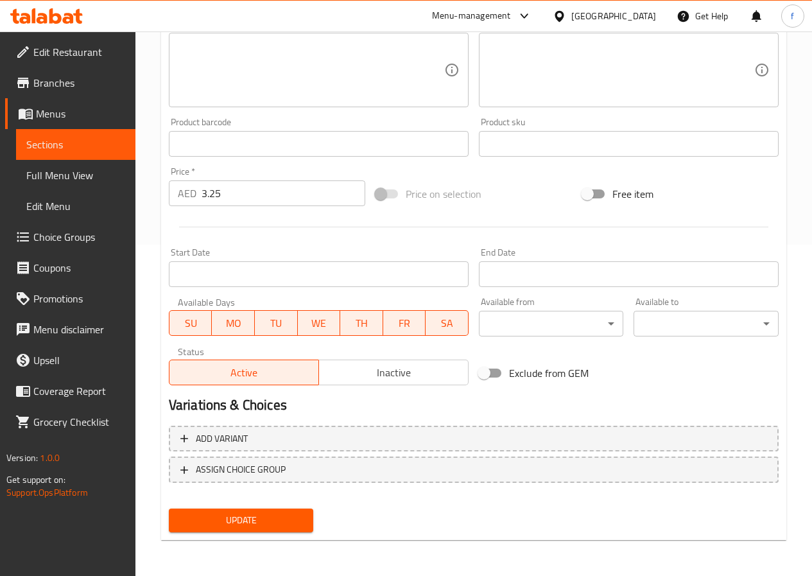
type input "موكتيل ماي مون"
click at [298, 520] on span "Update" at bounding box center [241, 520] width 124 height 16
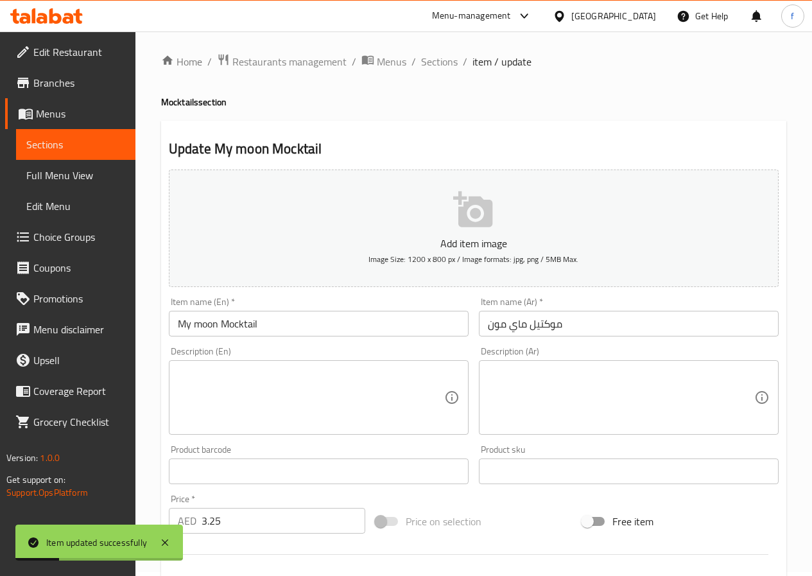
scroll to position [0, 0]
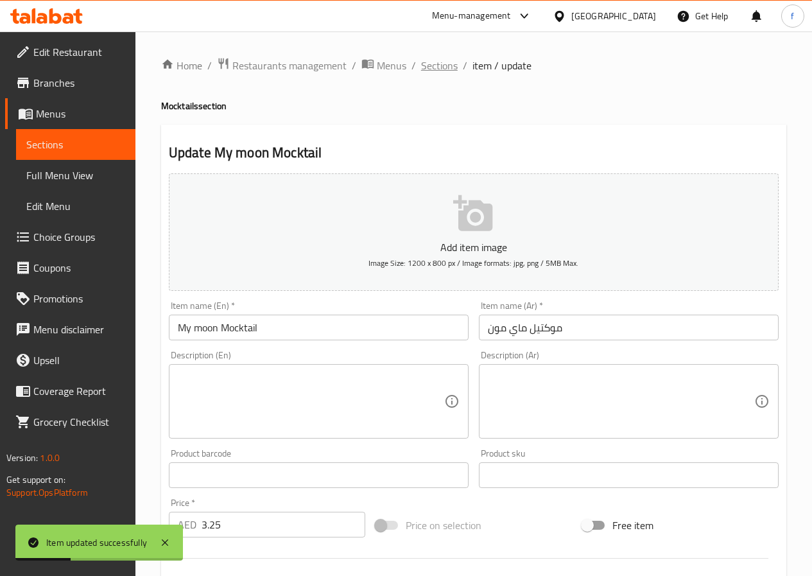
click at [453, 67] on span "Sections" at bounding box center [439, 65] width 37 height 15
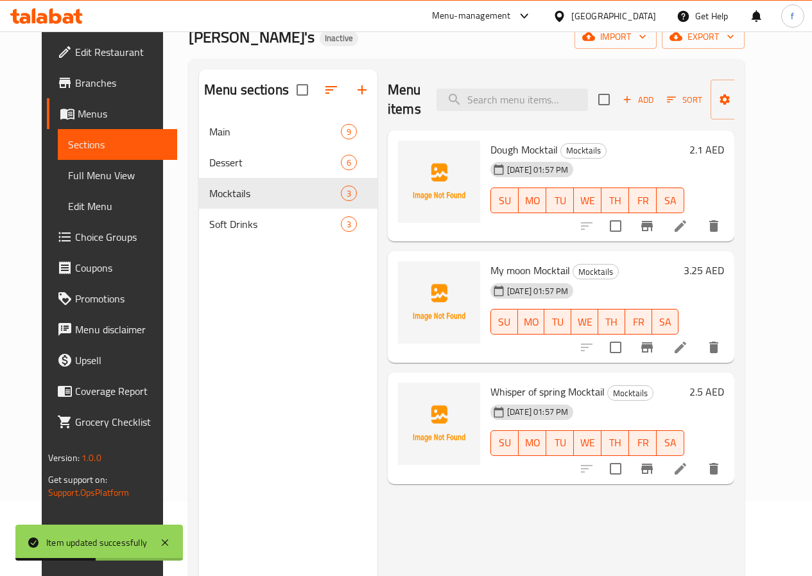
scroll to position [51, 0]
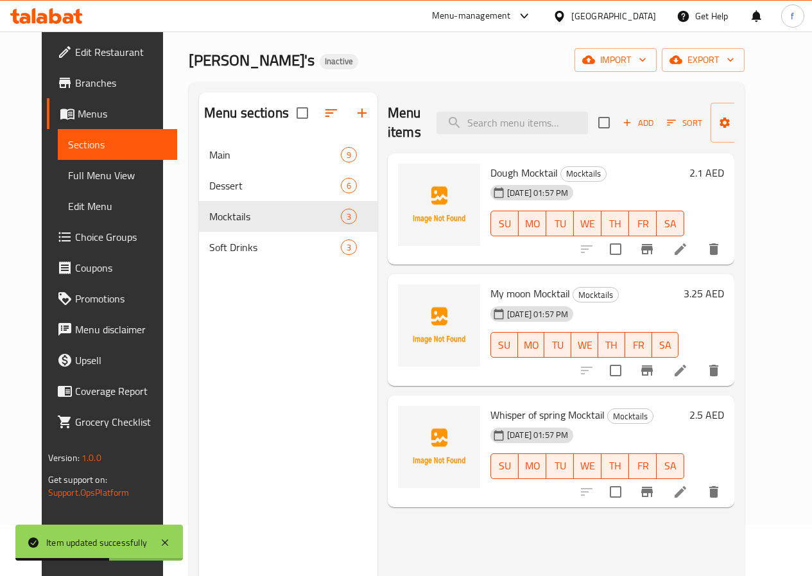
click at [698, 493] on li at bounding box center [680, 491] width 36 height 23
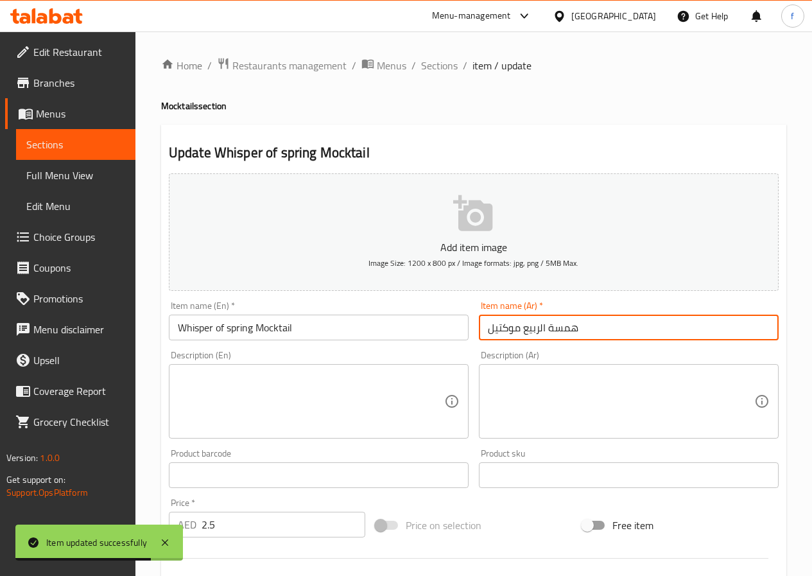
drag, startPoint x: 526, startPoint y: 327, endPoint x: 637, endPoint y: 327, distance: 111.0
click at [637, 327] on input "همسة الربيع موكتيل" at bounding box center [629, 327] width 300 height 26
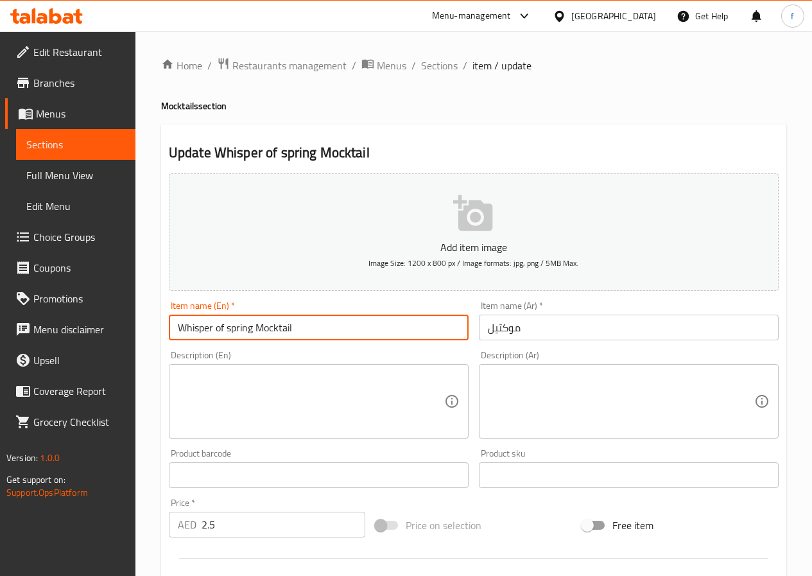
drag, startPoint x: 178, startPoint y: 328, endPoint x: 253, endPoint y: 340, distance: 76.1
click at [253, 340] on input "Whisper of spring Mocktail" at bounding box center [319, 327] width 300 height 26
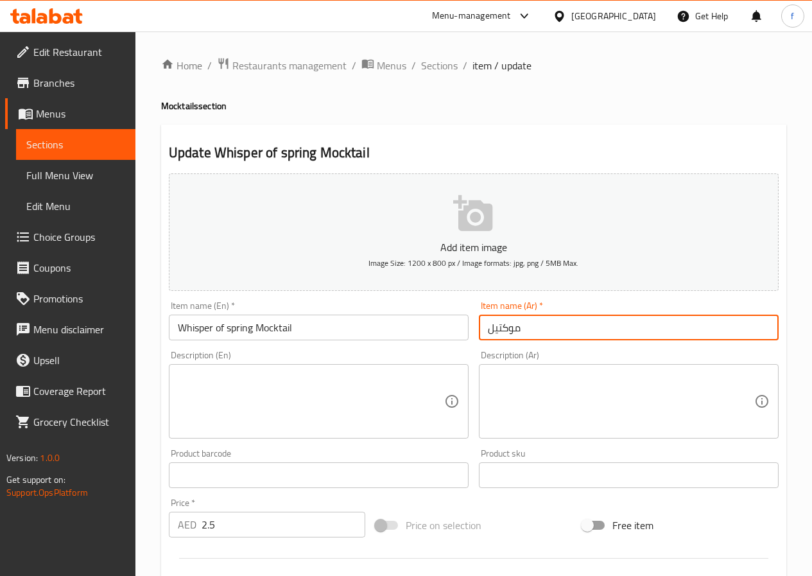
drag, startPoint x: 527, startPoint y: 330, endPoint x: 488, endPoint y: 332, distance: 38.6
click at [527, 330] on input "موكتيل" at bounding box center [629, 327] width 300 height 26
paste input "ويسبر اوف اسبرينج"
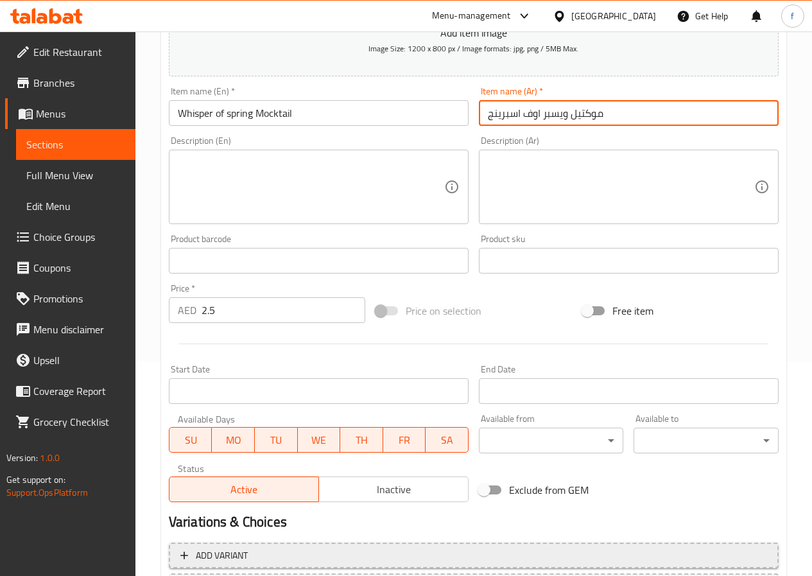
scroll to position [331, 0]
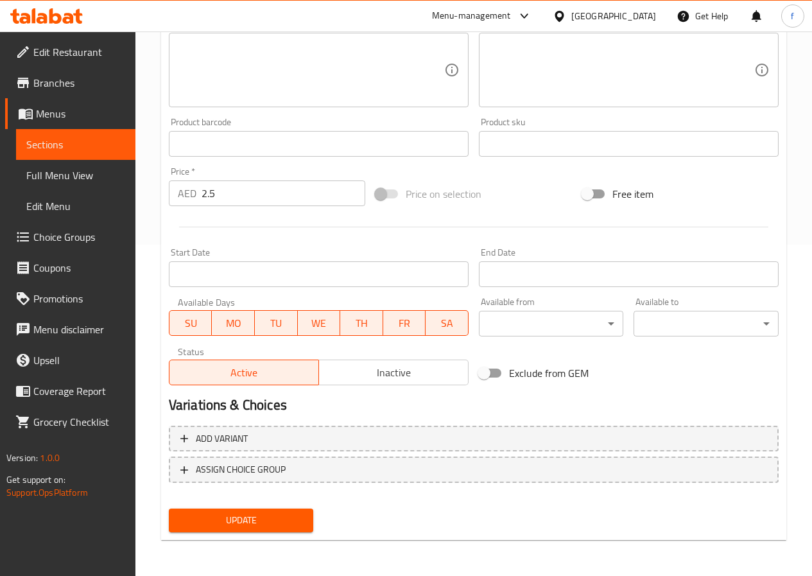
type input "موكتيل ويسبر اوف اسبرينج"
click at [262, 519] on span "Update" at bounding box center [241, 520] width 124 height 16
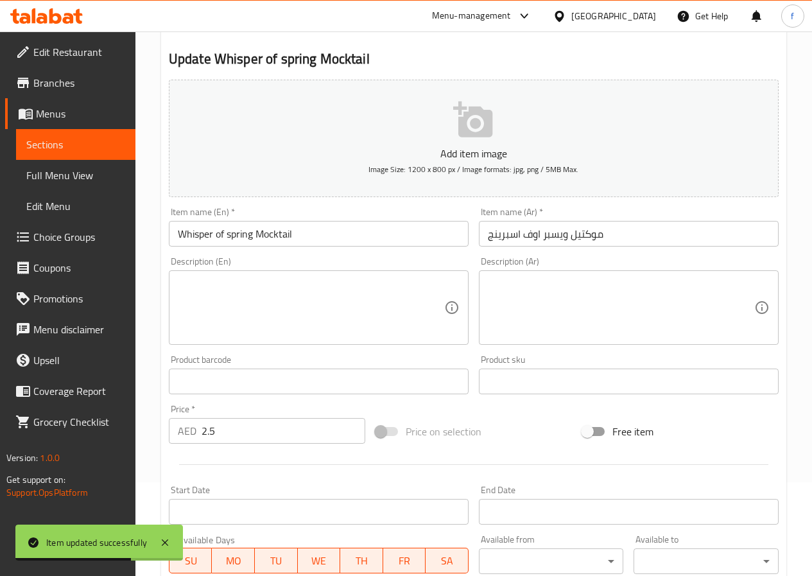
scroll to position [0, 0]
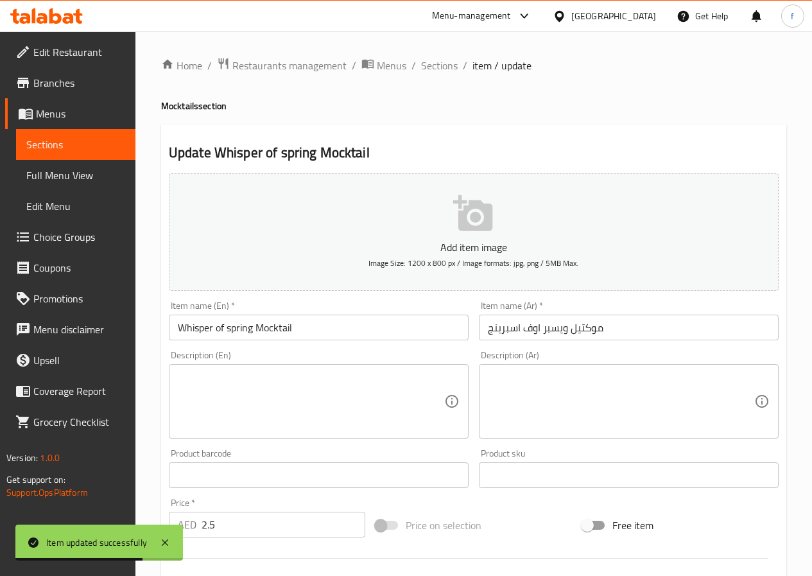
drag, startPoint x: 431, startPoint y: 56, endPoint x: 564, endPoint y: 126, distance: 150.4
click at [431, 58] on span "Sections" at bounding box center [439, 65] width 37 height 15
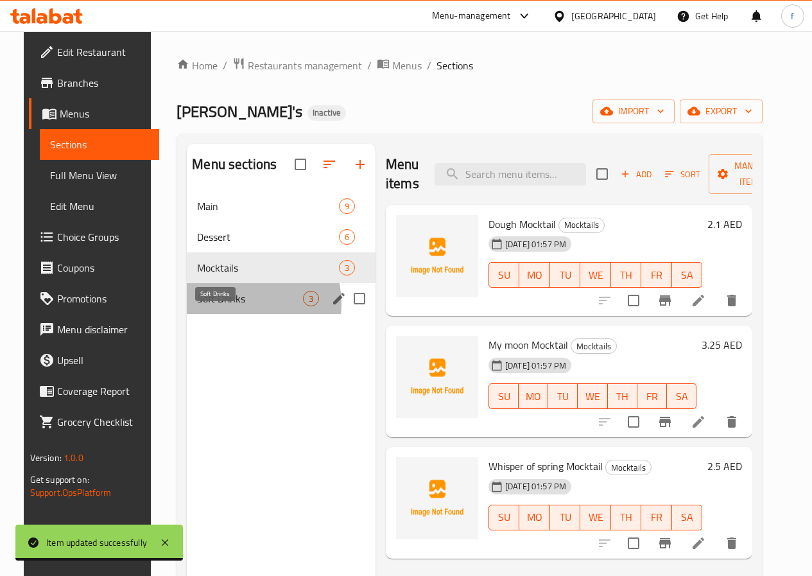
click at [223, 306] on span "Soft Drinks" at bounding box center [250, 298] width 106 height 15
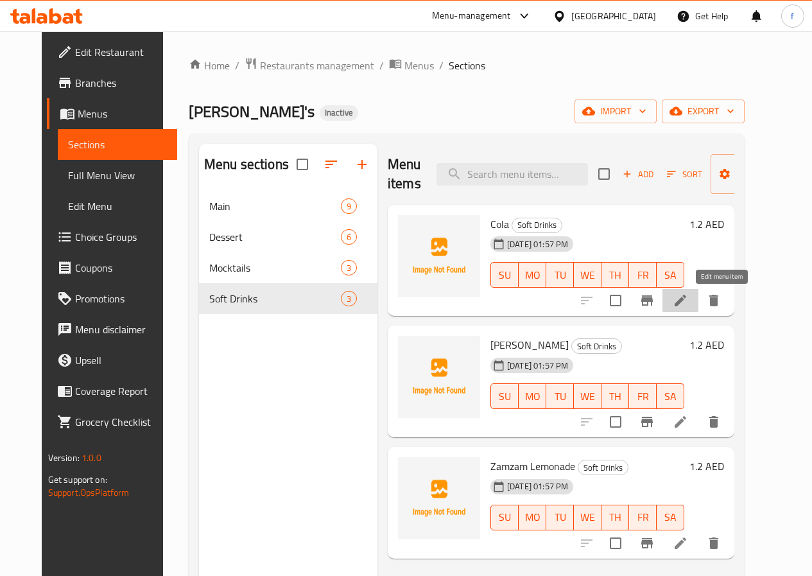
click at [688, 302] on icon at bounding box center [680, 300] width 15 height 15
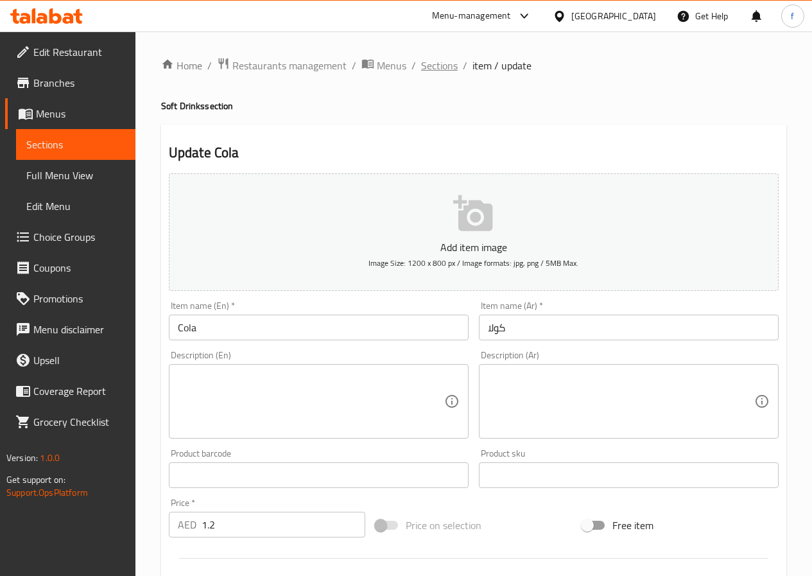
click at [439, 67] on span "Sections" at bounding box center [439, 65] width 37 height 15
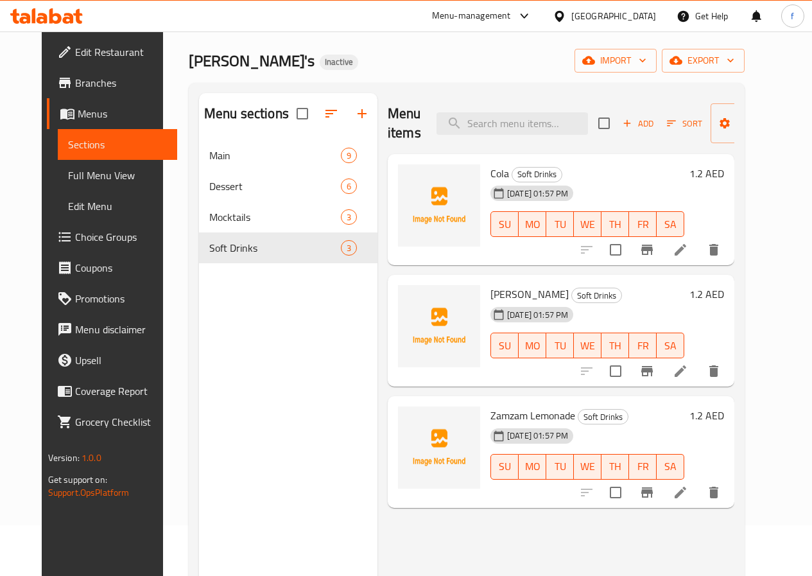
scroll to position [128, 0]
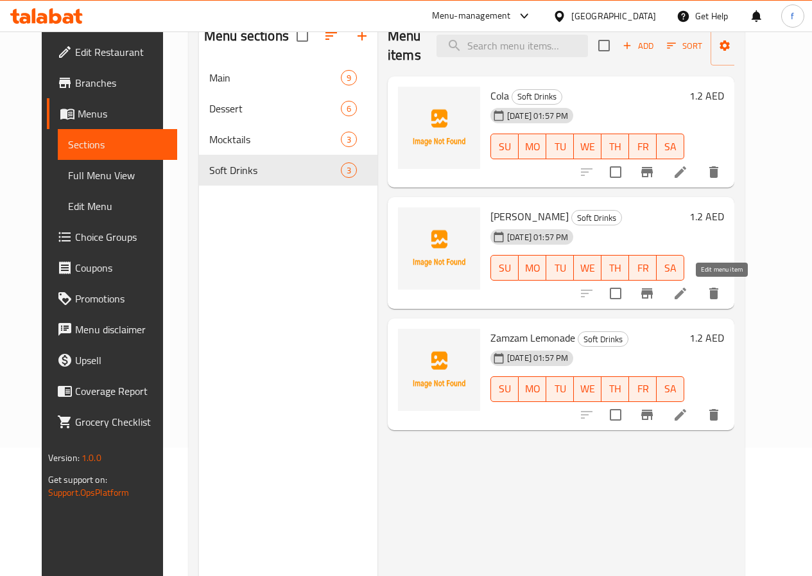
click at [686, 296] on icon at bounding box center [680, 293] width 12 height 12
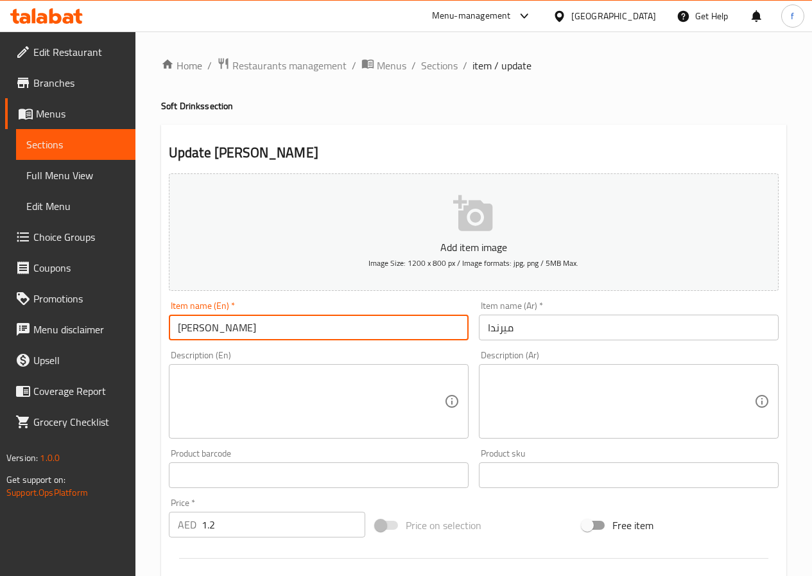
click at [208, 331] on input "[PERSON_NAME]" at bounding box center [319, 327] width 300 height 26
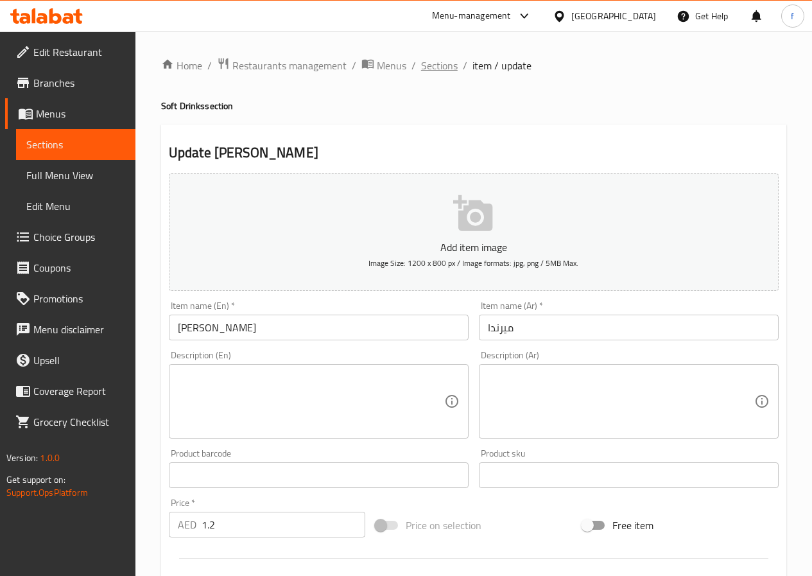
click at [438, 64] on span "Sections" at bounding box center [439, 65] width 37 height 15
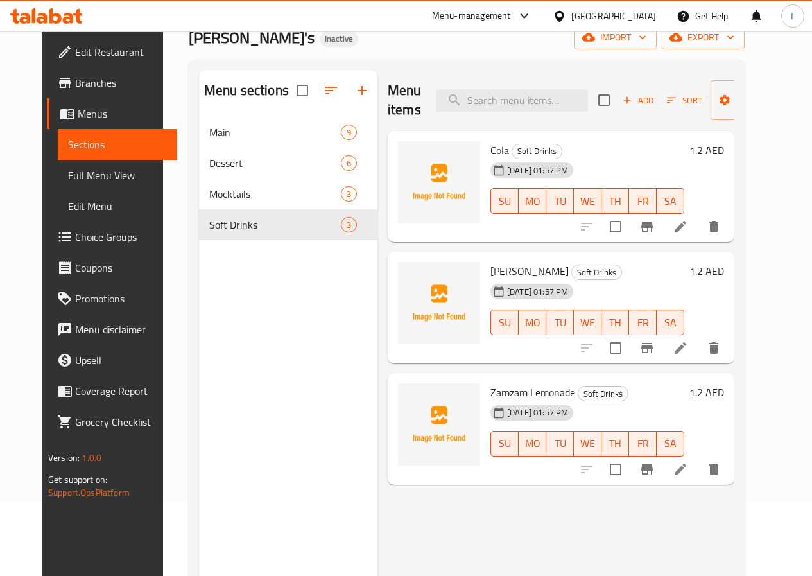
scroll to position [180, 0]
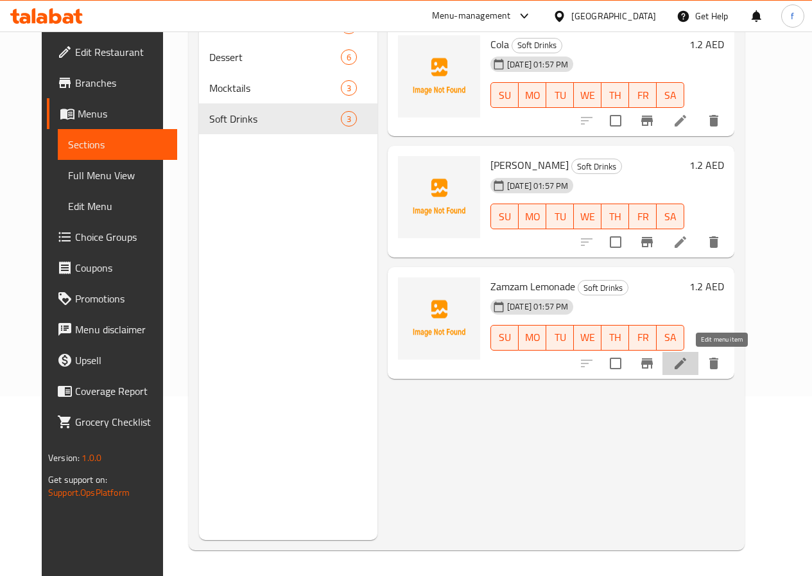
click at [688, 364] on icon at bounding box center [680, 363] width 15 height 15
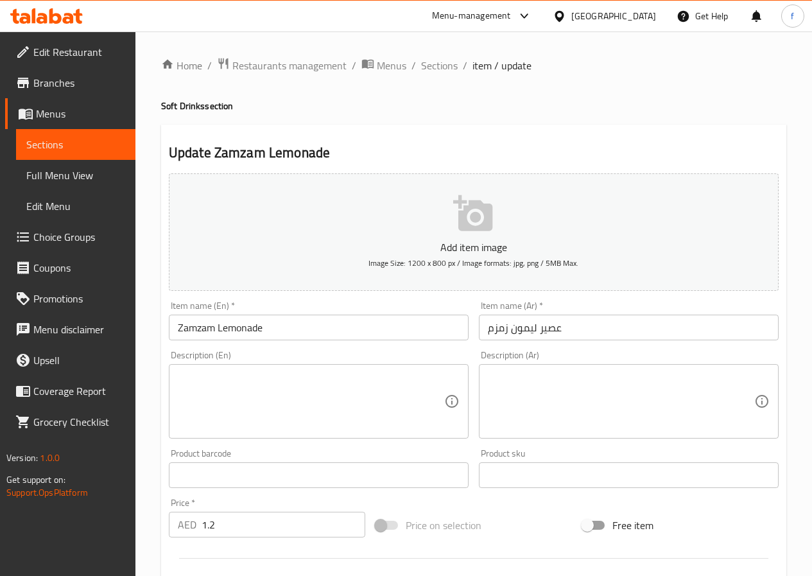
click at [250, 332] on input "Zamzam Lemonade" at bounding box center [319, 327] width 300 height 26
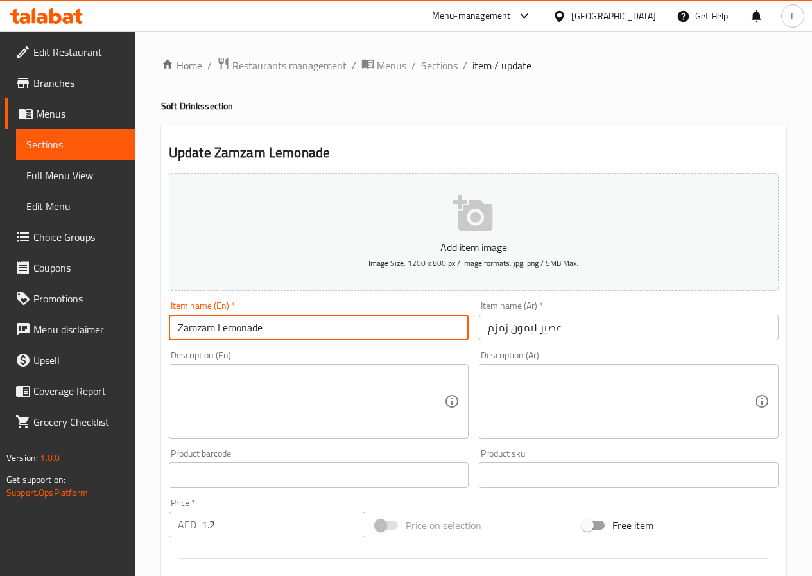
click at [250, 332] on input "Zamzam Lemonade" at bounding box center [319, 327] width 300 height 26
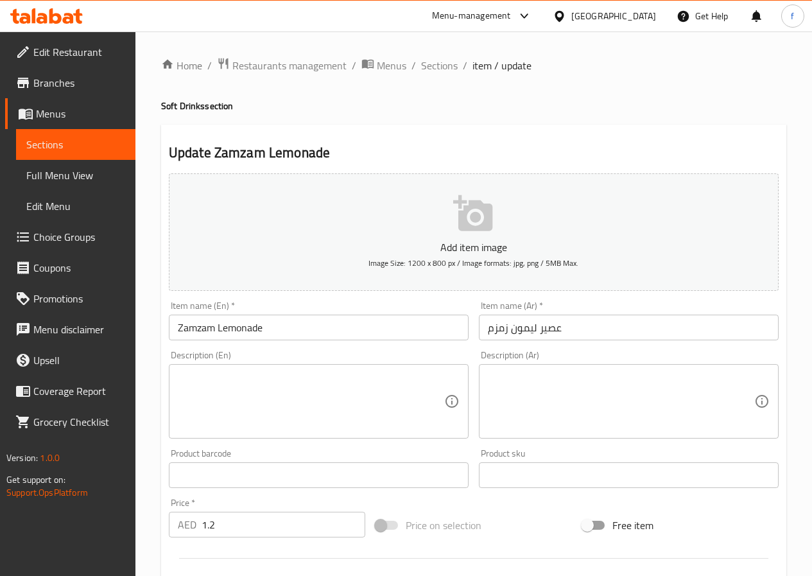
drag, startPoint x: 584, startPoint y: 321, endPoint x: 601, endPoint y: 314, distance: 18.7
click at [584, 321] on input "عصير ليمون زمزم" at bounding box center [629, 327] width 300 height 26
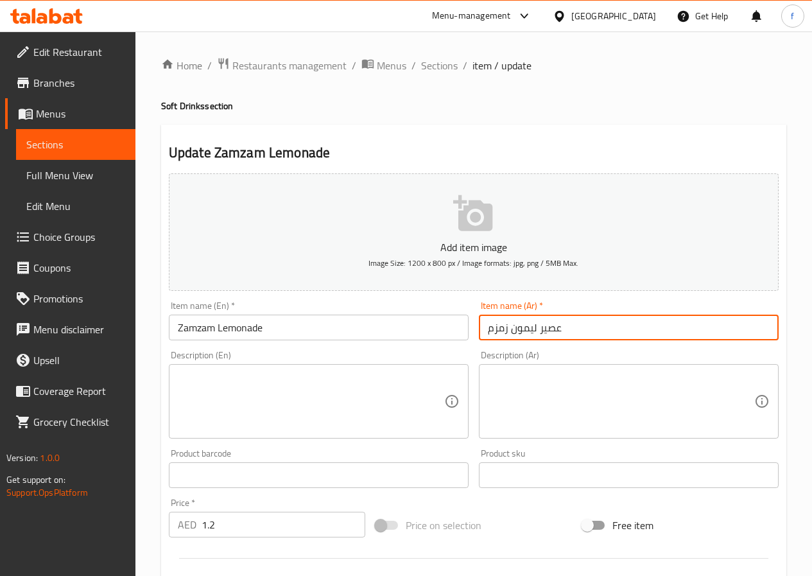
drag, startPoint x: 601, startPoint y: 329, endPoint x: 393, endPoint y: 332, distance: 208.0
click at [393, 332] on div "Add item image Image Size: 1200 x 800 px / Image formats: jpg, png / 5MB Max. I…" at bounding box center [474, 444] width 620 height 553
click at [193, 329] on input "Zamzam Lemonade" at bounding box center [319, 327] width 300 height 26
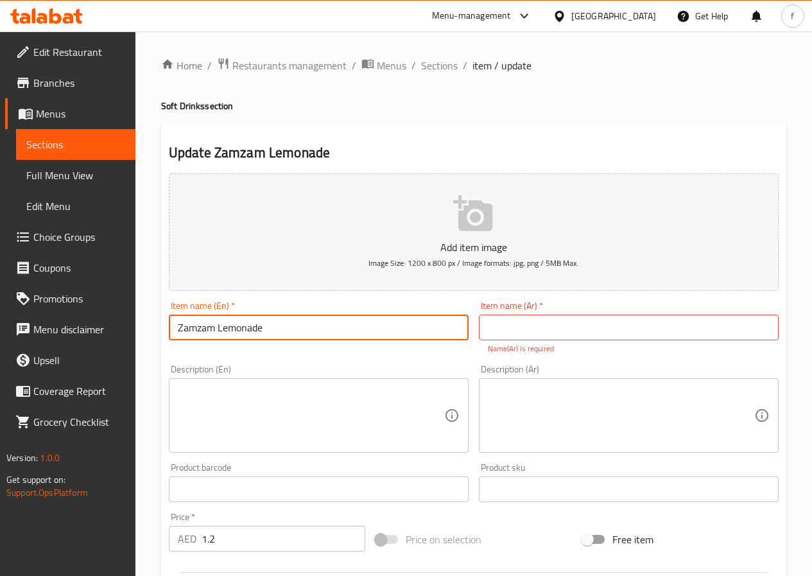
click at [246, 329] on input "Zamzam Lemonade" at bounding box center [319, 327] width 300 height 26
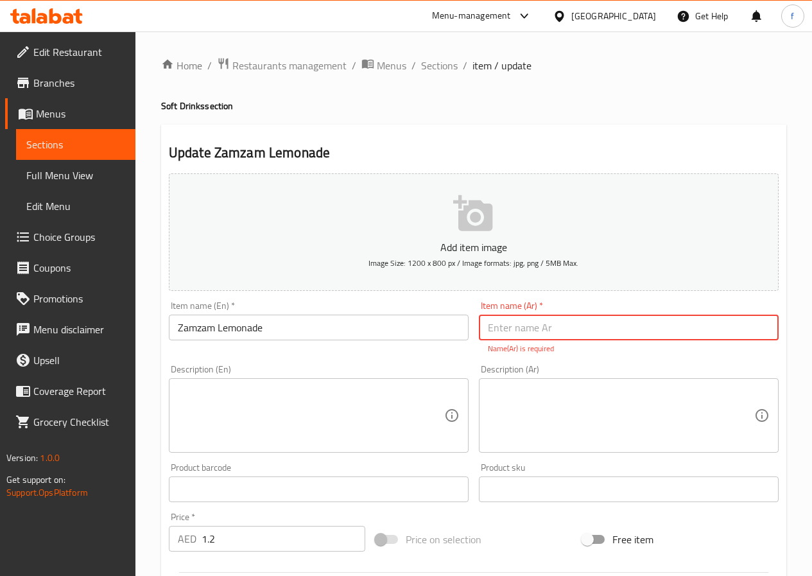
click at [546, 330] on input "text" at bounding box center [629, 327] width 300 height 26
click at [523, 333] on input "عصير ليمون زمزم" at bounding box center [629, 327] width 300 height 26
drag, startPoint x: 541, startPoint y: 330, endPoint x: 635, endPoint y: 316, distance: 95.3
click at [635, 316] on input "عصير ليمون زمزم" at bounding box center [629, 327] width 300 height 26
click at [551, 330] on input "عصير ليمون زمزم" at bounding box center [629, 327] width 300 height 26
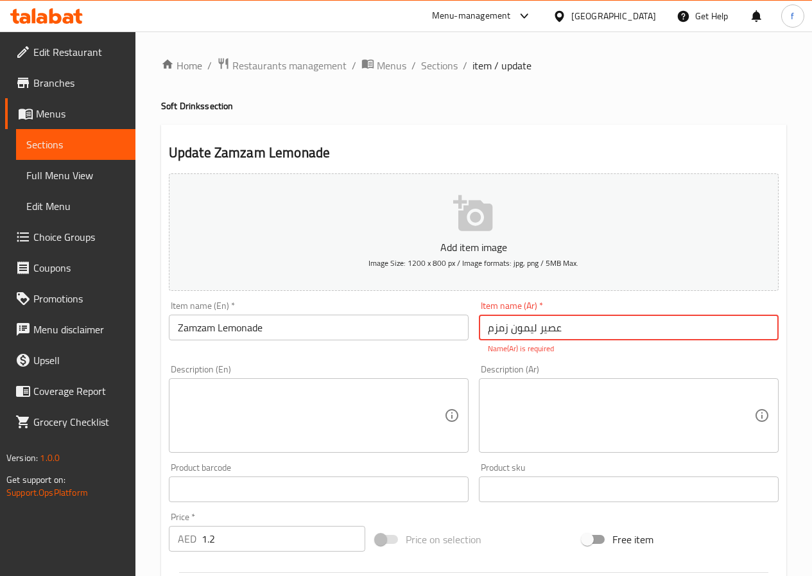
drag, startPoint x: 559, startPoint y: 330, endPoint x: 538, endPoint y: 333, distance: 21.4
click at [538, 333] on input "عصير ليمون زمزم" at bounding box center [629, 327] width 300 height 26
drag, startPoint x: 490, startPoint y: 327, endPoint x: 465, endPoint y: 329, distance: 25.7
click at [465, 329] on div "Add item image Image Size: 1200 x 800 px / Image formats: jpg, png / 5MB Max. I…" at bounding box center [474, 451] width 620 height 567
drag, startPoint x: 511, startPoint y: 330, endPoint x: 642, endPoint y: 300, distance: 134.3
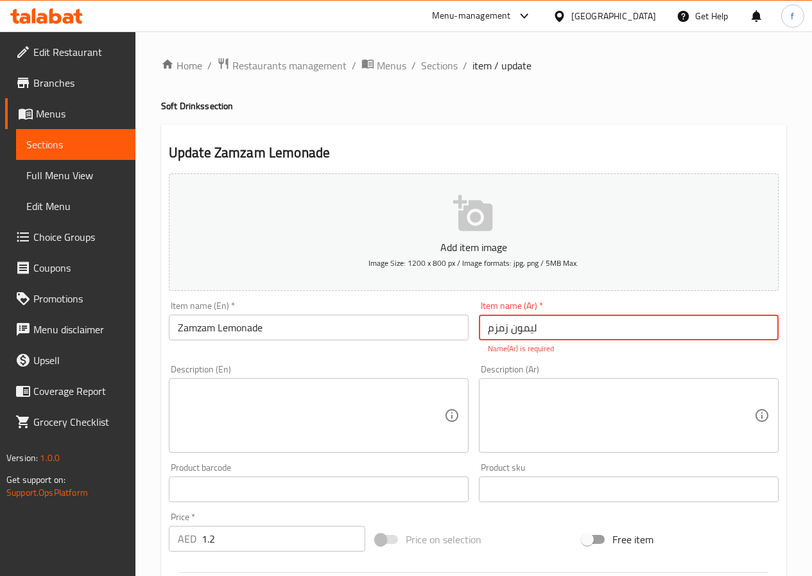
click at [642, 300] on div "Item name (Ar)   * ليمون زمزم Item name (Ar) * Name(Ar) is required" at bounding box center [629, 328] width 310 height 64
click at [602, 309] on div "Item name (Ar)   * زمزم Item name (Ar) * Name(Ar) is required" at bounding box center [629, 327] width 300 height 53
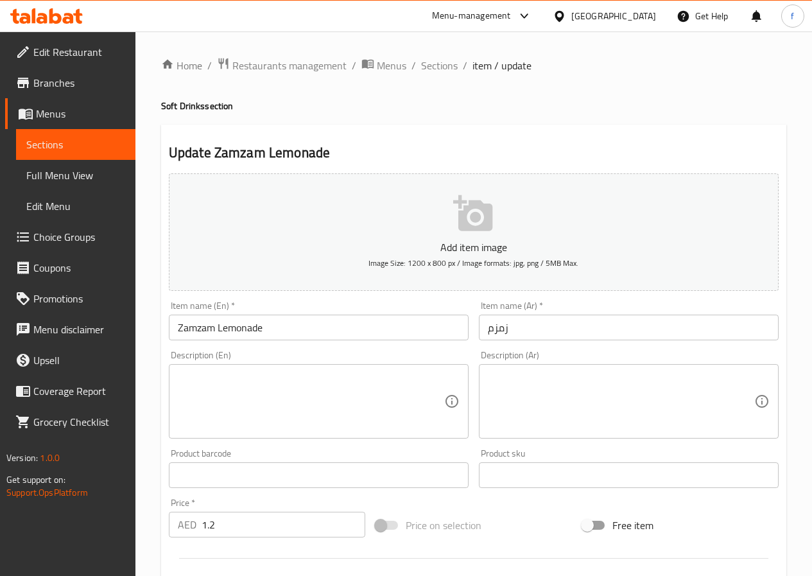
click at [540, 313] on div "Item name (Ar)   * زمزم Item name (Ar) *" at bounding box center [629, 320] width 300 height 39
click at [531, 327] on input "زمزم" at bounding box center [629, 327] width 300 height 26
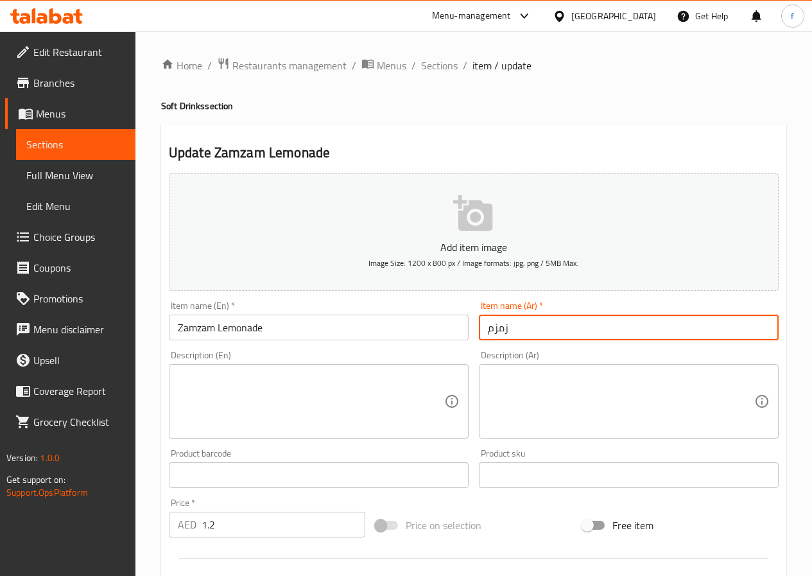
click at [485, 327] on input "زمزم" at bounding box center [629, 327] width 300 height 26
click at [526, 339] on input "زمزم" at bounding box center [629, 327] width 300 height 26
click at [488, 331] on input "زمزم" at bounding box center [629, 327] width 300 height 26
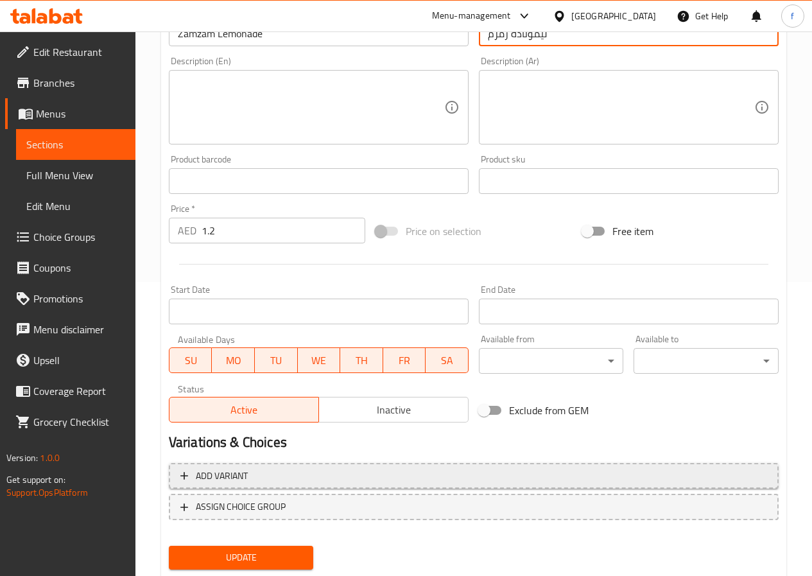
scroll to position [331, 0]
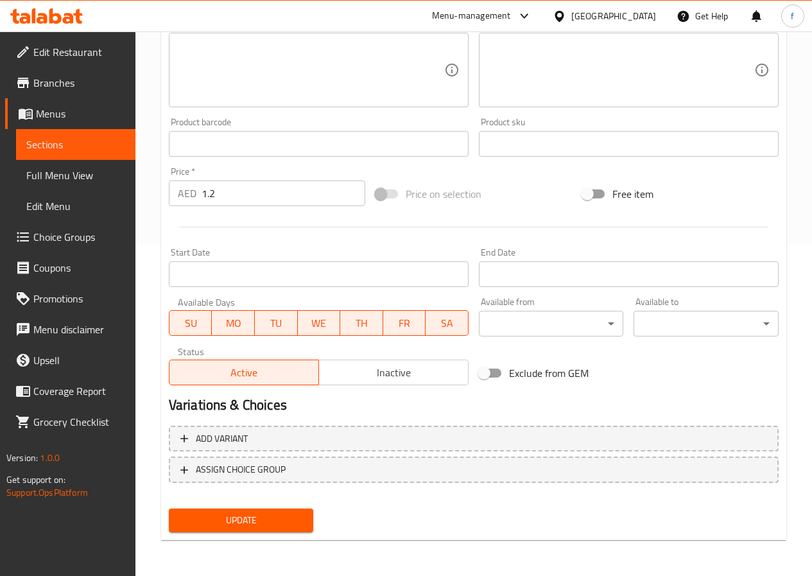
type input "ليمونادة زمزم"
click at [264, 513] on span "Update" at bounding box center [241, 520] width 124 height 16
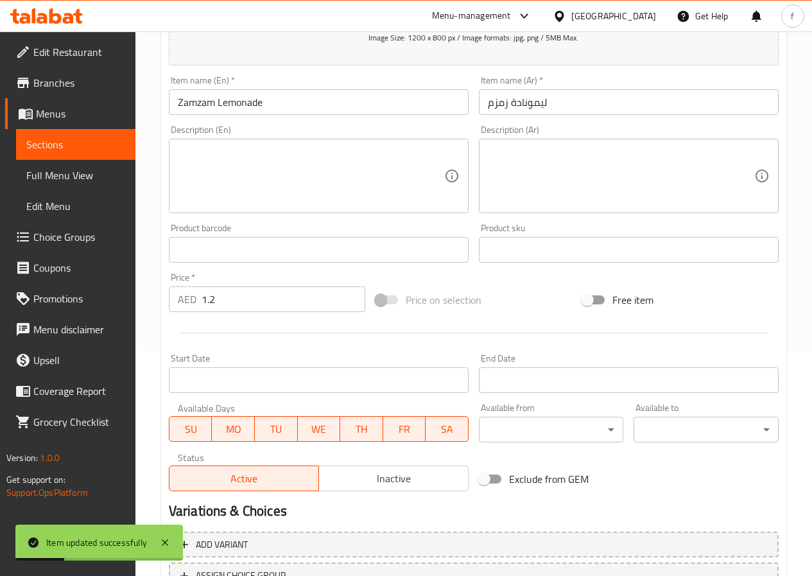
scroll to position [0, 0]
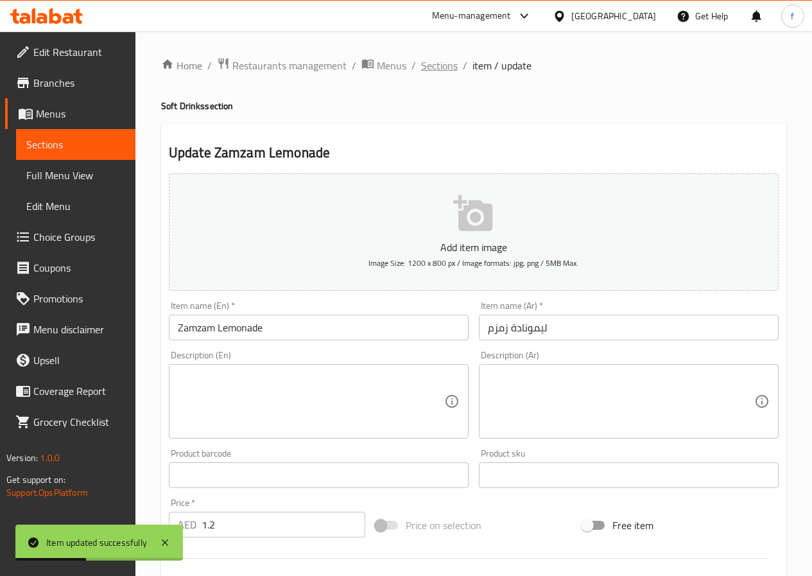
click at [443, 68] on span "Sections" at bounding box center [439, 65] width 37 height 15
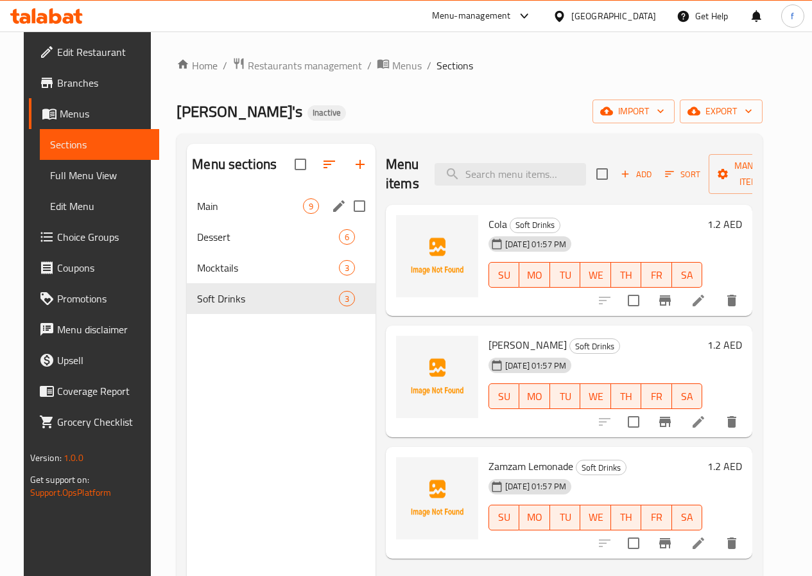
click at [205, 216] on div "Main 9" at bounding box center [281, 206] width 189 height 31
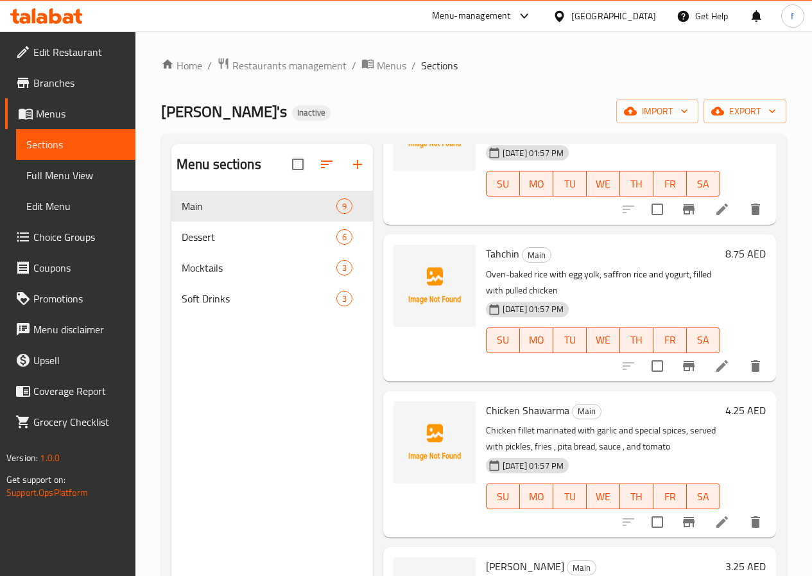
scroll to position [449, 0]
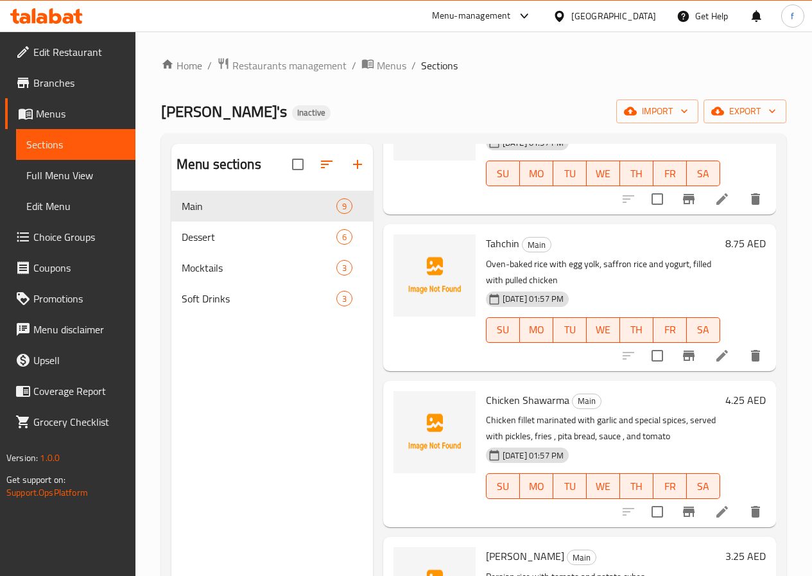
click at [722, 355] on li at bounding box center [722, 355] width 36 height 23
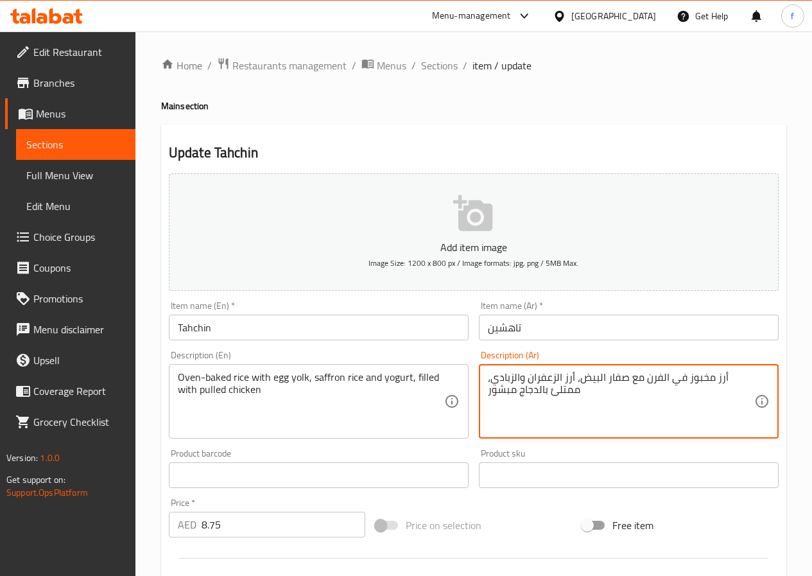
drag, startPoint x: 645, startPoint y: 381, endPoint x: 714, endPoint y: 376, distance: 68.9
type textarea "أرز معمر مع صفار البيض، أرز الزعفران والزبادي، ممتلئ بالدجاج مبشور"
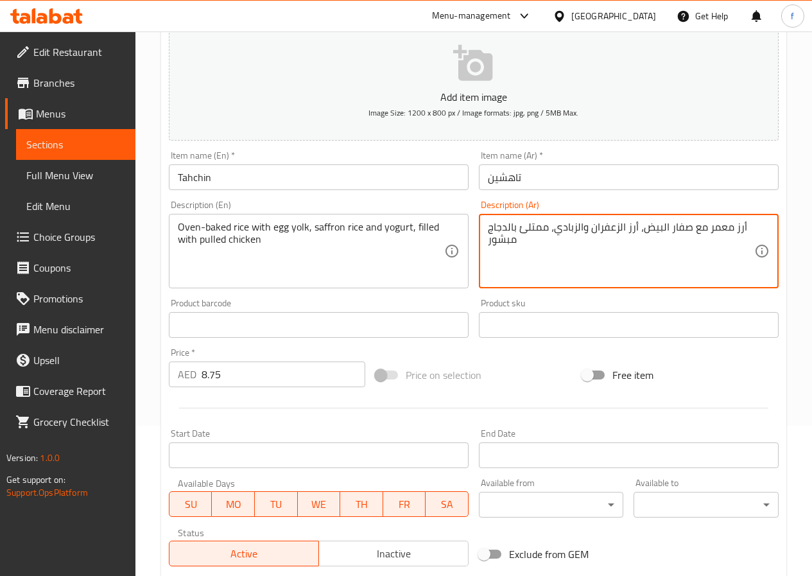
scroll to position [331, 0]
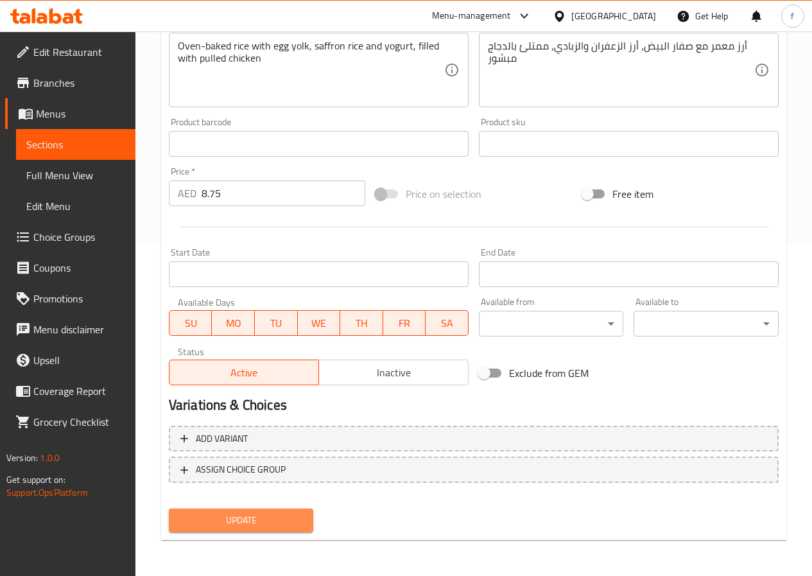
click at [261, 515] on span "Update" at bounding box center [241, 520] width 124 height 16
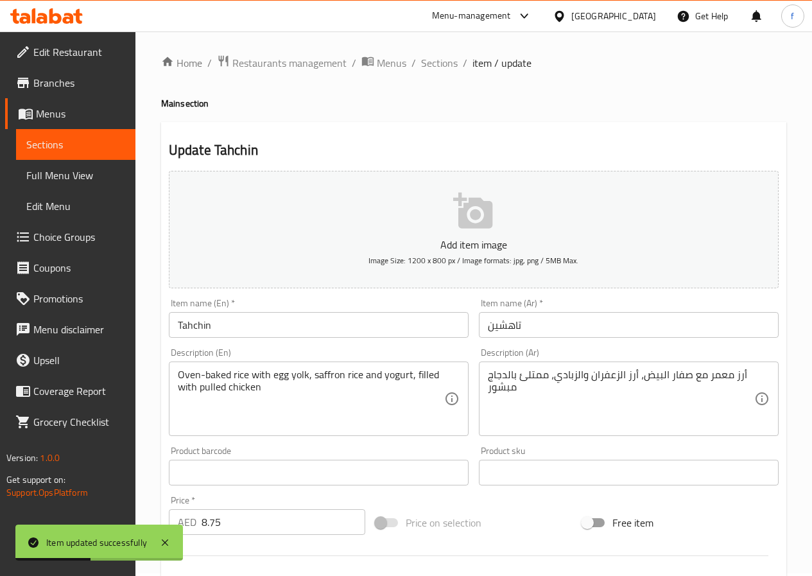
scroll to position [0, 0]
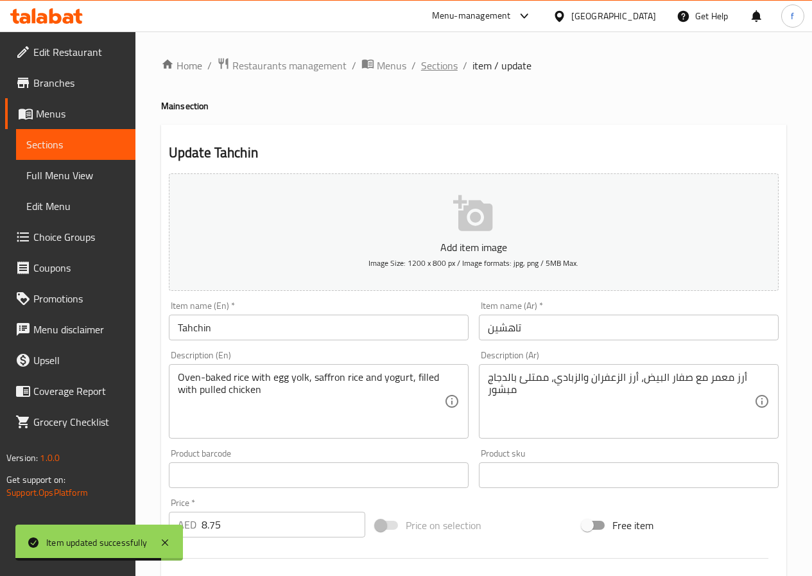
click at [448, 62] on span "Sections" at bounding box center [439, 65] width 37 height 15
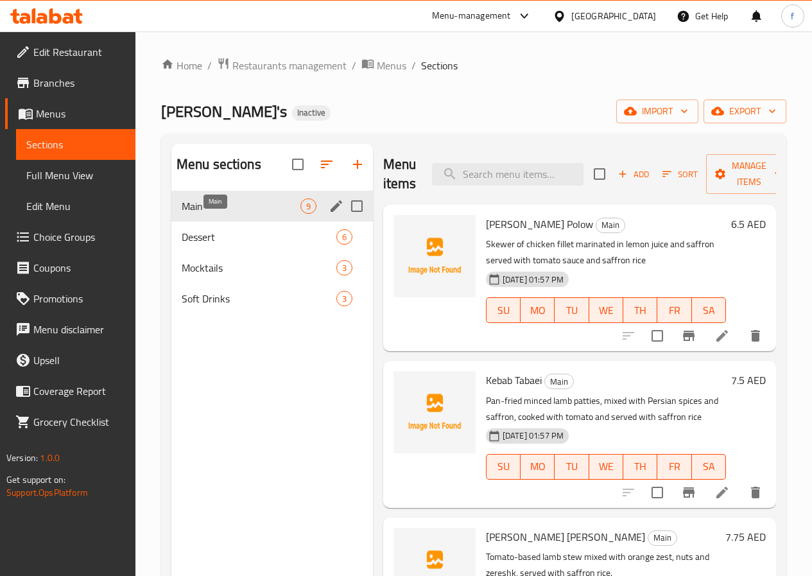
click at [238, 214] on span "Main" at bounding box center [241, 205] width 119 height 15
click at [716, 338] on icon at bounding box center [722, 336] width 12 height 12
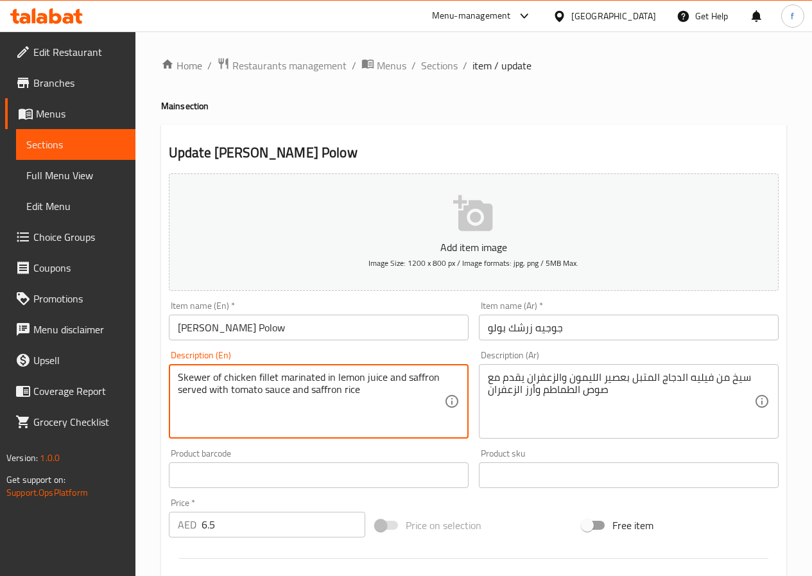
drag, startPoint x: 178, startPoint y: 379, endPoint x: 280, endPoint y: 378, distance: 101.4
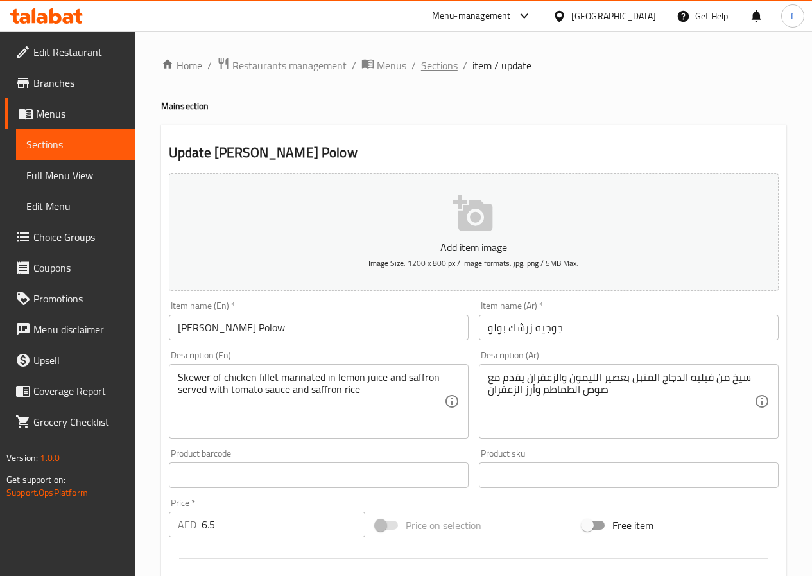
click at [450, 65] on span "Sections" at bounding box center [439, 65] width 37 height 15
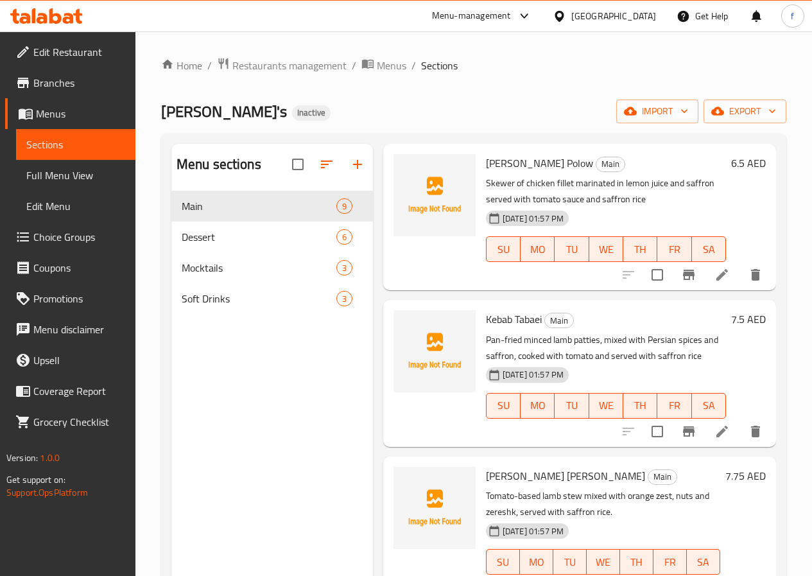
scroll to position [128, 0]
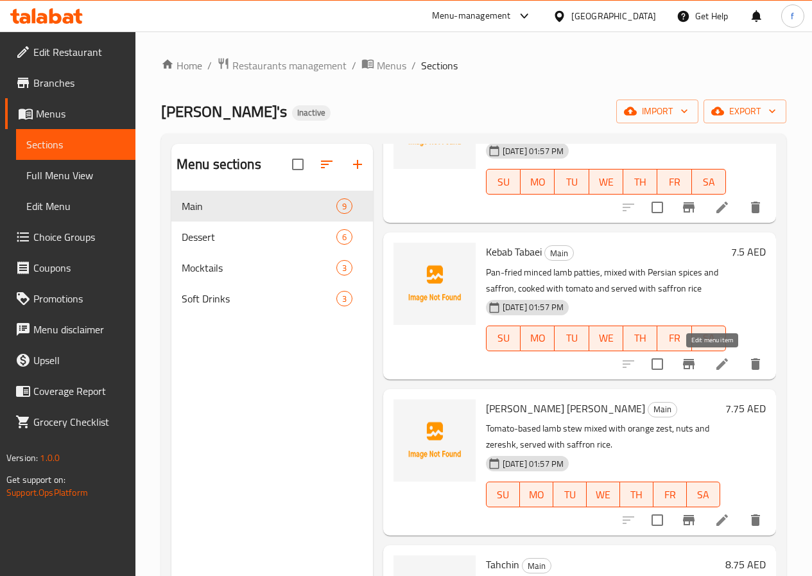
click at [716, 365] on icon at bounding box center [722, 364] width 12 height 12
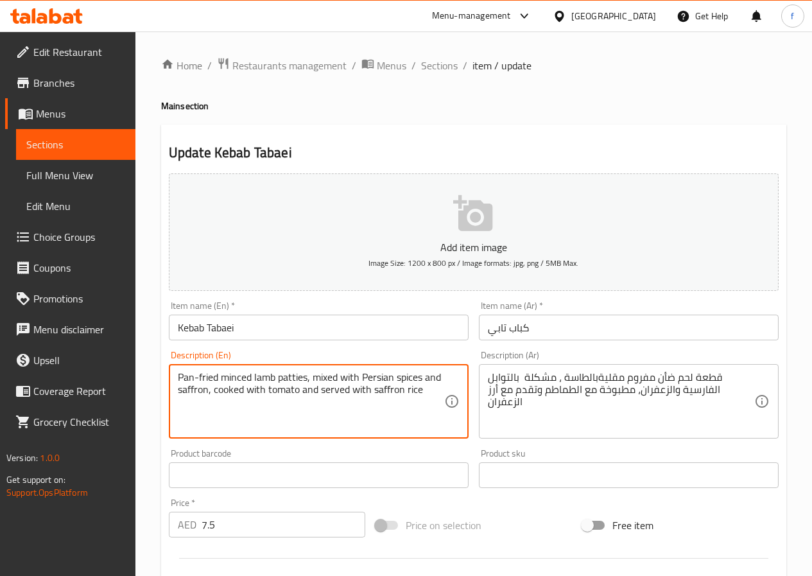
drag, startPoint x: 179, startPoint y: 378, endPoint x: 312, endPoint y: 379, distance: 132.8
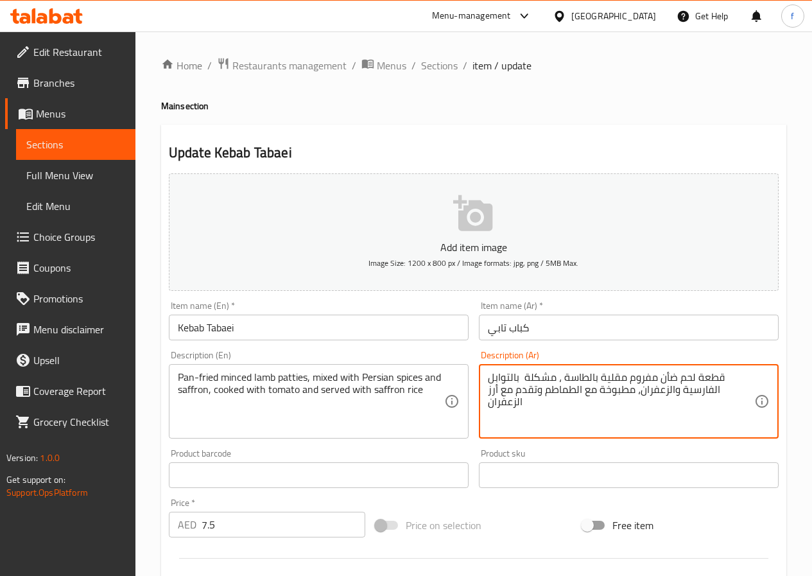
type textarea "قطعة لحم ضأن مفروم مقلية بالطاسة ، مشكلة بالتوابل الفارسية والزعفران، مطبوخة مع…"
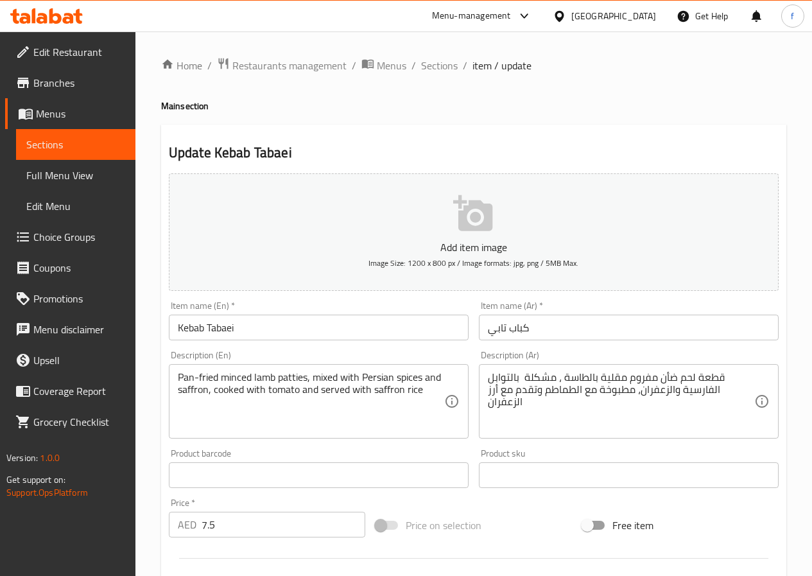
drag, startPoint x: 175, startPoint y: 372, endPoint x: 252, endPoint y: 371, distance: 77.6
click at [252, 371] on div "Pan-fried minced lamb patties, mixed with Persian spices and saffron, cooked wi…" at bounding box center [319, 401] width 300 height 74
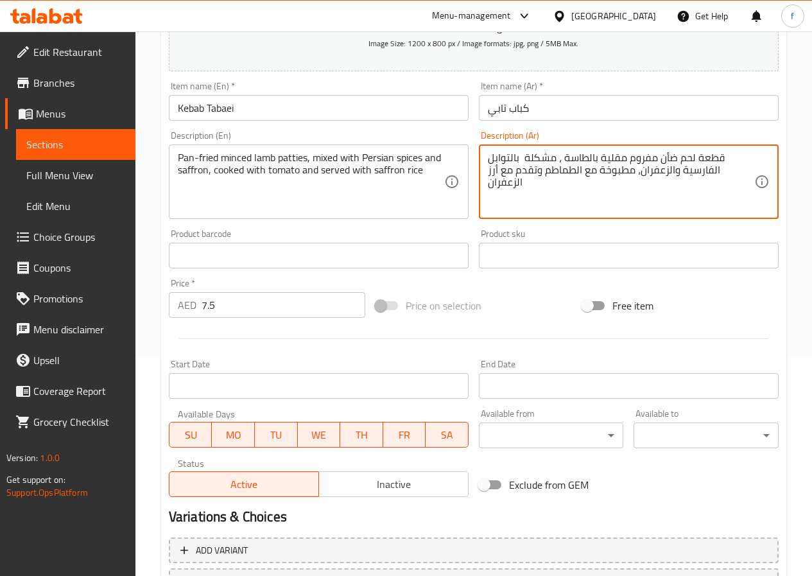
scroll to position [331, 0]
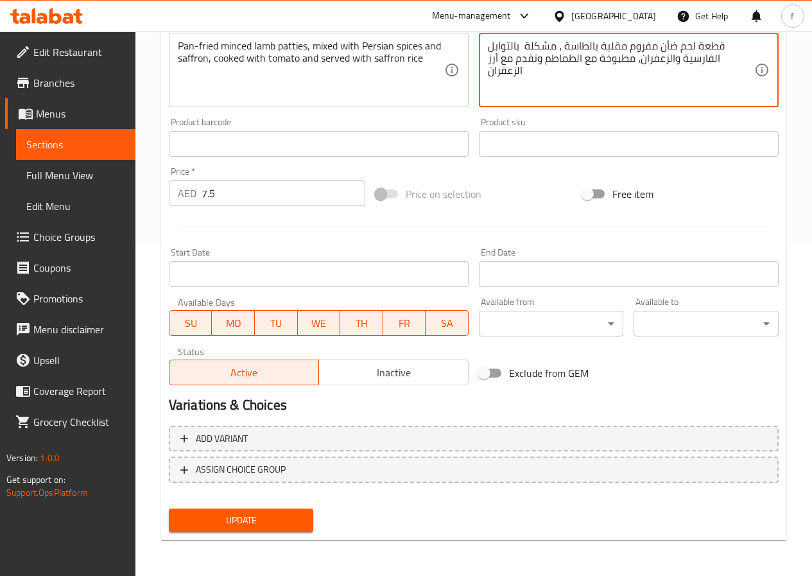
click at [287, 520] on span "Update" at bounding box center [241, 520] width 124 height 16
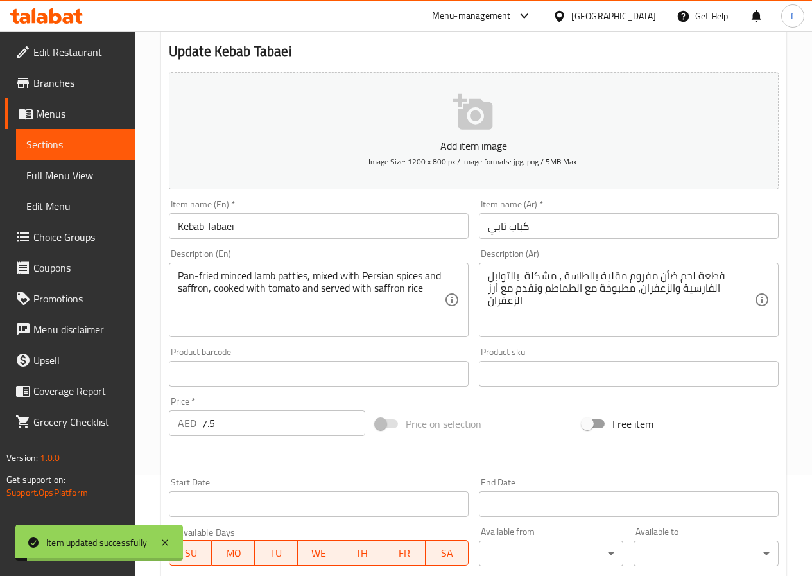
scroll to position [0, 0]
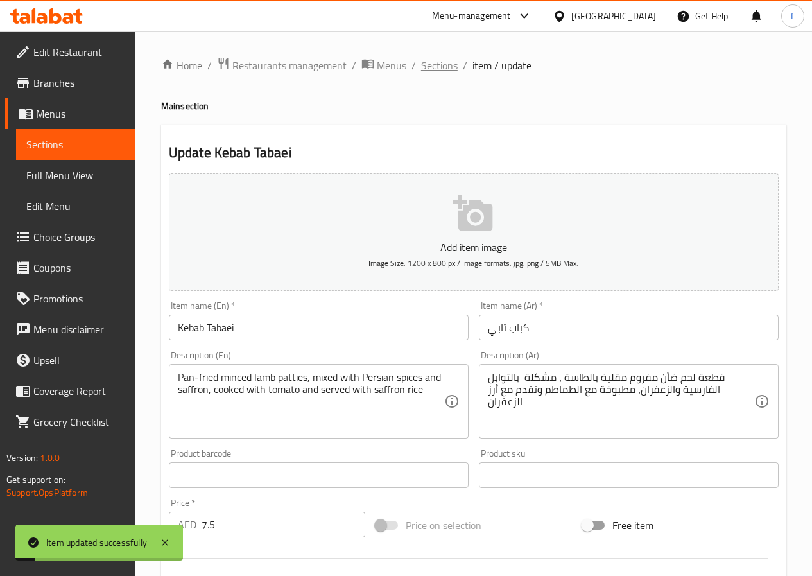
click at [440, 68] on span "Sections" at bounding box center [439, 65] width 37 height 15
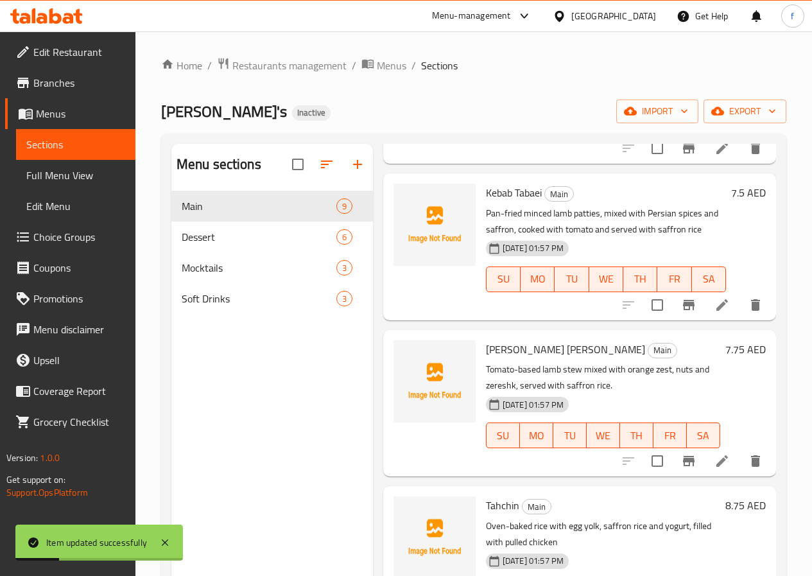
scroll to position [193, 0]
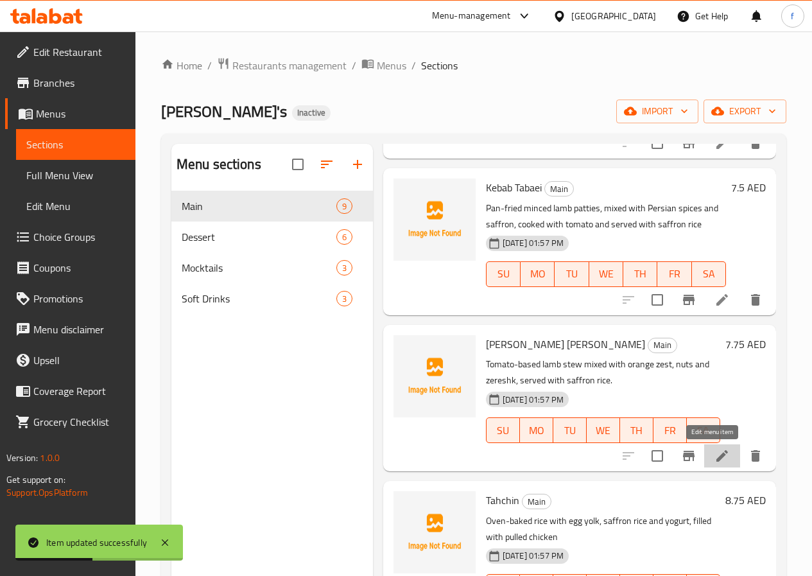
click at [717, 454] on icon at bounding box center [721, 455] width 15 height 15
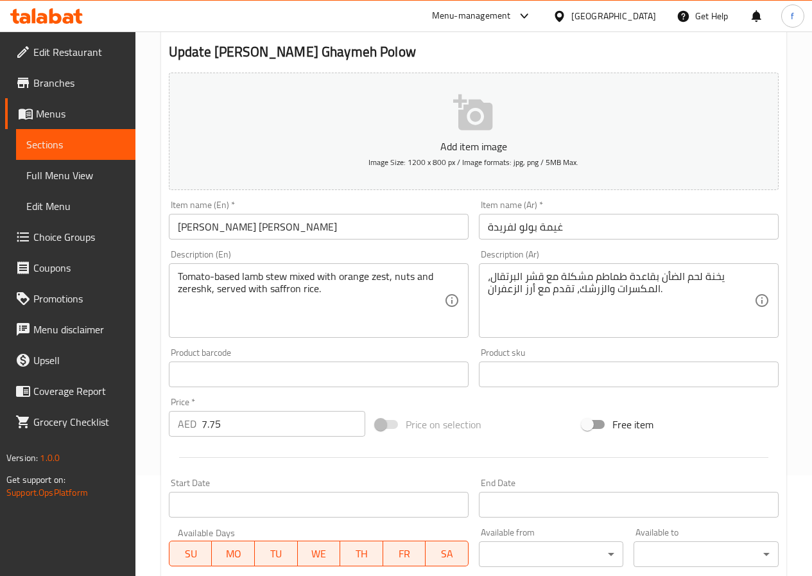
scroll to position [10, 0]
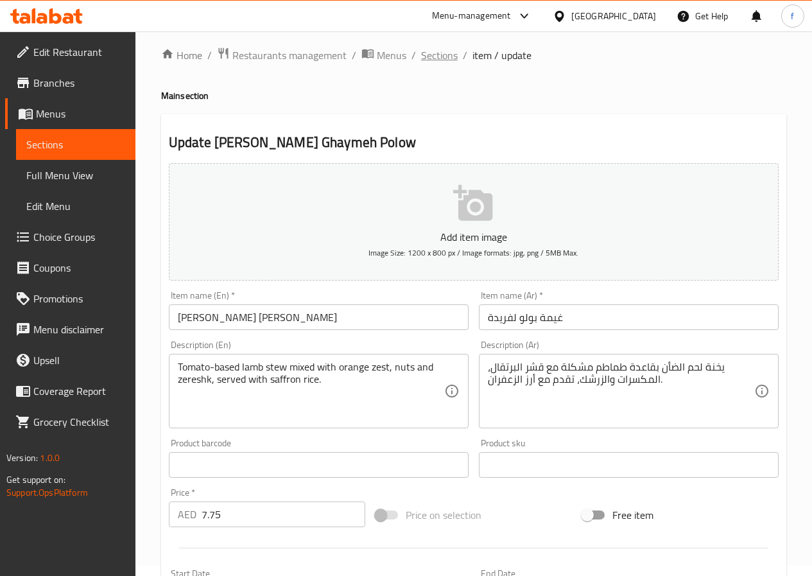
click at [443, 60] on span "Sections" at bounding box center [439, 54] width 37 height 15
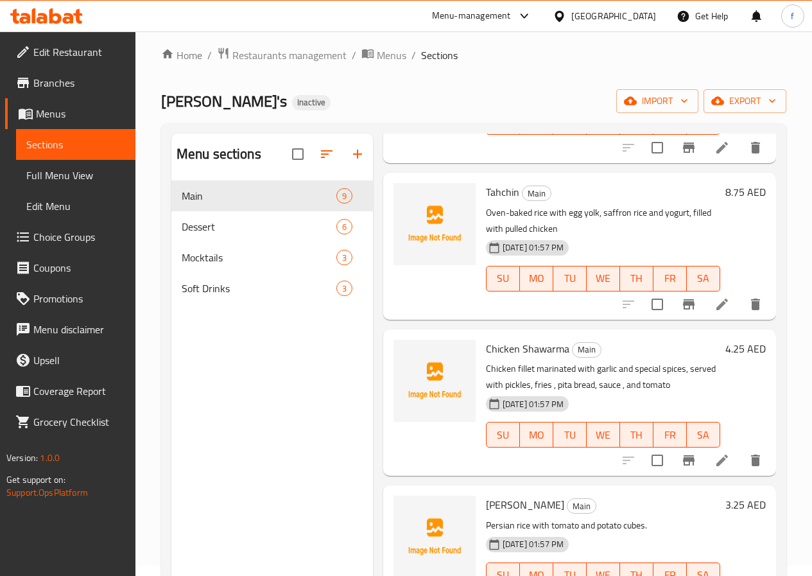
scroll to position [513, 0]
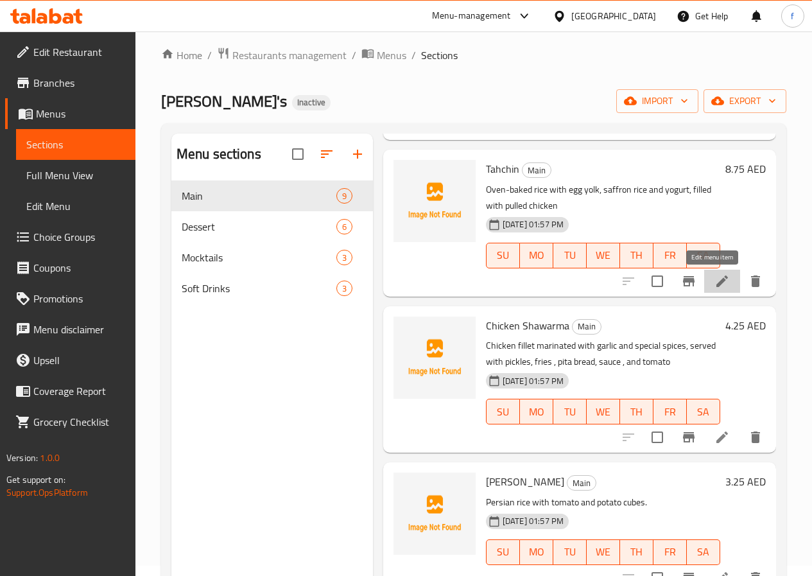
click at [714, 286] on icon at bounding box center [721, 280] width 15 height 15
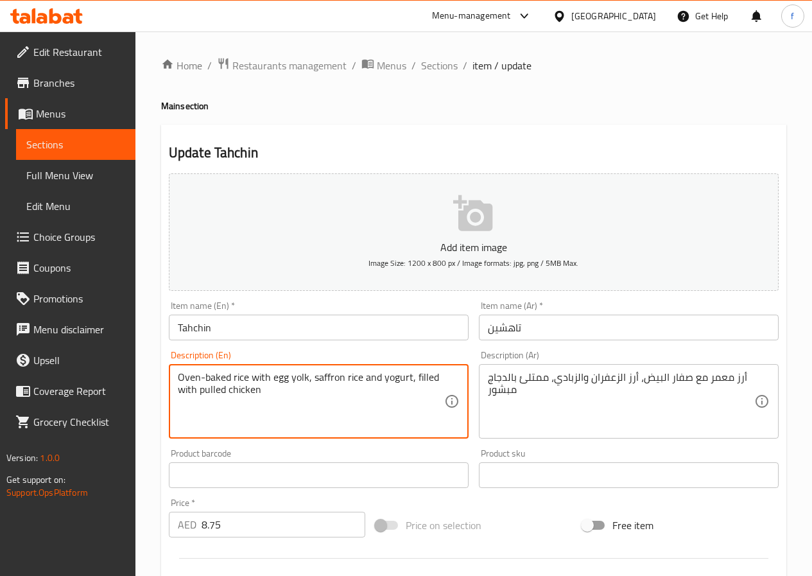
click at [429, 58] on span "Sections" at bounding box center [439, 65] width 37 height 15
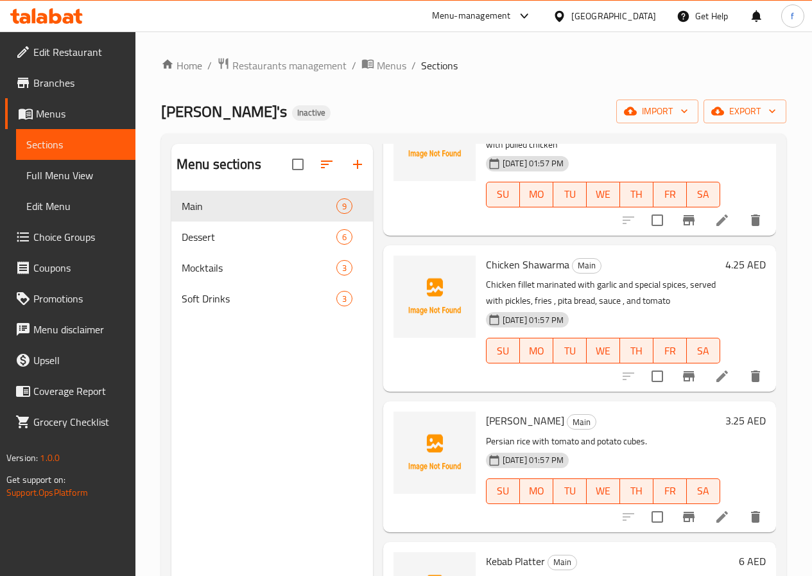
scroll to position [642, 0]
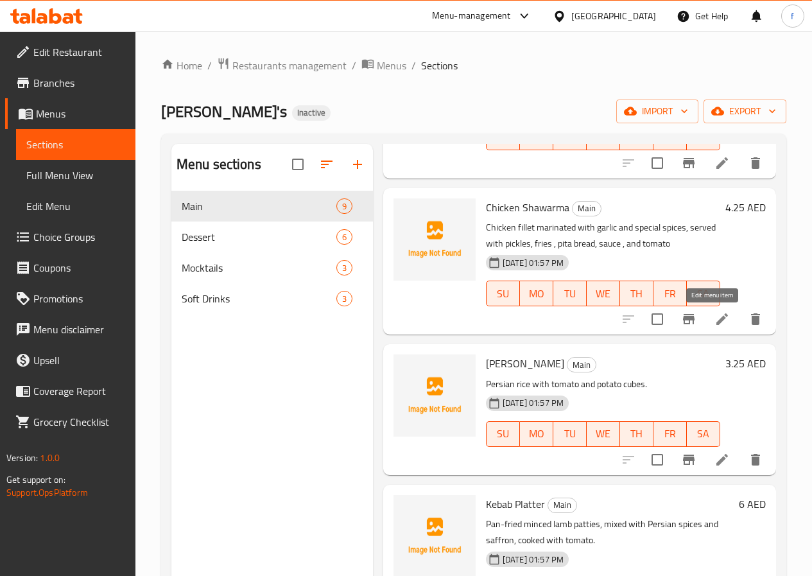
click at [714, 322] on icon at bounding box center [721, 318] width 15 height 15
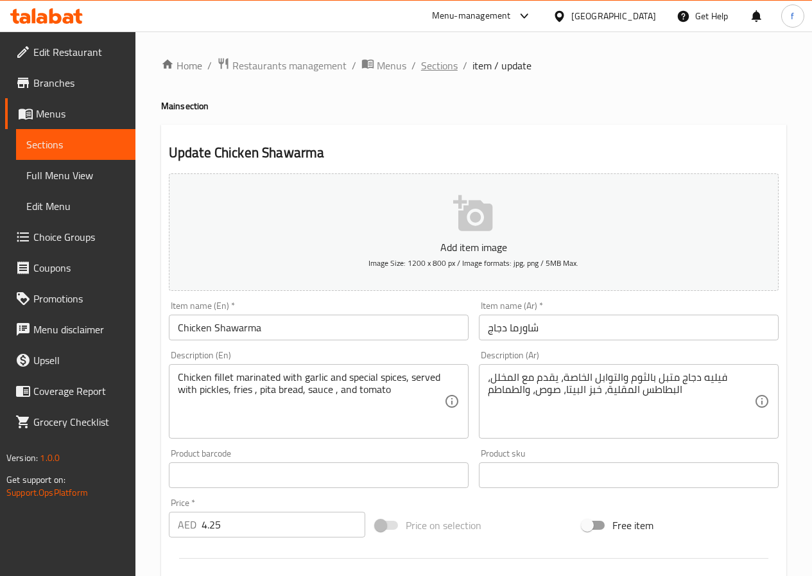
click at [438, 65] on span "Sections" at bounding box center [439, 65] width 37 height 15
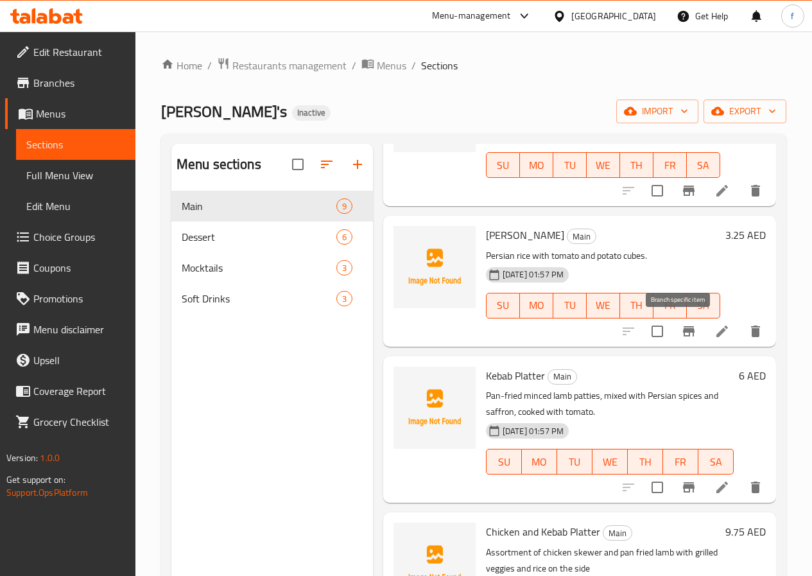
scroll to position [866, 0]
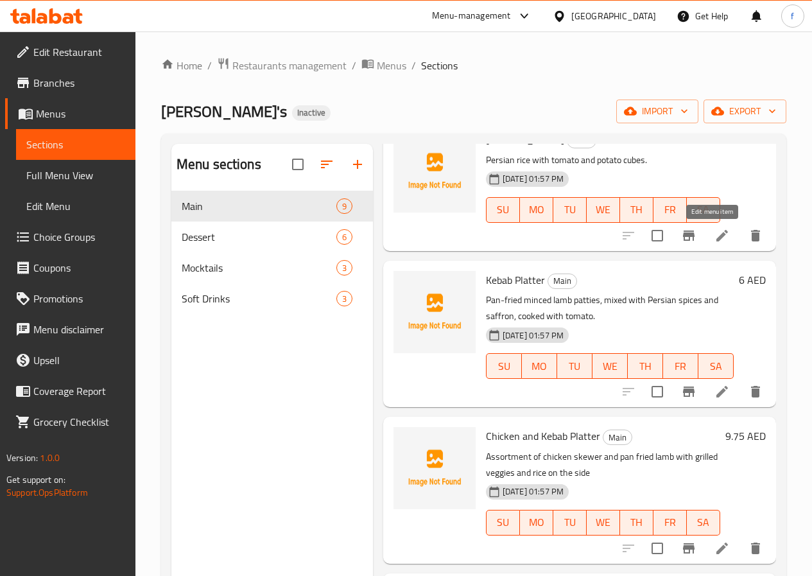
click at [714, 228] on icon at bounding box center [721, 235] width 15 height 15
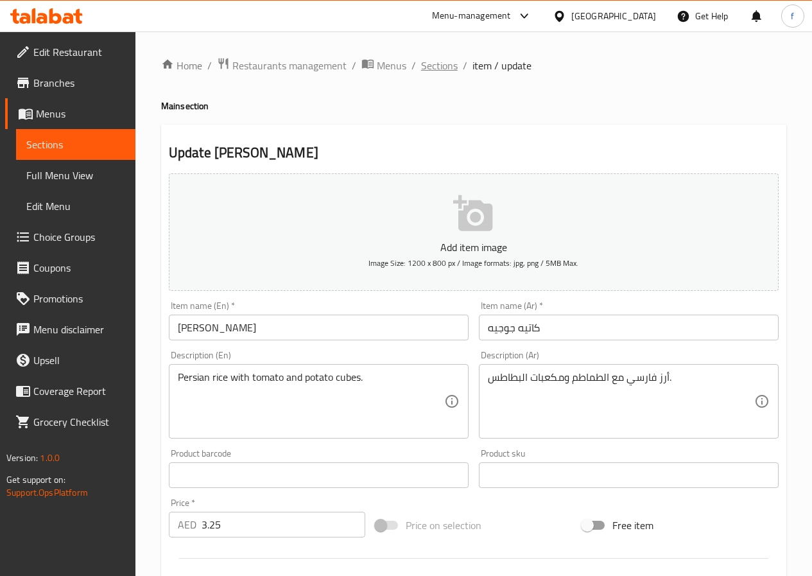
click at [441, 68] on span "Sections" at bounding box center [439, 65] width 37 height 15
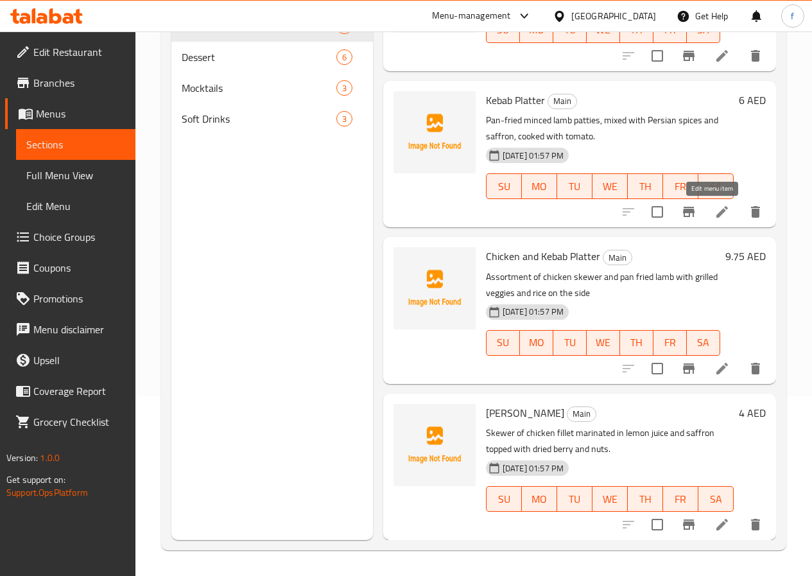
scroll to position [737, 0]
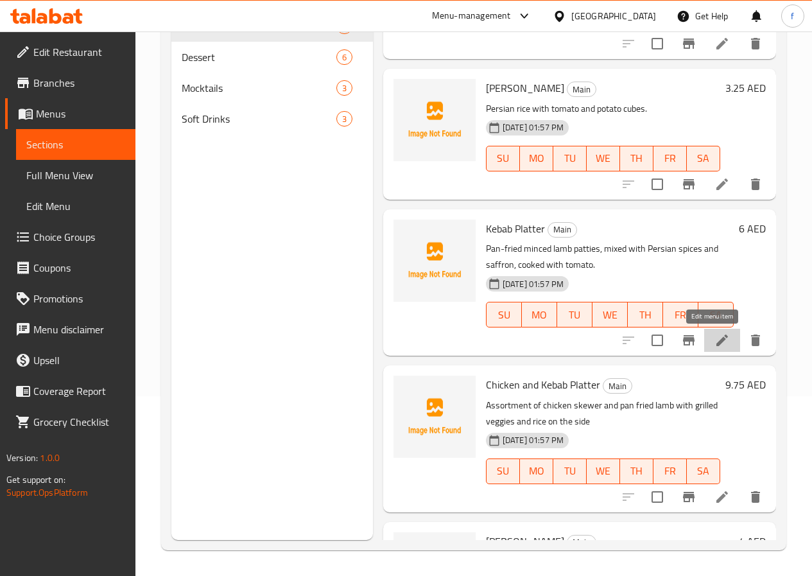
click at [714, 346] on icon at bounding box center [721, 339] width 15 height 15
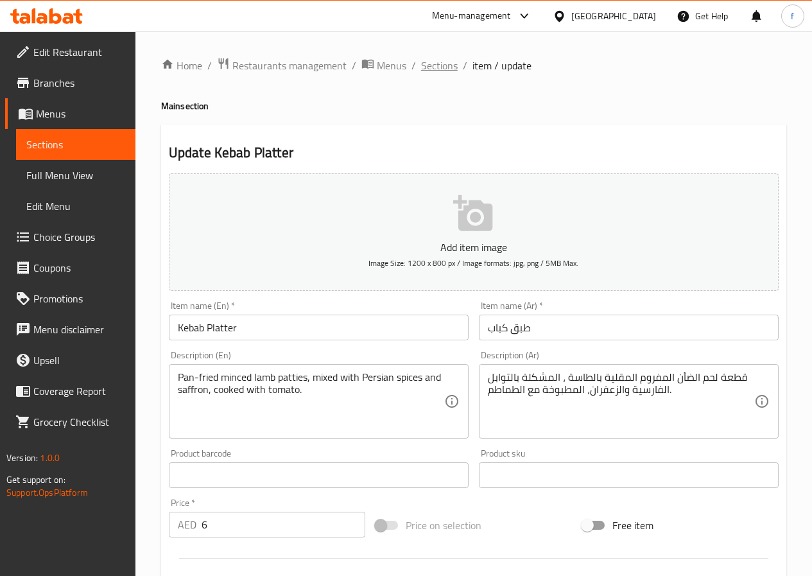
click at [438, 71] on span "Sections" at bounding box center [439, 65] width 37 height 15
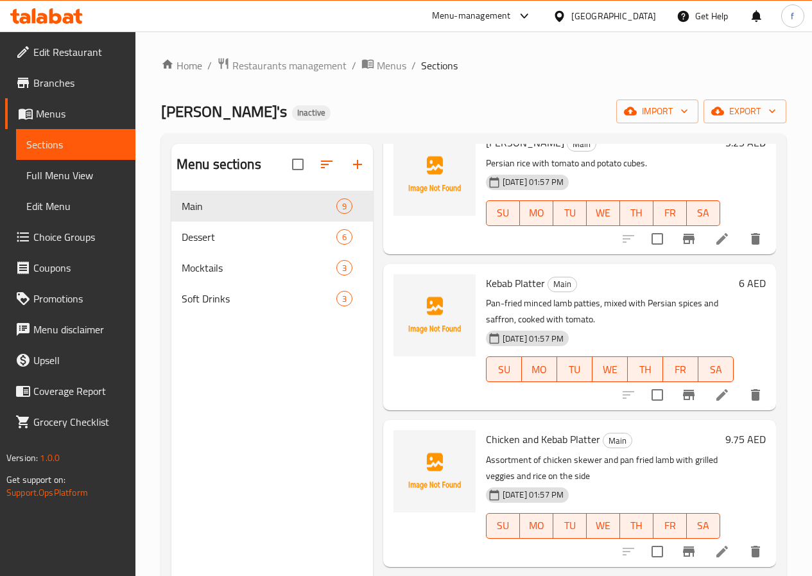
scroll to position [866, 0]
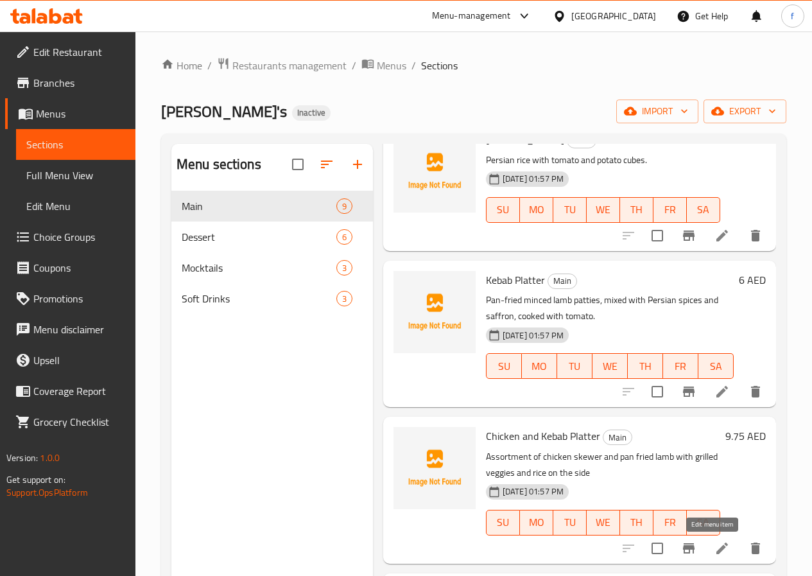
click at [716, 549] on icon at bounding box center [722, 548] width 12 height 12
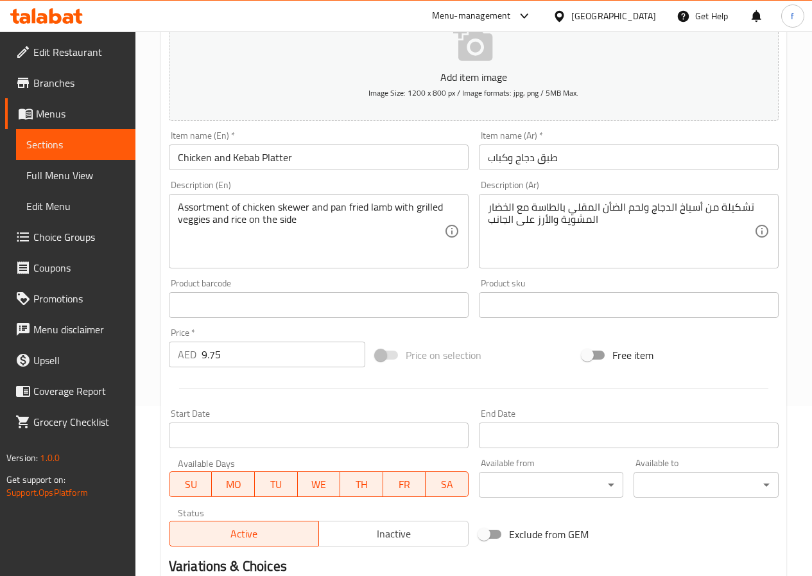
scroll to position [193, 0]
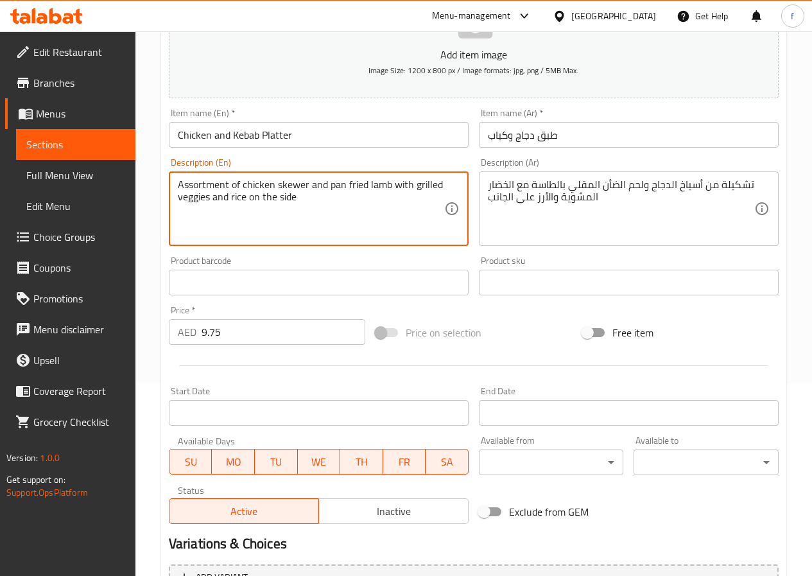
click at [193, 194] on textarea "Assortment of chicken skewer and pan fried lamb with grilled veggies and rice o…" at bounding box center [311, 208] width 266 height 61
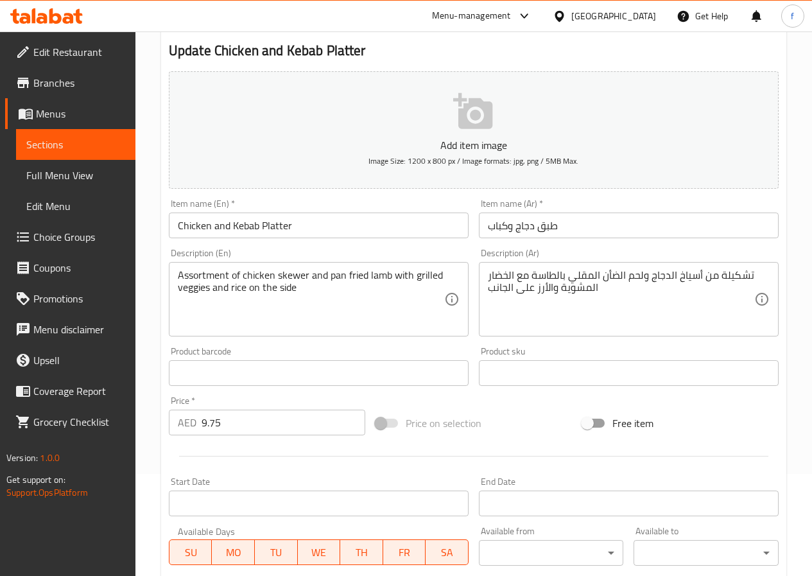
scroll to position [0, 0]
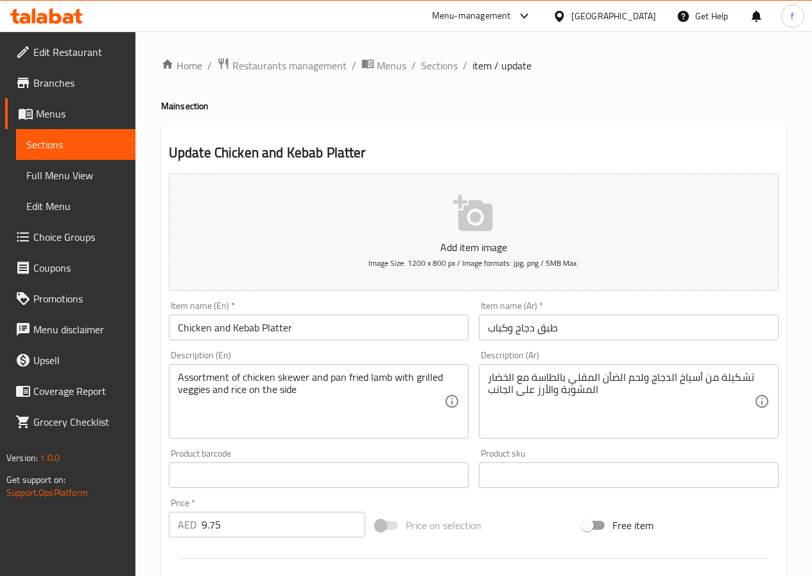
drag, startPoint x: 450, startPoint y: 67, endPoint x: 474, endPoint y: 80, distance: 27.0
click at [450, 67] on span "Sections" at bounding box center [439, 65] width 37 height 15
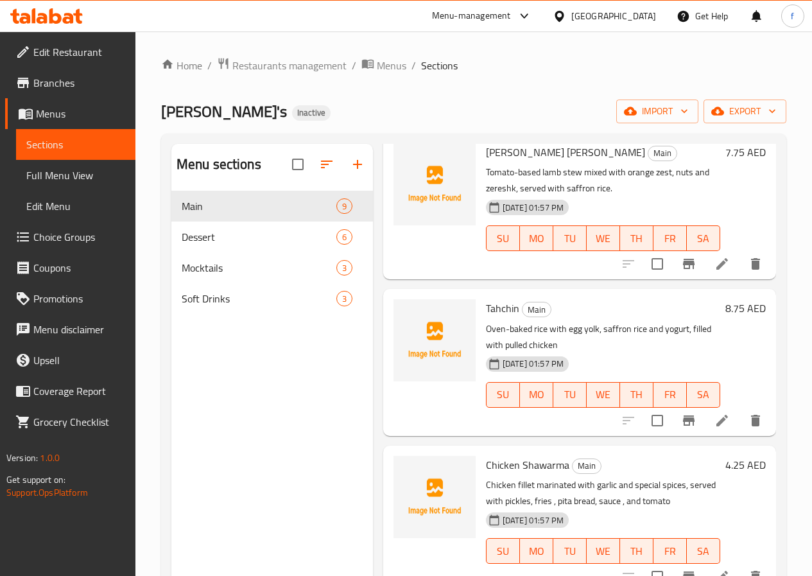
scroll to position [385, 0]
click at [716, 425] on icon at bounding box center [722, 420] width 12 height 12
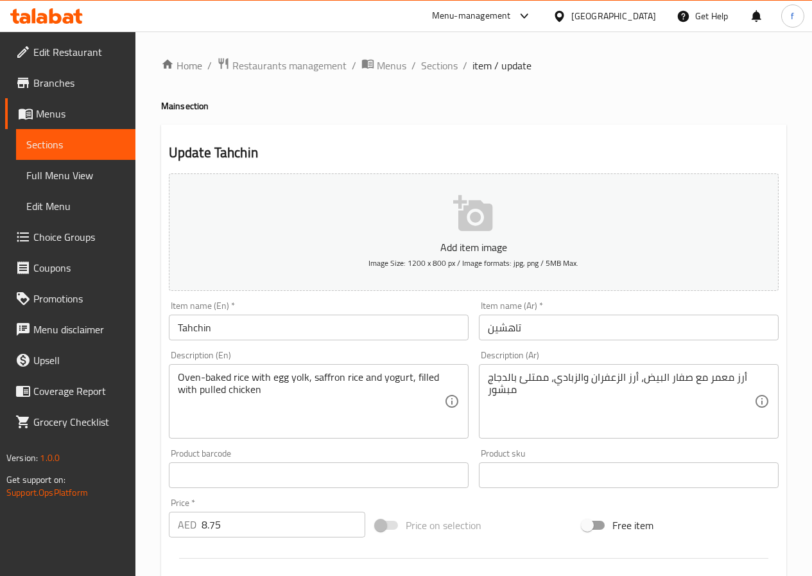
drag, startPoint x: 438, startPoint y: 69, endPoint x: 499, endPoint y: 85, distance: 63.0
click at [439, 69] on span "Sections" at bounding box center [439, 65] width 37 height 15
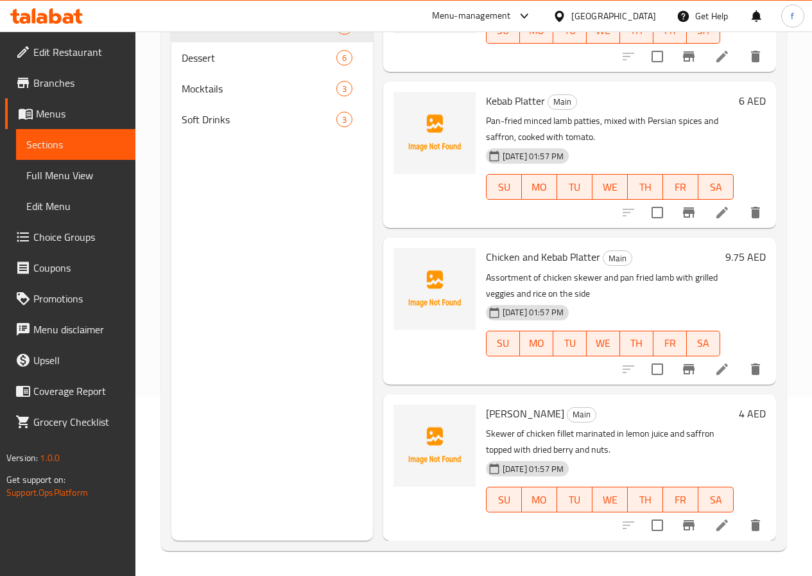
scroll to position [180, 0]
drag, startPoint x: 198, startPoint y: 89, endPoint x: 230, endPoint y: 119, distance: 44.9
click at [198, 73] on div "Dessert 6" at bounding box center [271, 57] width 201 height 31
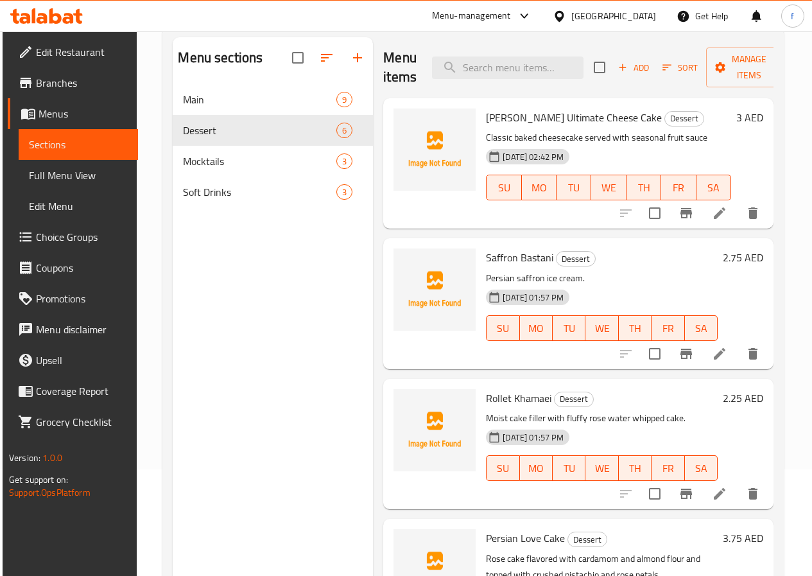
scroll to position [51, 0]
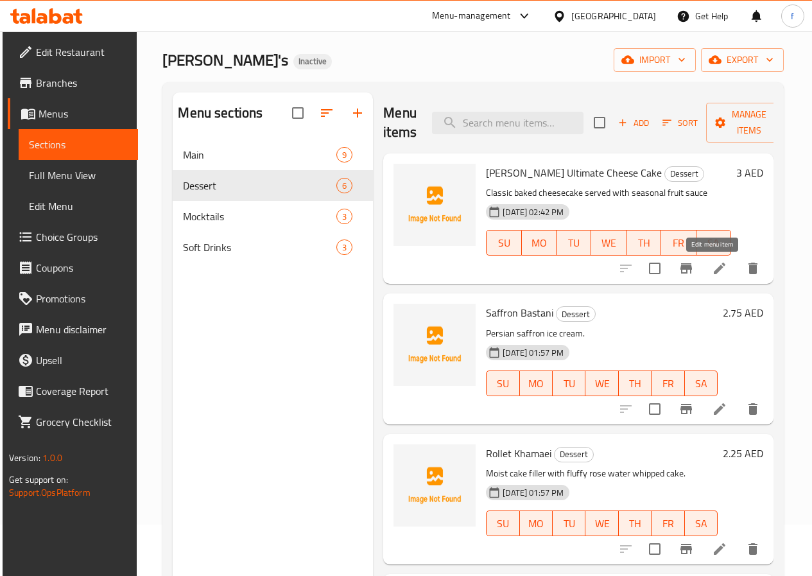
click at [712, 267] on icon at bounding box center [719, 268] width 15 height 15
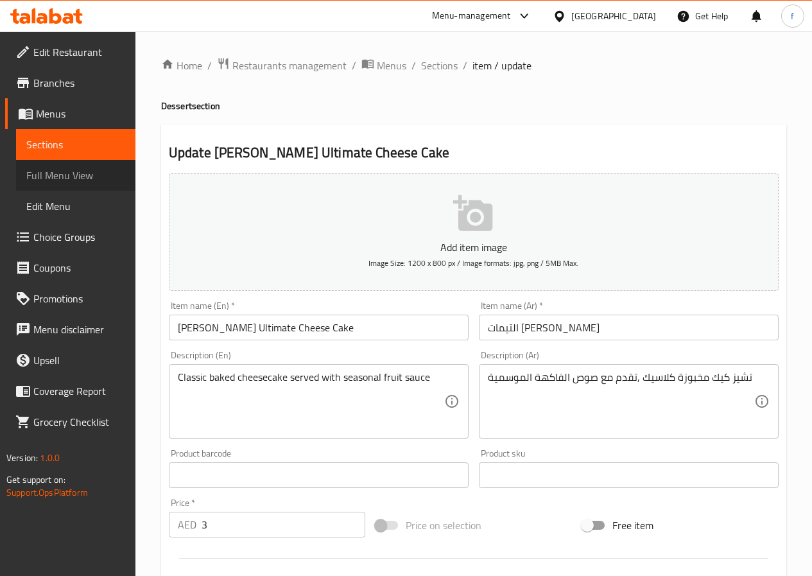
click at [54, 169] on span "Full Menu View" at bounding box center [75, 174] width 99 height 15
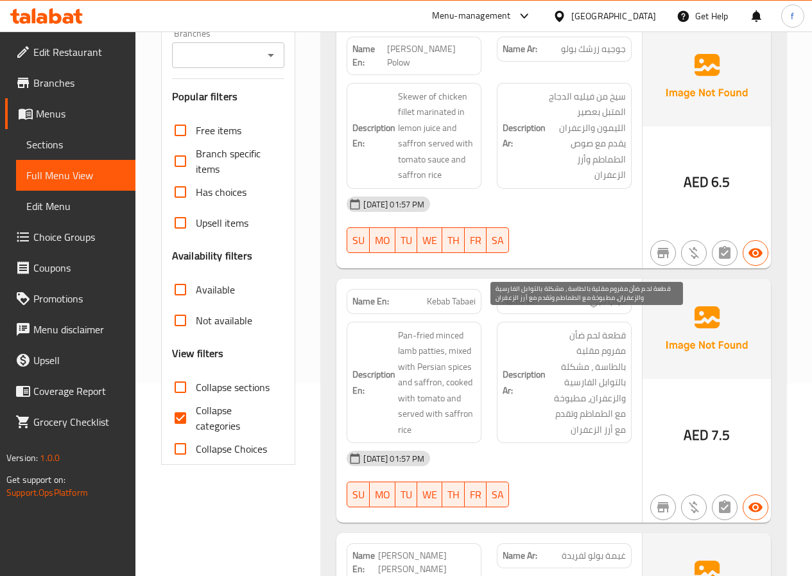
scroll to position [257, 0]
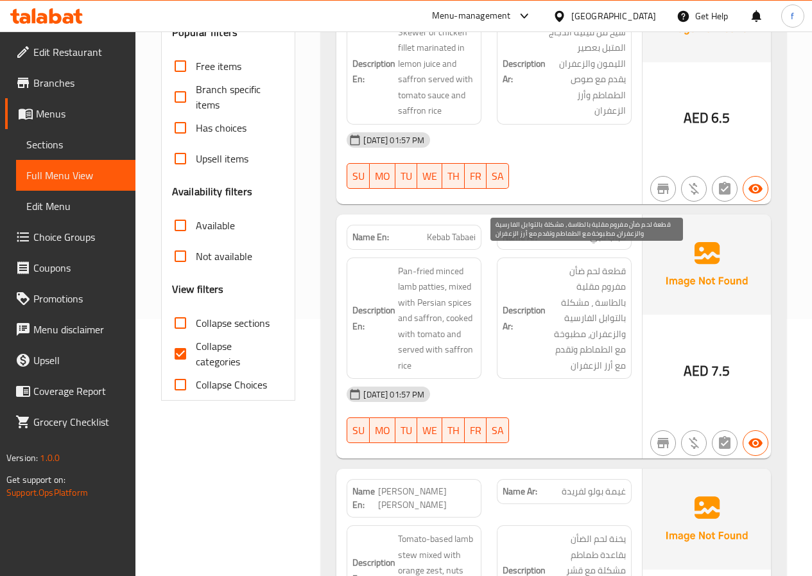
click at [572, 270] on span "قطعة لحم ضأن مفروم مقلية بالطاسة ، مشكلة بالتوابل الفارسية والزعفران، مطبوخة مع…" at bounding box center [587, 318] width 78 height 110
click at [573, 275] on span "قطعة لحم ضأن مفروم مقلية بالطاسة ، مشكلة بالتوابل الفارسية والزعفران، مطبوخة مع…" at bounding box center [587, 318] width 78 height 110
click at [579, 274] on span "قطعة لحم ضأن مفروم مقلية بالطاسة ، مشكلة بالتوابل الفارسية والزعفران، مطبوخة مع…" at bounding box center [587, 318] width 78 height 110
click at [577, 275] on span "قطعة لحم ضأن مفروم مقلية بالطاسة ، مشكلة بالتوابل الفارسية والزعفران، مطبوخة مع…" at bounding box center [587, 318] width 78 height 110
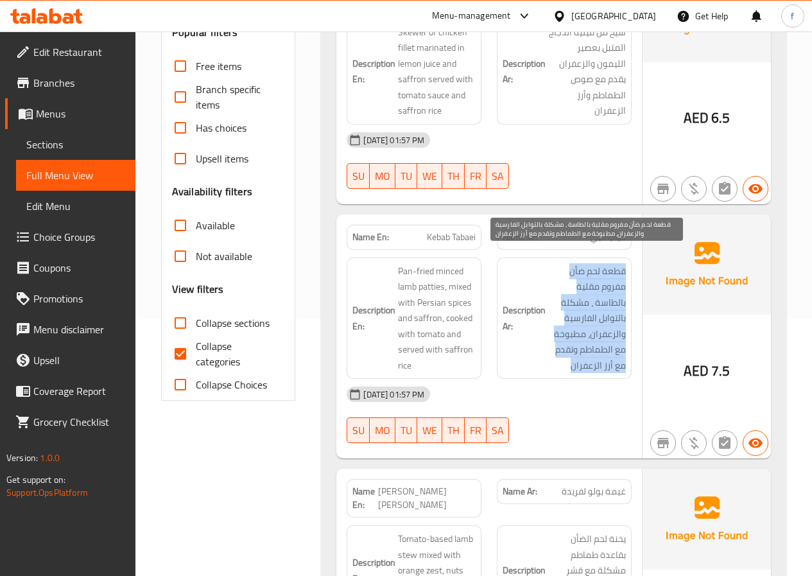
click at [577, 275] on span "قطعة لحم ضأن مفروم مقلية بالطاسة ، مشكلة بالتوابل الفارسية والزعفران، مطبوخة مع…" at bounding box center [587, 318] width 78 height 110
click at [565, 286] on span "قطعة لحم ضأن مفروم مقلية بالطاسة ، مشكلة بالتوابل الفارسية والزعفران، مطبوخة مع…" at bounding box center [587, 318] width 78 height 110
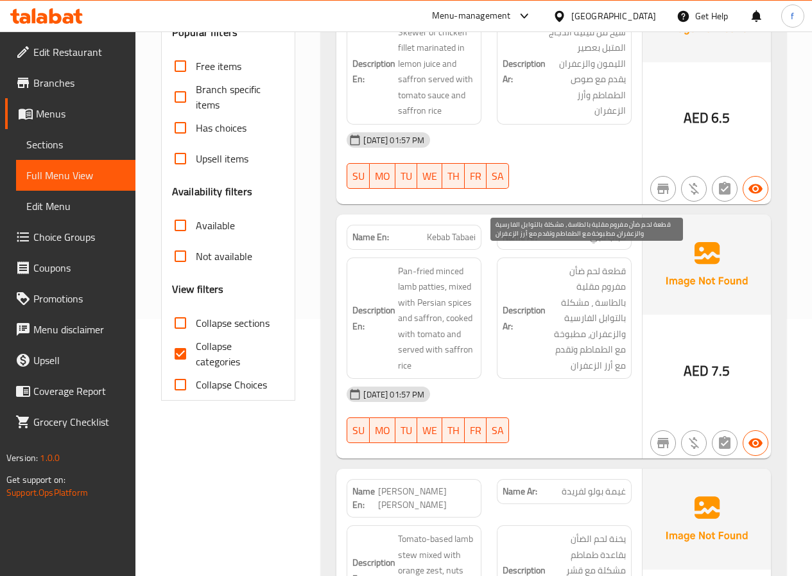
click at [576, 272] on span "قطعة لحم ضأن مفروم مقلية بالطاسة ، مشكلة بالتوابل الفارسية والزعفران، مطبوخة مع…" at bounding box center [587, 318] width 78 height 110
click at [579, 273] on span "قطعة لحم ضأن مفروم مقلية بالطاسة ، مشكلة بالتوابل الفارسية والزعفران، مطبوخة مع…" at bounding box center [587, 318] width 78 height 110
click at [574, 273] on span "قطعة لحم ضأن مفروم مقلية بالطاسة ، مشكلة بالتوابل الفارسية والزعفران، مطبوخة مع…" at bounding box center [587, 318] width 78 height 110
click at [577, 275] on span "قطعة لحم ضأن مفروم مقلية بالطاسة ، مشكلة بالتوابل الفارسية والزعفران، مطبوخة مع…" at bounding box center [587, 318] width 78 height 110
click at [608, 276] on span "قطعة لحم ضأن مفروم مقلية بالطاسة ، مشكلة بالتوابل الفارسية والزعفران، مطبوخة مع…" at bounding box center [587, 318] width 78 height 110
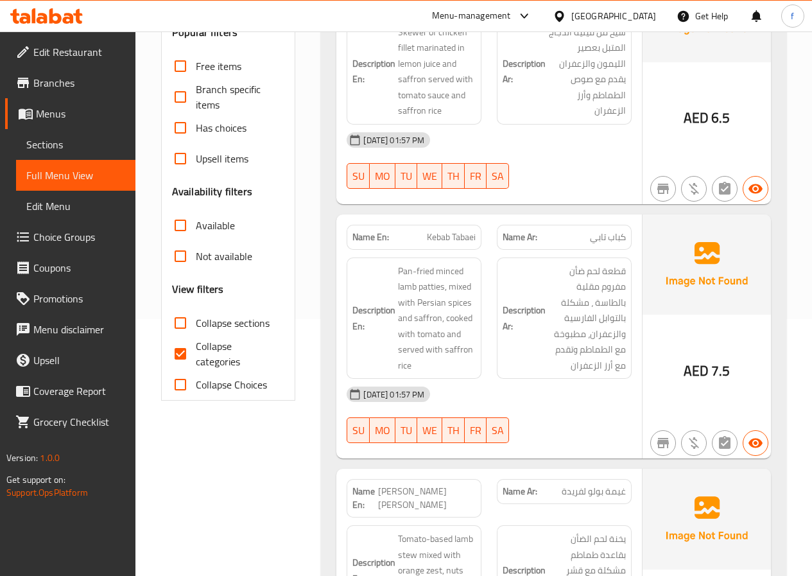
click at [544, 302] on strong "Description Ar:" at bounding box center [523, 317] width 43 height 31
click at [182, 353] on input "Collapse categories" at bounding box center [180, 353] width 31 height 31
checkbox input "false"
click at [553, 288] on span "قطعة لحم ضأن مفروم مقلية بالطاسة ، مشكلة بالتوابل الفارسية والزعفران، مطبوخة مع…" at bounding box center [587, 318] width 78 height 110
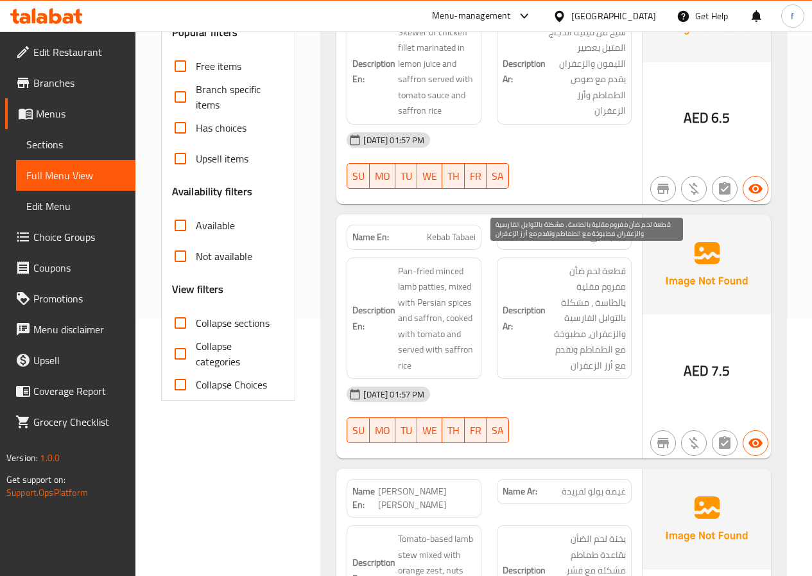
click at [576, 288] on span "قطعة لحم ضأن مفروم مقلية بالطاسة ، مشكلة بالتوابل الفارسية والزعفران، مطبوخة مع…" at bounding box center [587, 318] width 78 height 110
click at [84, 146] on span "Sections" at bounding box center [75, 144] width 99 height 15
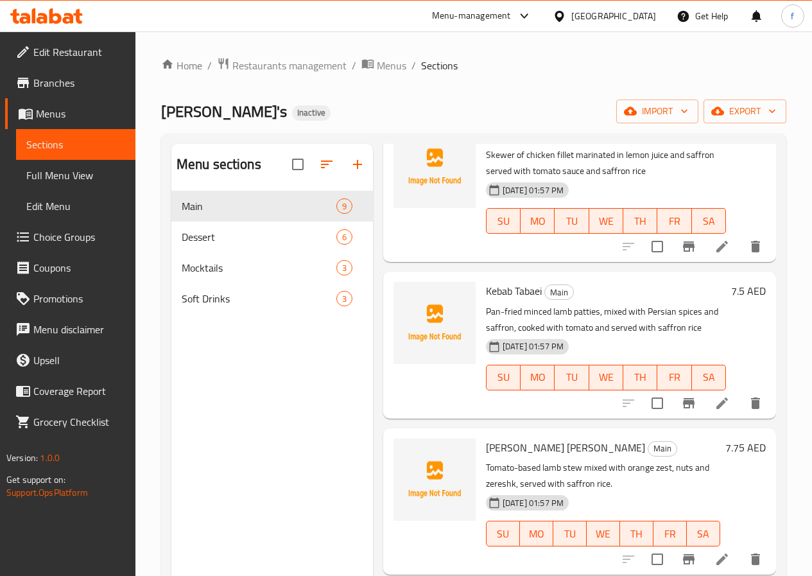
scroll to position [193, 0]
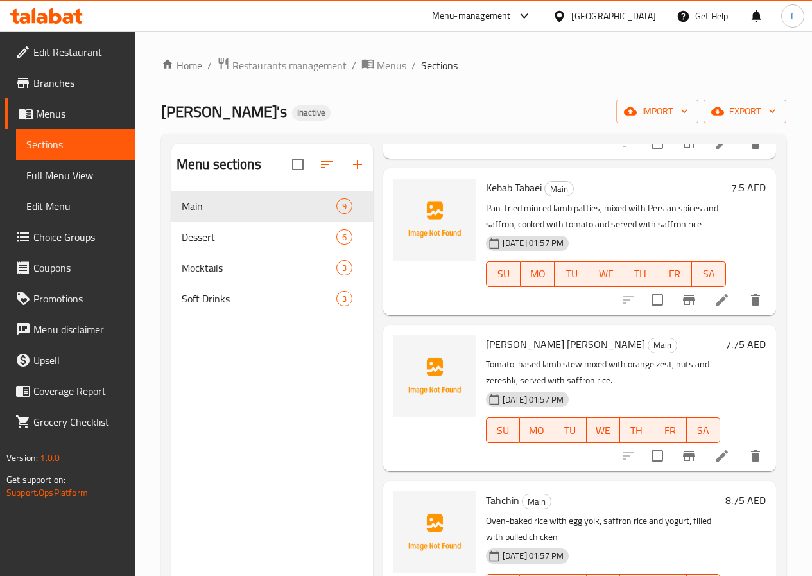
click at [721, 300] on li at bounding box center [722, 299] width 36 height 23
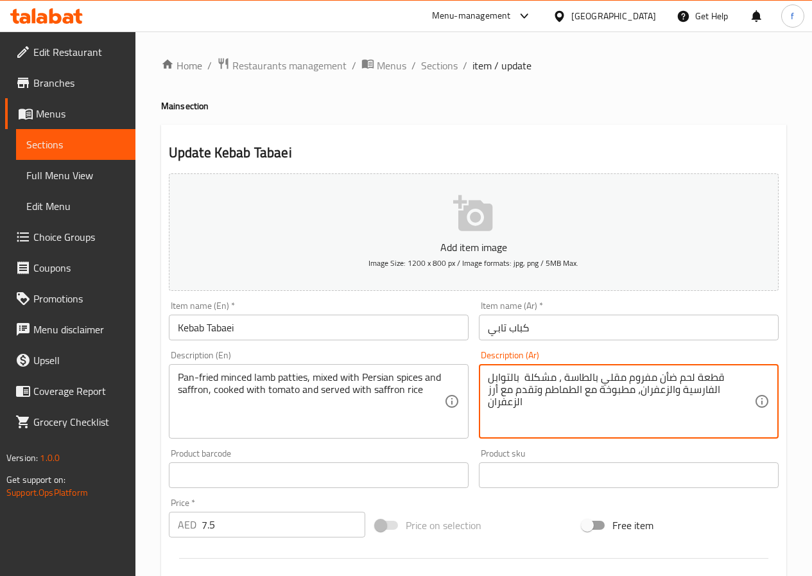
scroll to position [321, 0]
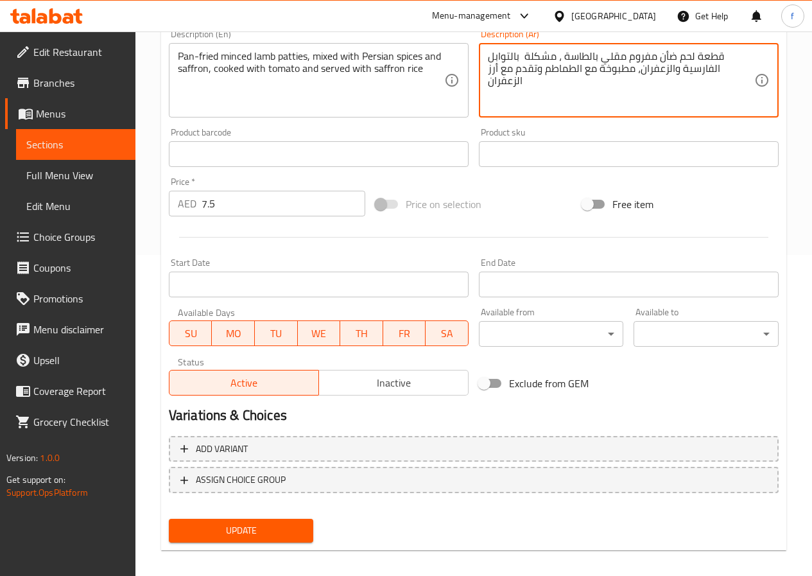
type textarea "قطعة لحم ضأن مفروم مقلي بالطاسة ، مشكلة بالتوابل الفارسية والزعفران، مطبوخة مع …"
click at [255, 527] on span "Update" at bounding box center [241, 530] width 124 height 16
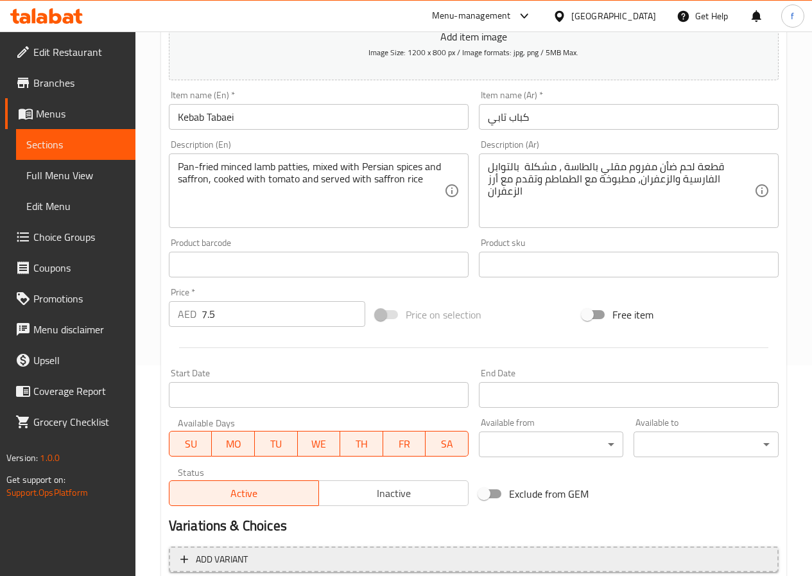
scroll to position [331, 0]
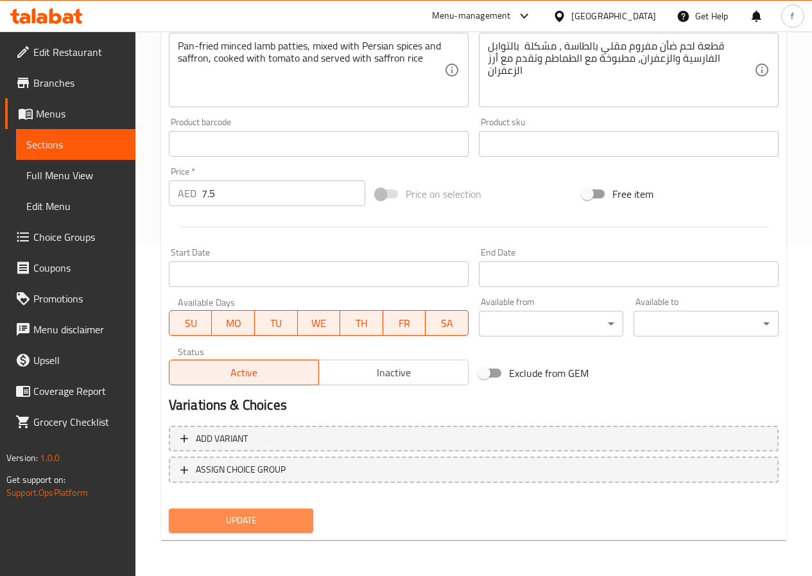
click at [257, 528] on span "Update" at bounding box center [241, 520] width 124 height 16
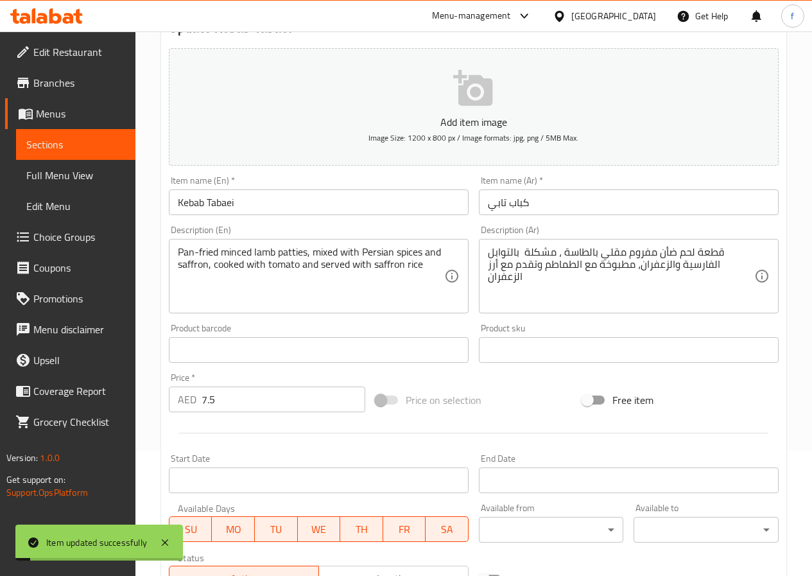
scroll to position [0, 0]
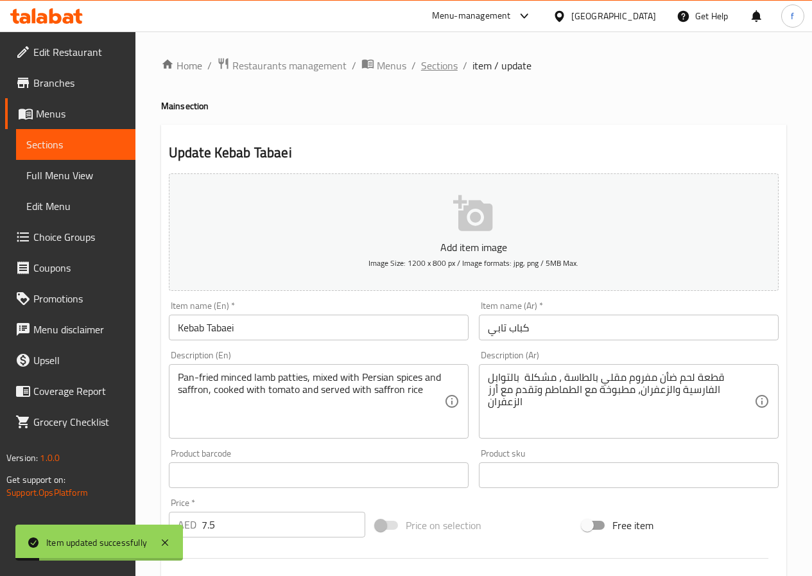
click at [430, 66] on span "Sections" at bounding box center [439, 65] width 37 height 15
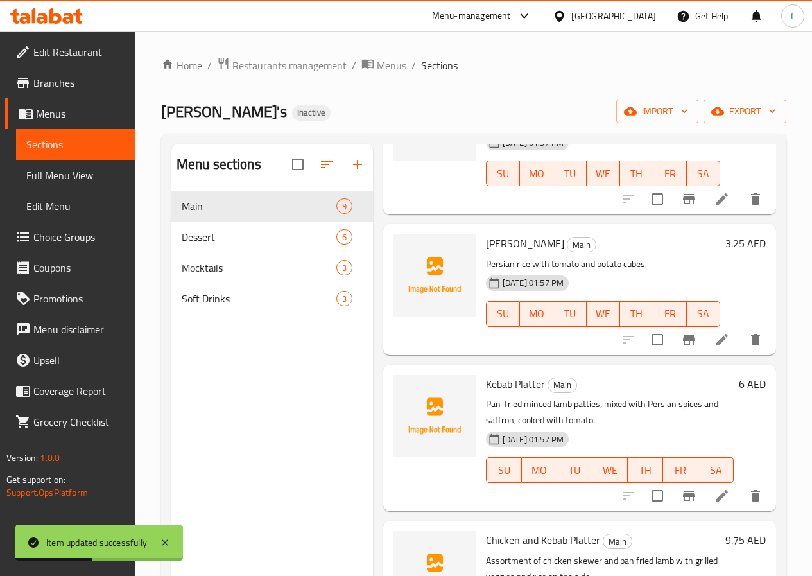
scroll to position [834, 0]
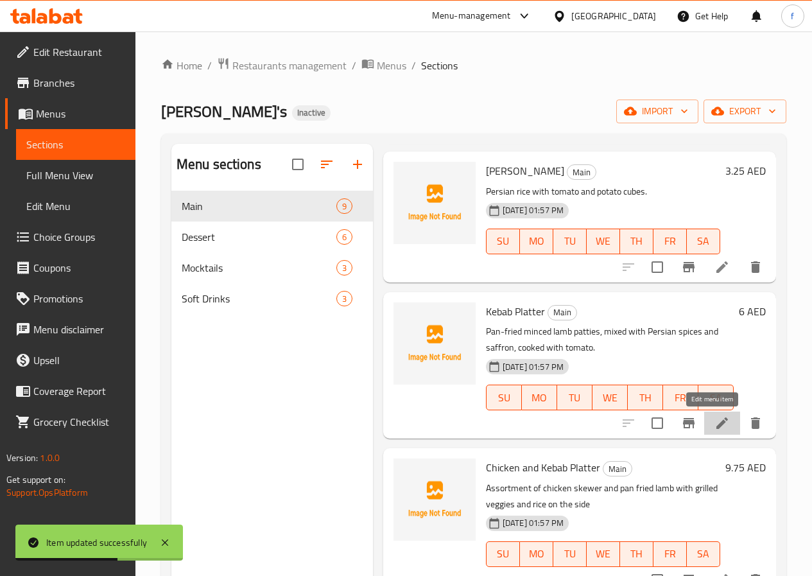
click at [714, 427] on icon at bounding box center [721, 422] width 15 height 15
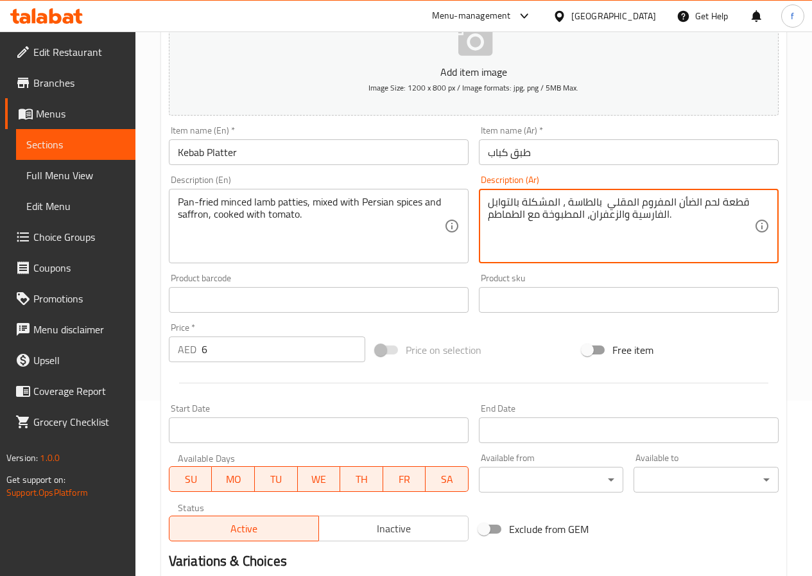
scroll to position [331, 0]
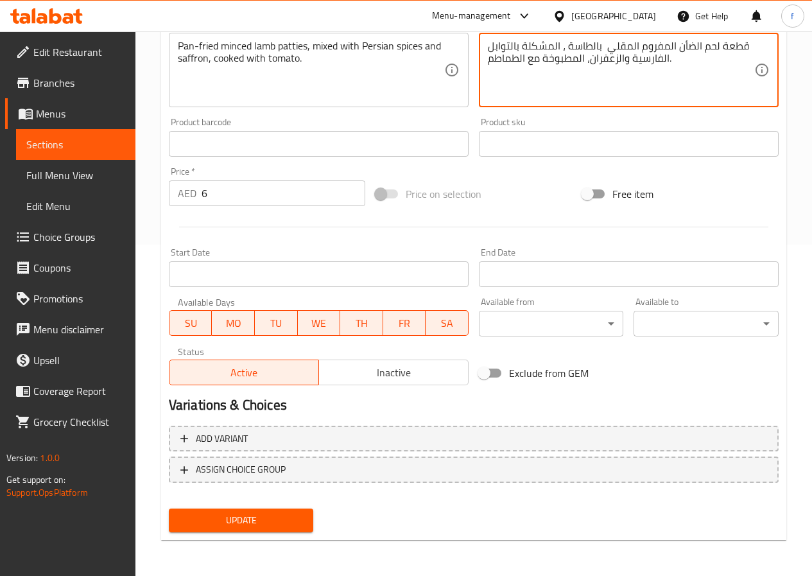
type textarea "قطعة لحم الضأن المفروم المقلي بالطاسة ، المشكلة بالتوابل الفارسية والزعفران، ال…"
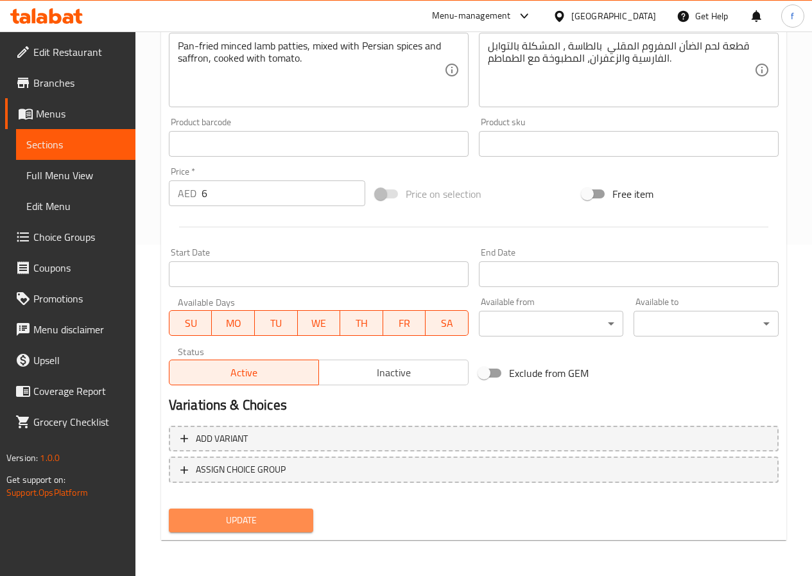
click at [234, 519] on span "Update" at bounding box center [241, 520] width 124 height 16
click at [88, 170] on span "Full Menu View" at bounding box center [75, 174] width 99 height 15
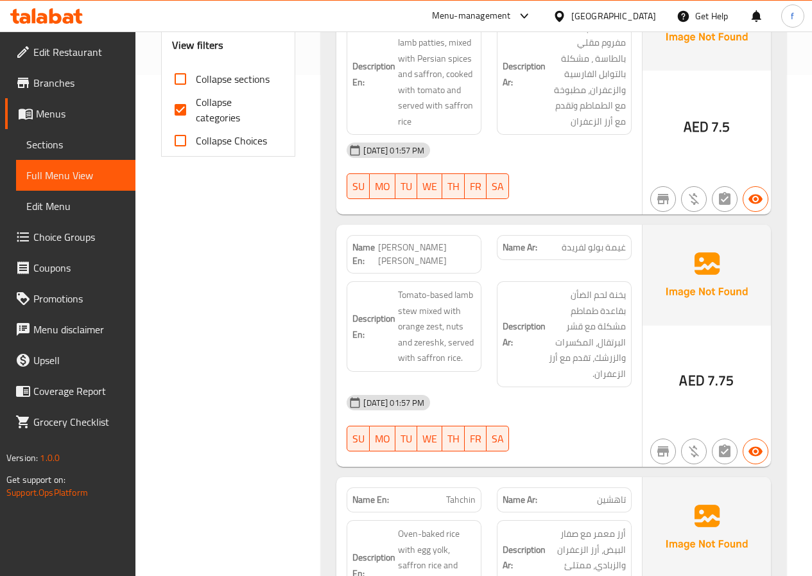
scroll to position [524, 0]
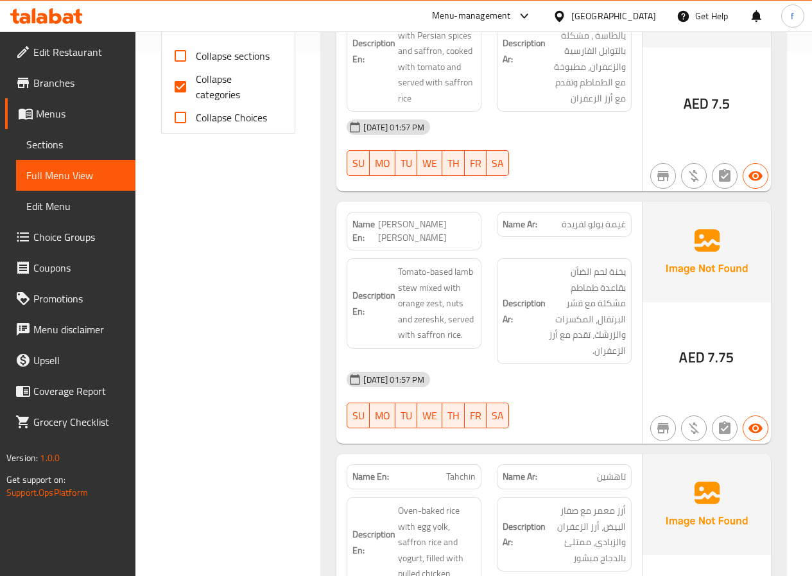
click at [590, 218] on span "غيمة بولو لفريدة" at bounding box center [593, 224] width 64 height 13
click at [579, 318] on span "يخنة لحم الضأن بقاعدة طماطم مشكلة مع قشر البرتقال، المكسرات والزرشك، تقدم مع أر…" at bounding box center [587, 311] width 78 height 94
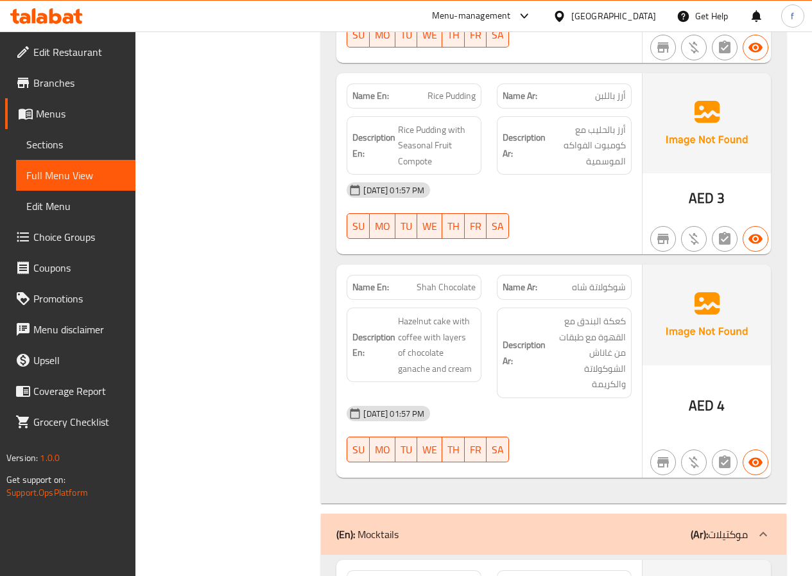
scroll to position [3219, 0]
click at [70, 199] on span "Edit Menu" at bounding box center [75, 205] width 99 height 15
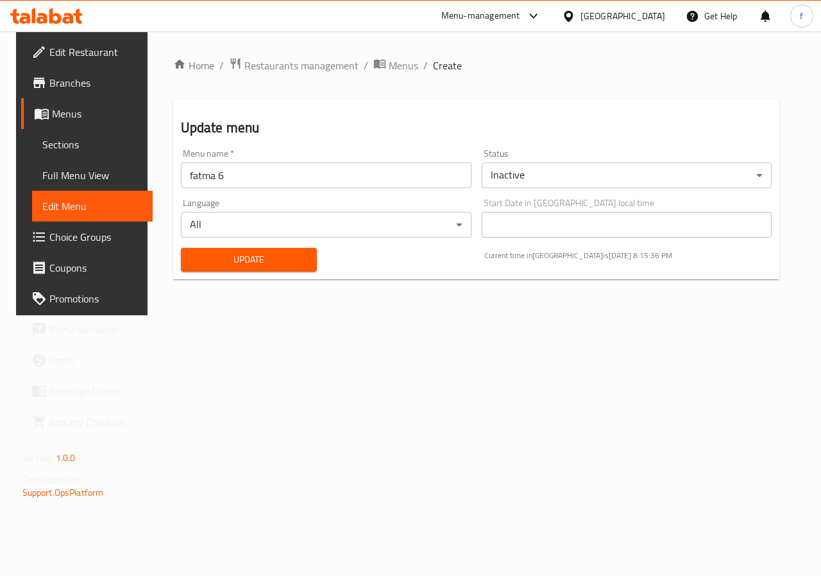
click at [98, 178] on span "Full Menu View" at bounding box center [92, 174] width 101 height 15
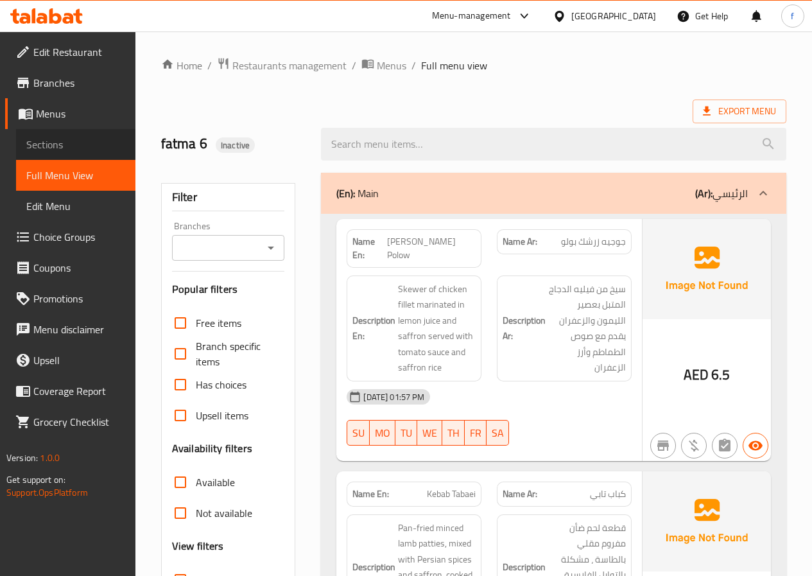
click at [51, 146] on span "Sections" at bounding box center [75, 144] width 99 height 15
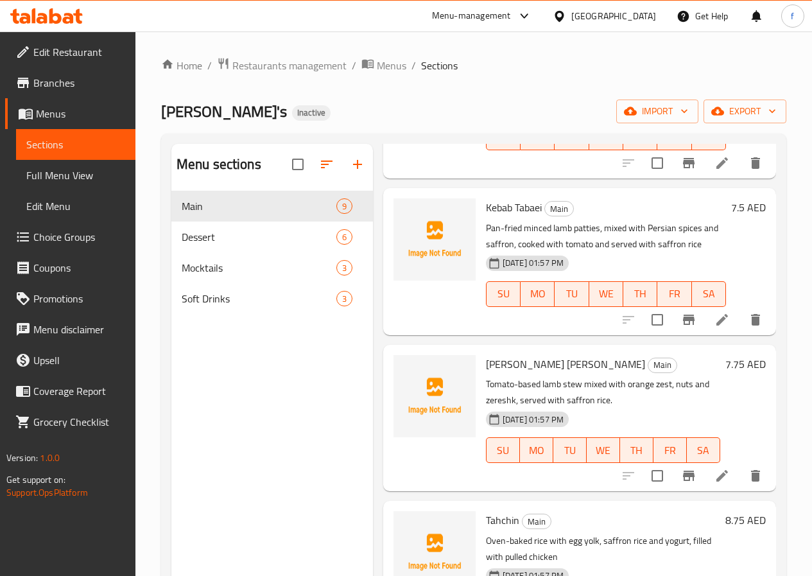
scroll to position [193, 0]
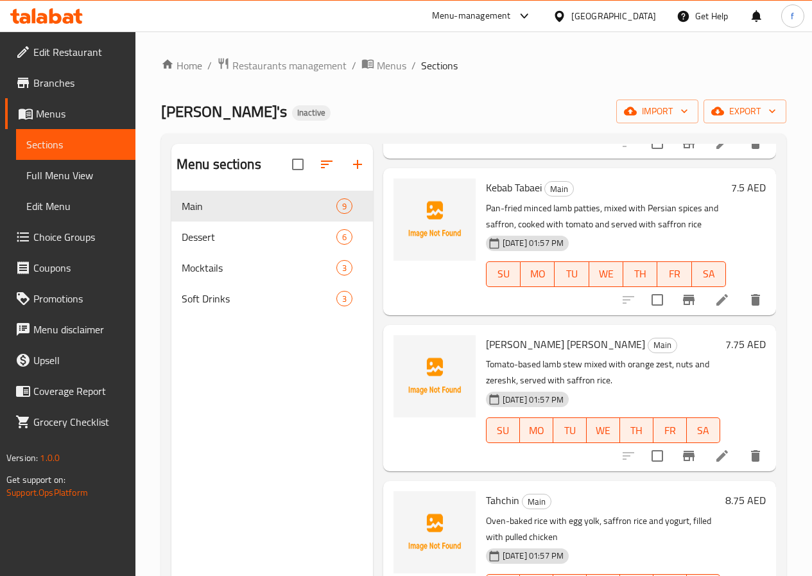
click at [721, 456] on li at bounding box center [722, 455] width 36 height 23
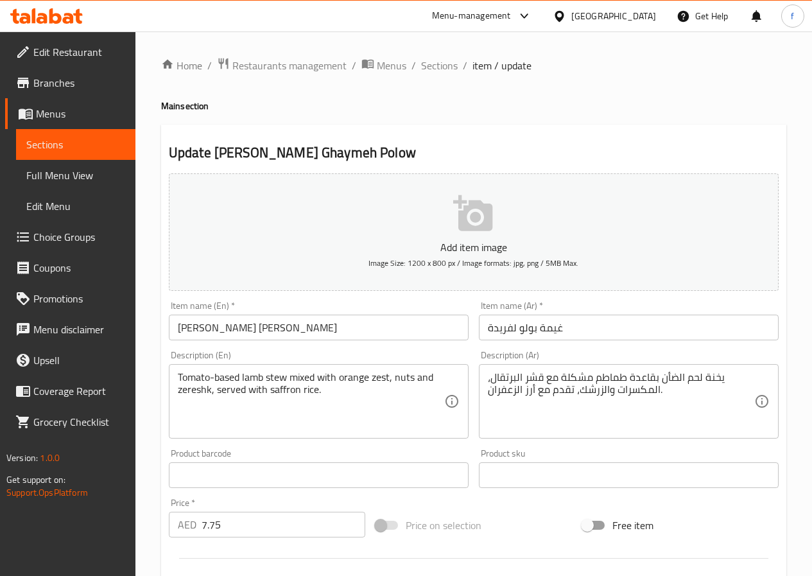
click at [511, 330] on input "غيمة بولو لفريدة" at bounding box center [629, 327] width 300 height 26
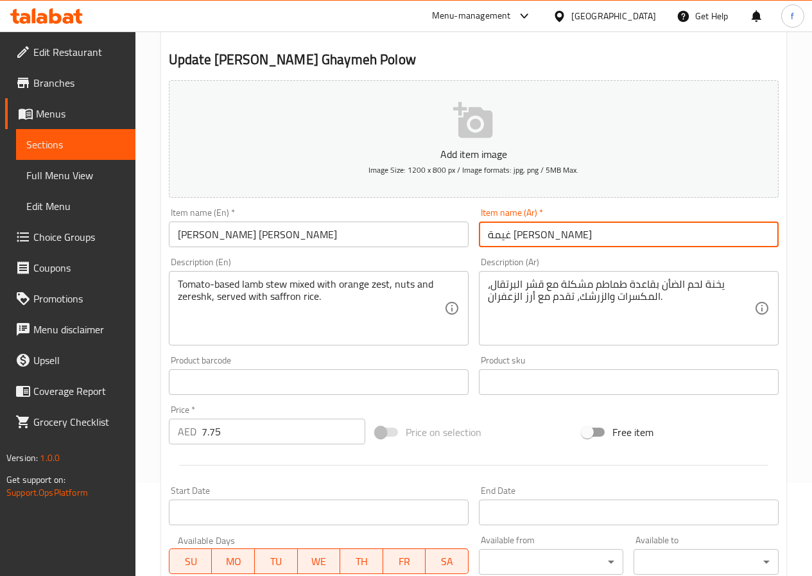
scroll to position [331, 0]
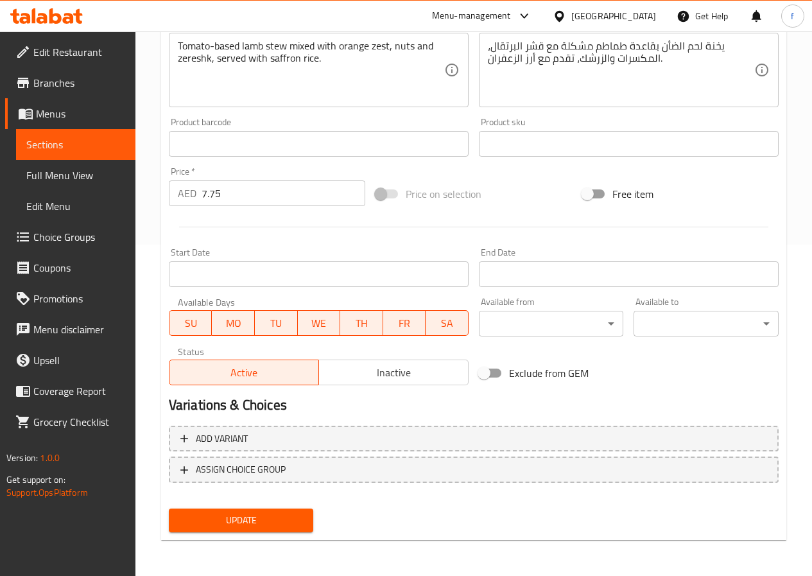
type input "غيمة [PERSON_NAME]"
click at [264, 524] on span "Update" at bounding box center [241, 520] width 124 height 16
click at [225, 522] on span "Update" at bounding box center [241, 520] width 124 height 16
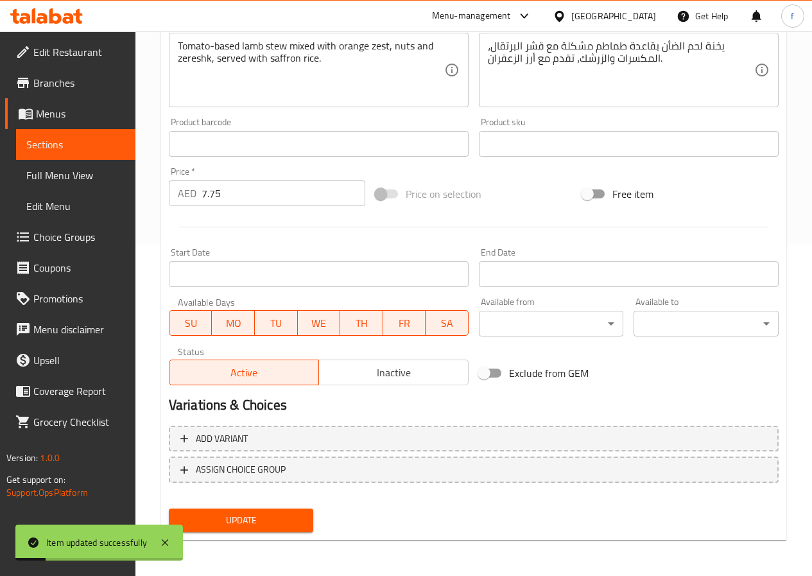
scroll to position [10, 0]
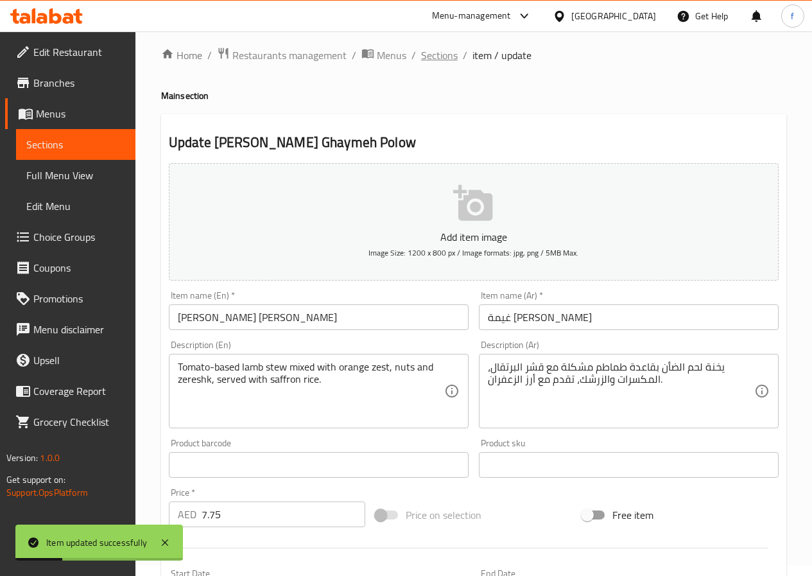
click at [442, 56] on span "Sections" at bounding box center [439, 54] width 37 height 15
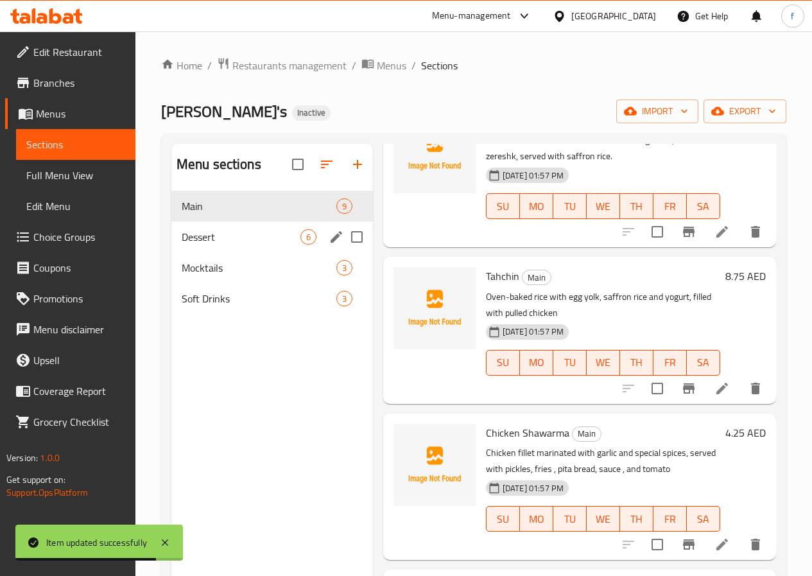
click at [216, 244] on span "Dessert" at bounding box center [241, 236] width 119 height 15
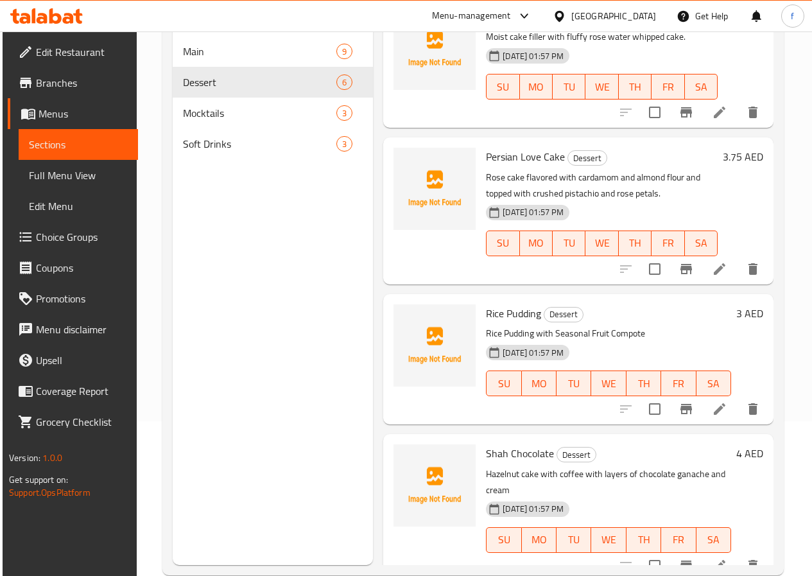
scroll to position [180, 0]
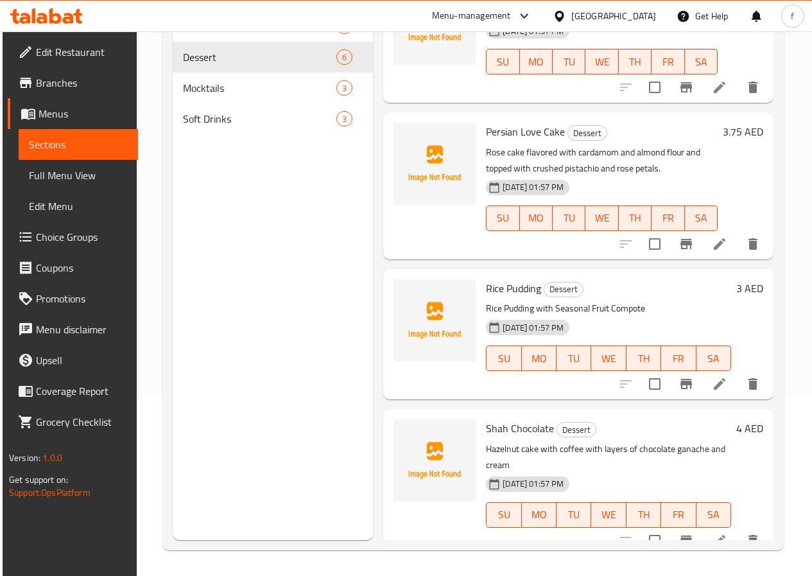
click at [717, 533] on icon at bounding box center [719, 540] width 15 height 15
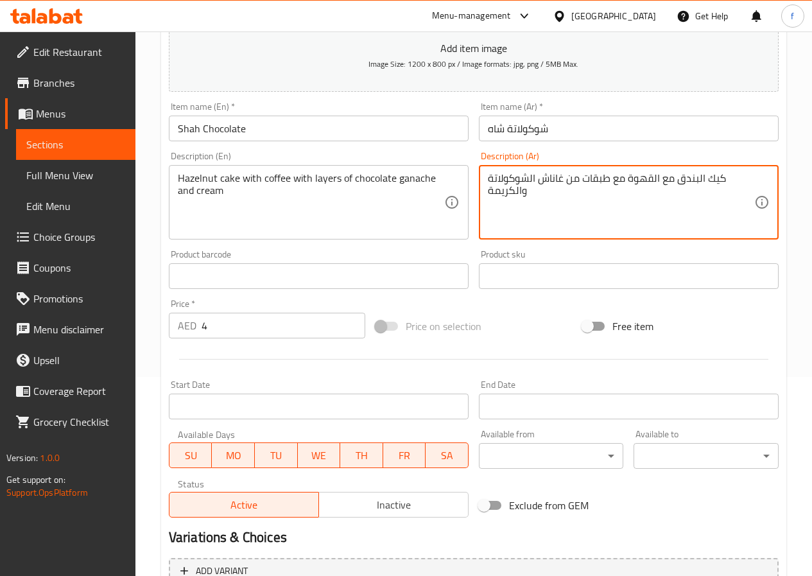
scroll to position [331, 0]
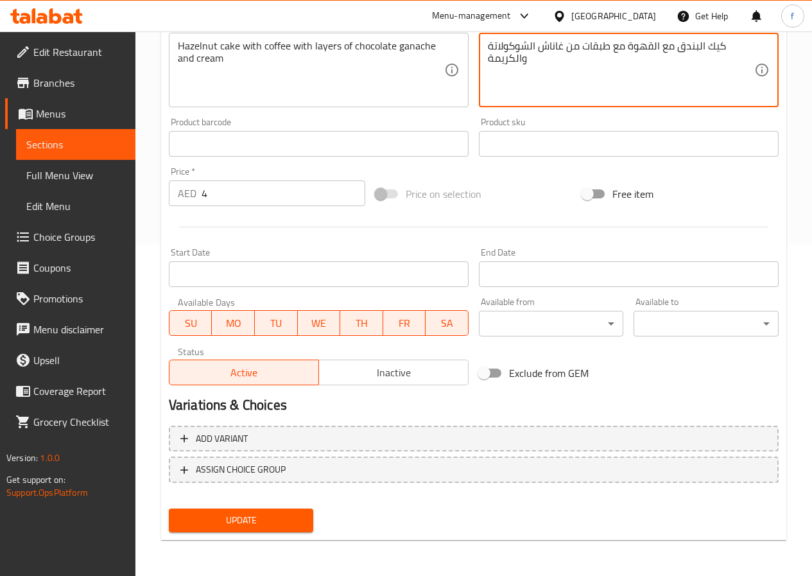
type textarea "كيك البندق مع القهوة مع طبقات من غاناش الشوكولاتة والكريمة"
click at [298, 524] on span "Update" at bounding box center [241, 520] width 124 height 16
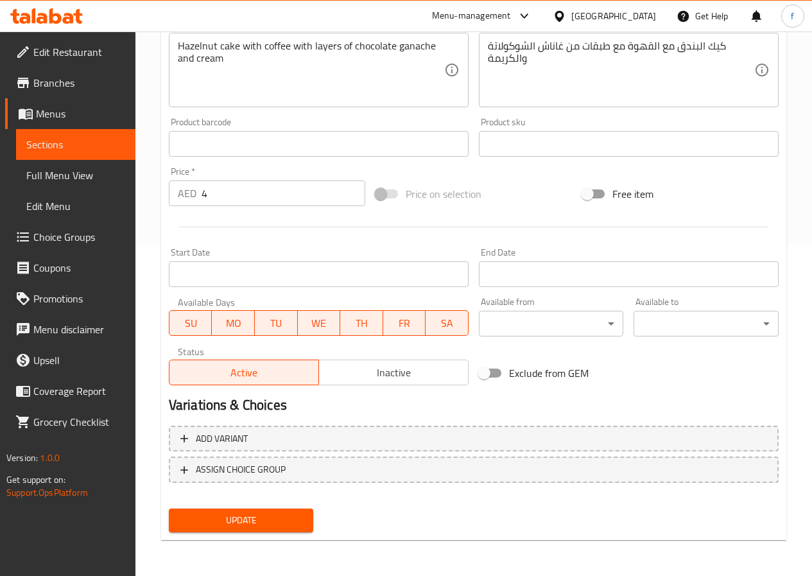
drag, startPoint x: 239, startPoint y: 511, endPoint x: 214, endPoint y: 520, distance: 26.6
click at [238, 512] on span "Update" at bounding box center [241, 520] width 124 height 16
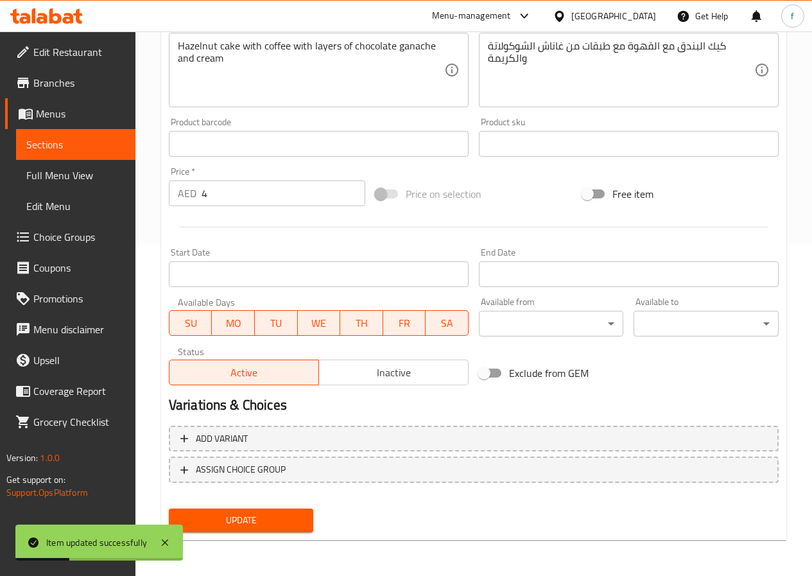
click at [90, 174] on span "Full Menu View" at bounding box center [75, 174] width 99 height 15
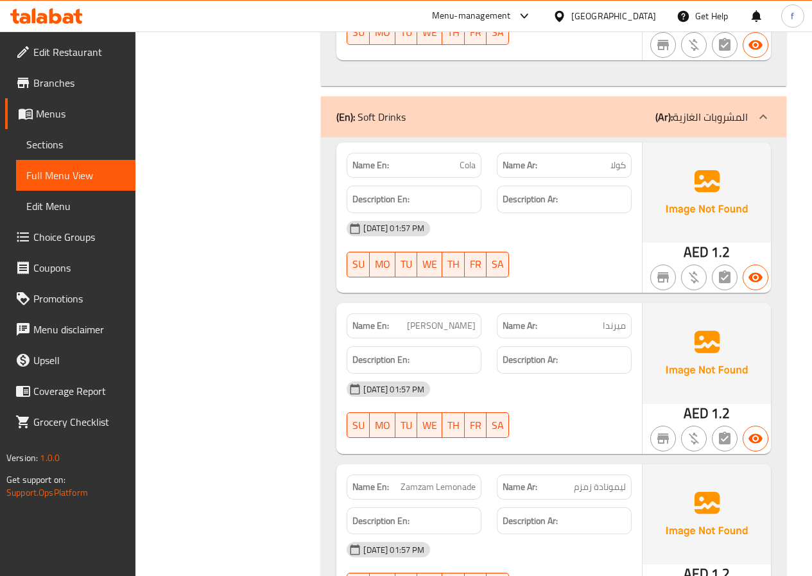
scroll to position [4231, 0]
